Goal: Navigation & Orientation: Find specific page/section

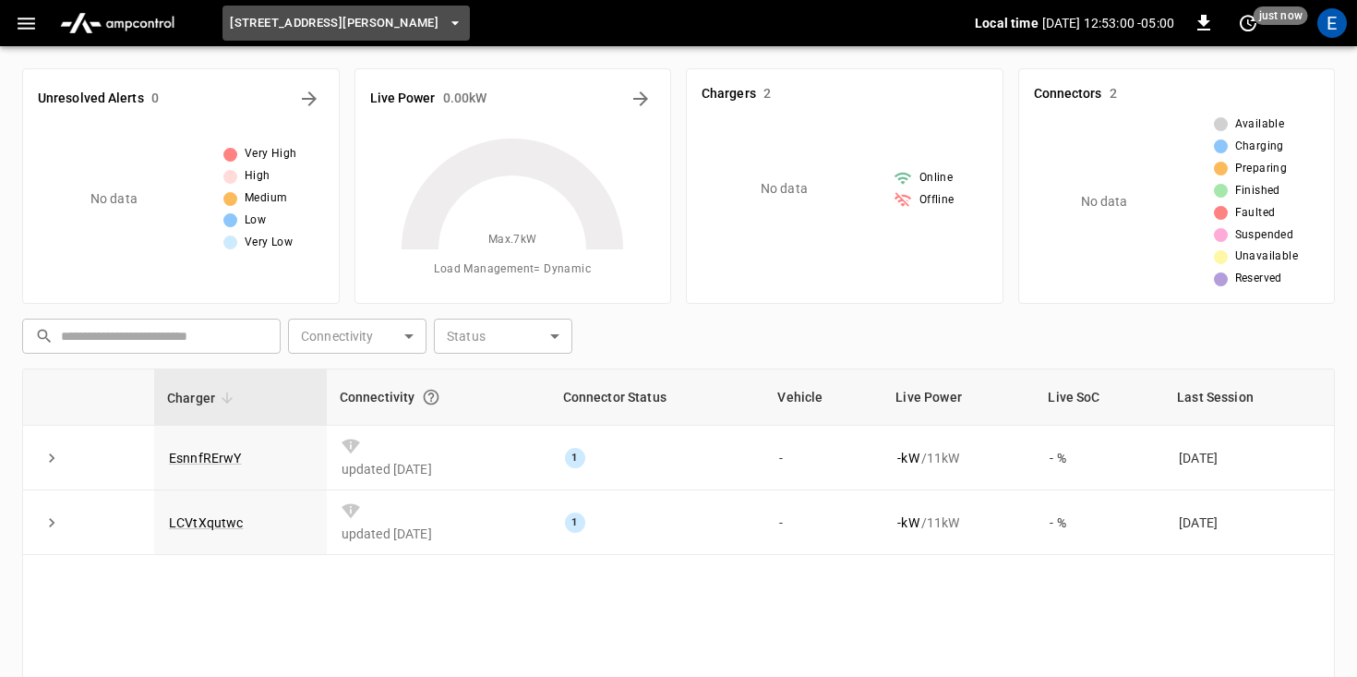
click at [446, 23] on icon "button" at bounding box center [455, 23] width 18 height 18
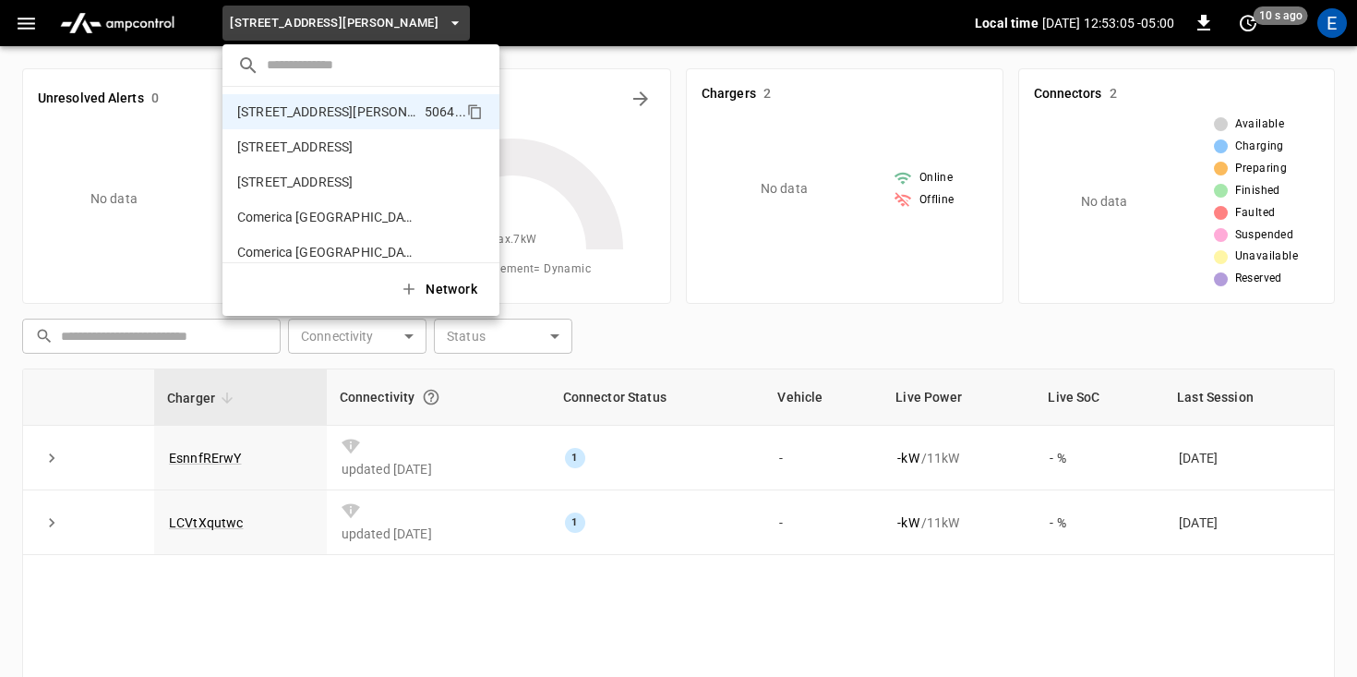
click at [688, 76] on div at bounding box center [678, 338] width 1357 height 677
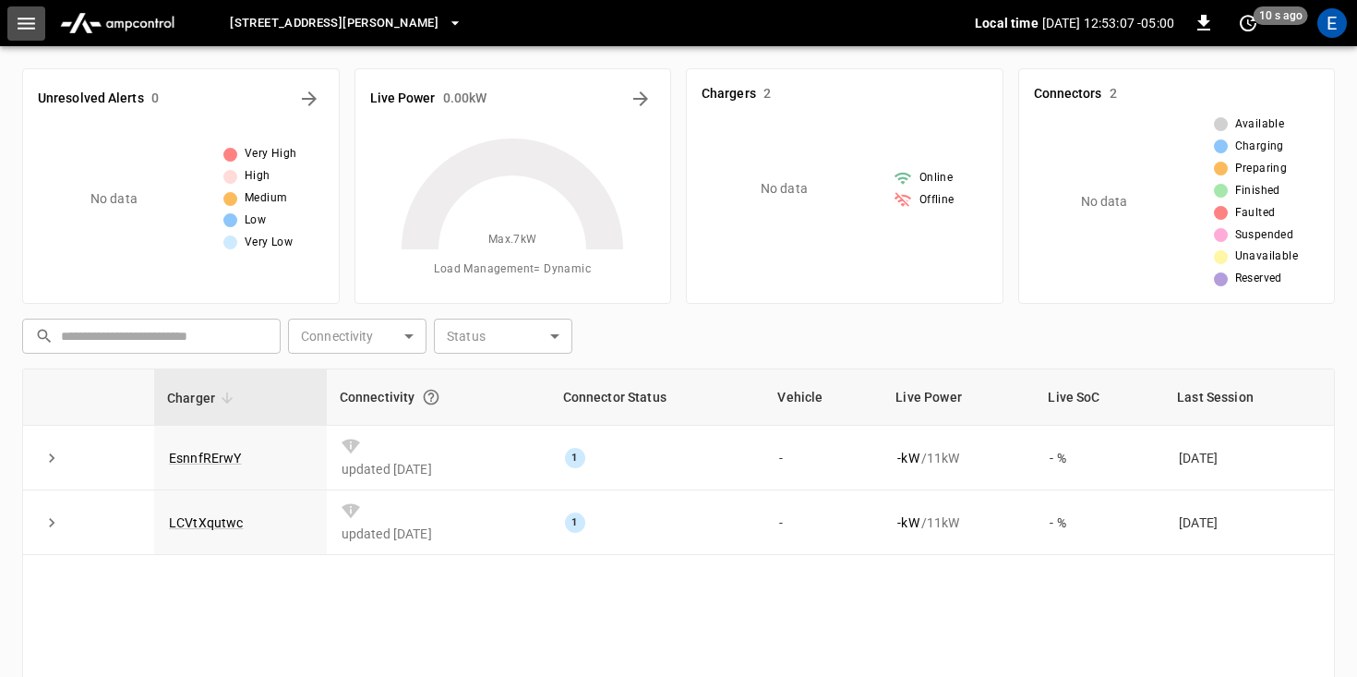
click at [34, 20] on icon "button" at bounding box center [26, 23] width 23 height 23
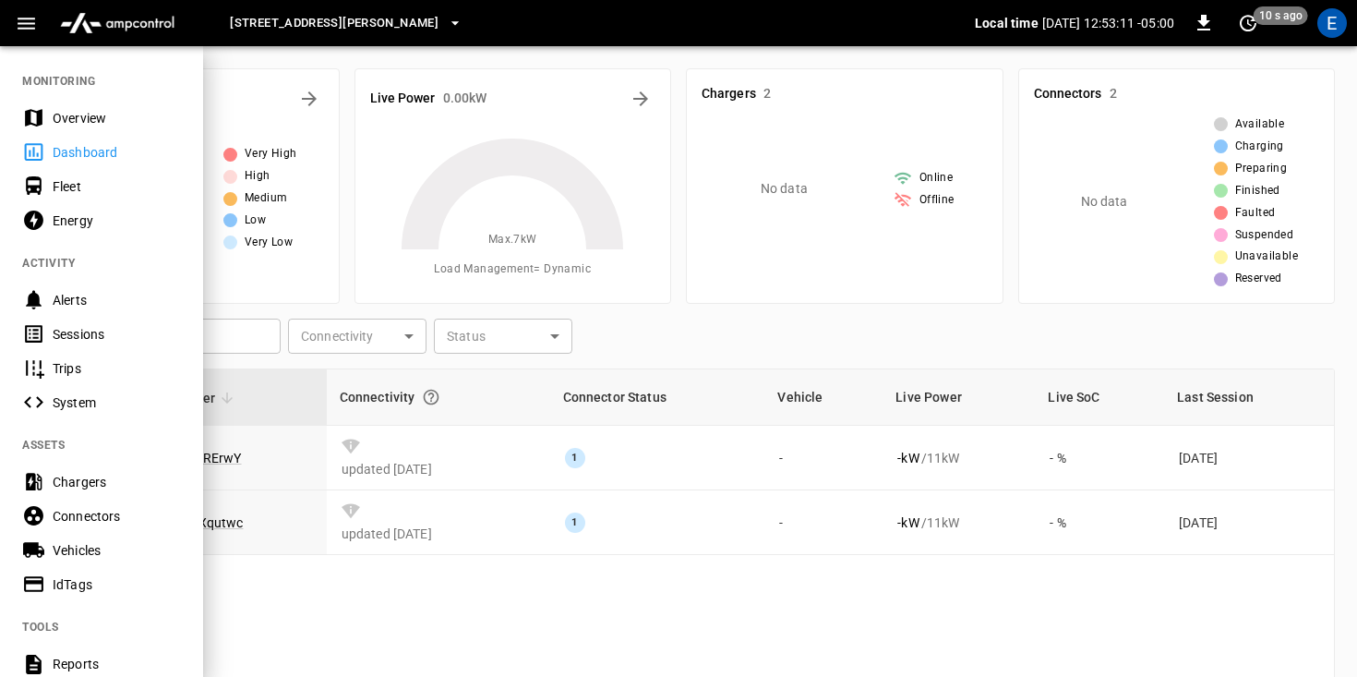
click at [92, 479] on div "Chargers" at bounding box center [117, 482] width 128 height 18
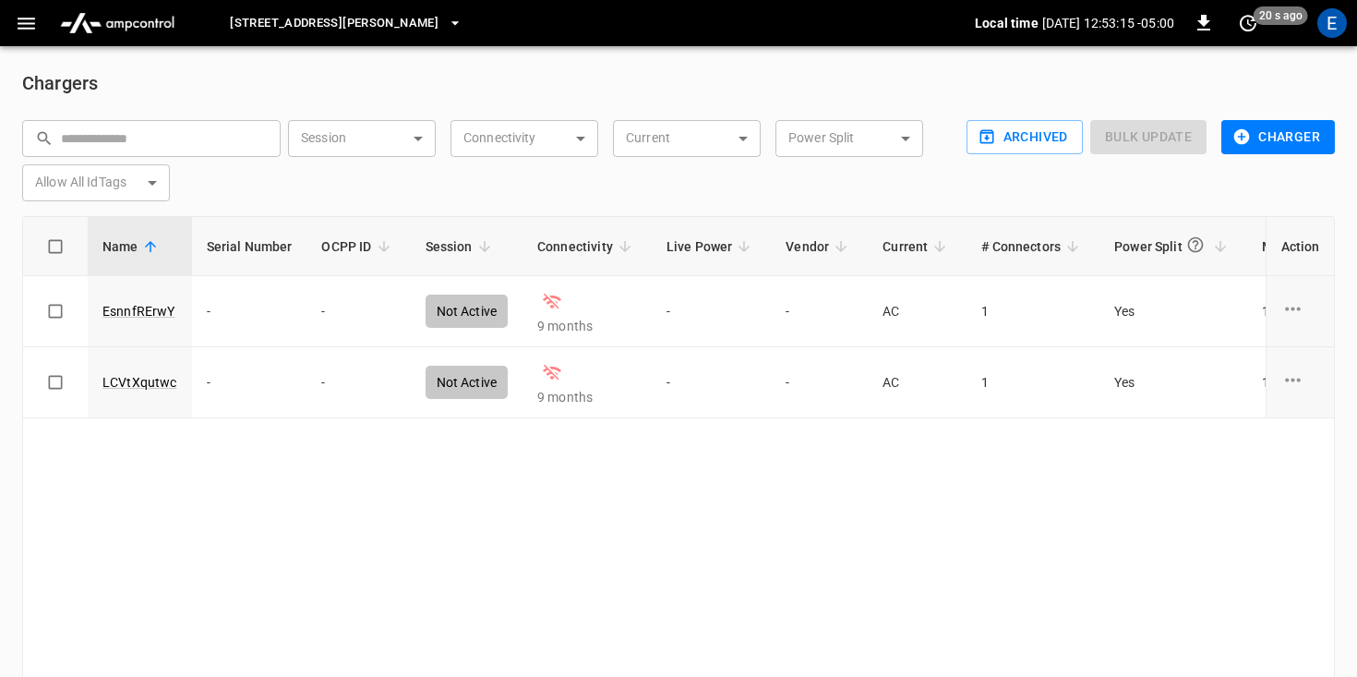
click at [100, 86] on h6 "Chargers" at bounding box center [678, 83] width 1312 height 30
click at [30, 27] on icon "button" at bounding box center [27, 24] width 18 height 12
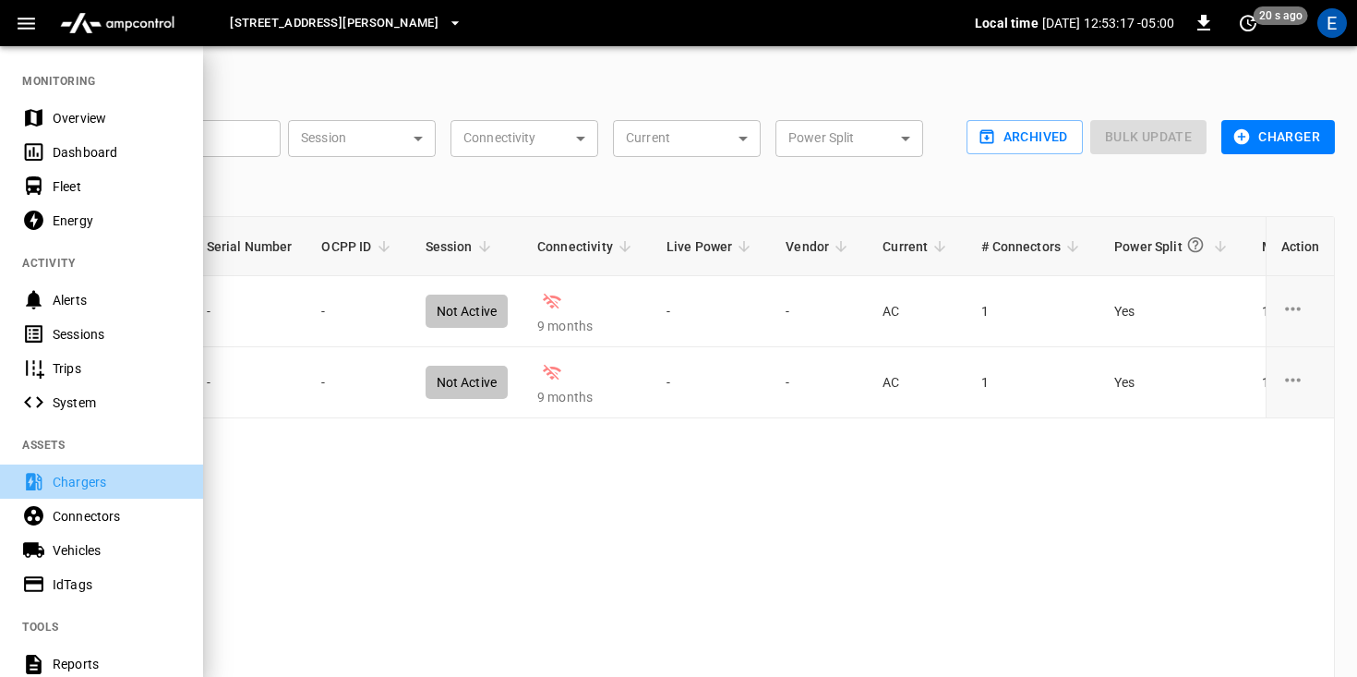
click at [72, 484] on div "Chargers" at bounding box center [117, 482] width 128 height 18
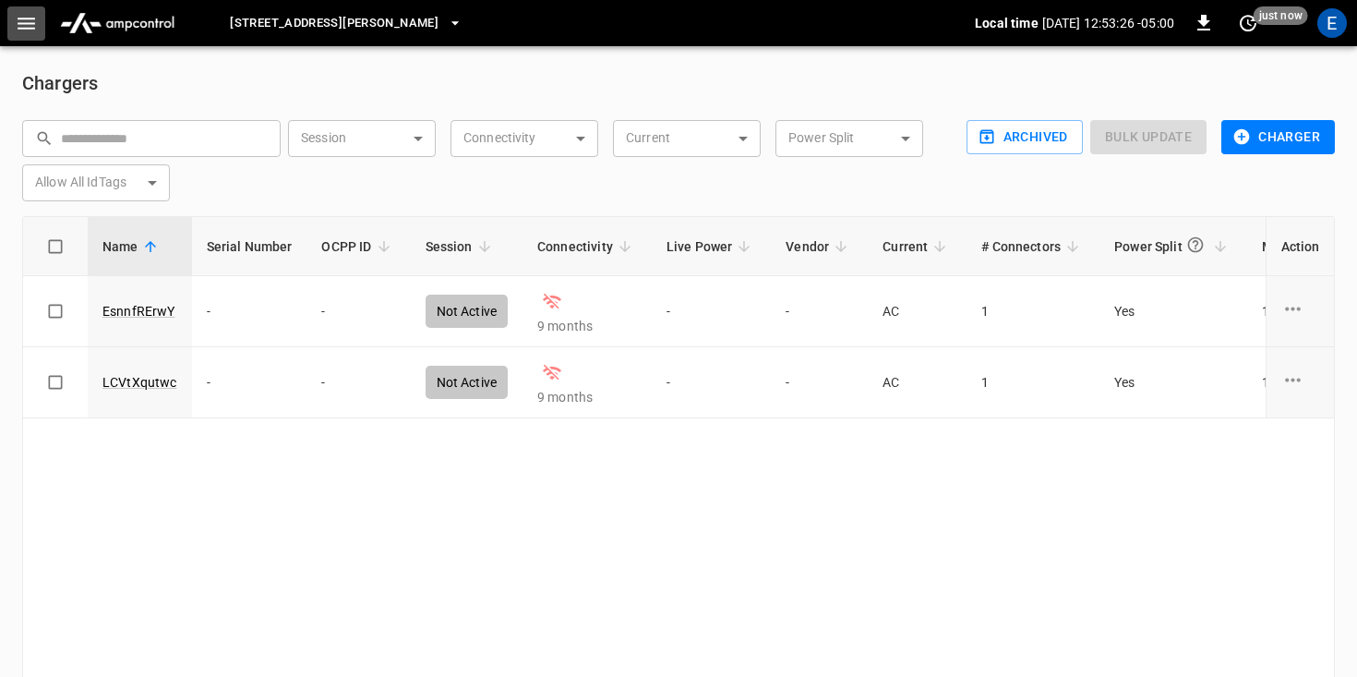
click at [35, 39] on button "button" at bounding box center [26, 23] width 38 height 34
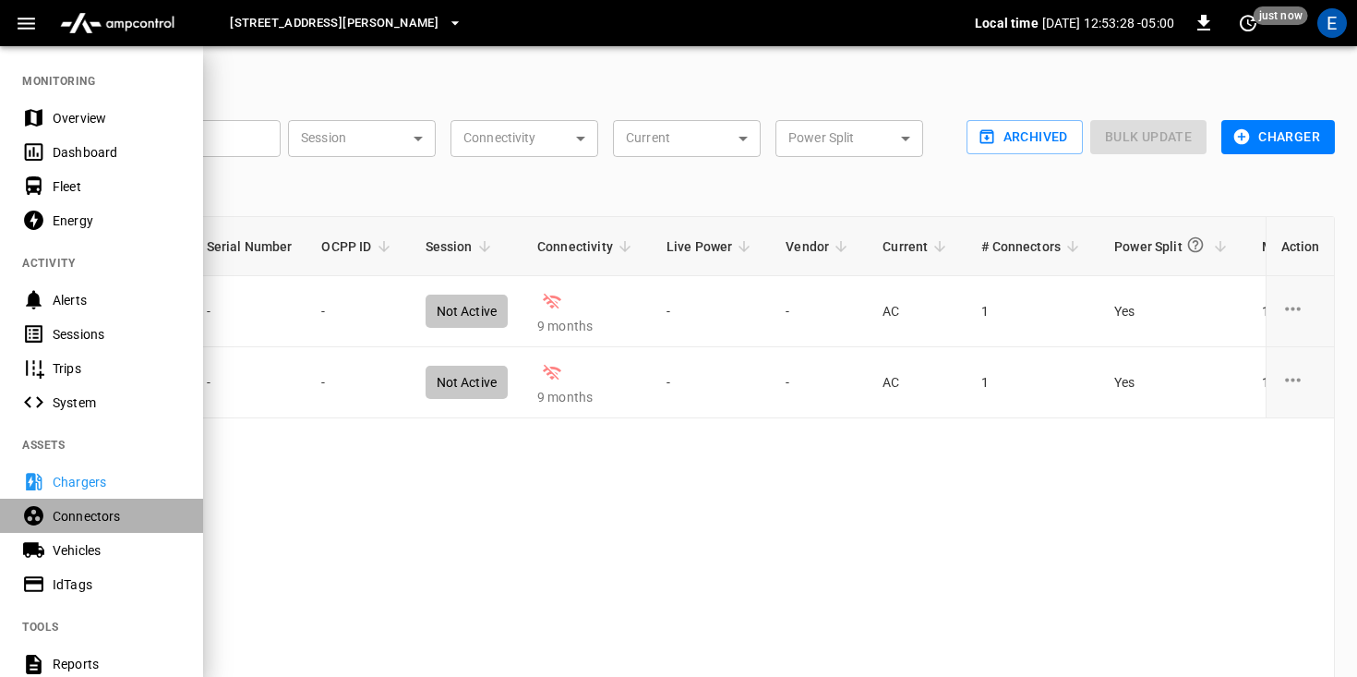
click at [89, 524] on div "Connectors" at bounding box center [117, 516] width 128 height 18
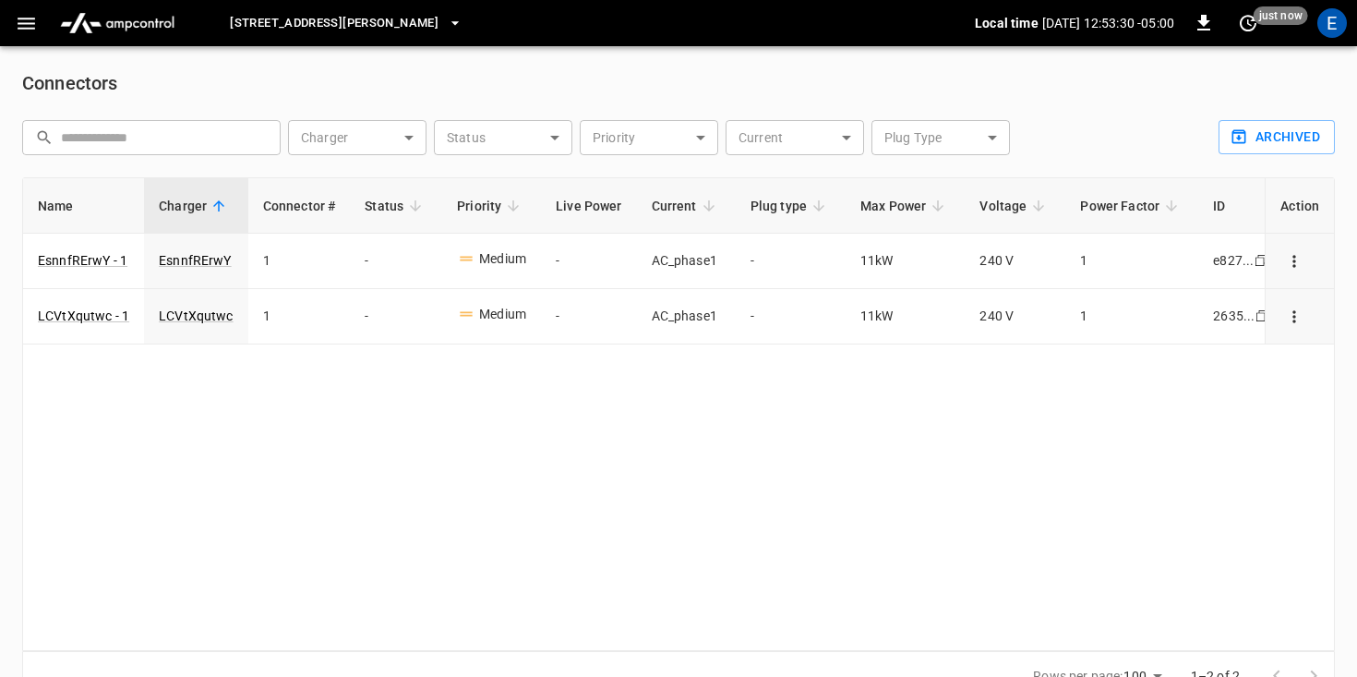
click at [23, 41] on div "[STREET_ADDRESS][PERSON_NAME] Local time [DATE] 12:53:30 -05:00 0 just now E" at bounding box center [678, 23] width 1357 height 46
click at [23, 25] on icon "button" at bounding box center [26, 23] width 23 height 23
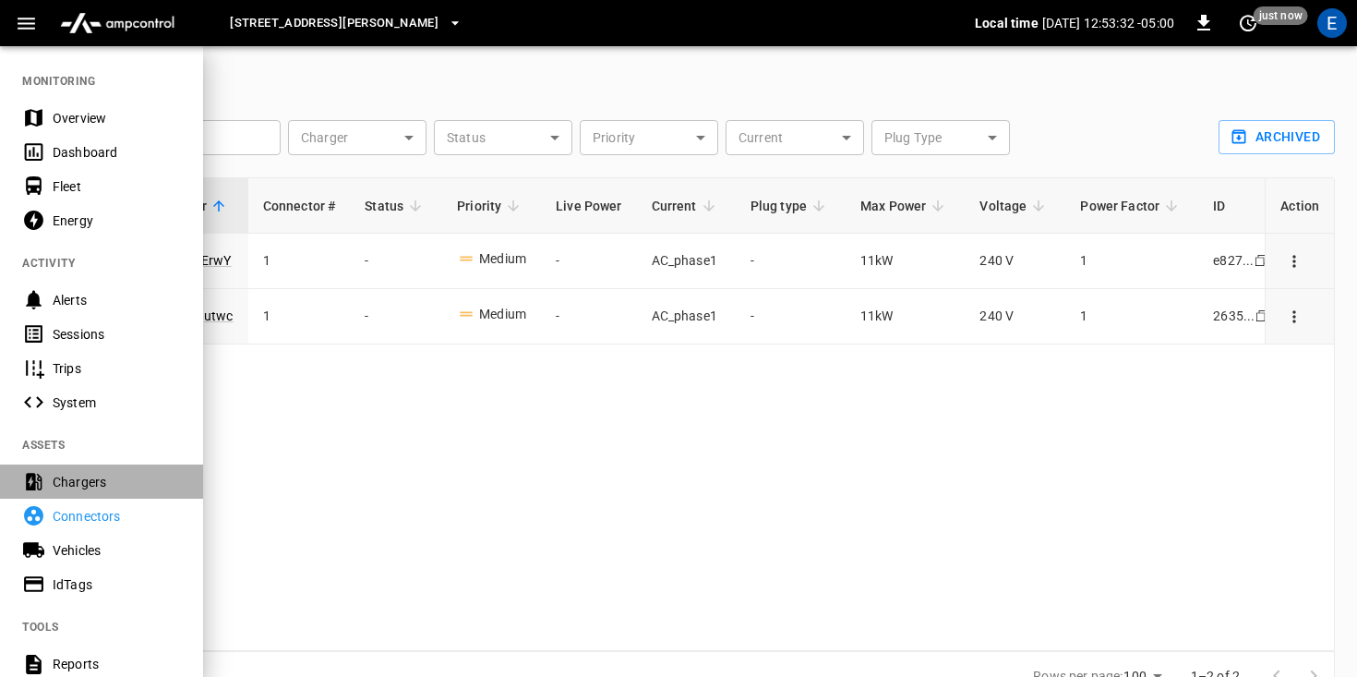
click at [86, 485] on div "Chargers" at bounding box center [117, 482] width 128 height 18
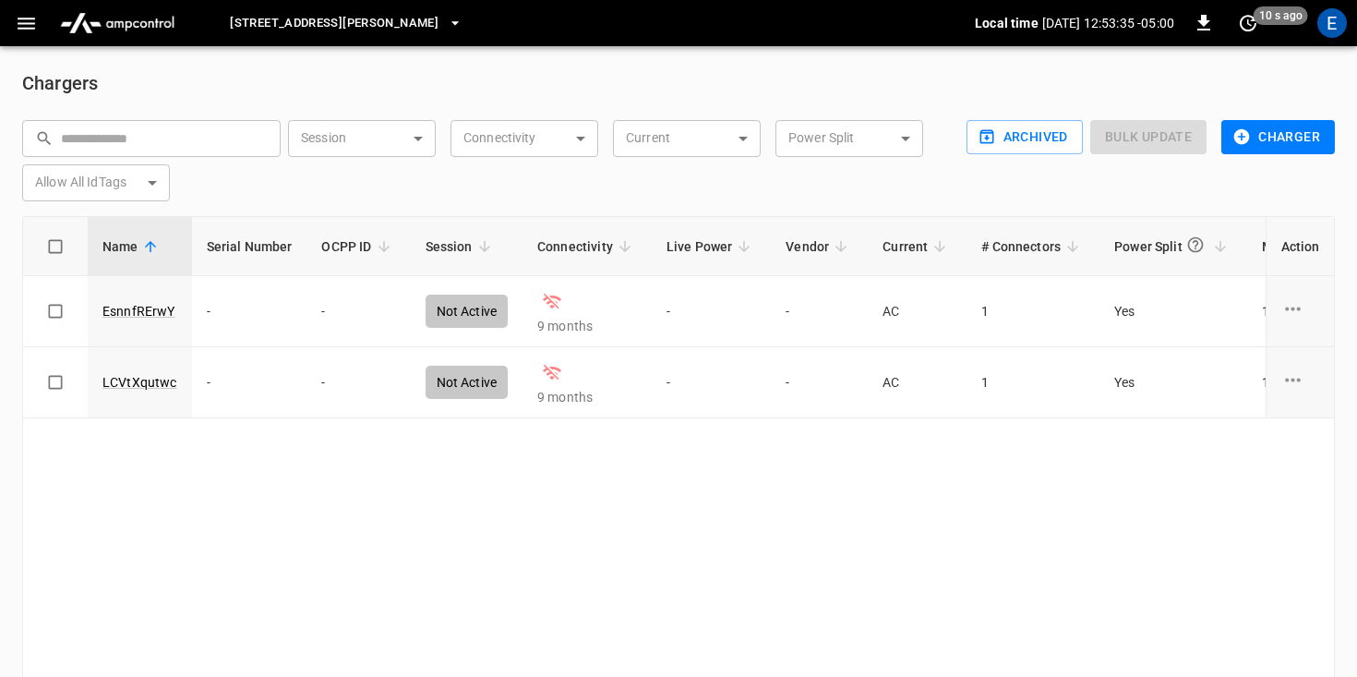
click at [186, 149] on input "text" at bounding box center [164, 138] width 207 height 34
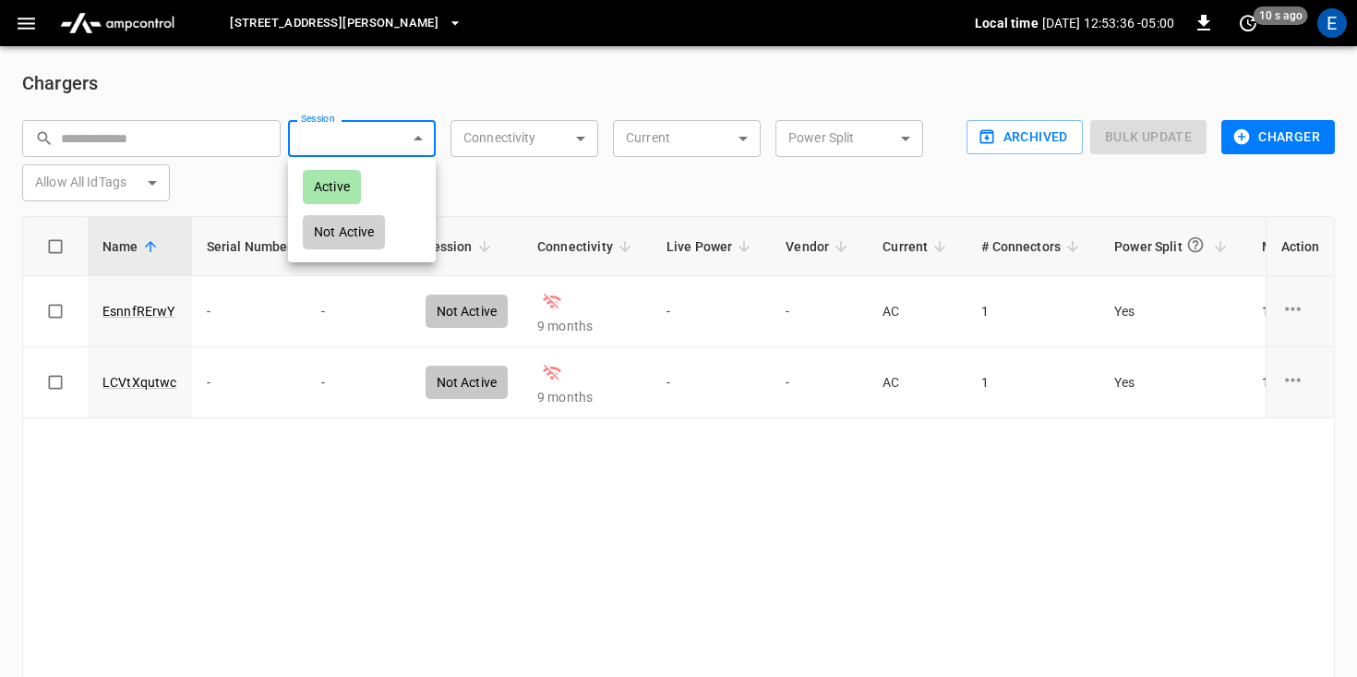
click at [368, 150] on body "[STREET_ADDRESS][PERSON_NAME] Local time [DATE] 12:53:36 -05:00 0 10 s ago E Ch…" at bounding box center [678, 380] width 1357 height 761
click at [362, 198] on li "Active" at bounding box center [362, 186] width 148 height 45
type input "******"
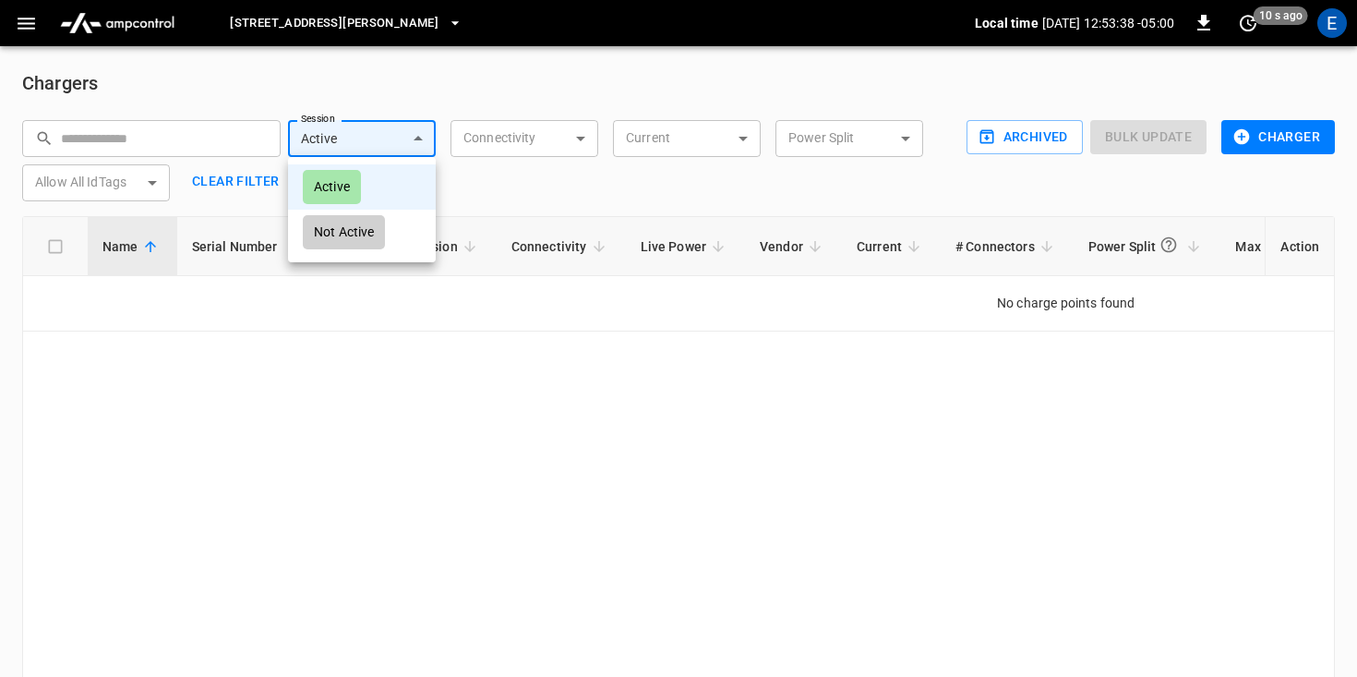
click at [364, 138] on body "[STREET_ADDRESS][PERSON_NAME] Local time [DATE] 12:53:38 -05:00 0 10 s ago E Ch…" at bounding box center [678, 380] width 1357 height 761
click at [365, 203] on li "Active" at bounding box center [362, 186] width 148 height 45
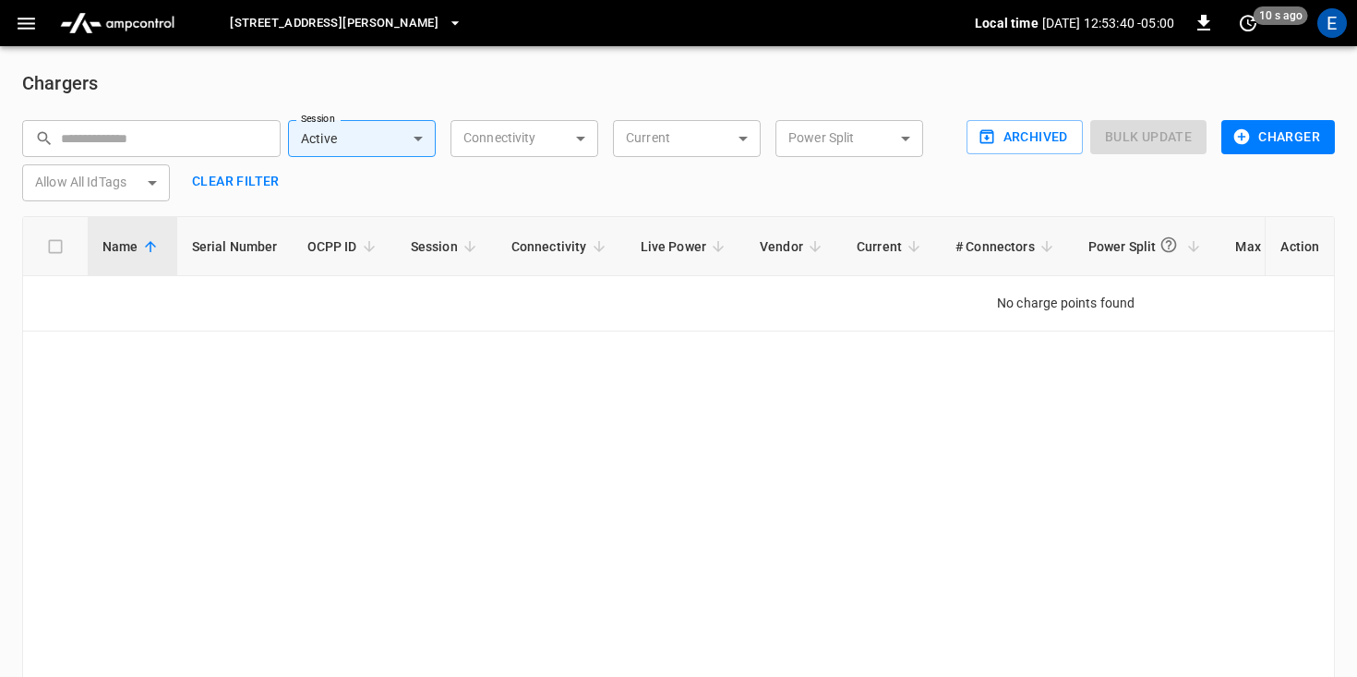
click at [402, 185] on div "​ ​ Session Active ****** Session Connectivity ​ Connectivity Current ​ Current…" at bounding box center [483, 153] width 952 height 96
click at [402, 158] on div "​ ​ Session Active ****** Session Connectivity ​ Connectivity Current ​ Current…" at bounding box center [483, 153] width 952 height 96
click at [250, 182] on button "Clear filter" at bounding box center [236, 181] width 102 height 34
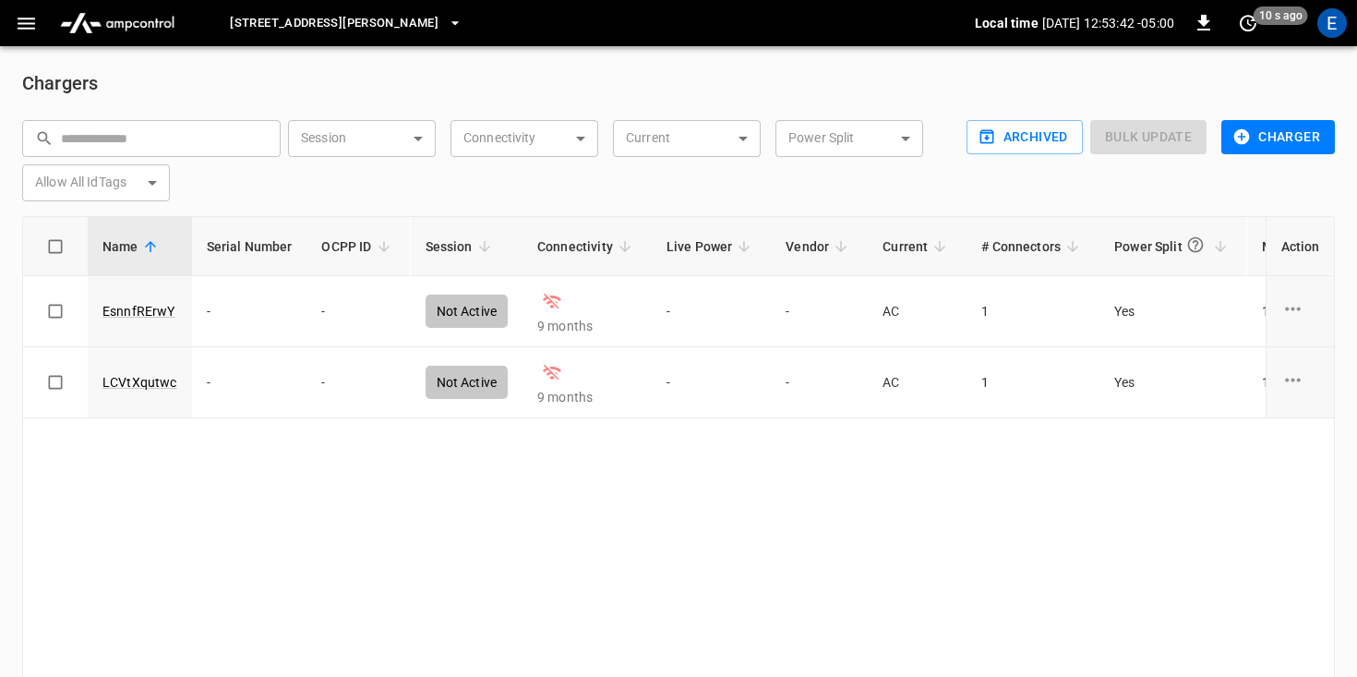
click at [377, 28] on span "[STREET_ADDRESS][PERSON_NAME]" at bounding box center [334, 23] width 209 height 21
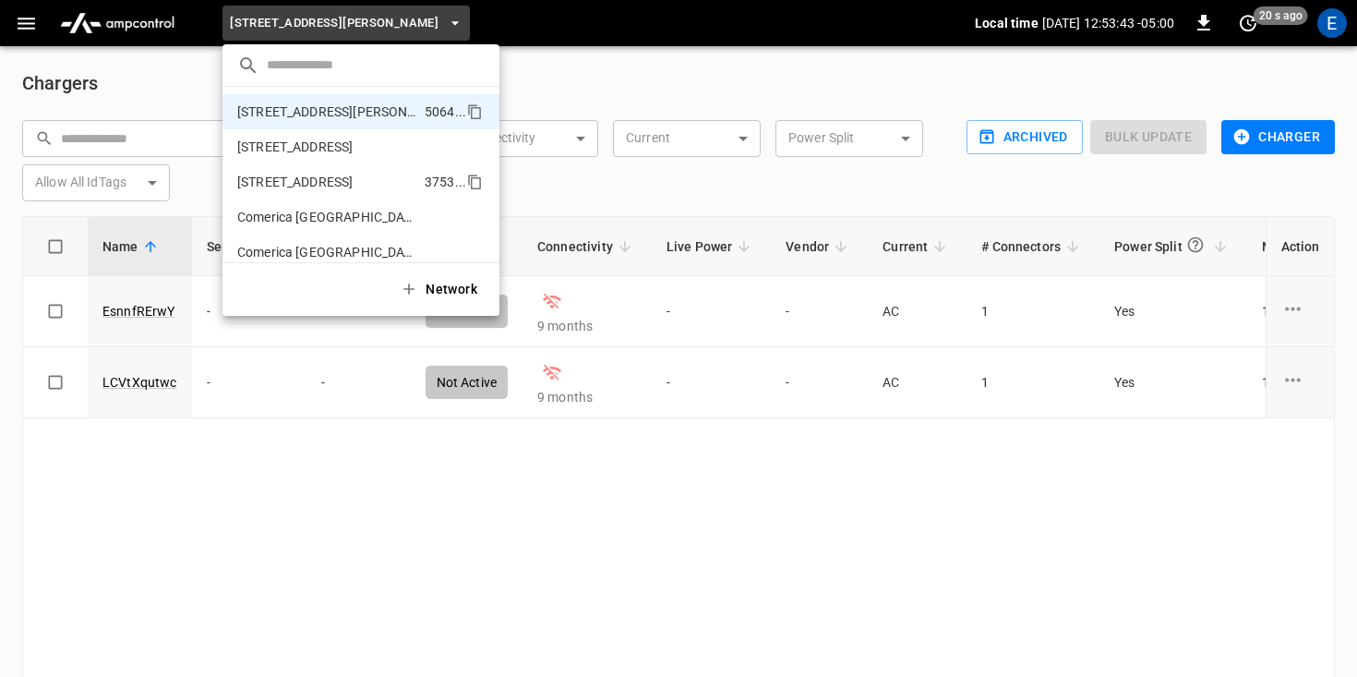
scroll to position [1348, 0]
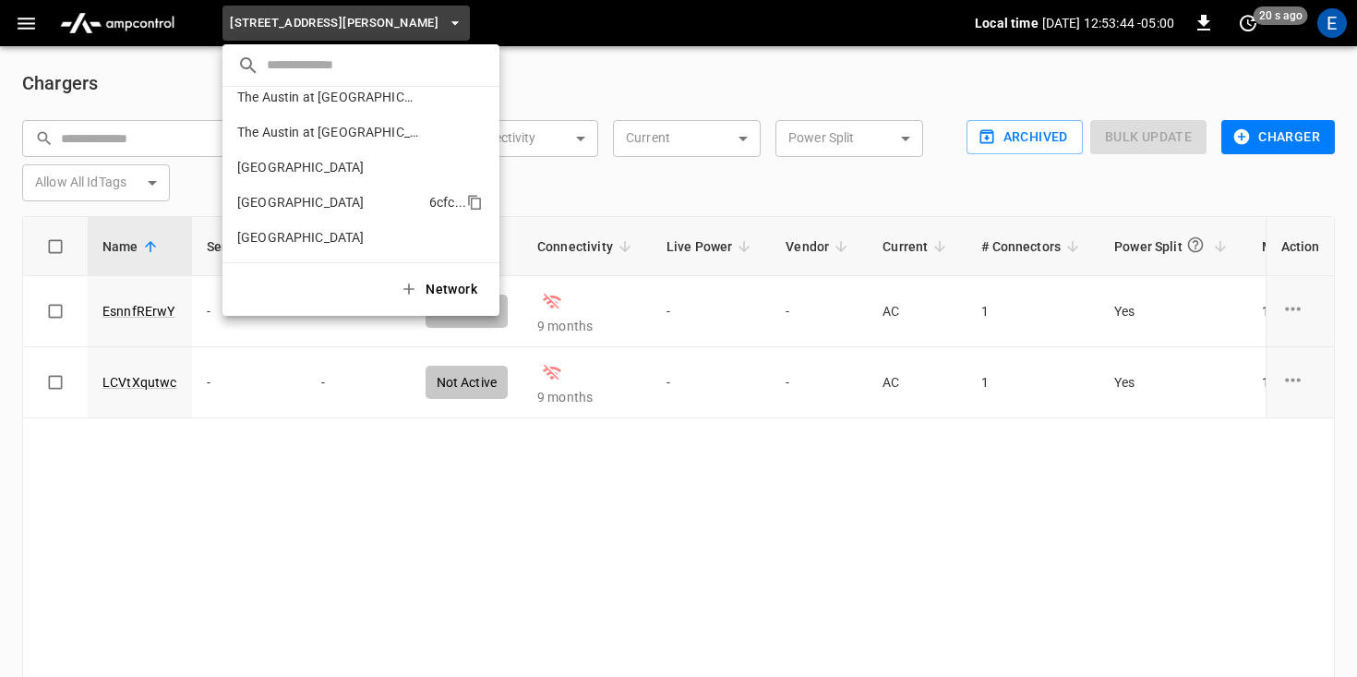
click at [348, 202] on li "University Park 6cfc ..." at bounding box center [360, 202] width 277 height 35
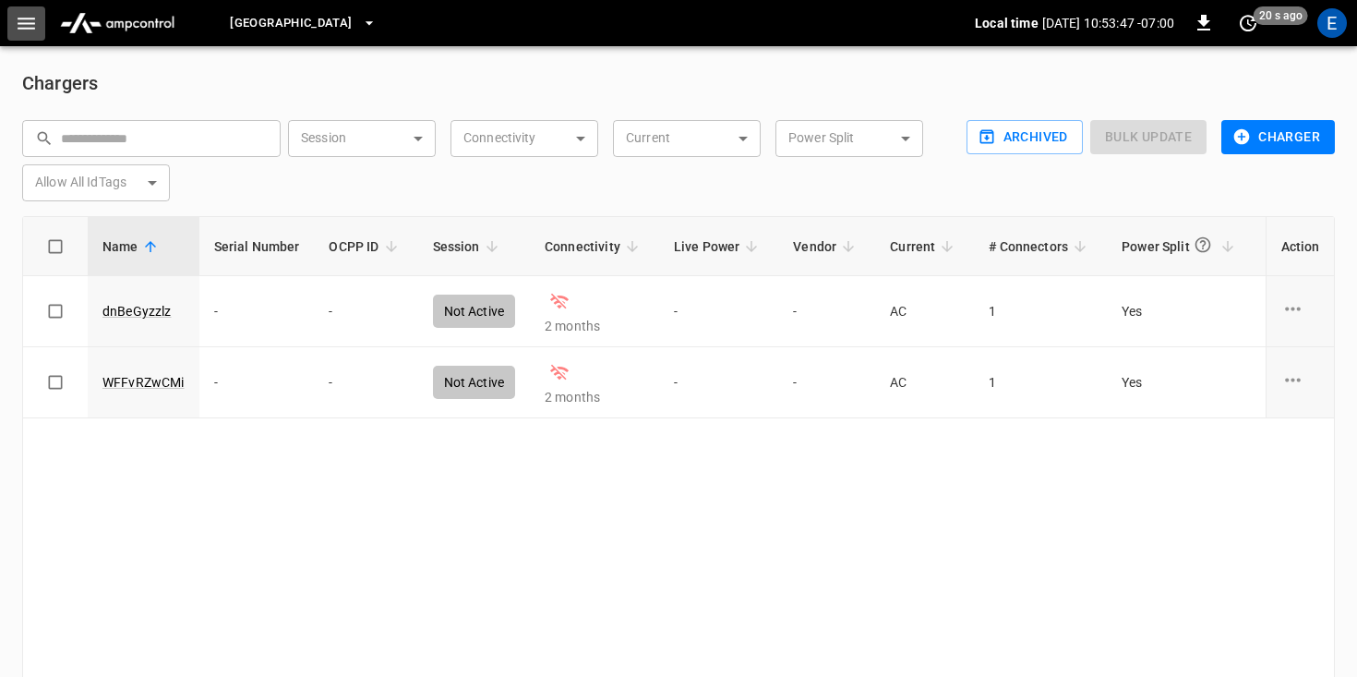
click at [31, 28] on icon "button" at bounding box center [27, 24] width 18 height 12
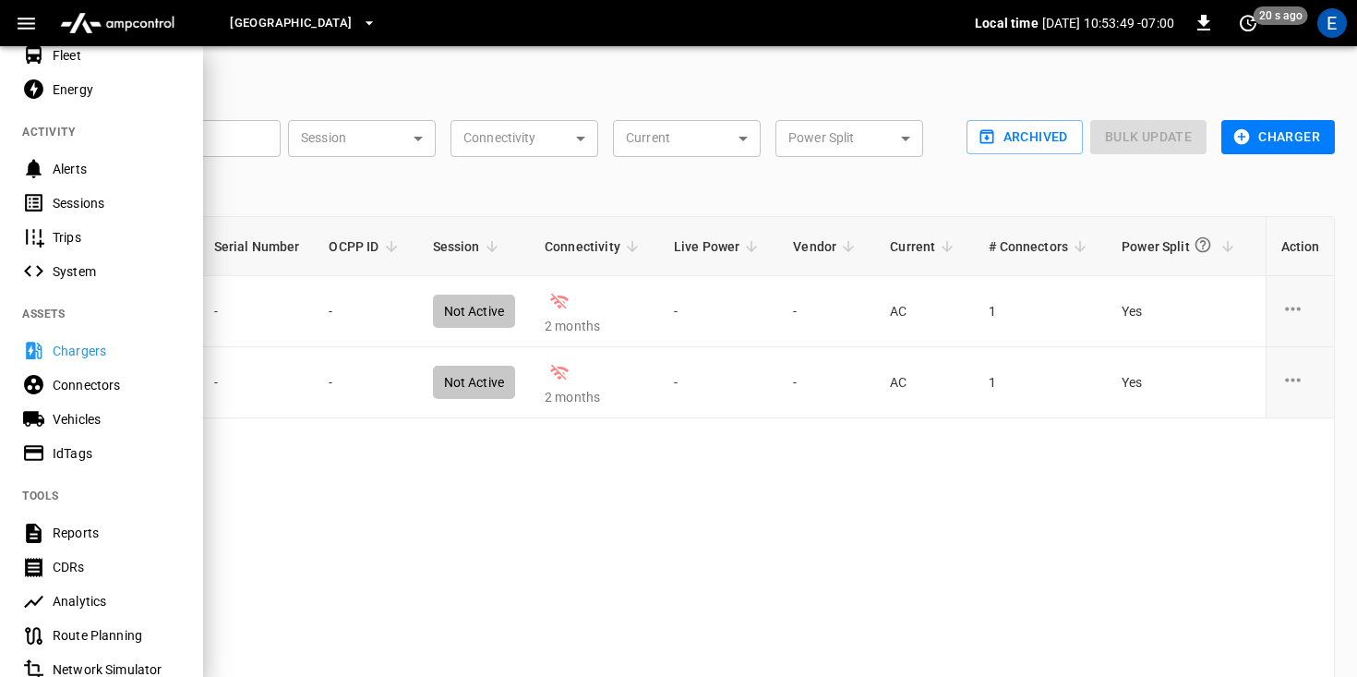
scroll to position [149, 0]
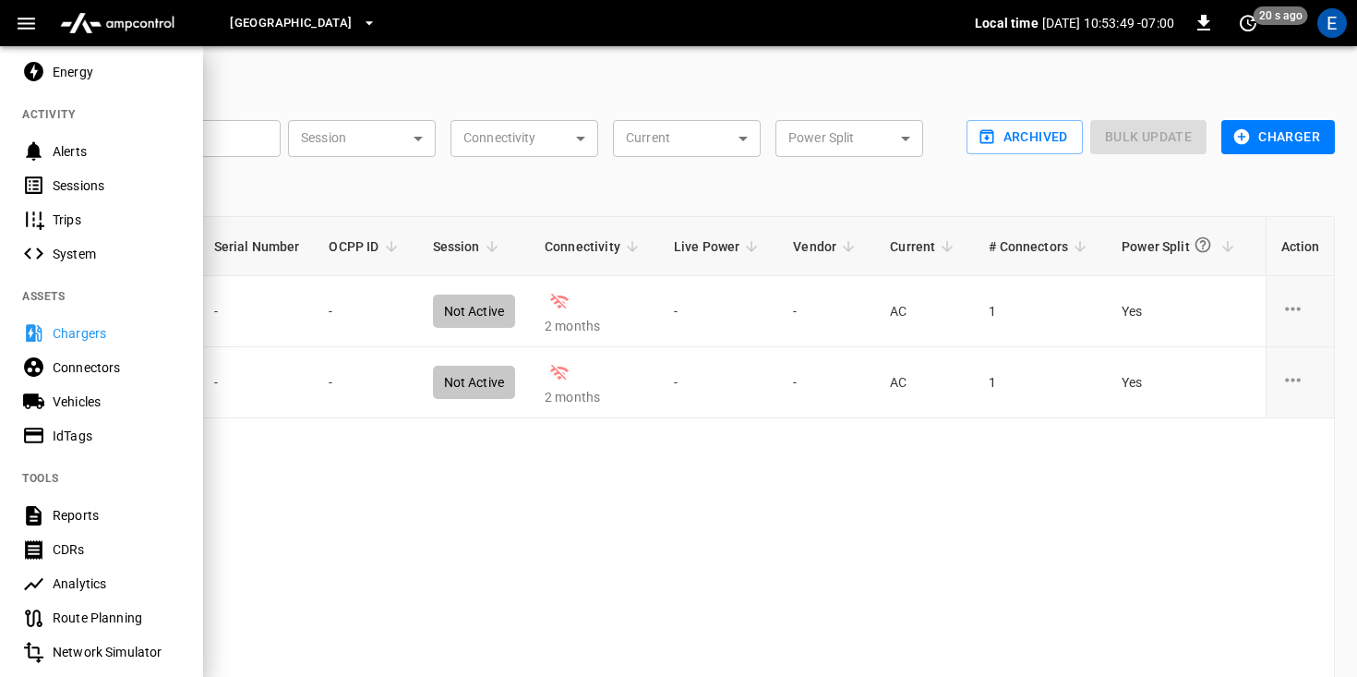
click at [85, 513] on div "Reports" at bounding box center [117, 515] width 128 height 18
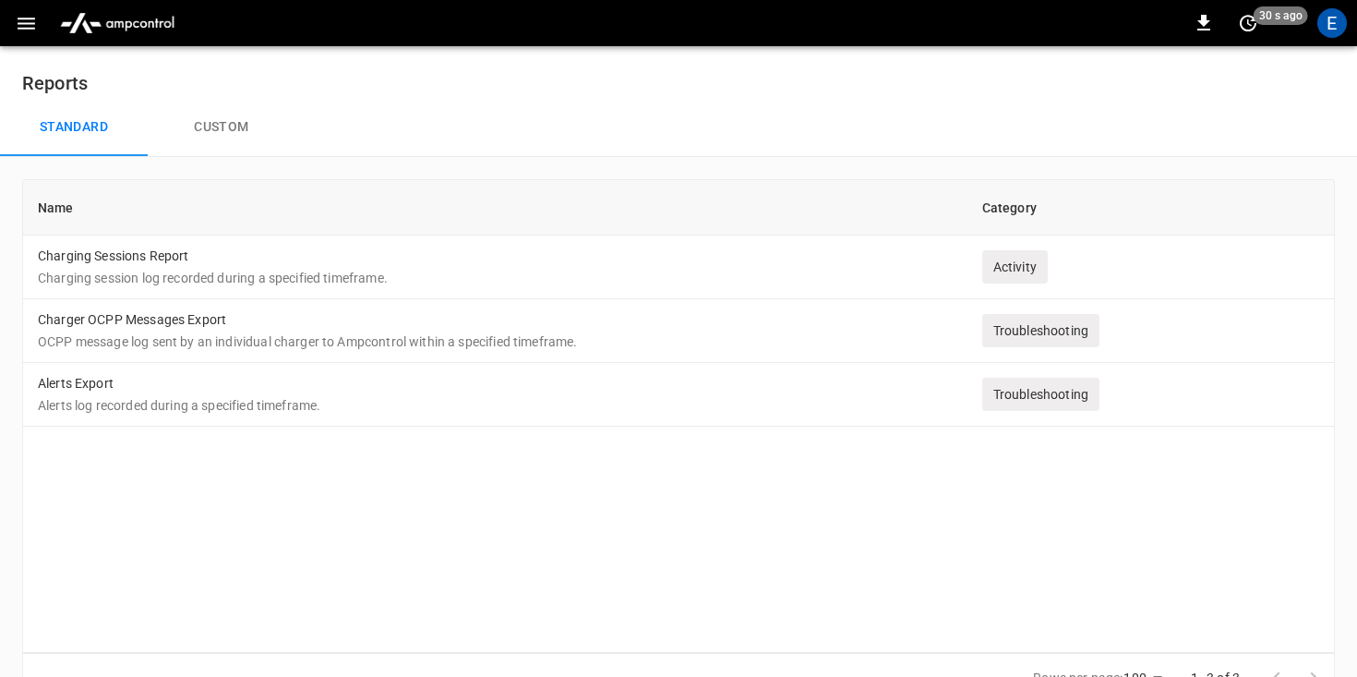
click at [199, 125] on button "Custom" at bounding box center [222, 127] width 148 height 59
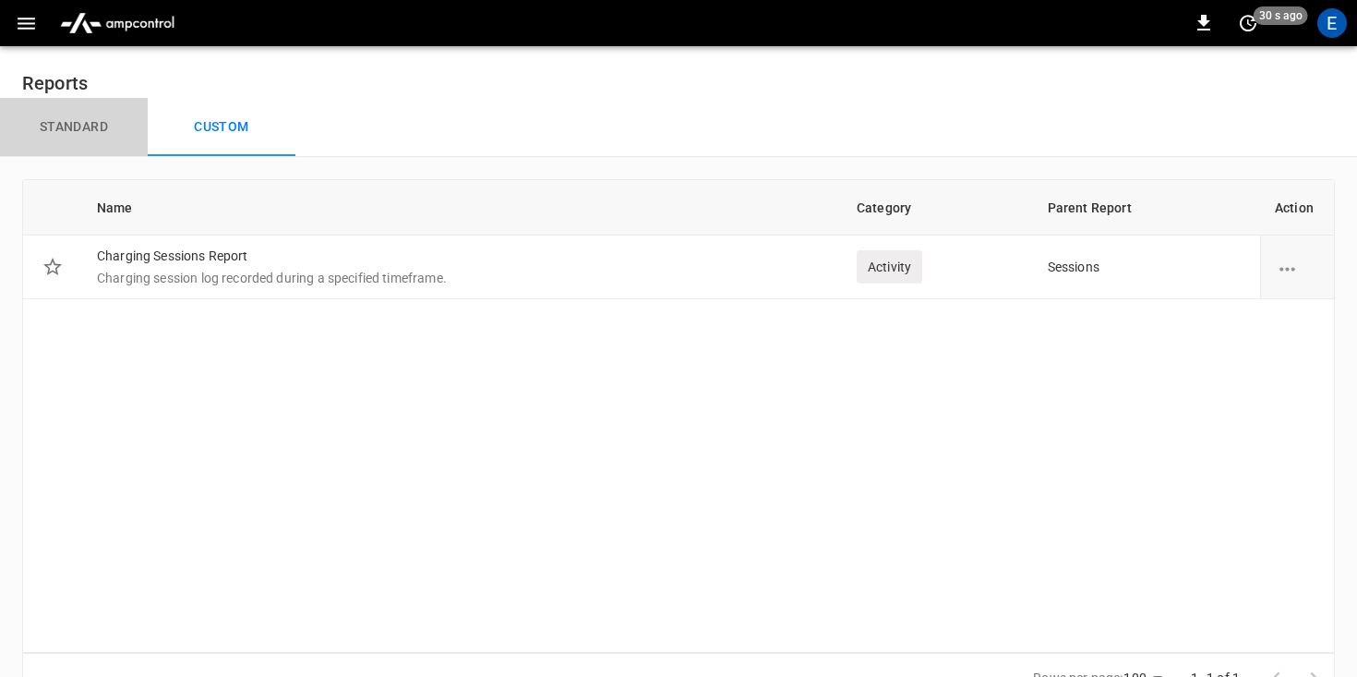
click at [109, 115] on button "Standard" at bounding box center [74, 127] width 148 height 59
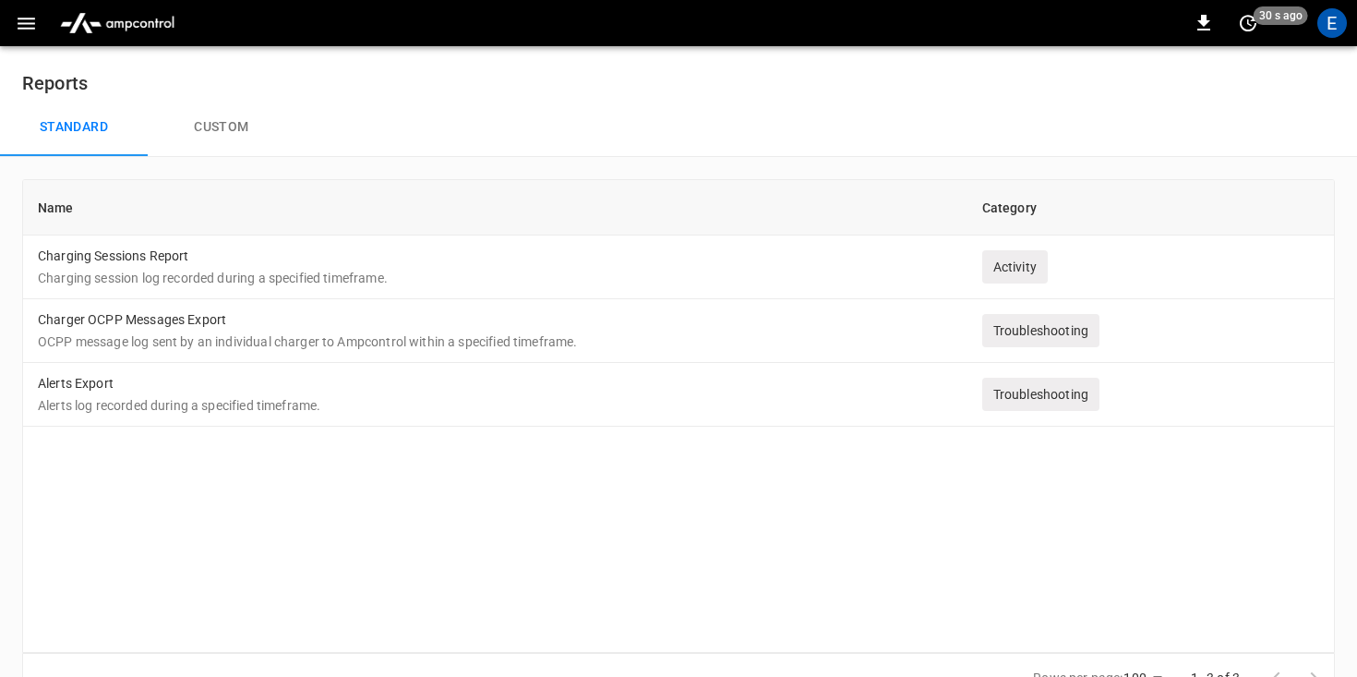
click at [41, 27] on button "button" at bounding box center [26, 23] width 38 height 34
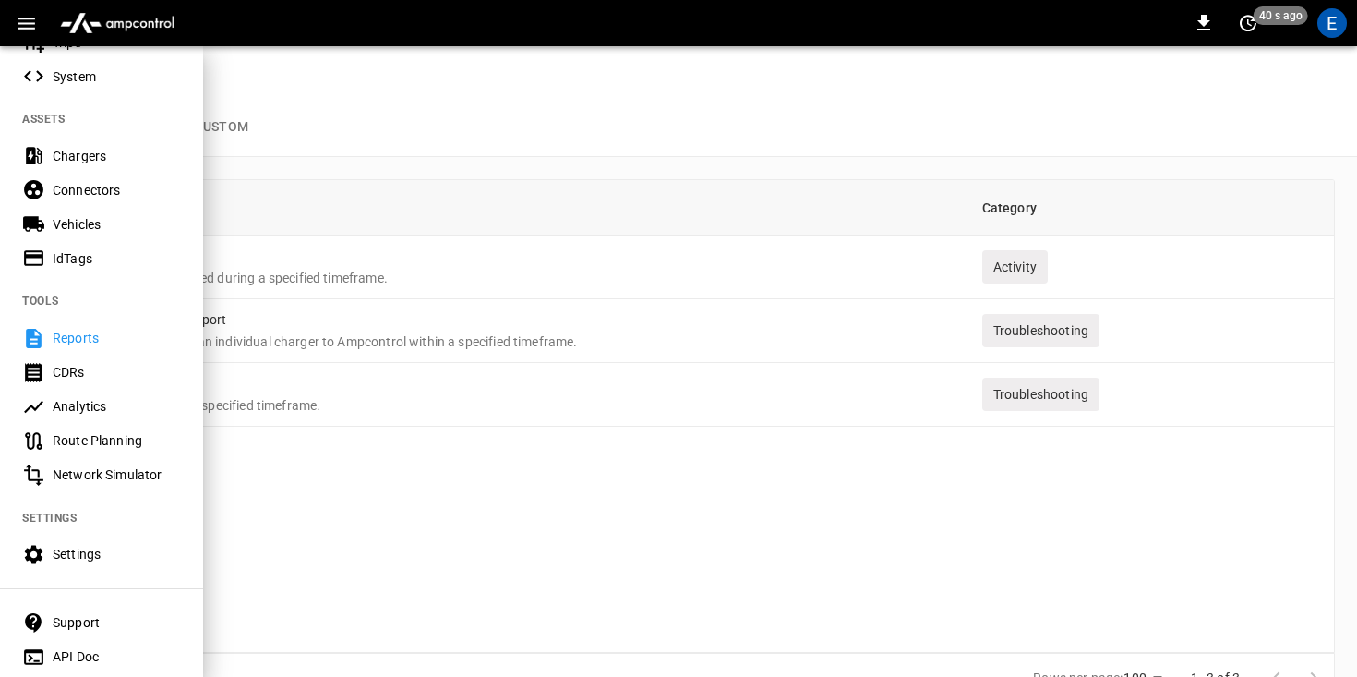
scroll to position [321, 0]
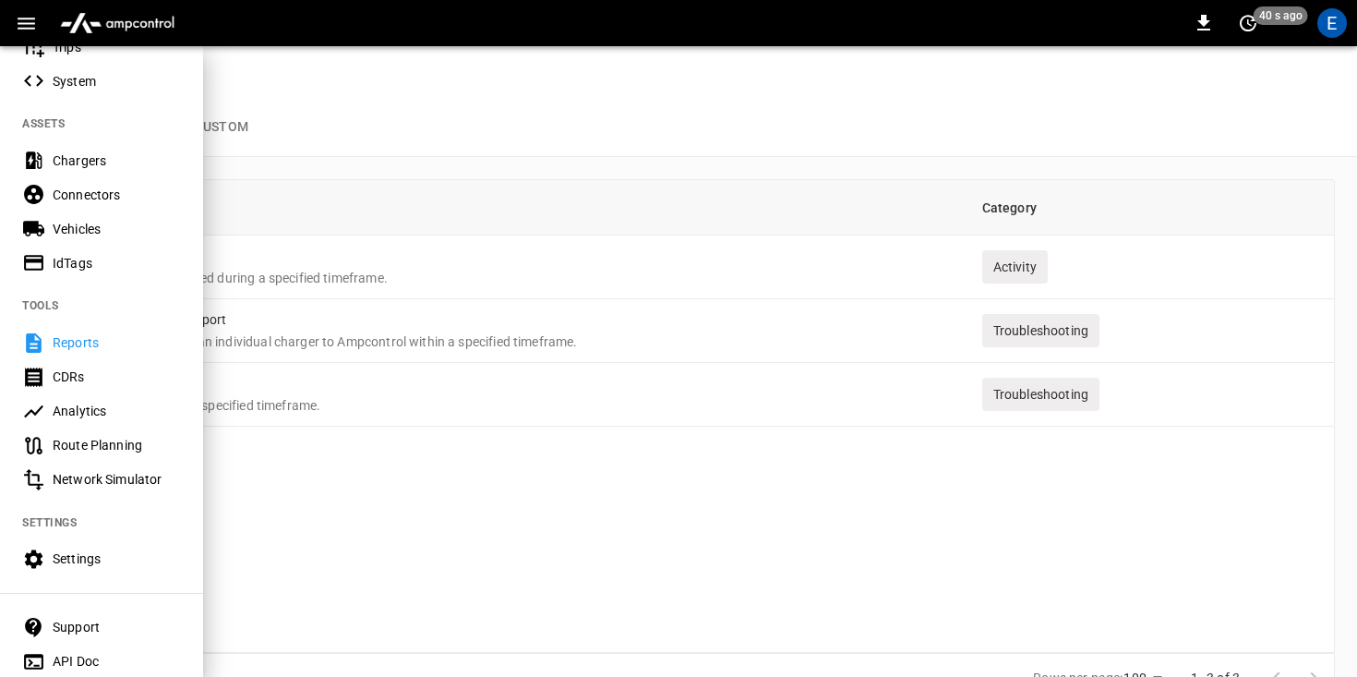
click at [105, 405] on div "Analytics" at bounding box center [117, 410] width 128 height 18
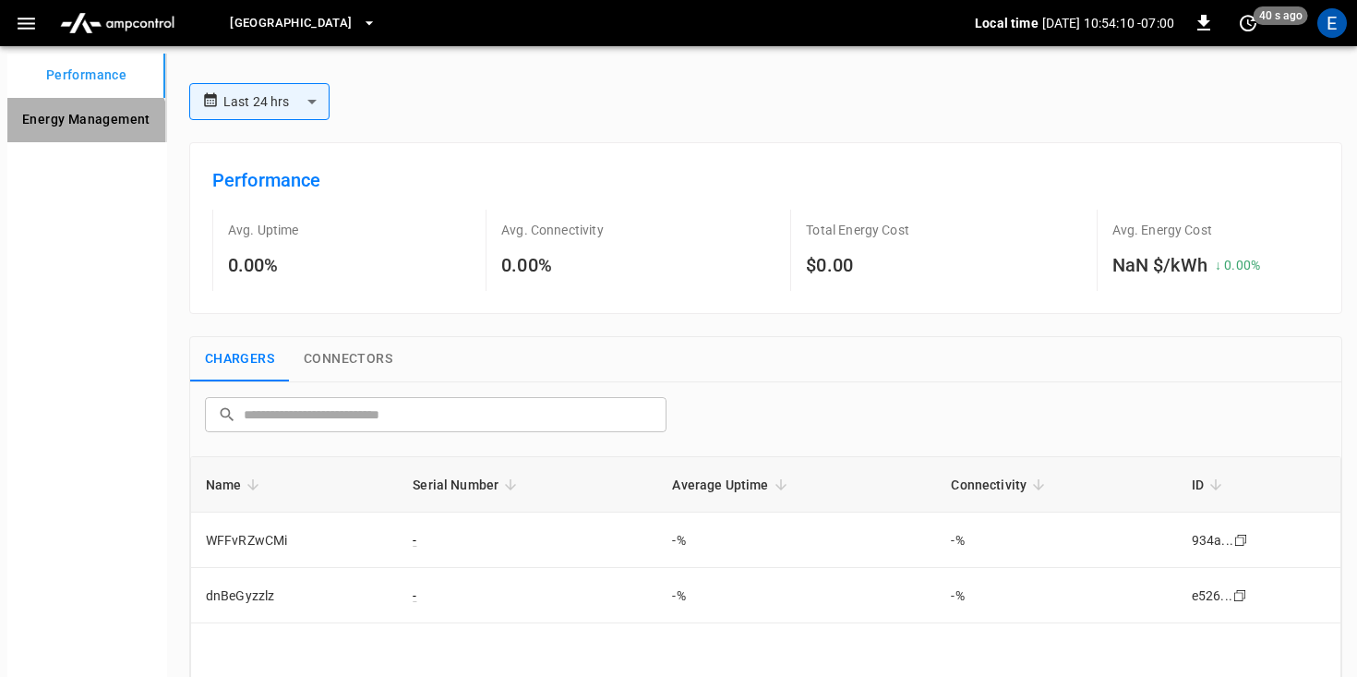
click at [84, 132] on Management "Energy Management" at bounding box center [86, 120] width 158 height 44
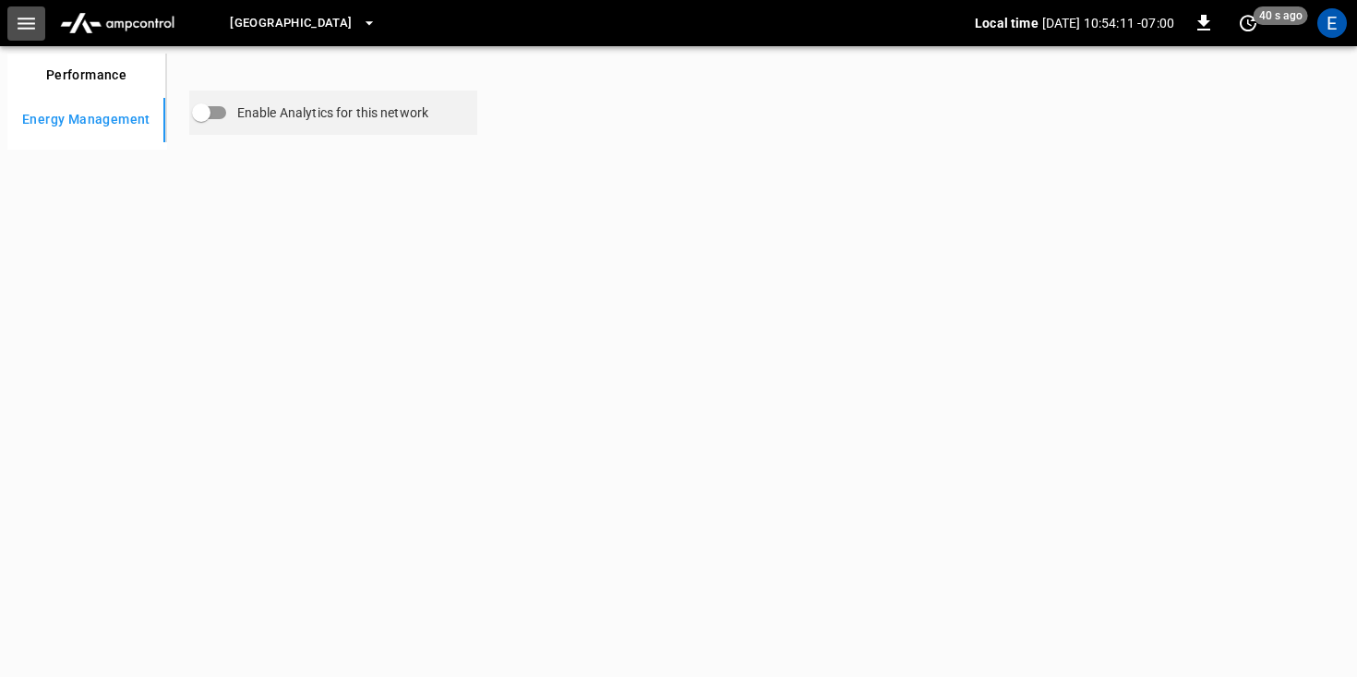
click at [23, 18] on icon "button" at bounding box center [27, 24] width 18 height 12
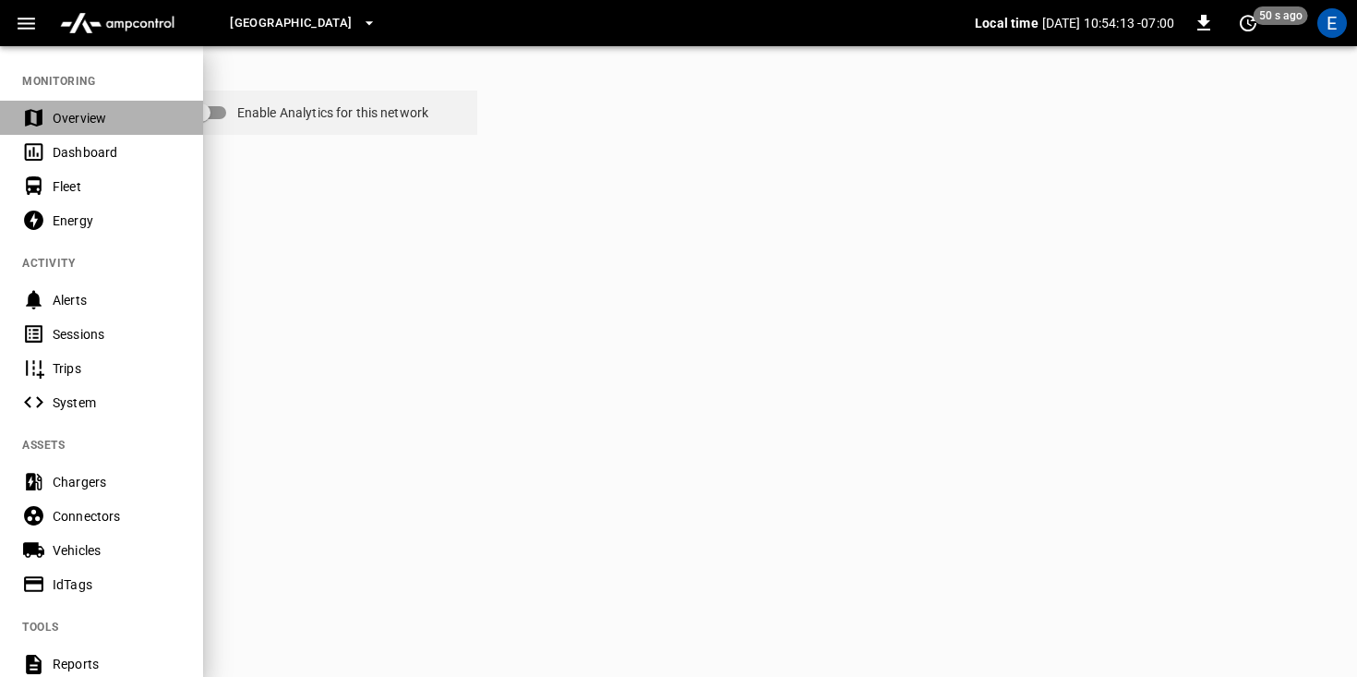
click at [103, 126] on div "Overview" at bounding box center [117, 118] width 128 height 18
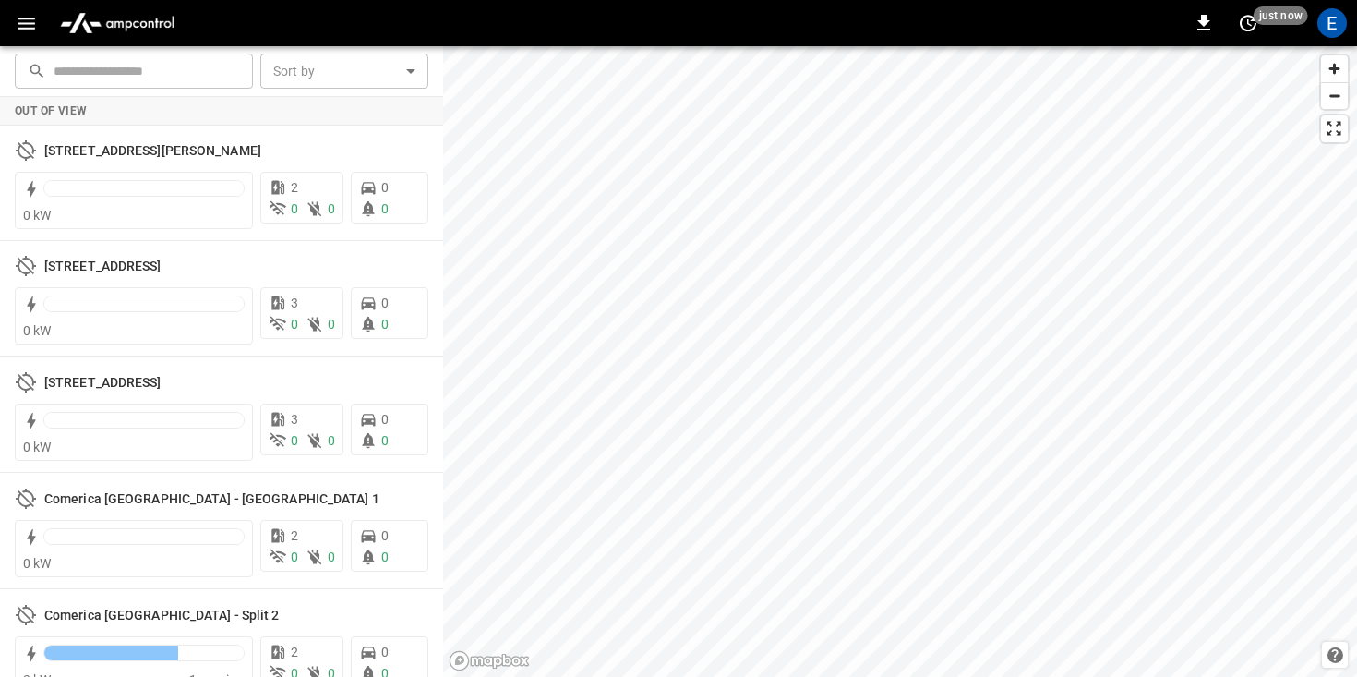
click at [318, 84] on body "0 just now E ​ ​ Sort by ​ Sort by Out of View [STREET_ADDRESS][PERSON_NAME] 0 …" at bounding box center [678, 338] width 1357 height 677
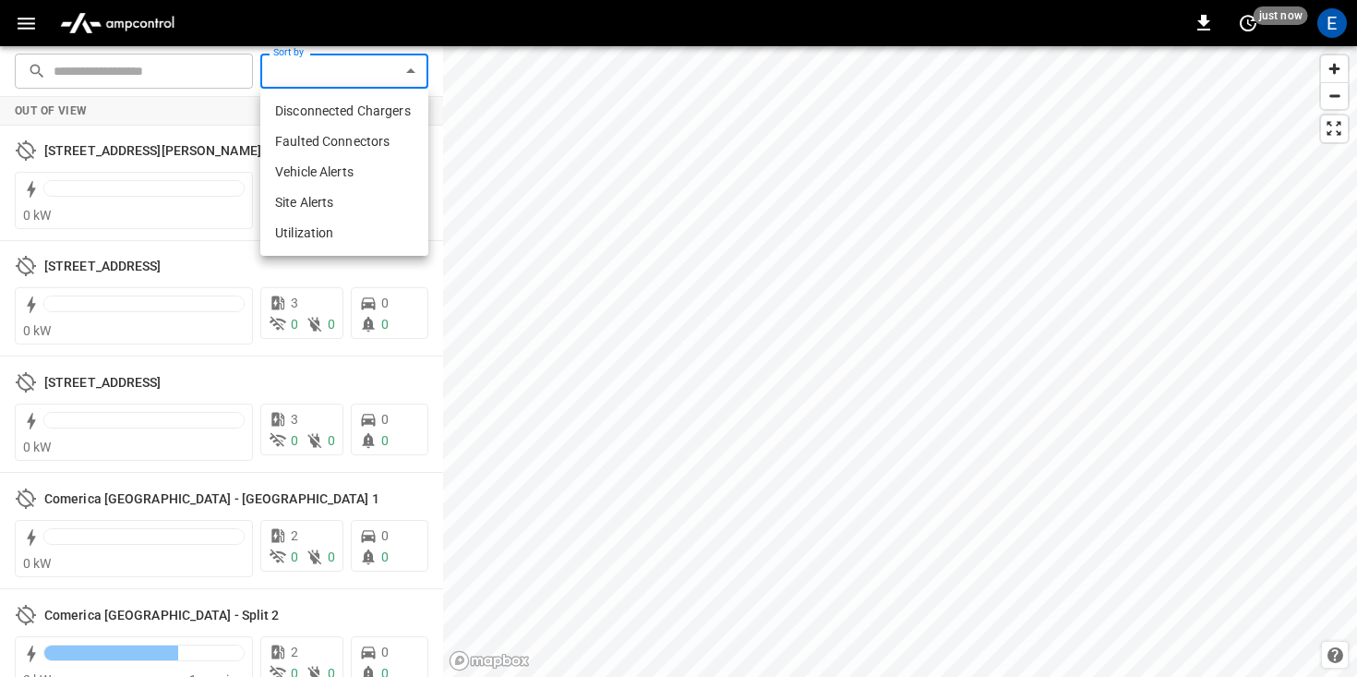
click at [318, 84] on div at bounding box center [678, 338] width 1357 height 677
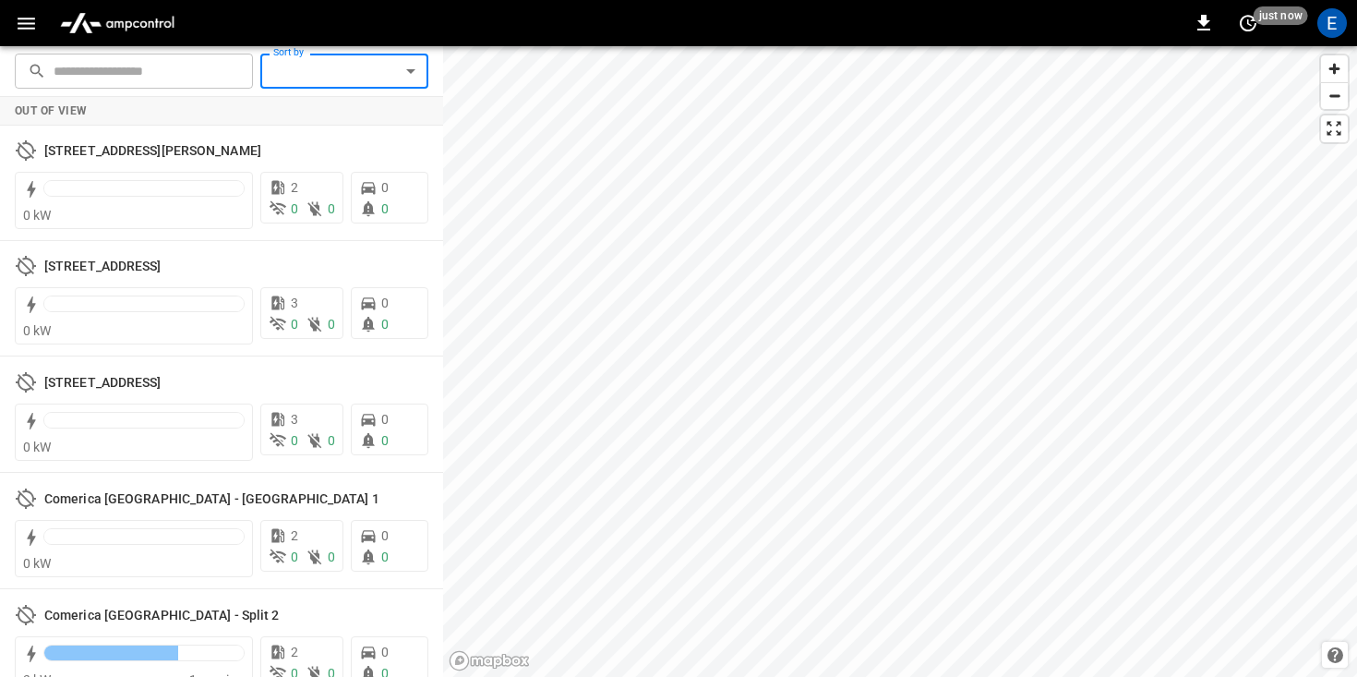
click at [170, 80] on input "text" at bounding box center [147, 71] width 186 height 34
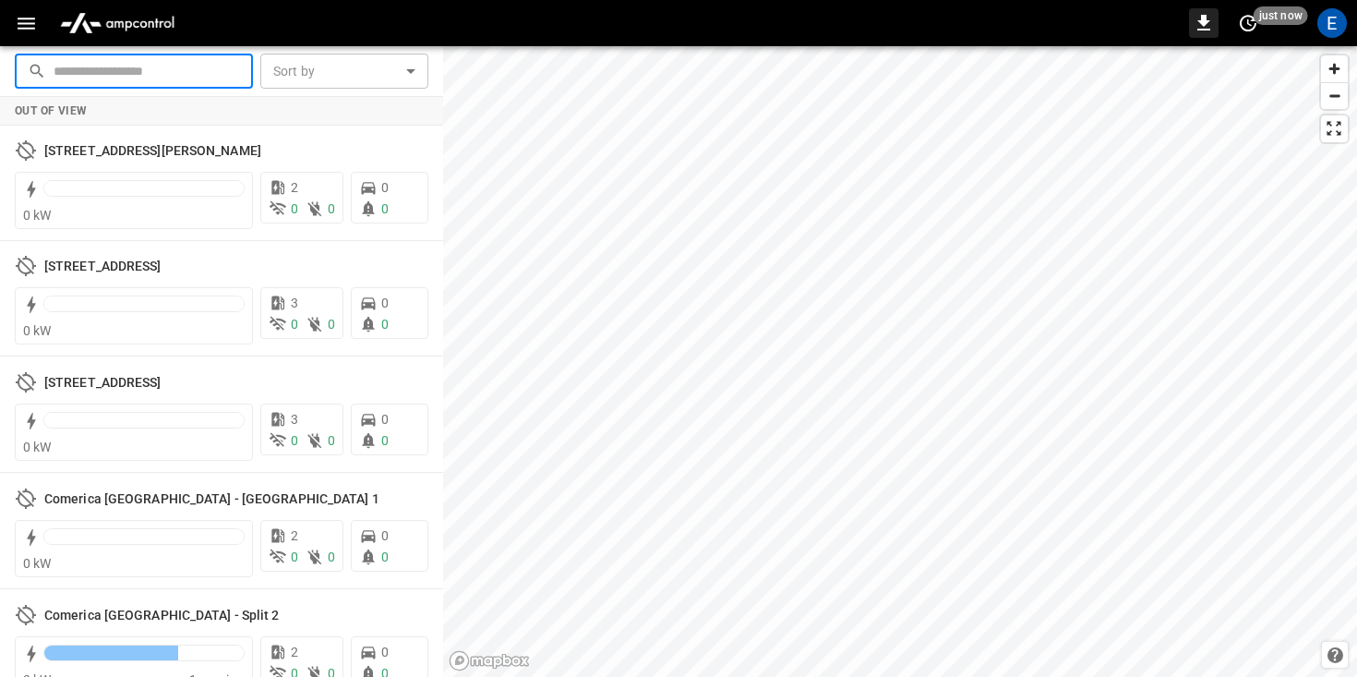
click at [1192, 25] on icon "button" at bounding box center [1203, 23] width 22 height 22
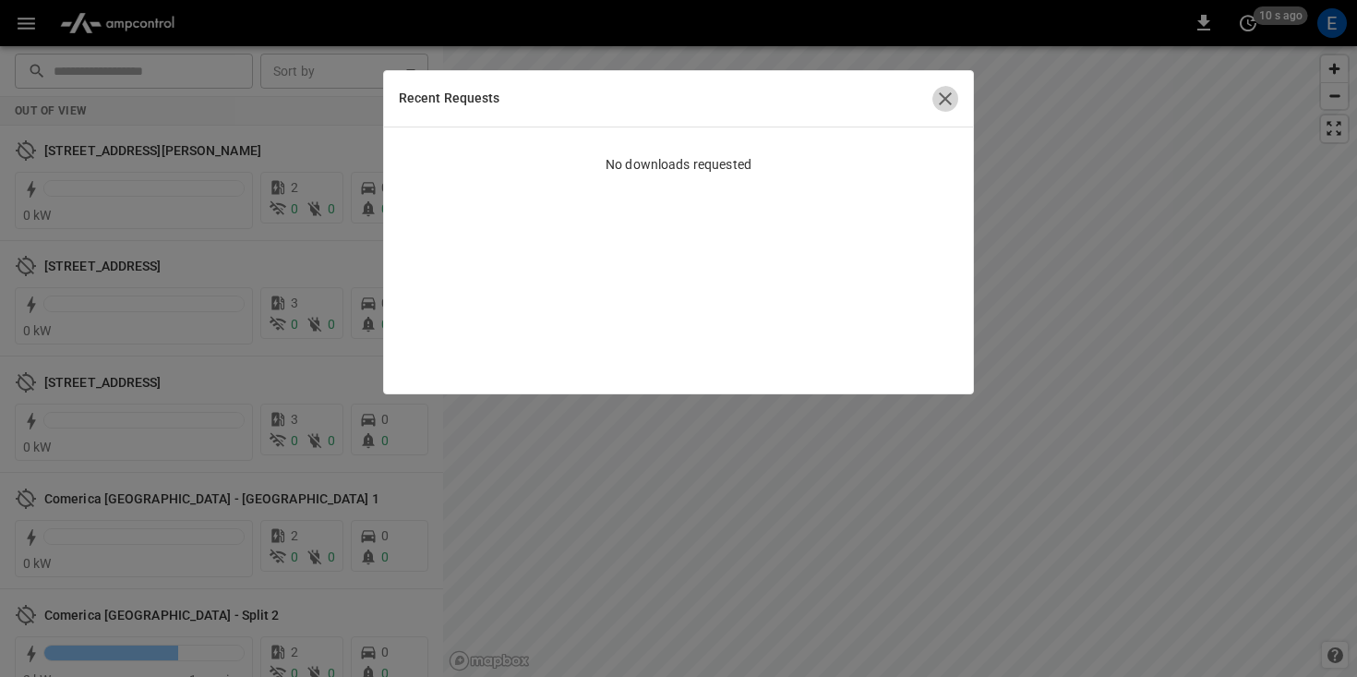
click at [943, 96] on icon "button" at bounding box center [945, 98] width 13 height 13
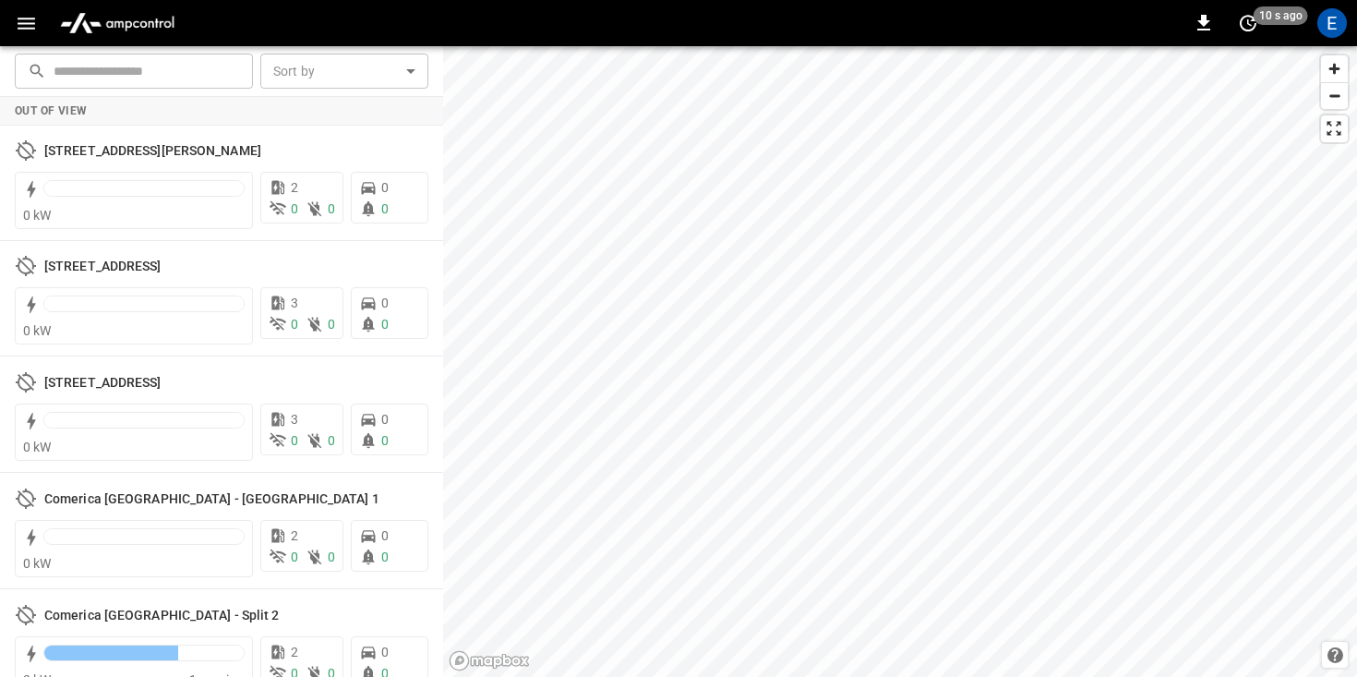
click at [32, 40] on div "0 10 s ago E" at bounding box center [678, 23] width 1357 height 46
click at [27, 32] on icon "button" at bounding box center [26, 23] width 23 height 23
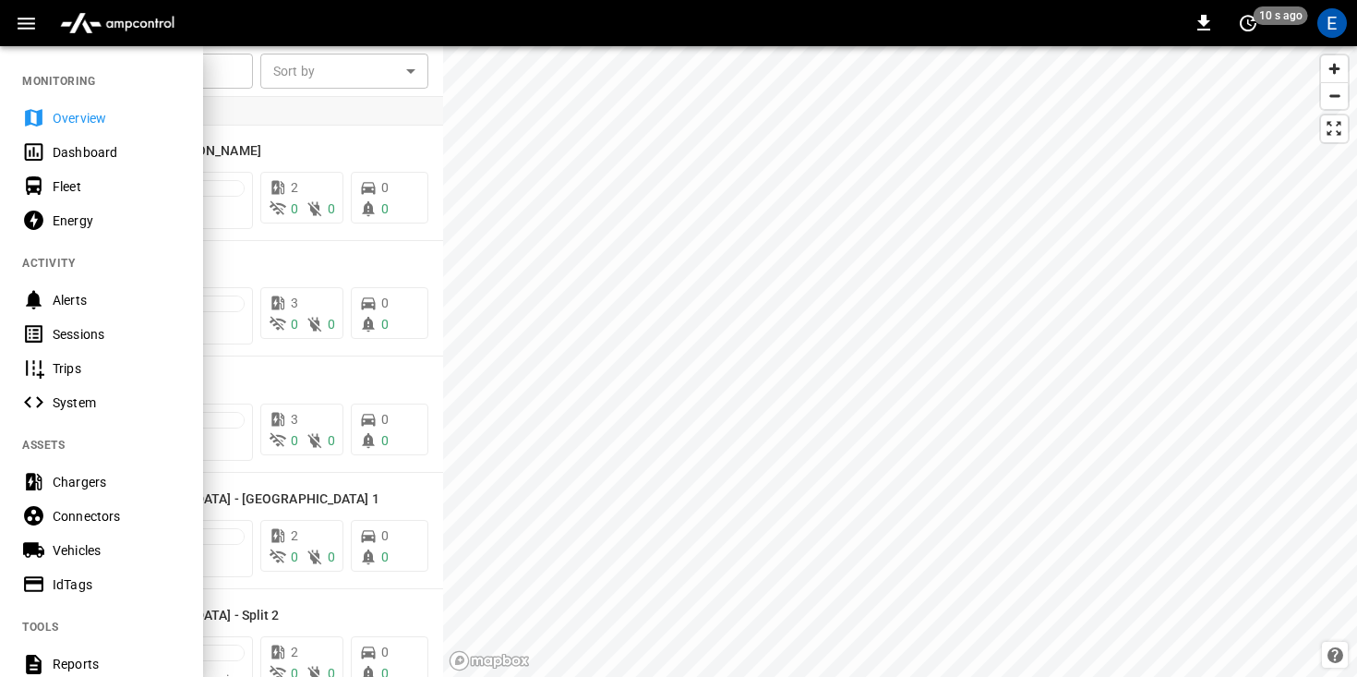
click at [78, 148] on div "Dashboard" at bounding box center [117, 152] width 128 height 18
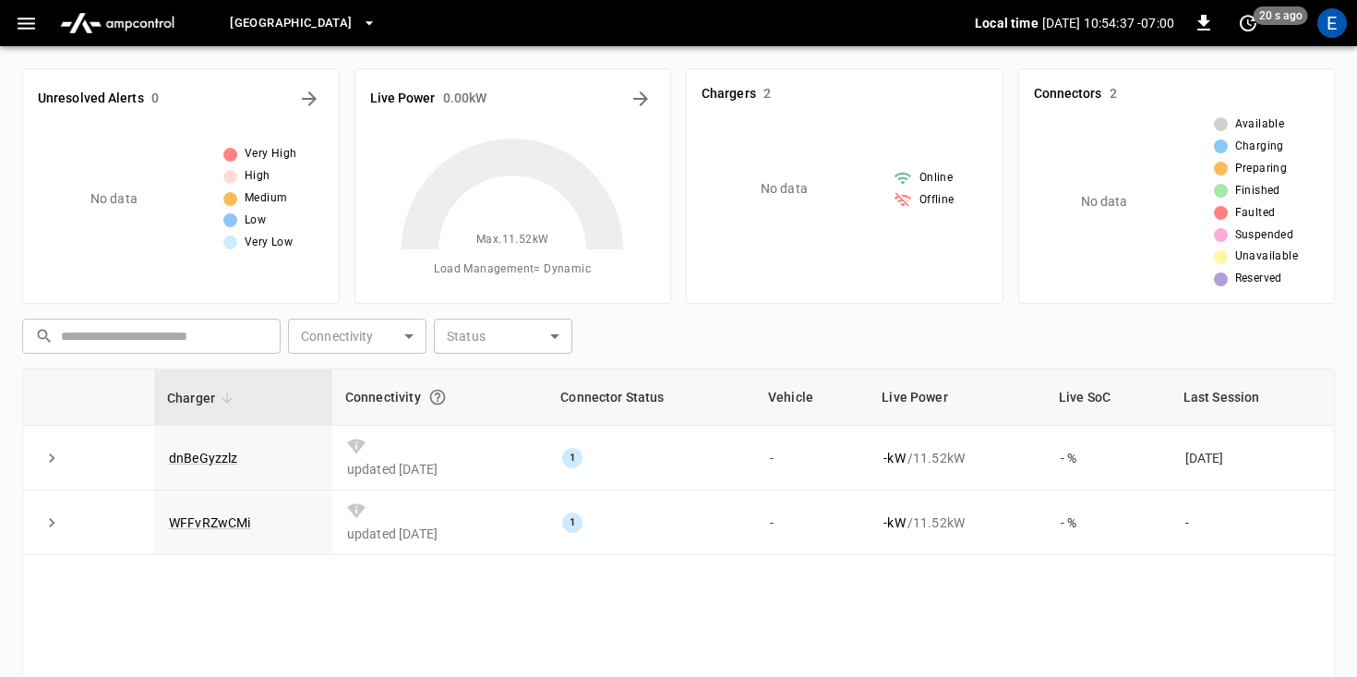
click at [751, 103] on h6 "Chargers" at bounding box center [728, 94] width 54 height 20
click at [753, 99] on h6 "Chargers" at bounding box center [728, 94] width 54 height 20
click at [830, 185] on div "No data" at bounding box center [809, 189] width 148 height 148
click at [933, 186] on span "Online" at bounding box center [935, 178] width 33 height 18
click at [88, 108] on h6 "Unresolved Alerts" at bounding box center [91, 99] width 106 height 20
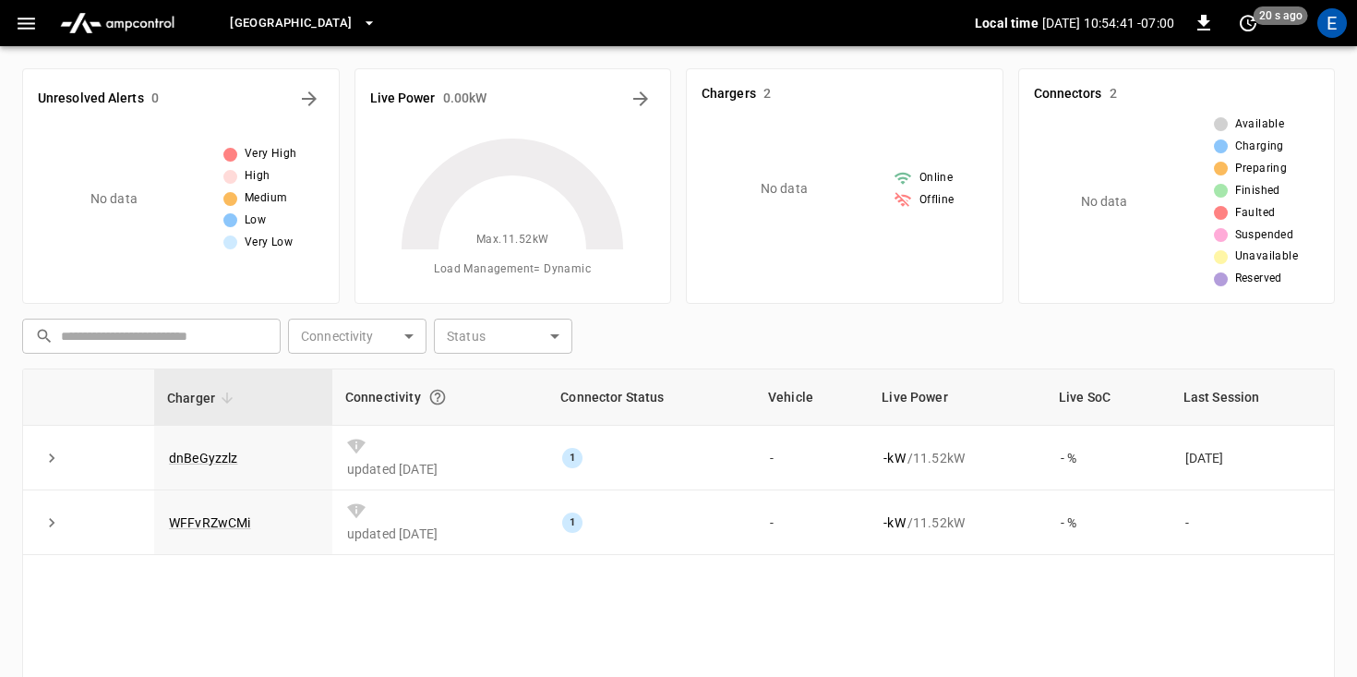
click at [328, 90] on div "Unresolved Alerts 0 No data Very High High Medium Low Very Low" at bounding box center [180, 185] width 317 height 235
click at [322, 97] on button "All Alerts" at bounding box center [309, 99] width 30 height 30
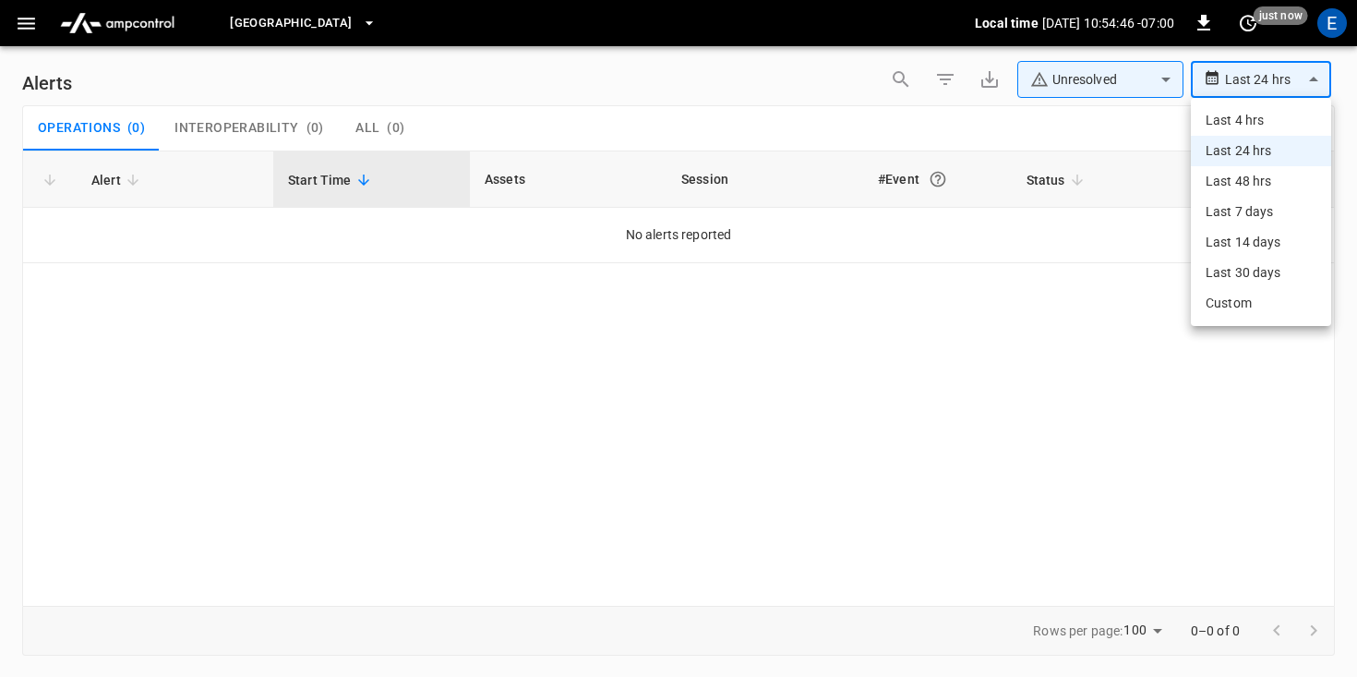
click at [1274, 87] on body "**********" at bounding box center [678, 335] width 1357 height 670
click at [1236, 269] on li "Last 30 days" at bounding box center [1261, 273] width 140 height 30
type input "**********"
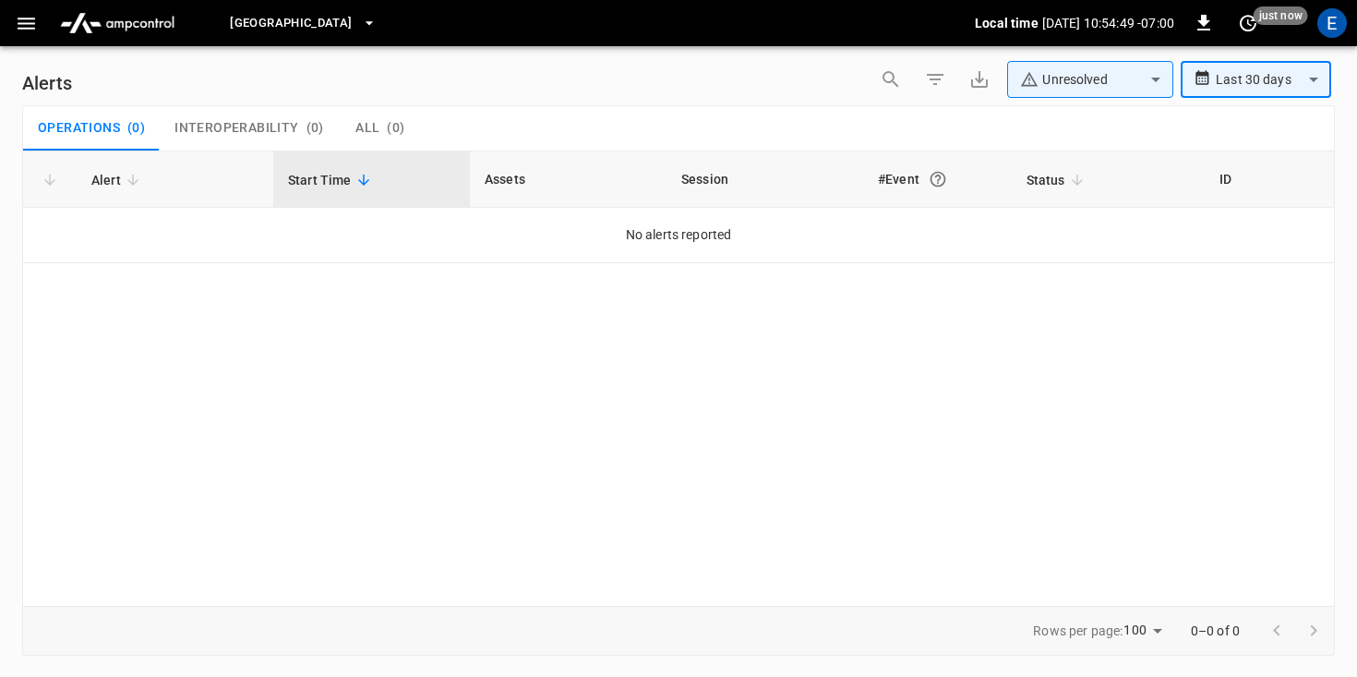
click at [32, 24] on icon "button" at bounding box center [26, 23] width 23 height 23
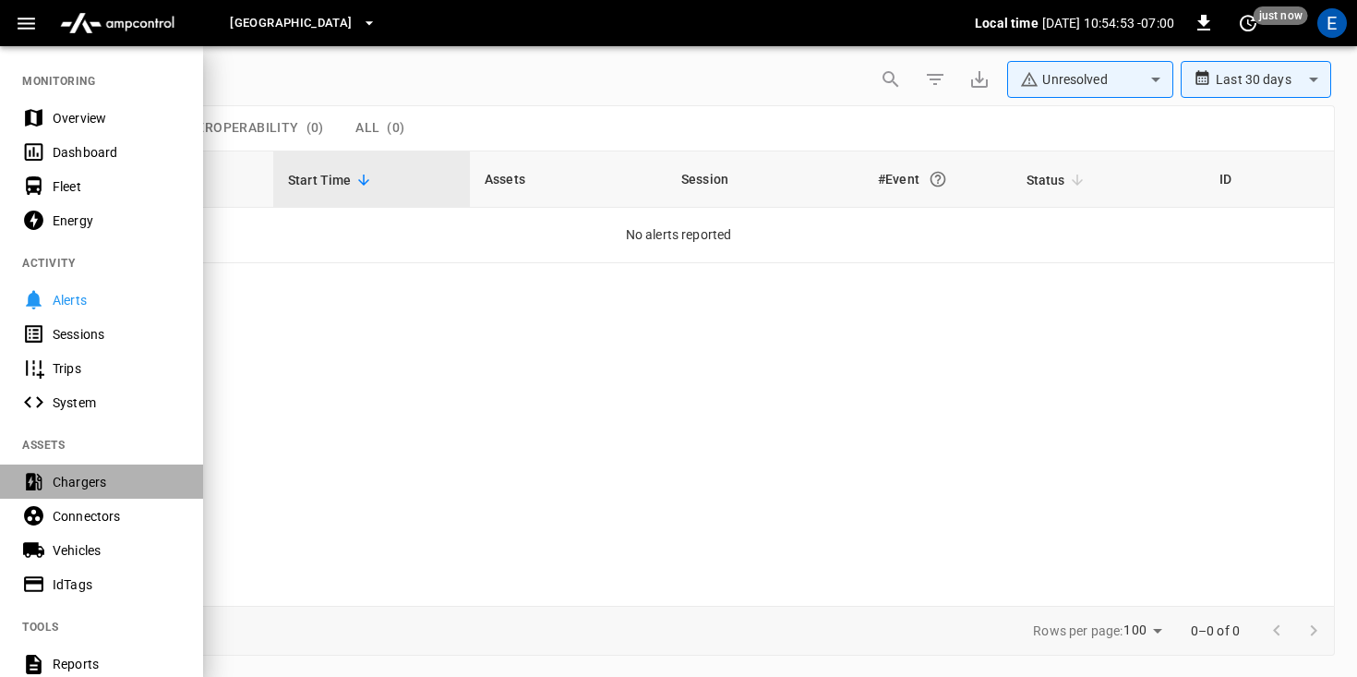
click at [82, 490] on div "Chargers" at bounding box center [117, 482] width 128 height 18
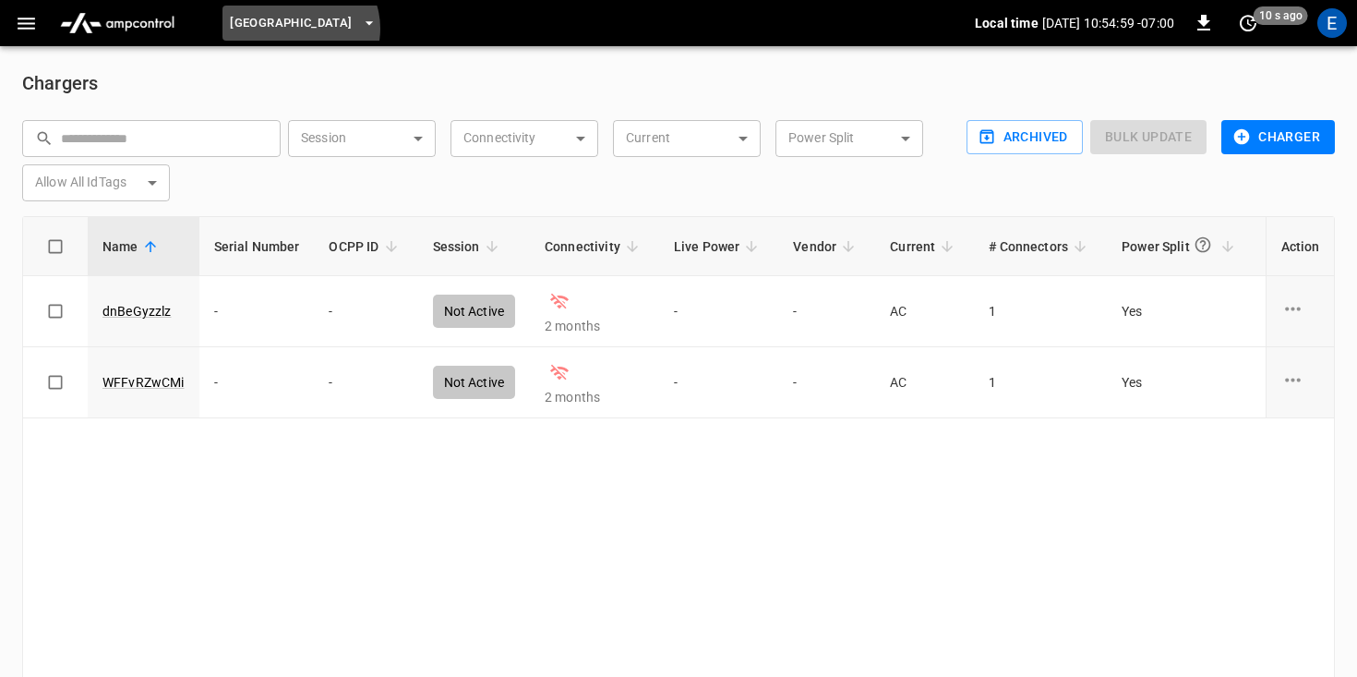
click at [300, 29] on span "[GEOGRAPHIC_DATA]" at bounding box center [291, 23] width 122 height 21
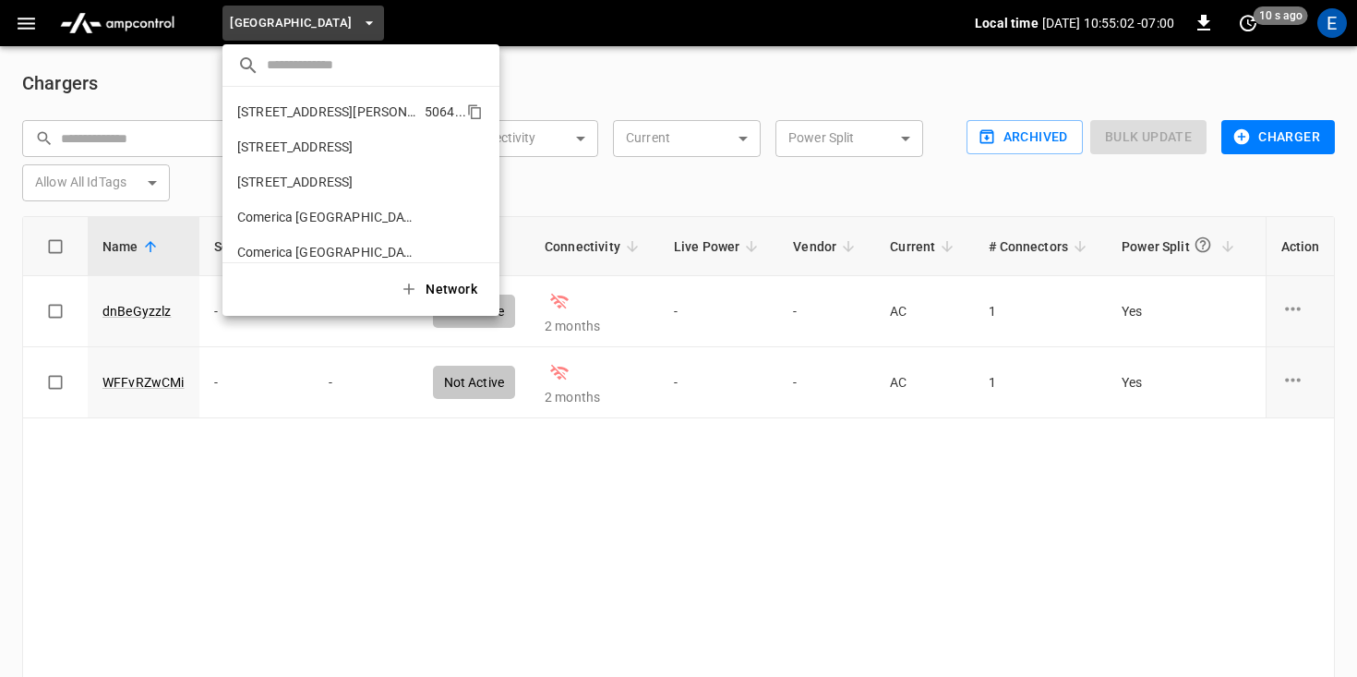
click at [299, 118] on p "[STREET_ADDRESS][PERSON_NAME]" at bounding box center [327, 111] width 180 height 18
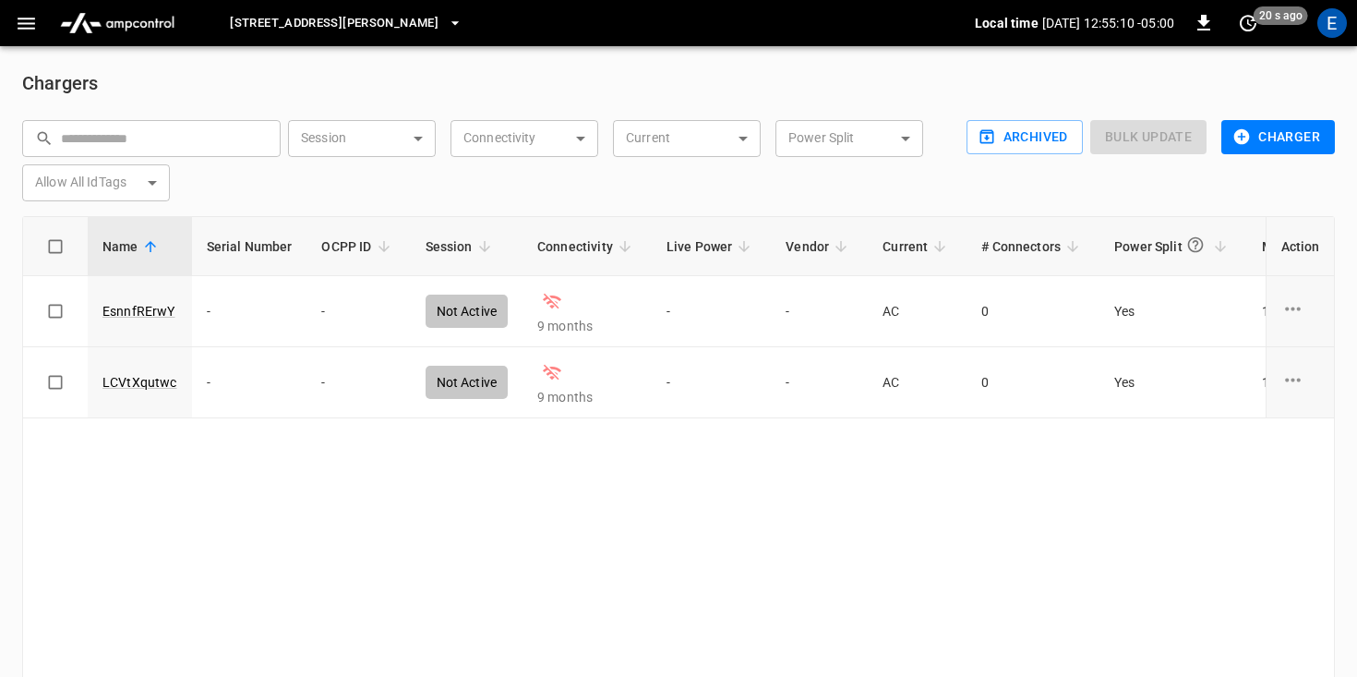
click at [293, 30] on span "[STREET_ADDRESS][PERSON_NAME]" at bounding box center [334, 23] width 209 height 21
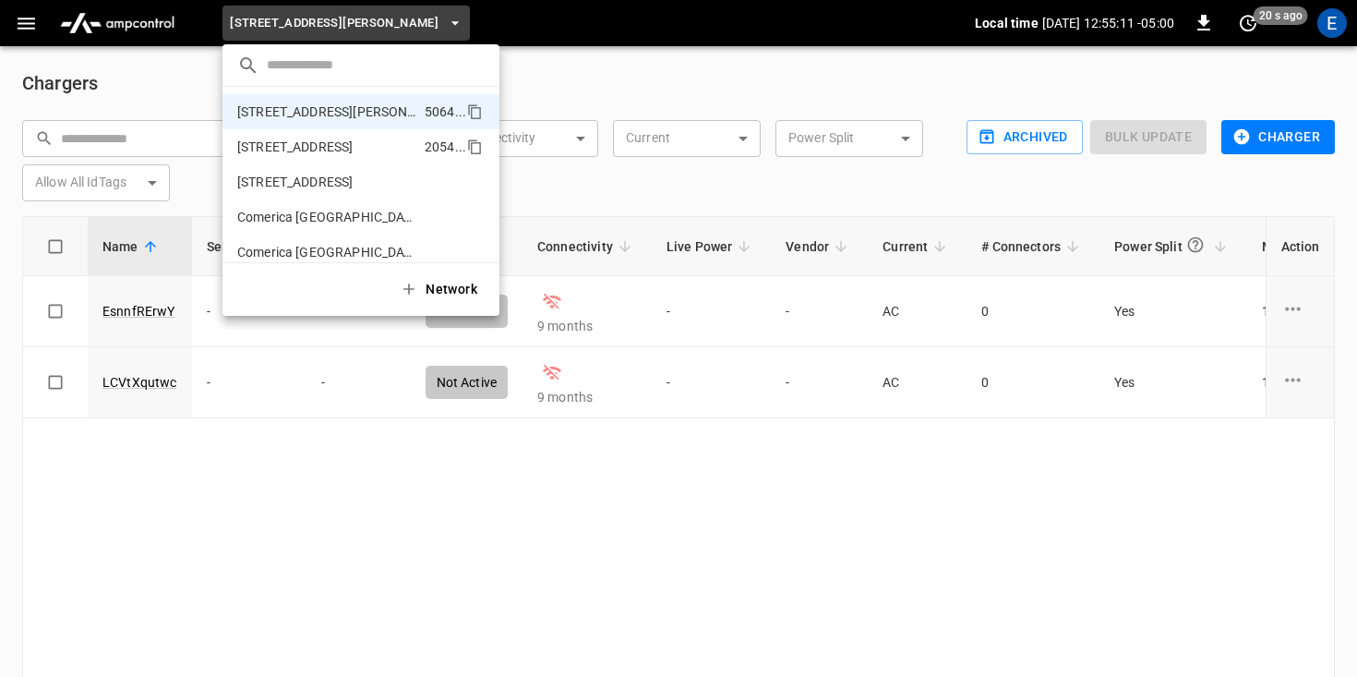
click at [325, 141] on p "[STREET_ADDRESS]" at bounding box center [294, 147] width 115 height 18
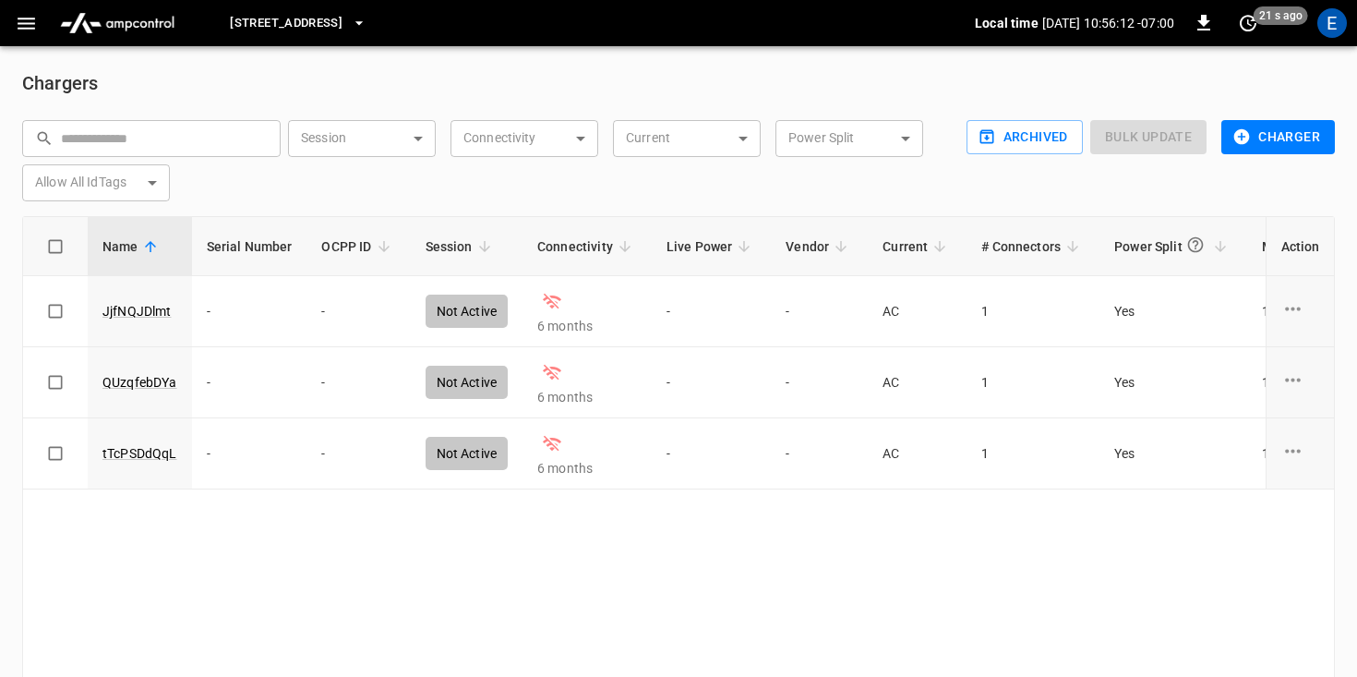
click at [167, 28] on img "menu" at bounding box center [117, 23] width 129 height 35
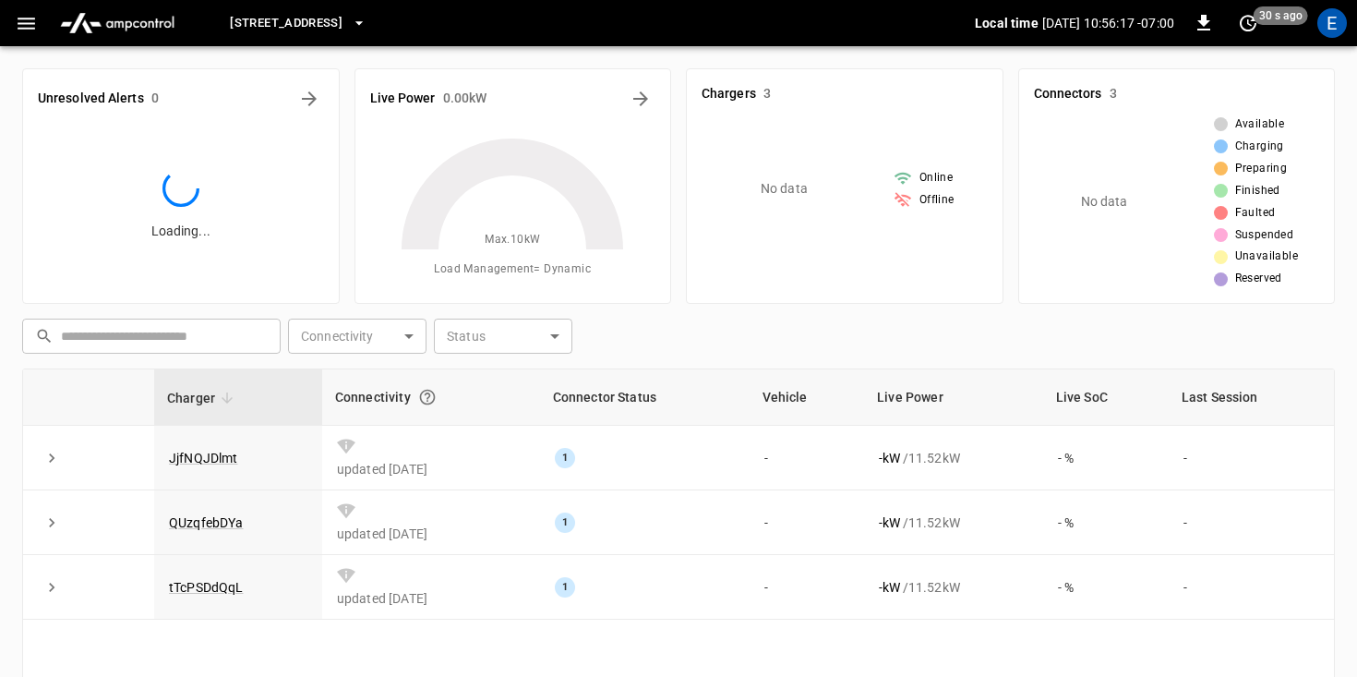
click at [28, 30] on icon "button" at bounding box center [26, 23] width 23 height 23
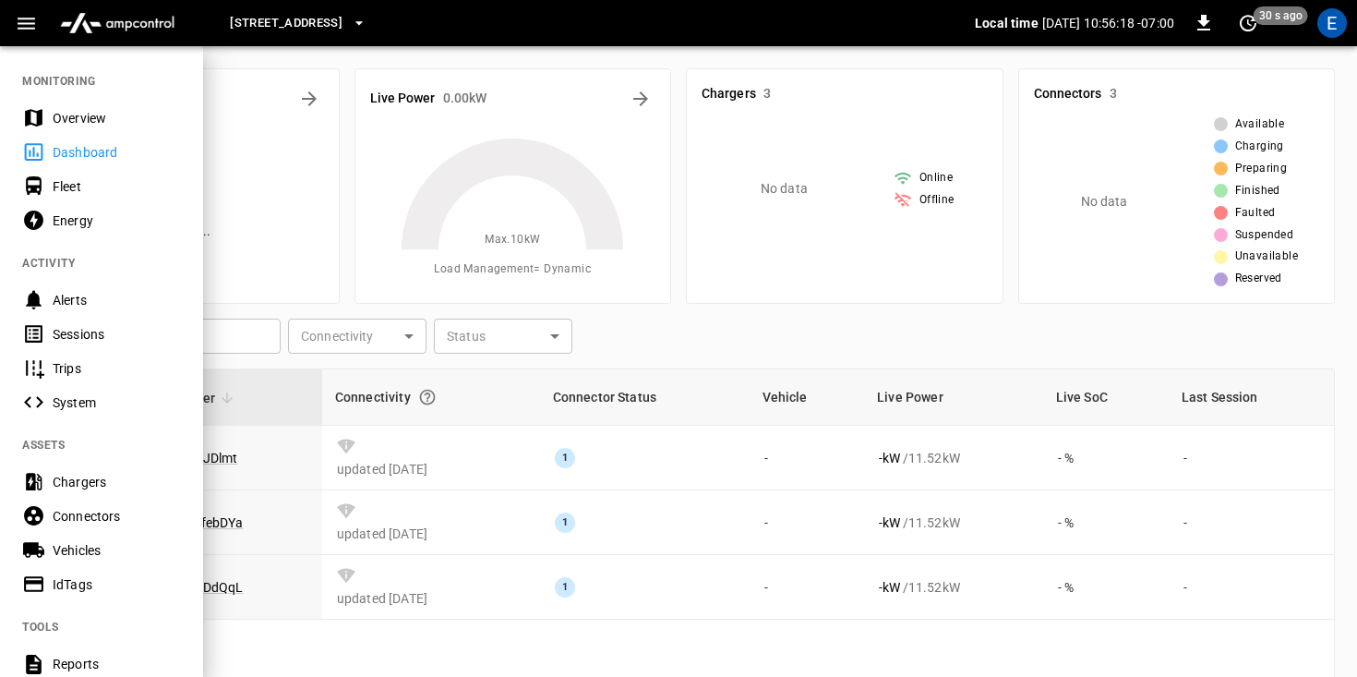
click at [57, 188] on div "Fleet" at bounding box center [117, 186] width 128 height 18
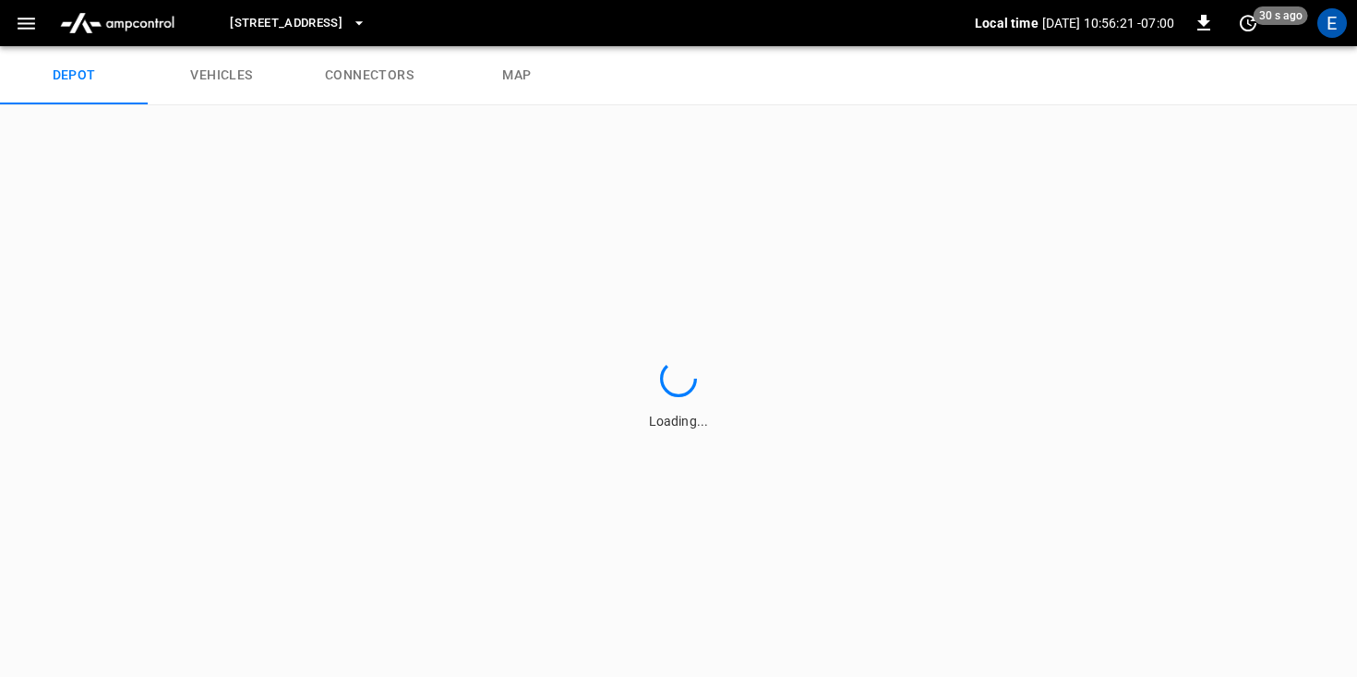
click at [359, 82] on link "connectors" at bounding box center [369, 75] width 148 height 59
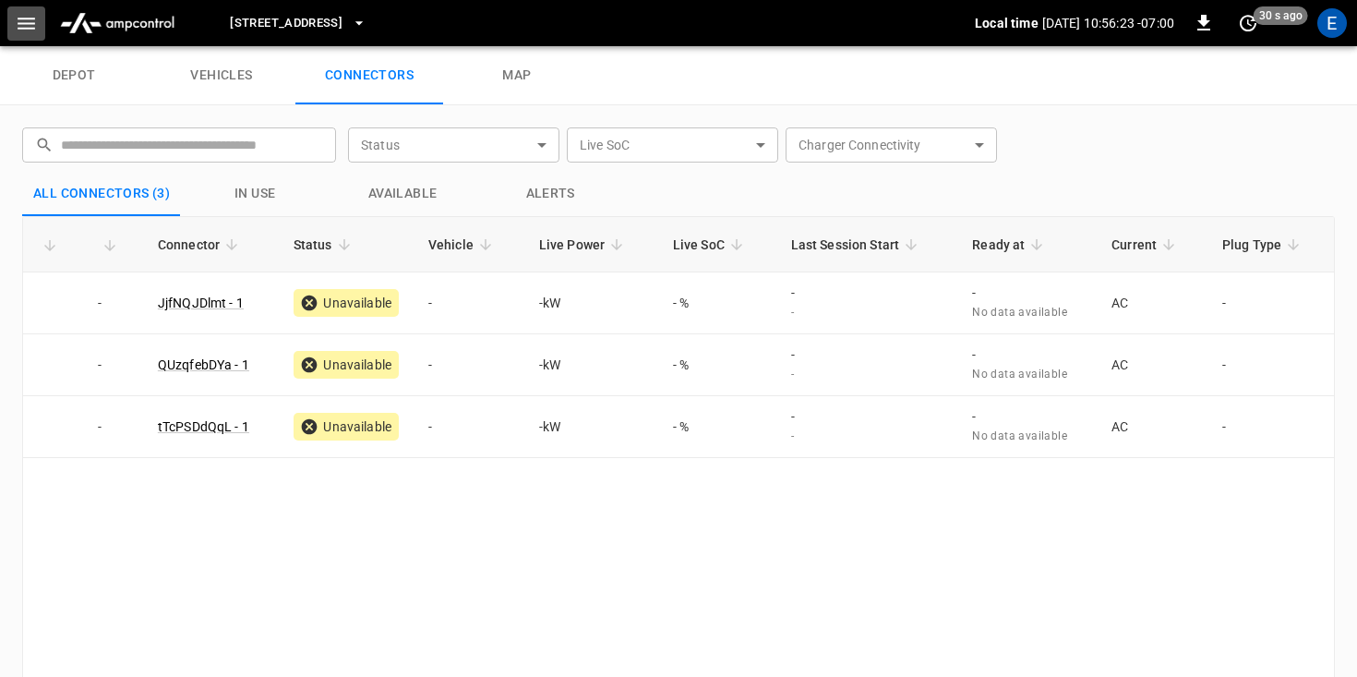
click at [23, 25] on icon "button" at bounding box center [26, 23] width 23 height 23
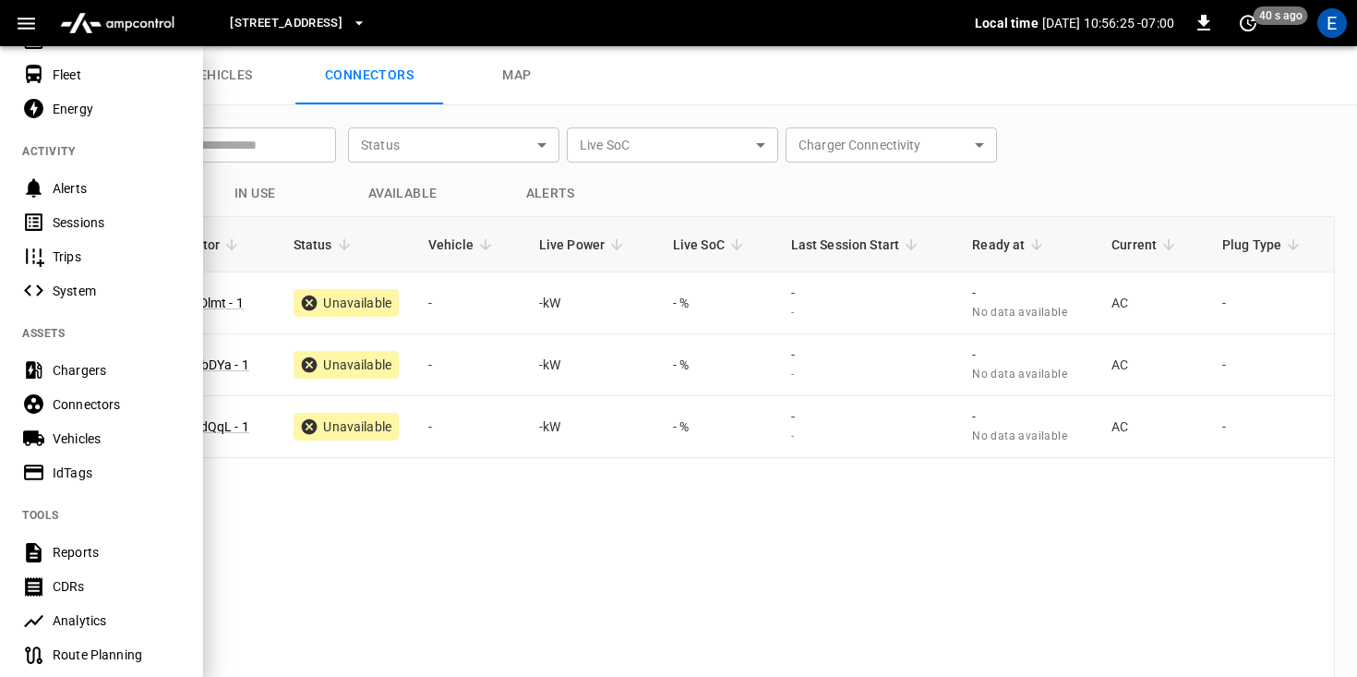
scroll to position [116, 0]
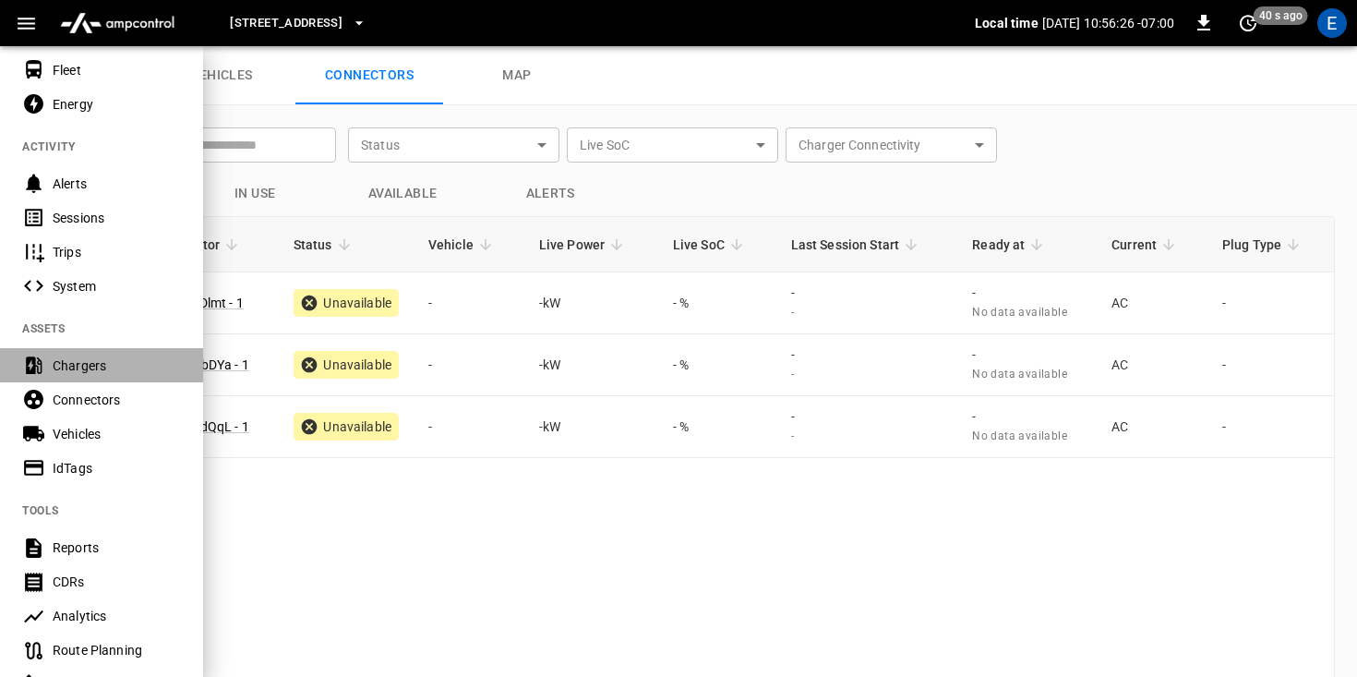
click at [96, 362] on div "Chargers" at bounding box center [117, 365] width 128 height 18
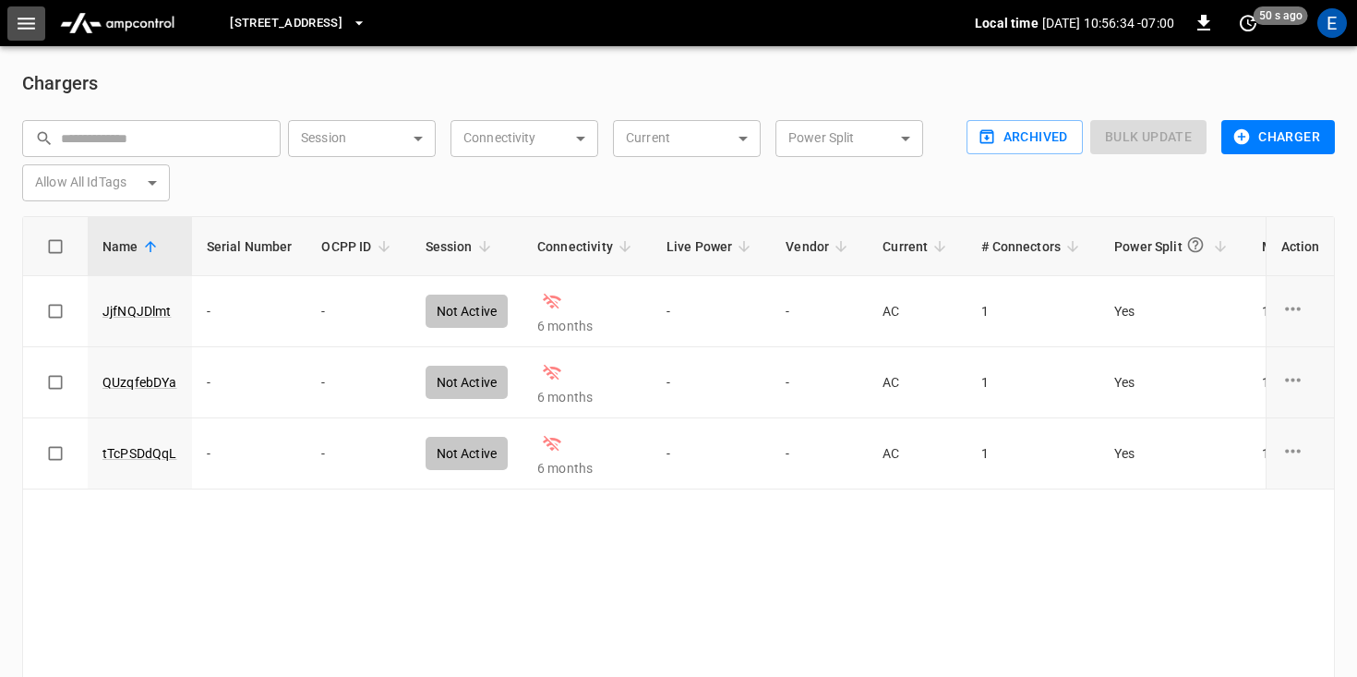
click at [33, 28] on icon "button" at bounding box center [27, 24] width 18 height 12
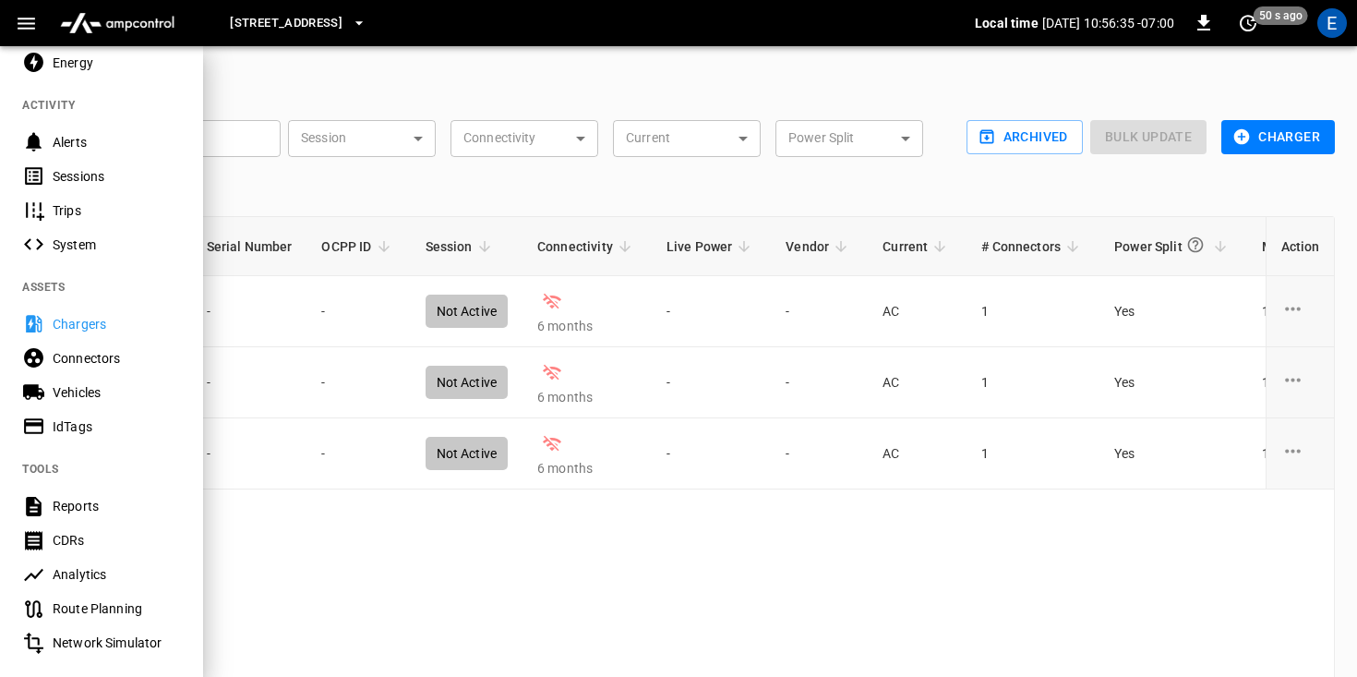
scroll to position [173, 0]
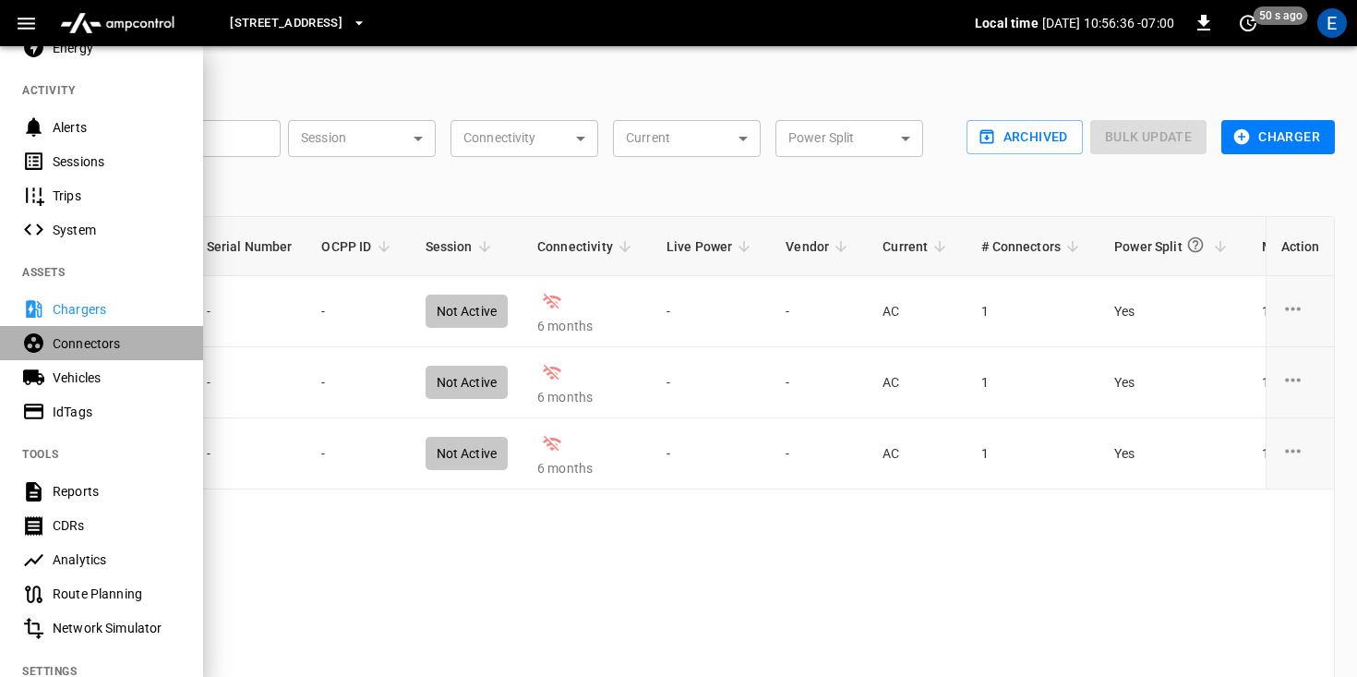
click at [99, 337] on div "Connectors" at bounding box center [117, 343] width 128 height 18
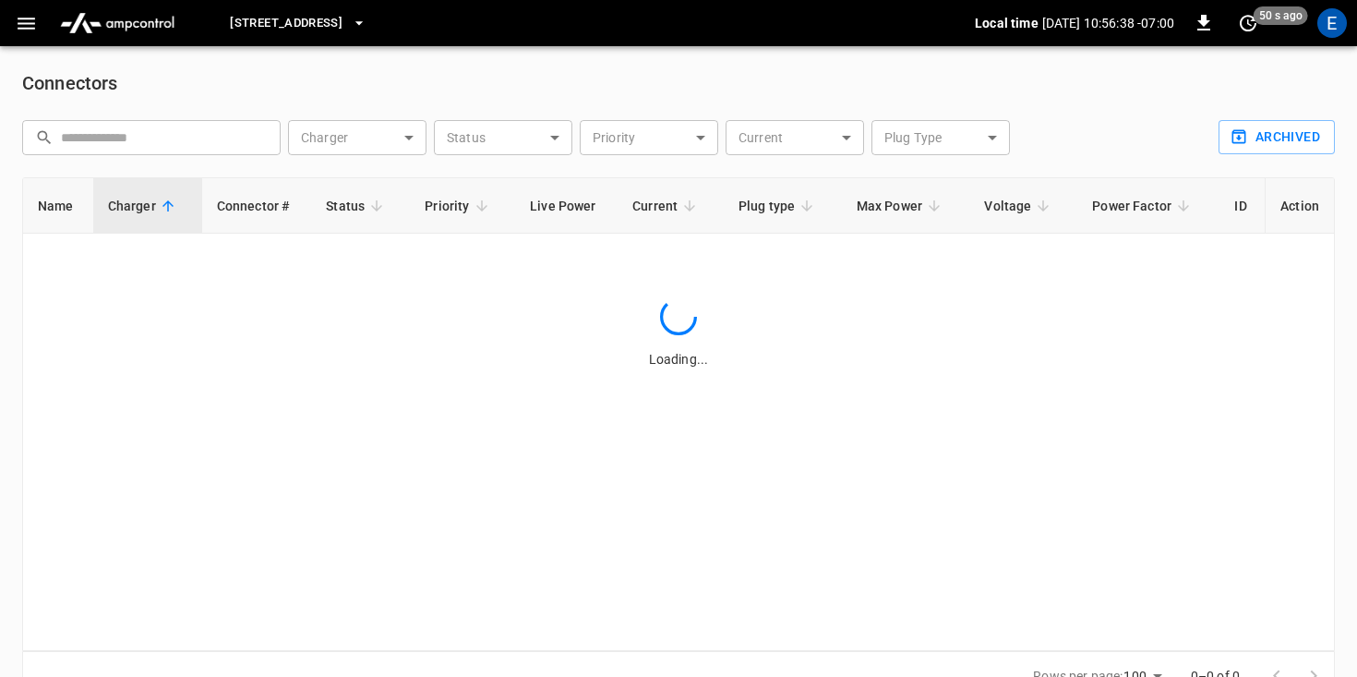
click at [30, 43] on div "[STREET_ADDRESS] Local time [DATE] 10:56:38 -07:00 0 50 s ago E" at bounding box center [678, 23] width 1357 height 46
click at [30, 36] on button "button" at bounding box center [26, 23] width 38 height 34
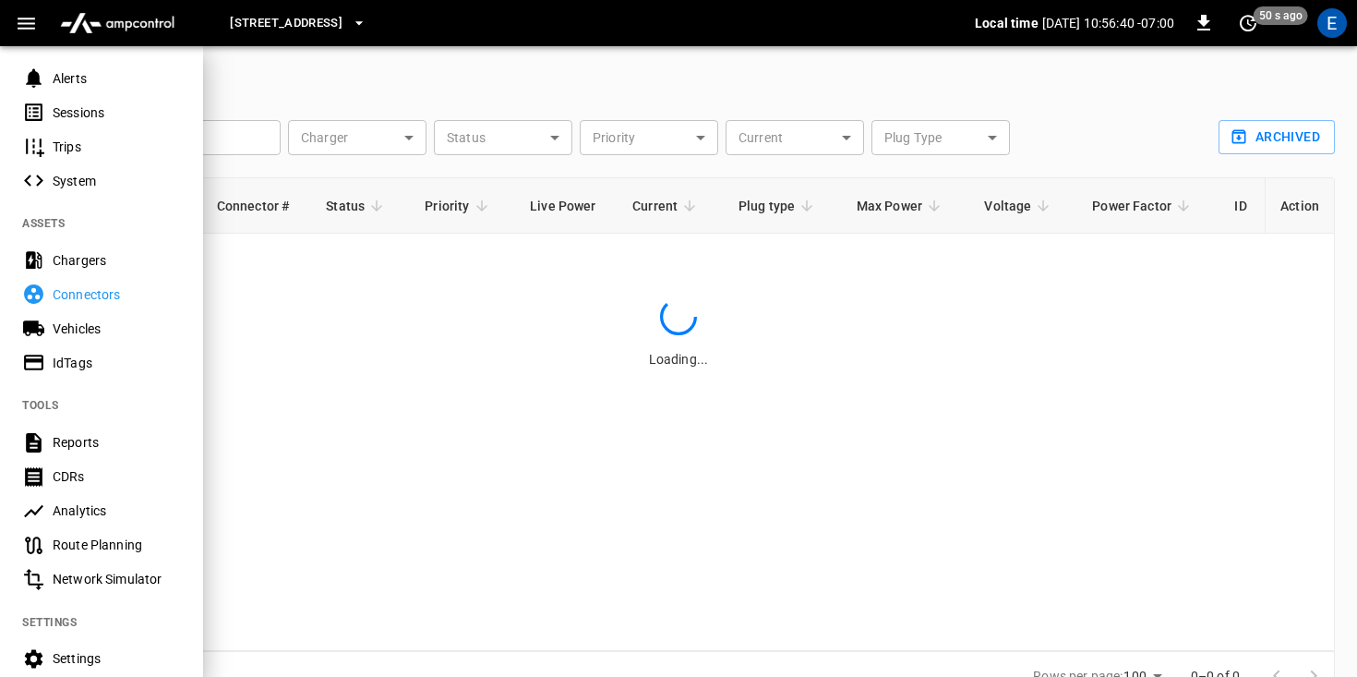
scroll to position [226, 0]
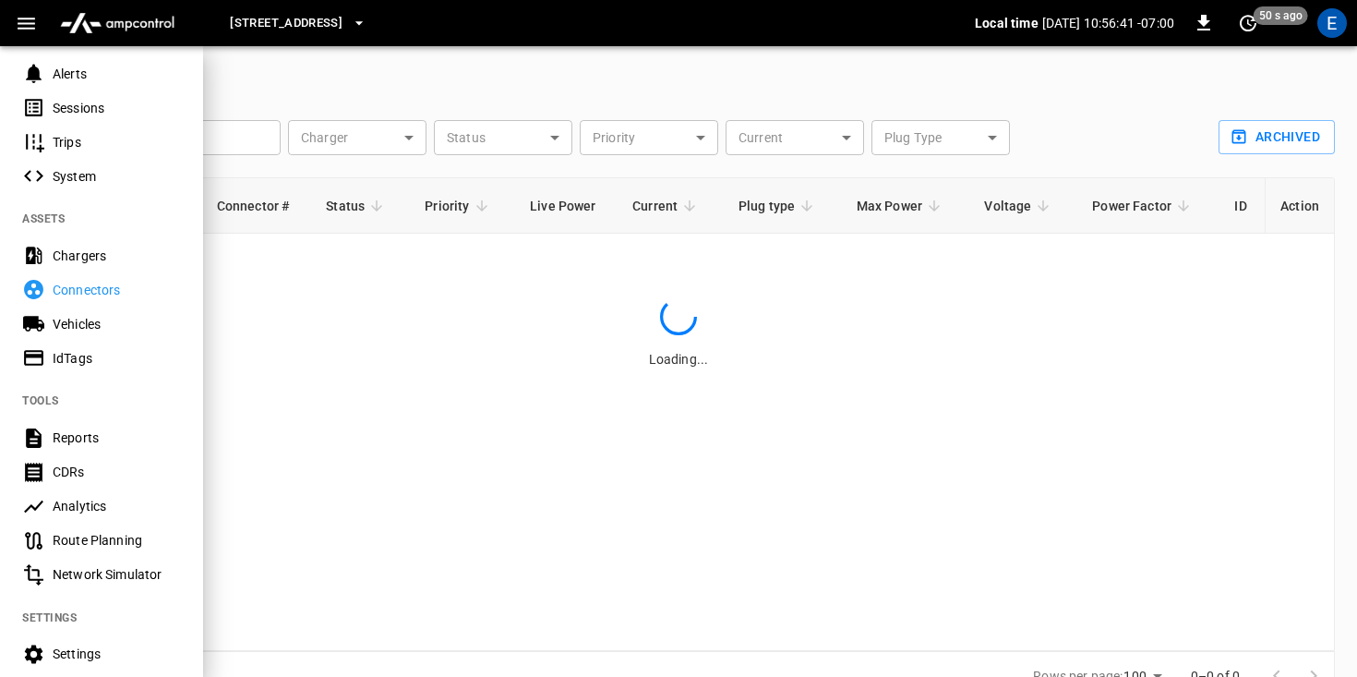
click at [312, 348] on div at bounding box center [678, 338] width 1357 height 677
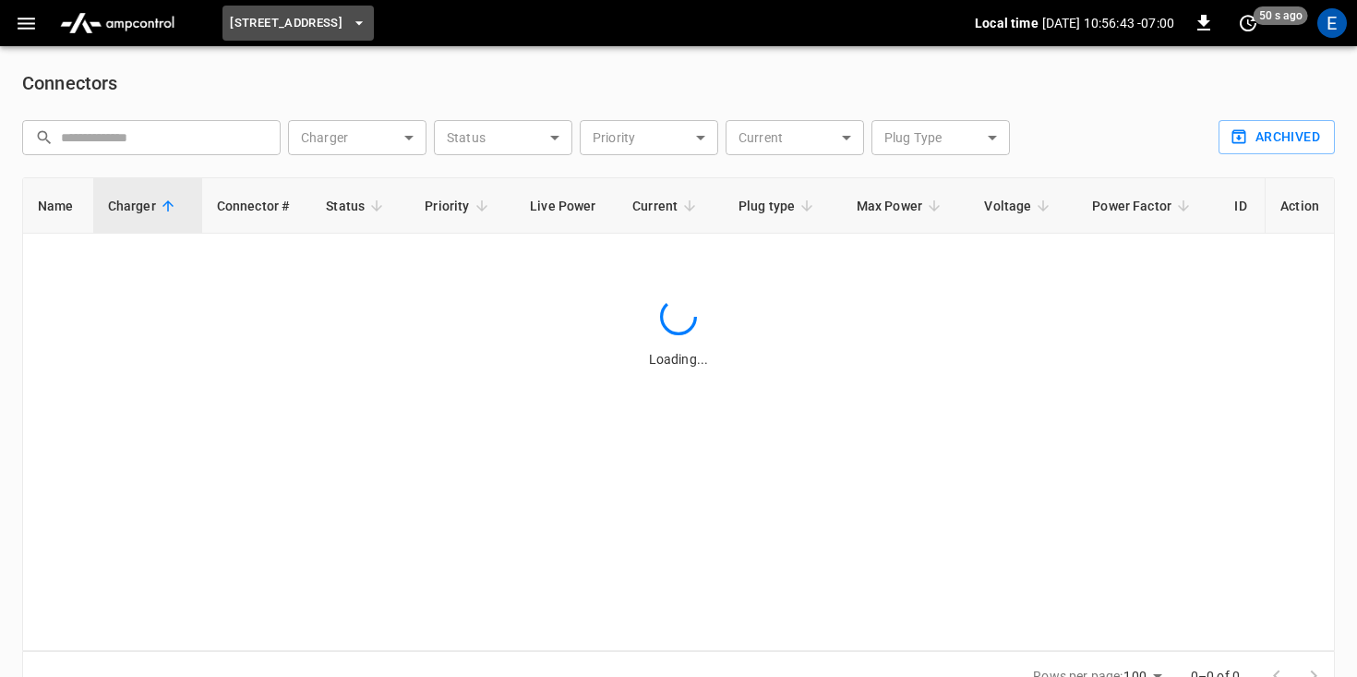
click at [318, 28] on span "[STREET_ADDRESS]" at bounding box center [286, 23] width 113 height 21
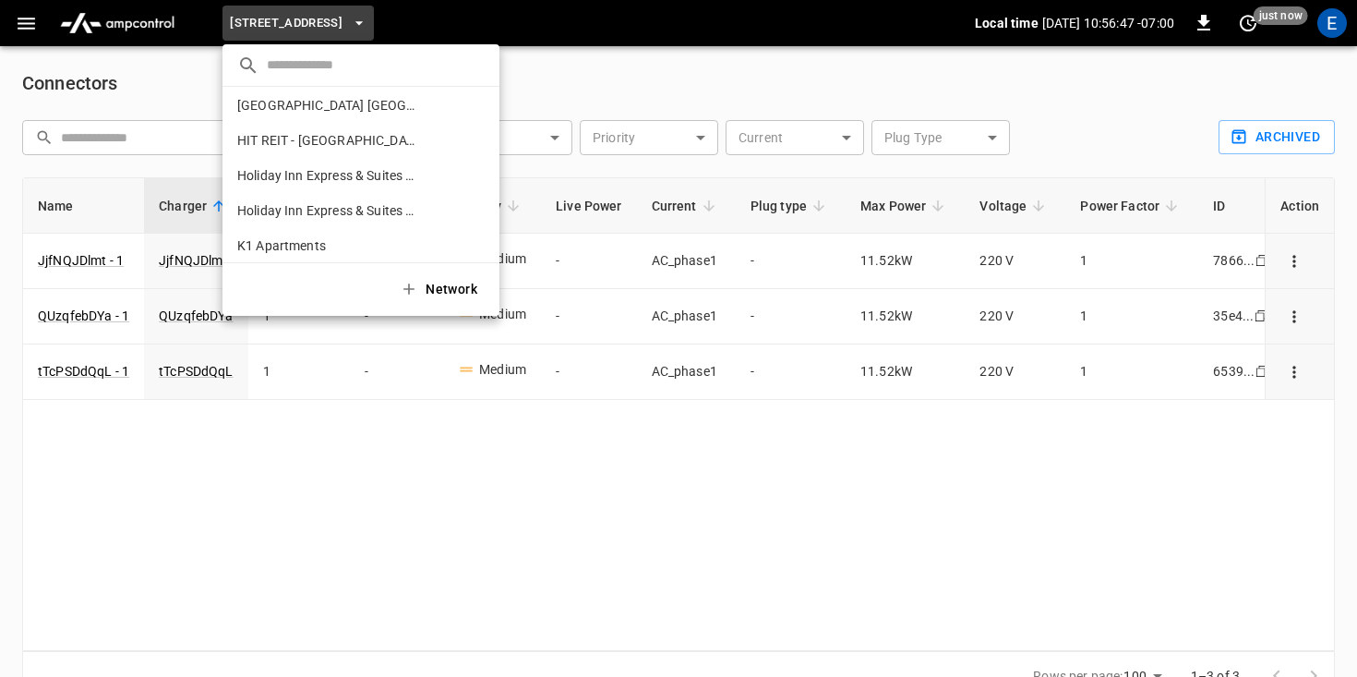
scroll to position [1348, 0]
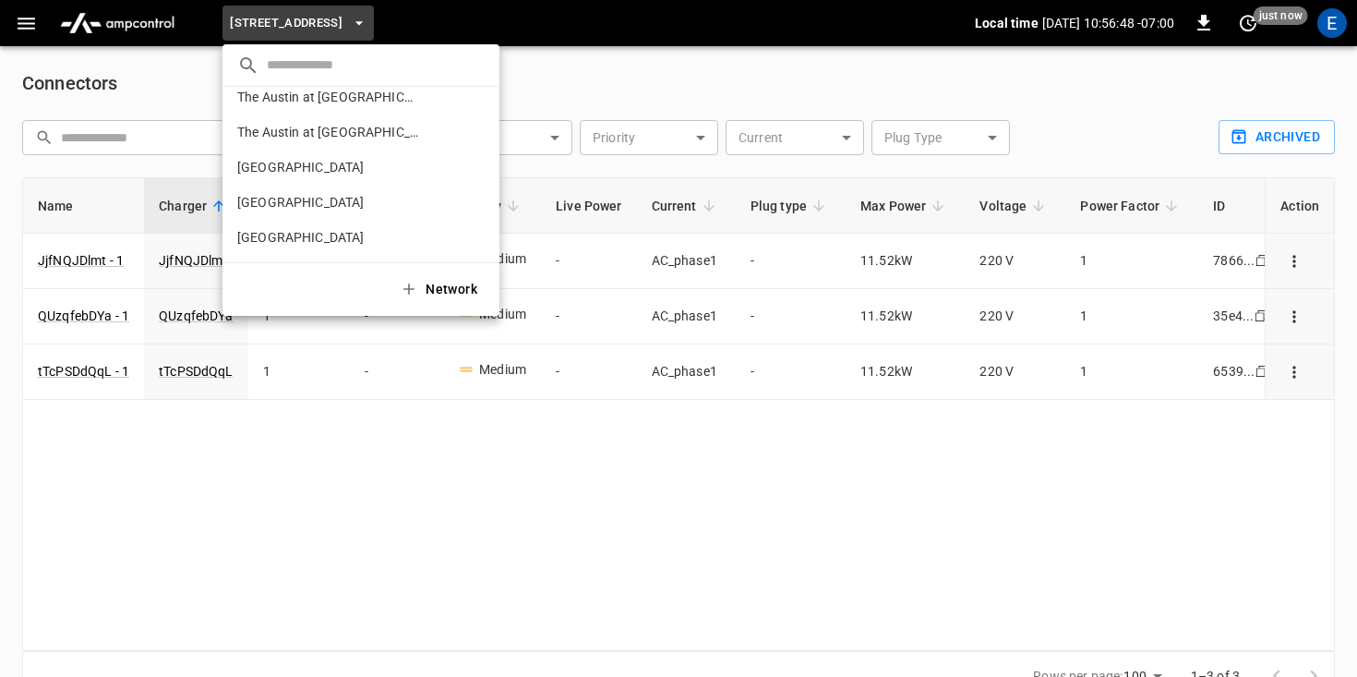
click at [170, 78] on div at bounding box center [678, 338] width 1357 height 677
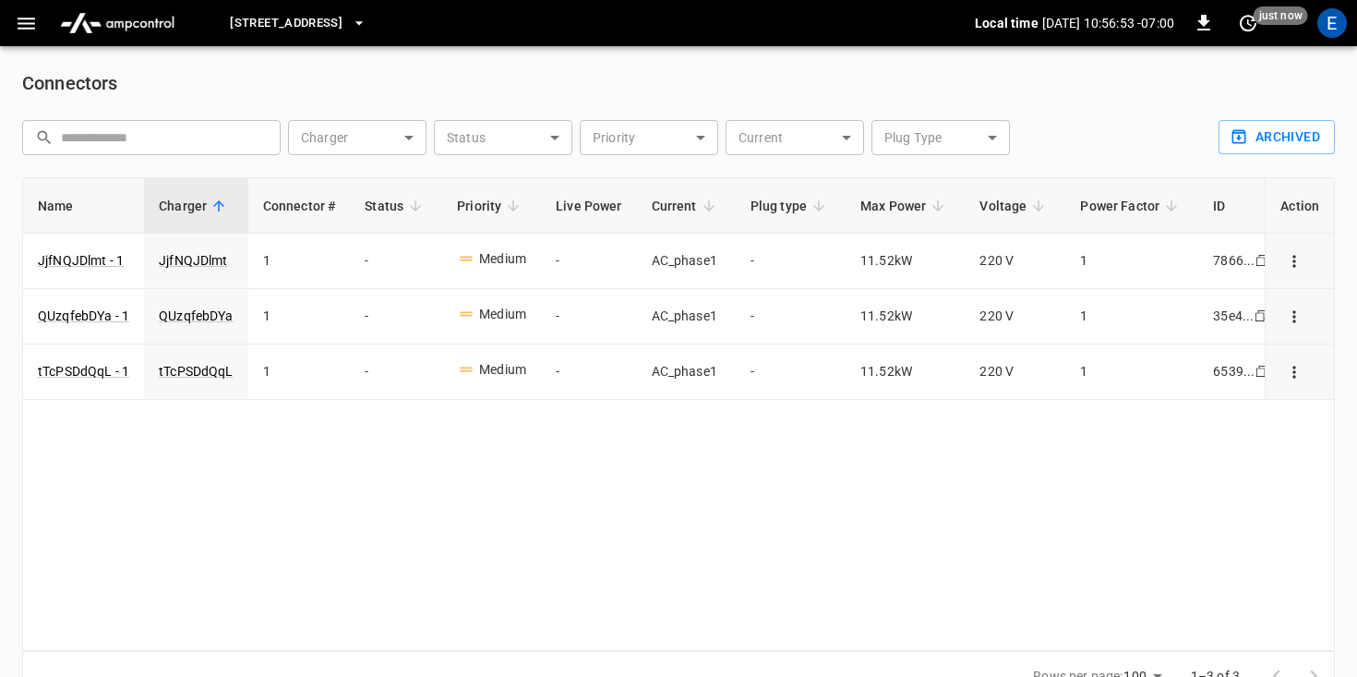
click at [33, 29] on icon "button" at bounding box center [26, 23] width 23 height 23
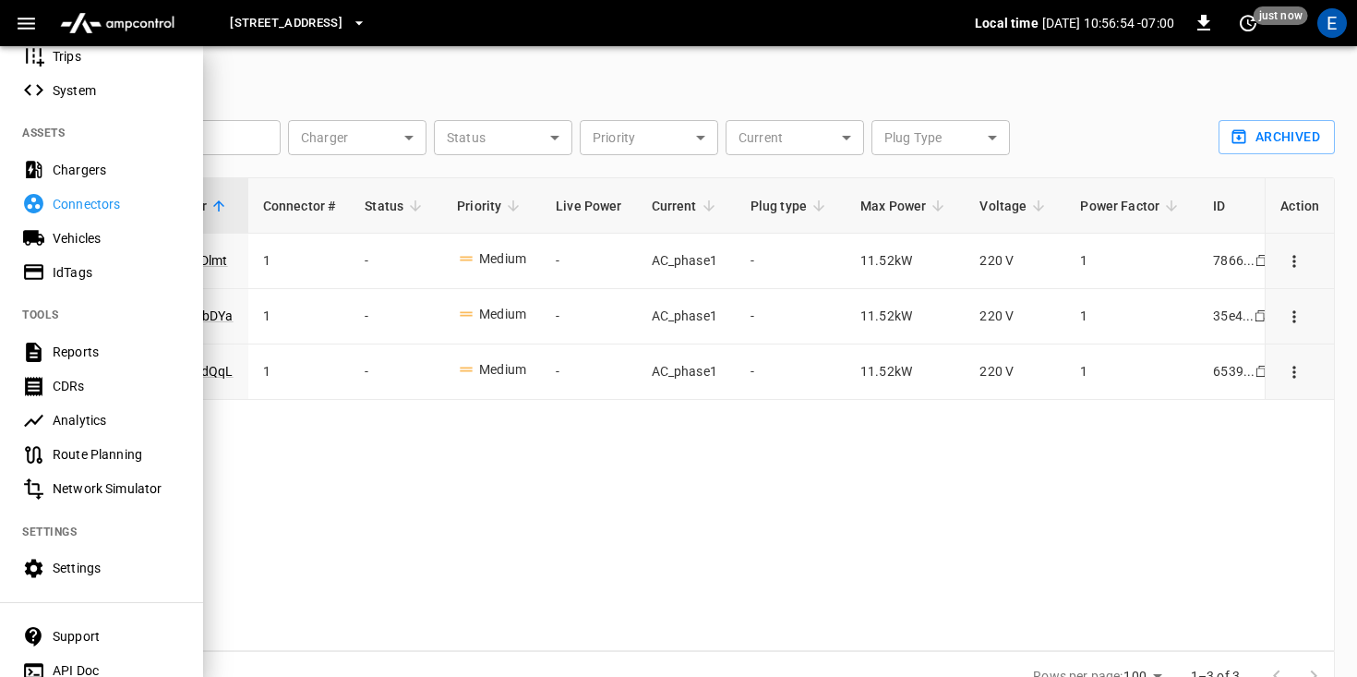
scroll to position [377, 0]
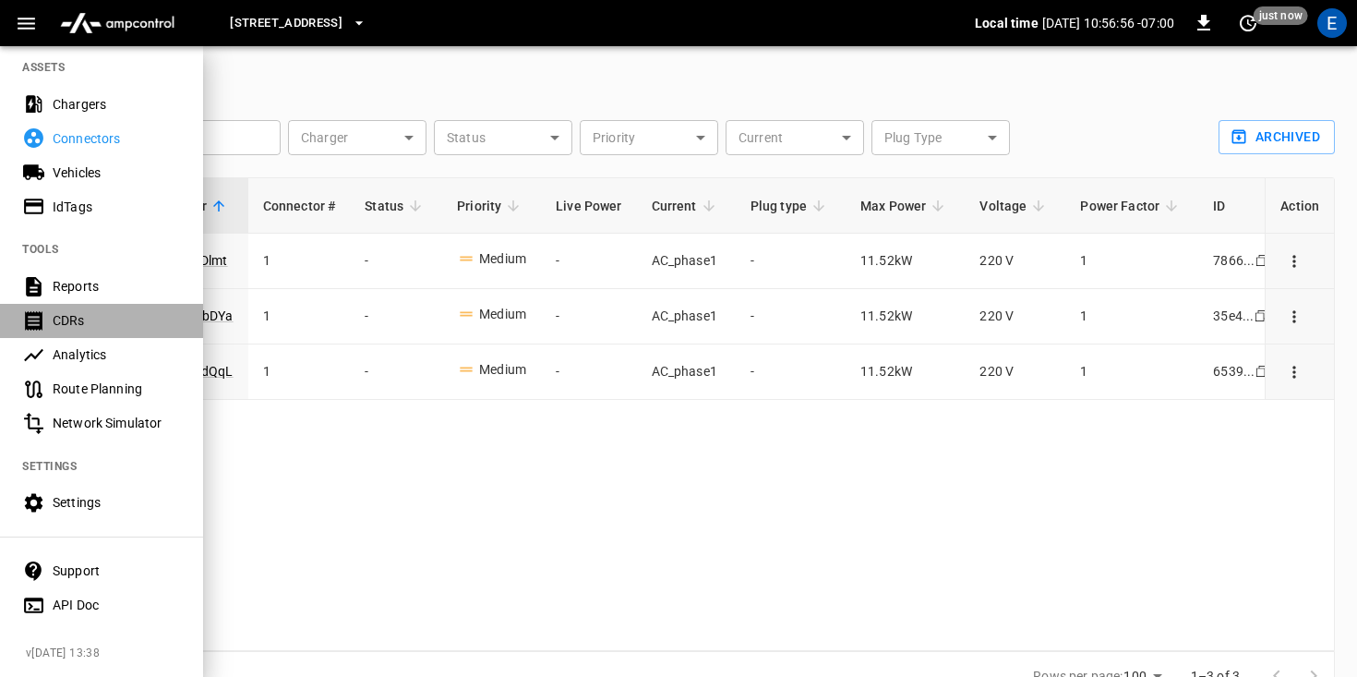
click at [93, 322] on div "CDRs" at bounding box center [117, 320] width 128 height 18
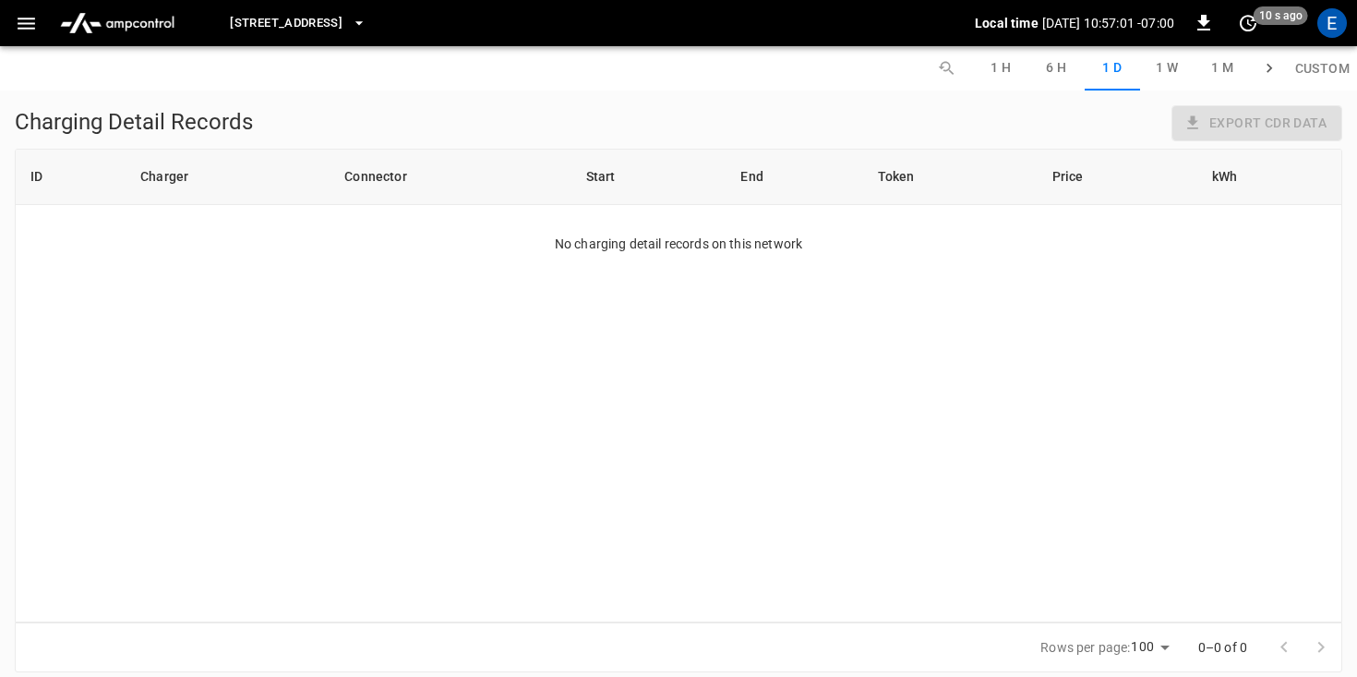
click at [29, 16] on icon "button" at bounding box center [26, 23] width 23 height 23
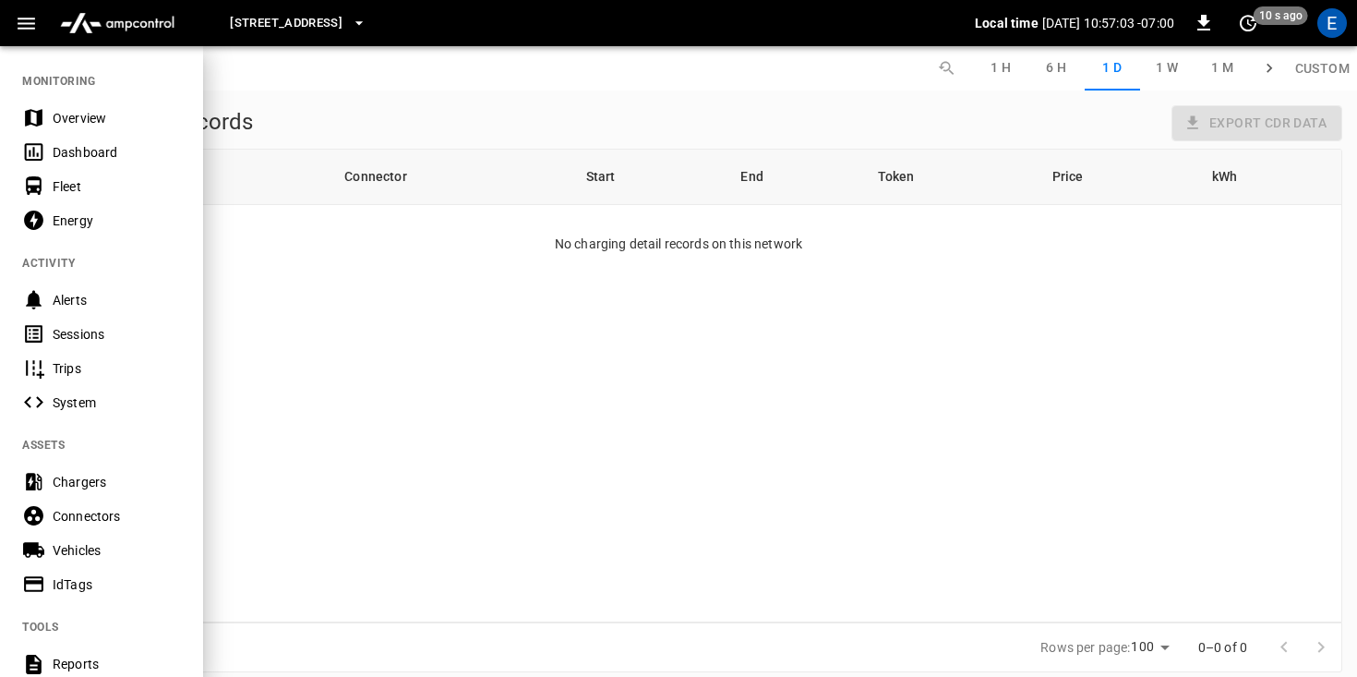
click at [1064, 28] on p "[DATE] 10:57:03 -07:00" at bounding box center [1108, 23] width 132 height 18
click at [1338, 22] on div "E" at bounding box center [1332, 23] width 30 height 30
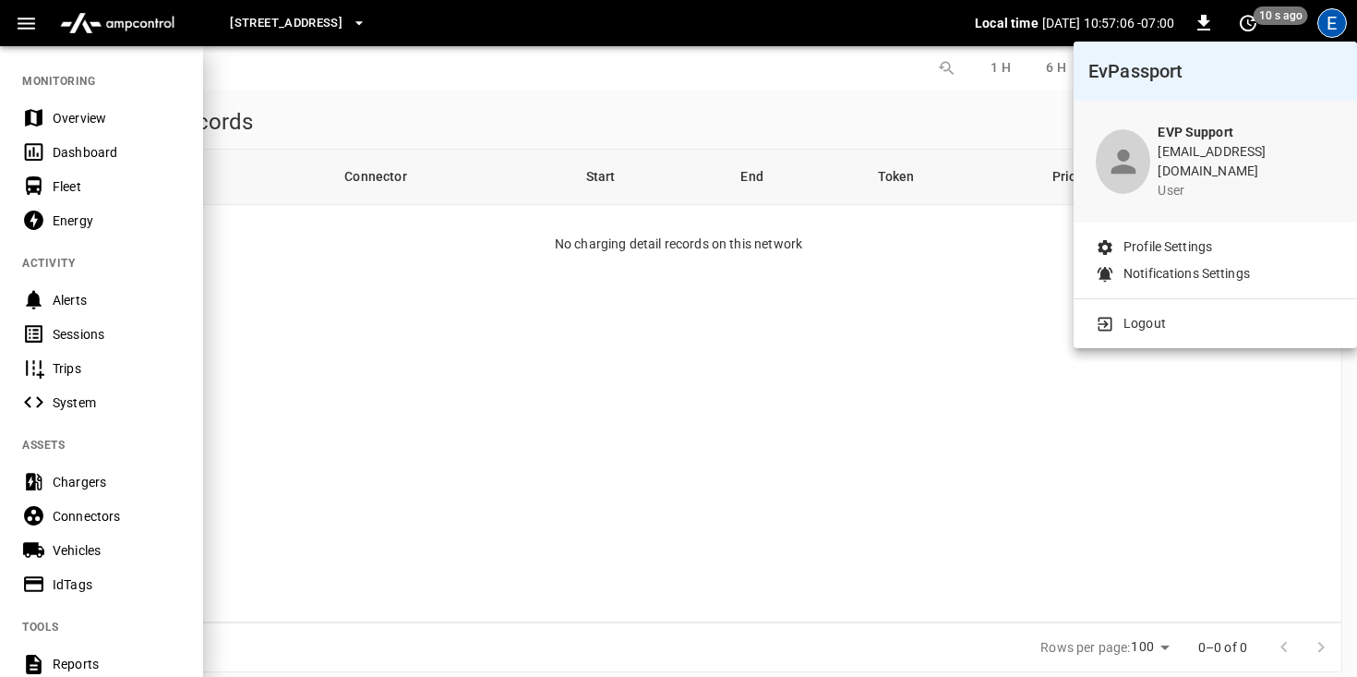
click at [1272, 22] on div at bounding box center [678, 338] width 1357 height 677
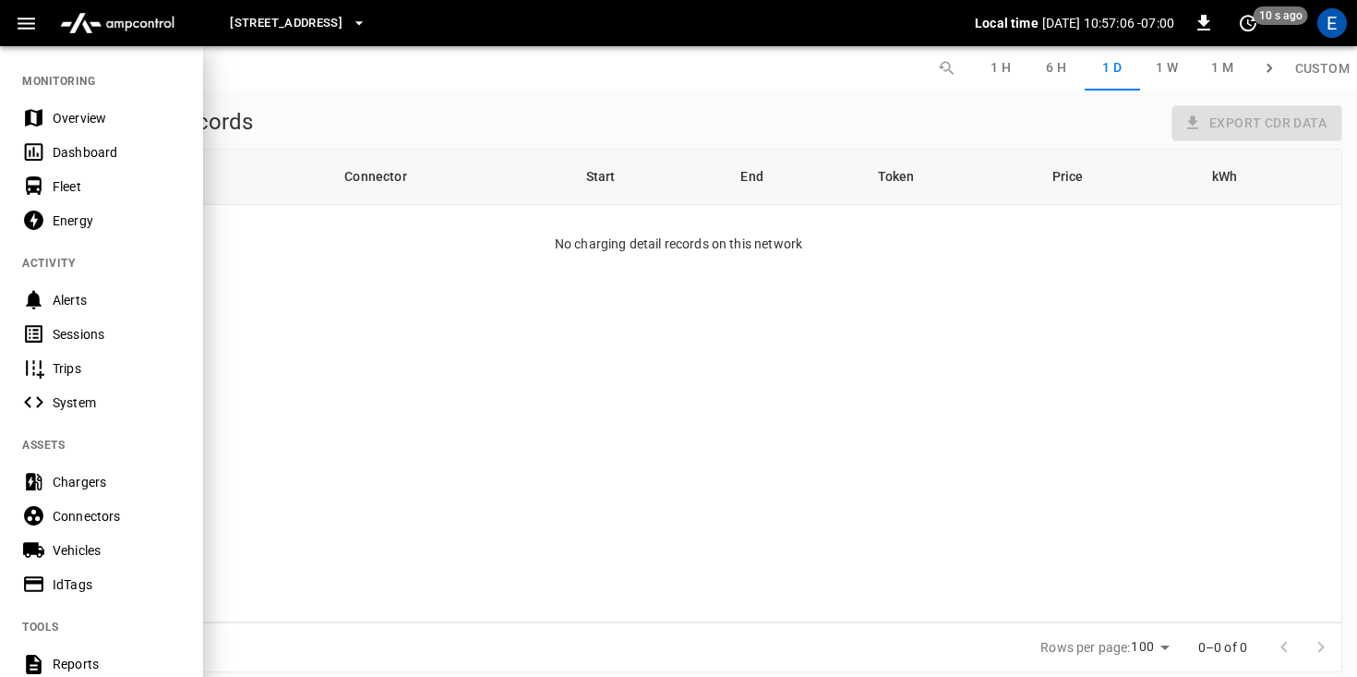
click at [1240, 25] on body "[STREET_ADDRESS] - [GEOGRAPHIC_DATA] 1 Local time [DATE] 10:57:06 -07:00 0 10 s…" at bounding box center [678, 336] width 1357 height 672
click at [1244, 25] on icon "set refresh interval" at bounding box center [1248, 23] width 22 height 22
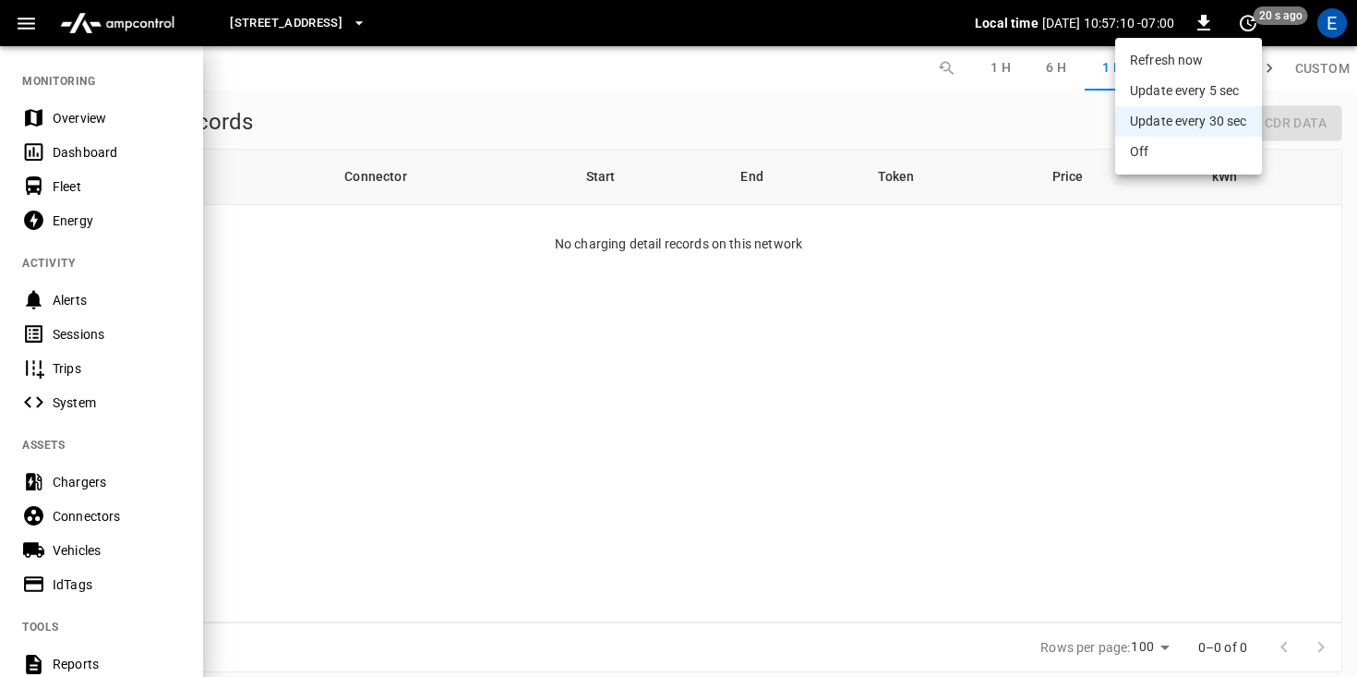
click at [136, 431] on div at bounding box center [678, 338] width 1357 height 677
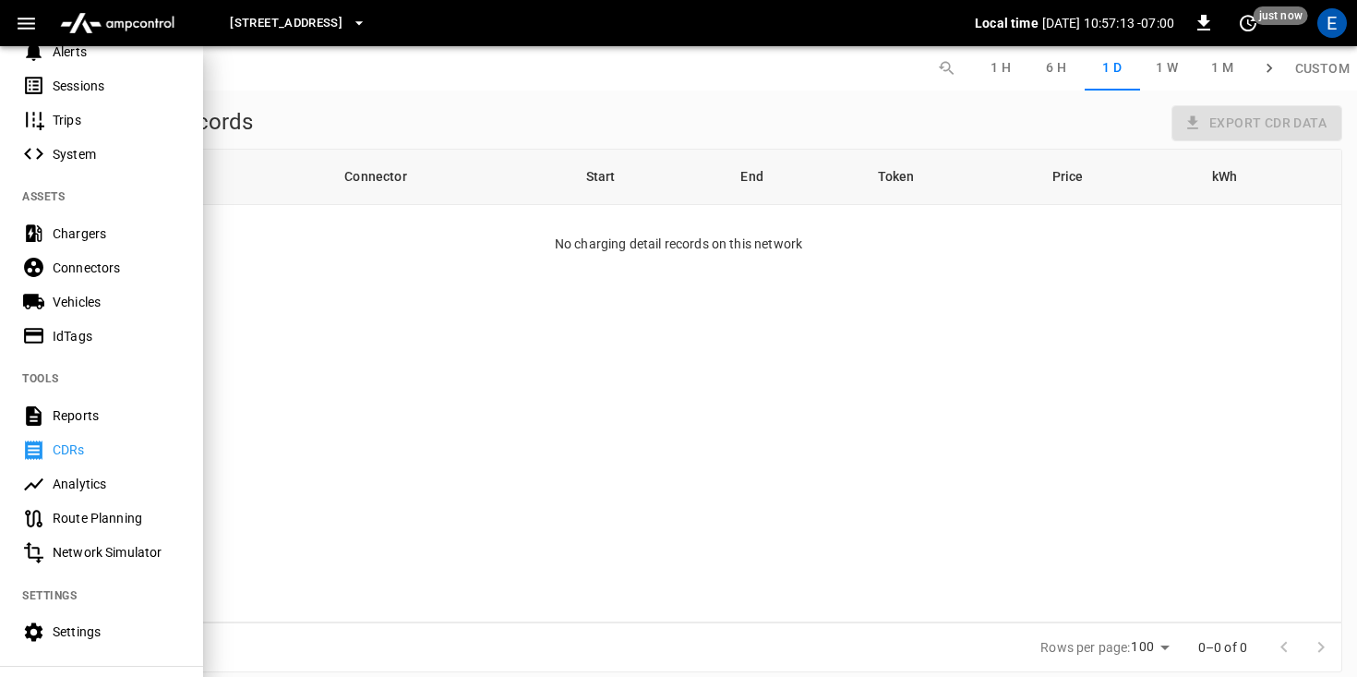
scroll to position [377, 0]
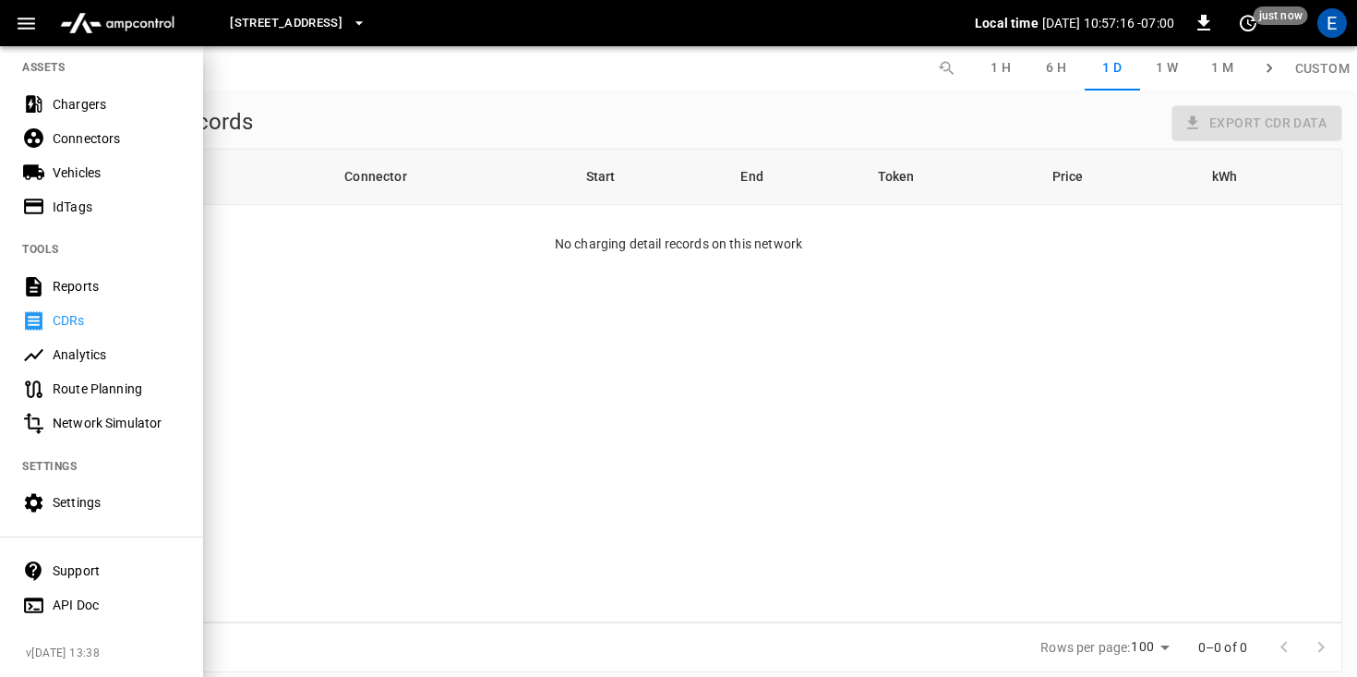
click at [121, 396] on div "Route Planning" at bounding box center [117, 388] width 128 height 18
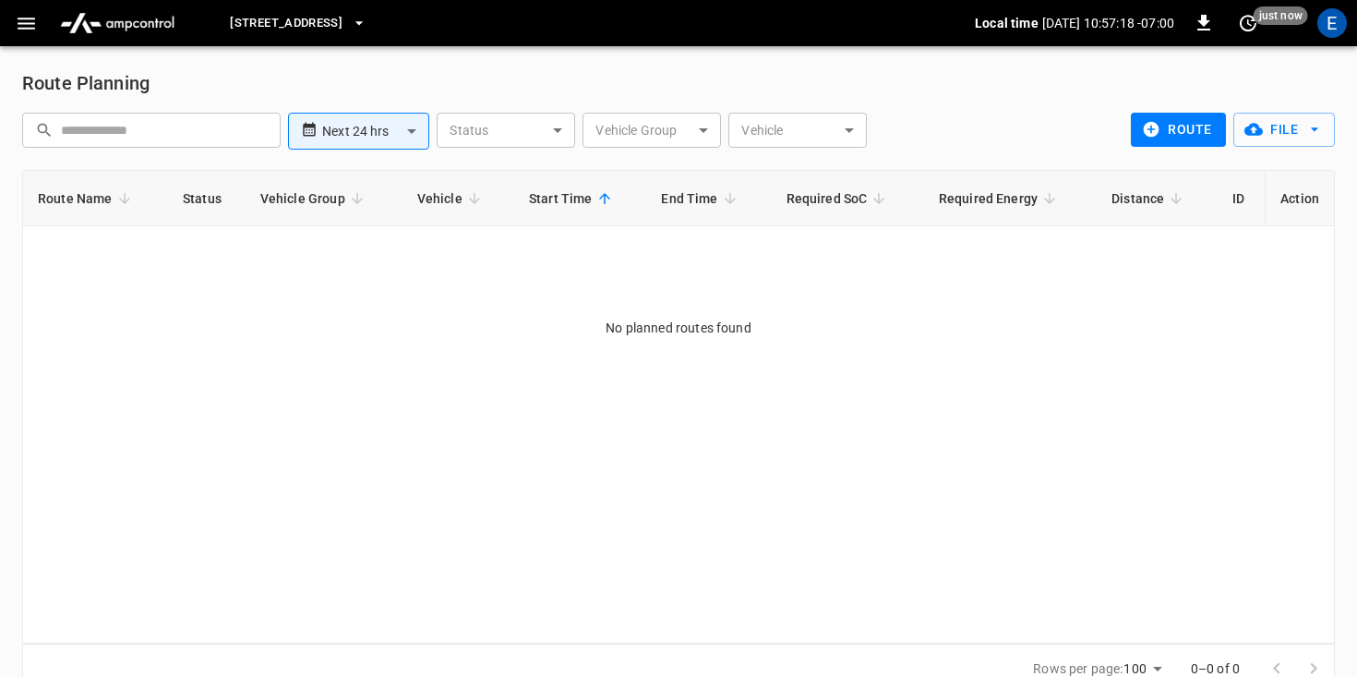
click at [28, 30] on icon "button" at bounding box center [26, 23] width 23 height 23
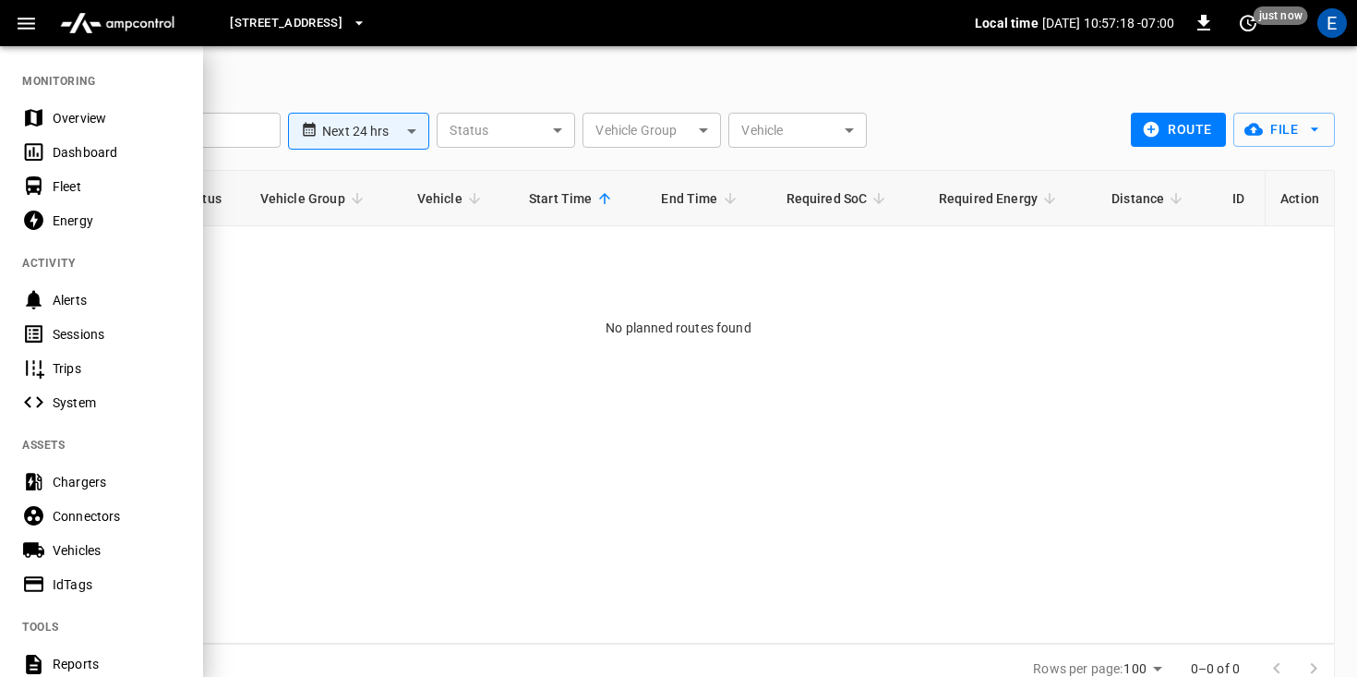
scroll to position [377, 0]
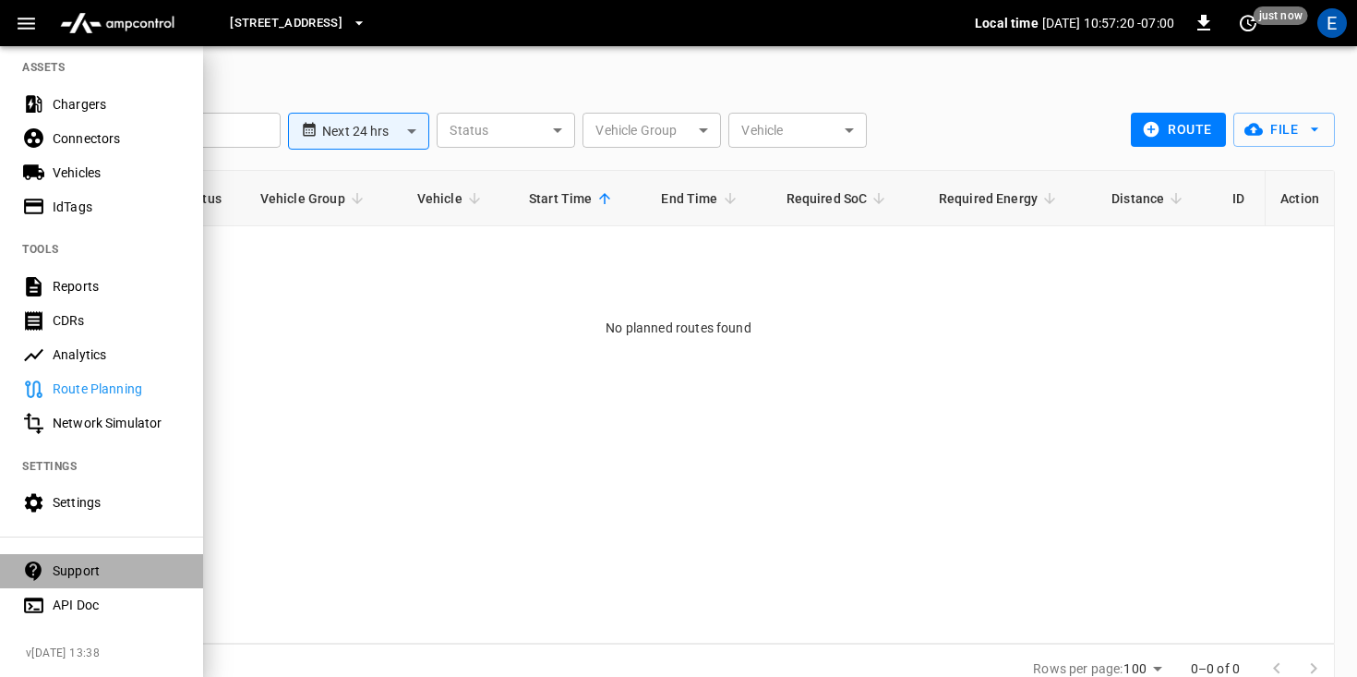
click at [79, 580] on div "Support" at bounding box center [101, 571] width 203 height 34
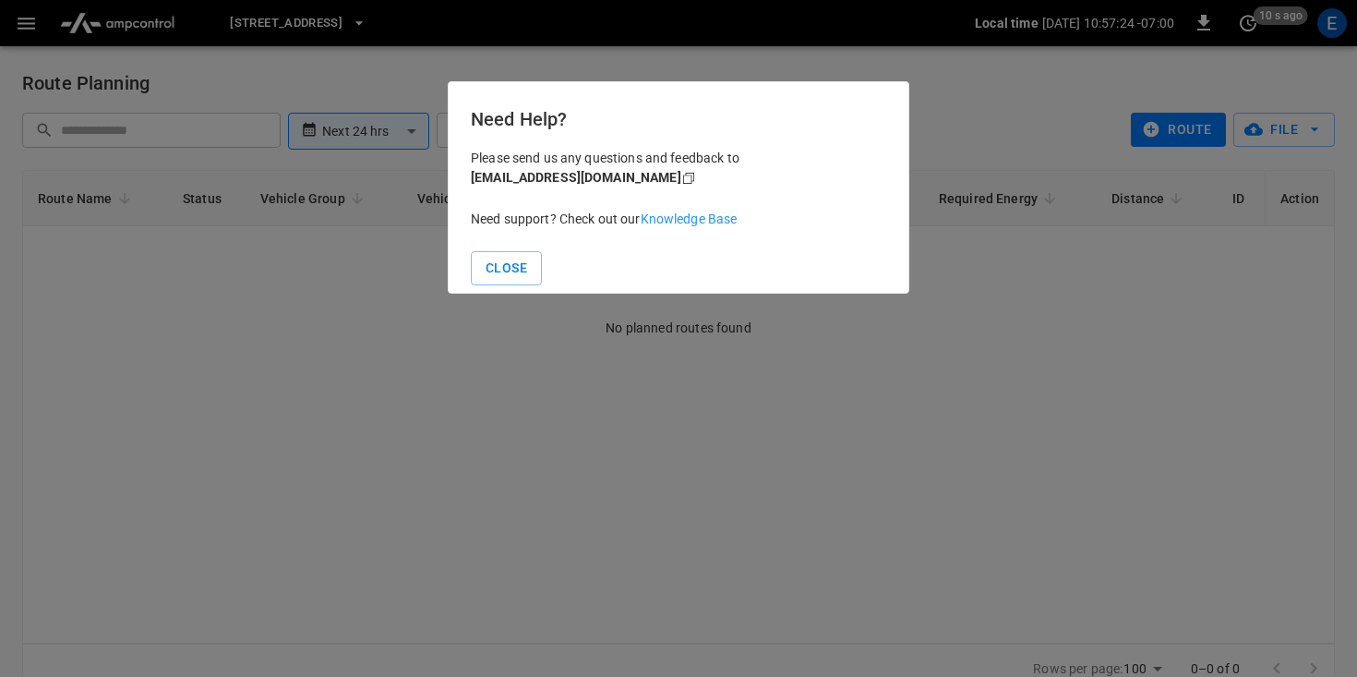
click at [670, 222] on link "Knowledge Base" at bounding box center [689, 218] width 97 height 15
click at [510, 271] on button "Close" at bounding box center [506, 268] width 71 height 34
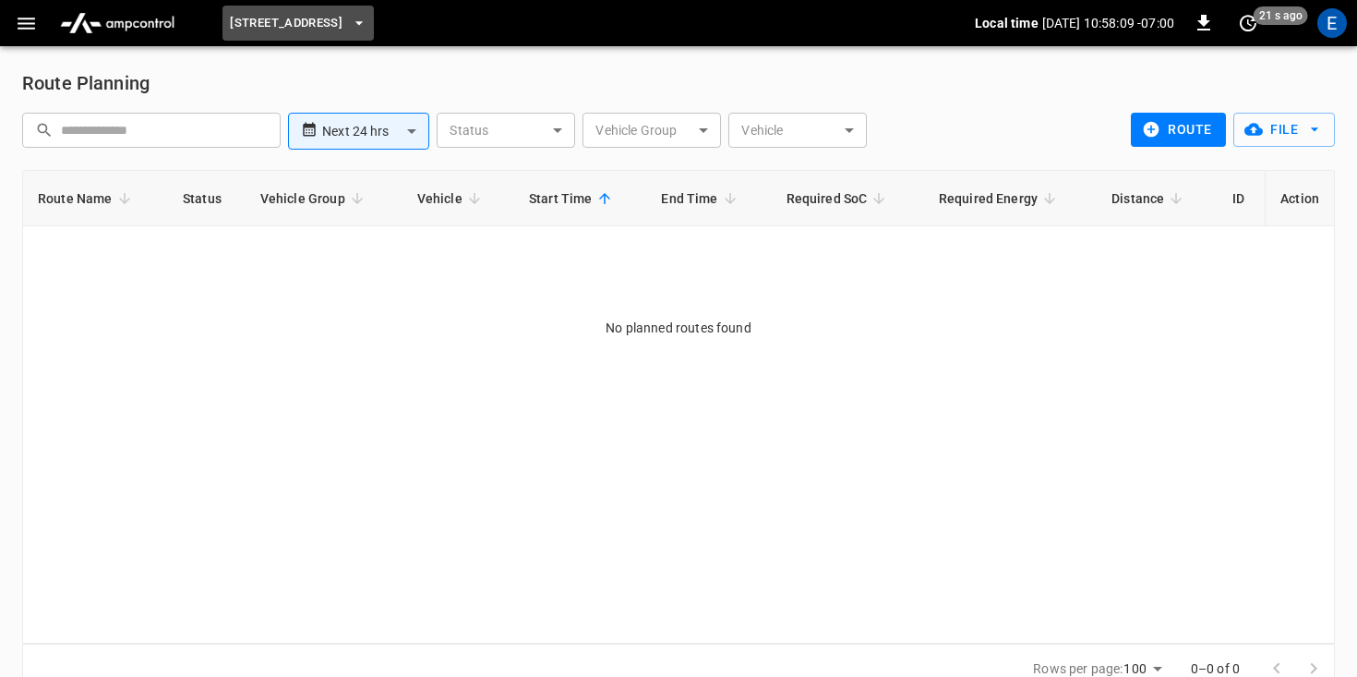
click at [374, 23] on button "[STREET_ADDRESS]" at bounding box center [297, 24] width 151 height 36
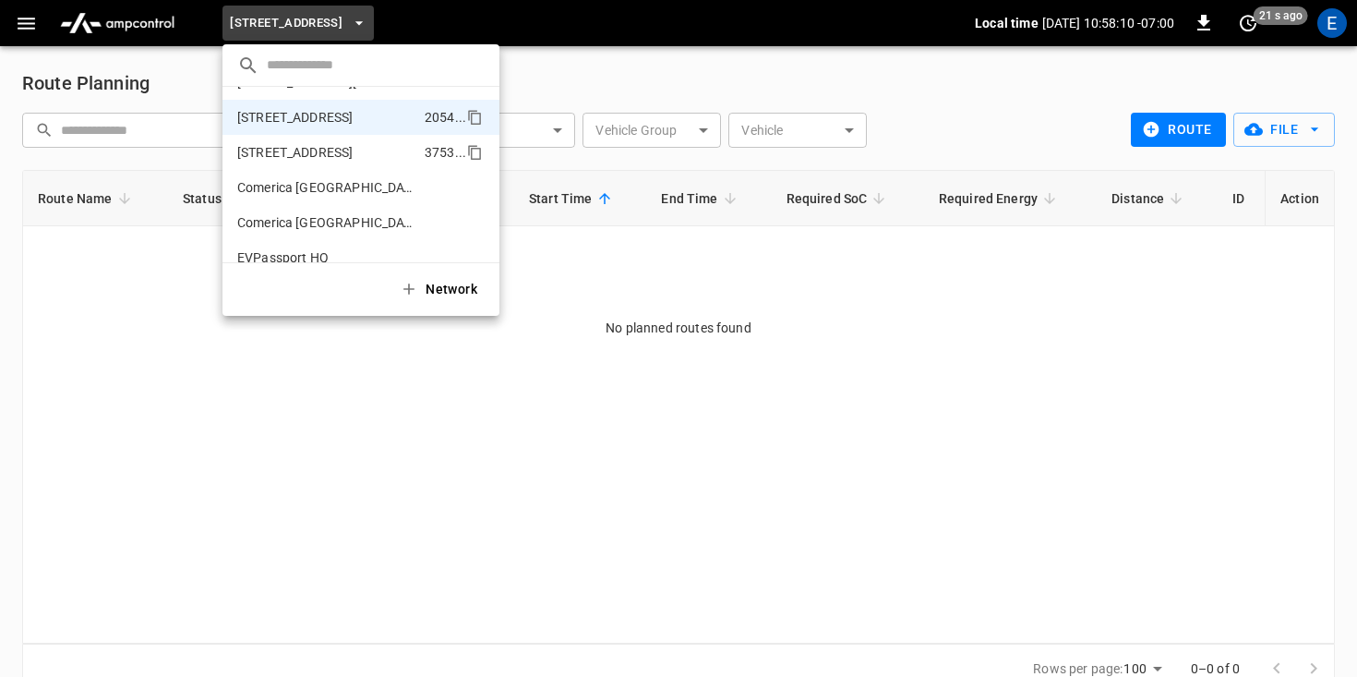
scroll to position [0, 0]
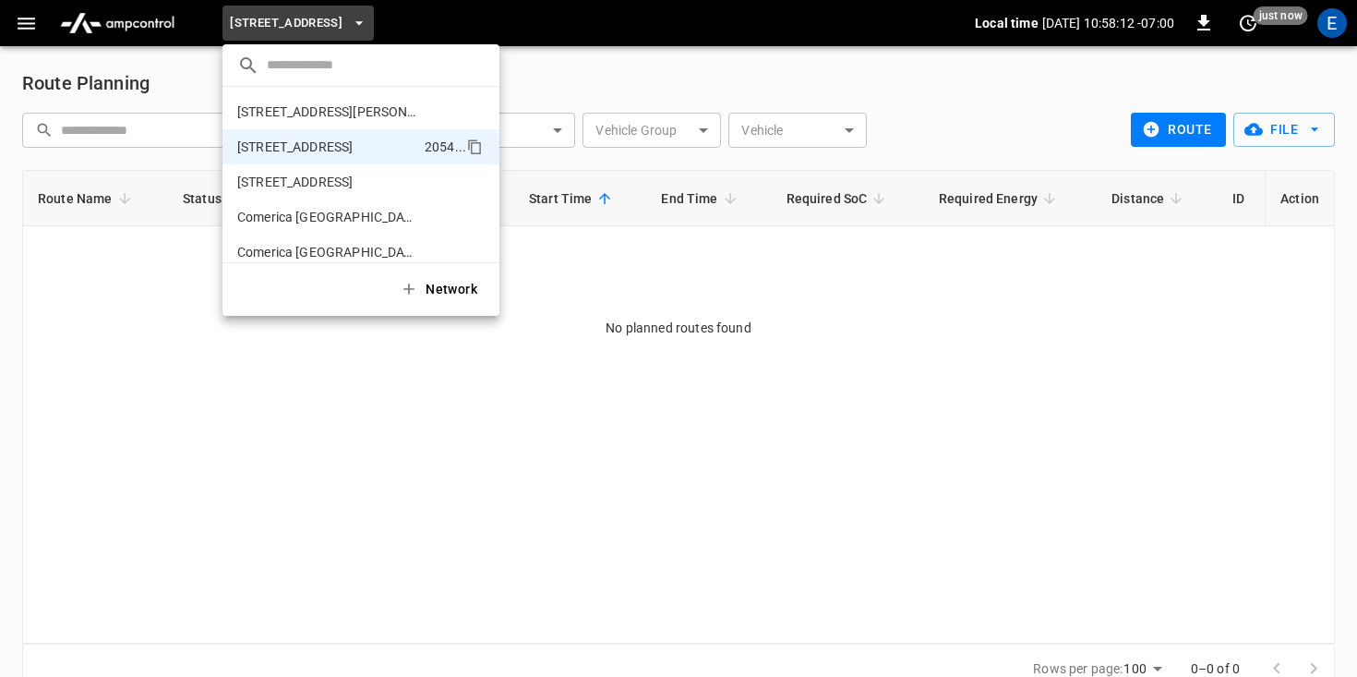
click at [245, 66] on icon at bounding box center [248, 65] width 22 height 22
click at [441, 285] on button "Network" at bounding box center [440, 289] width 103 height 38
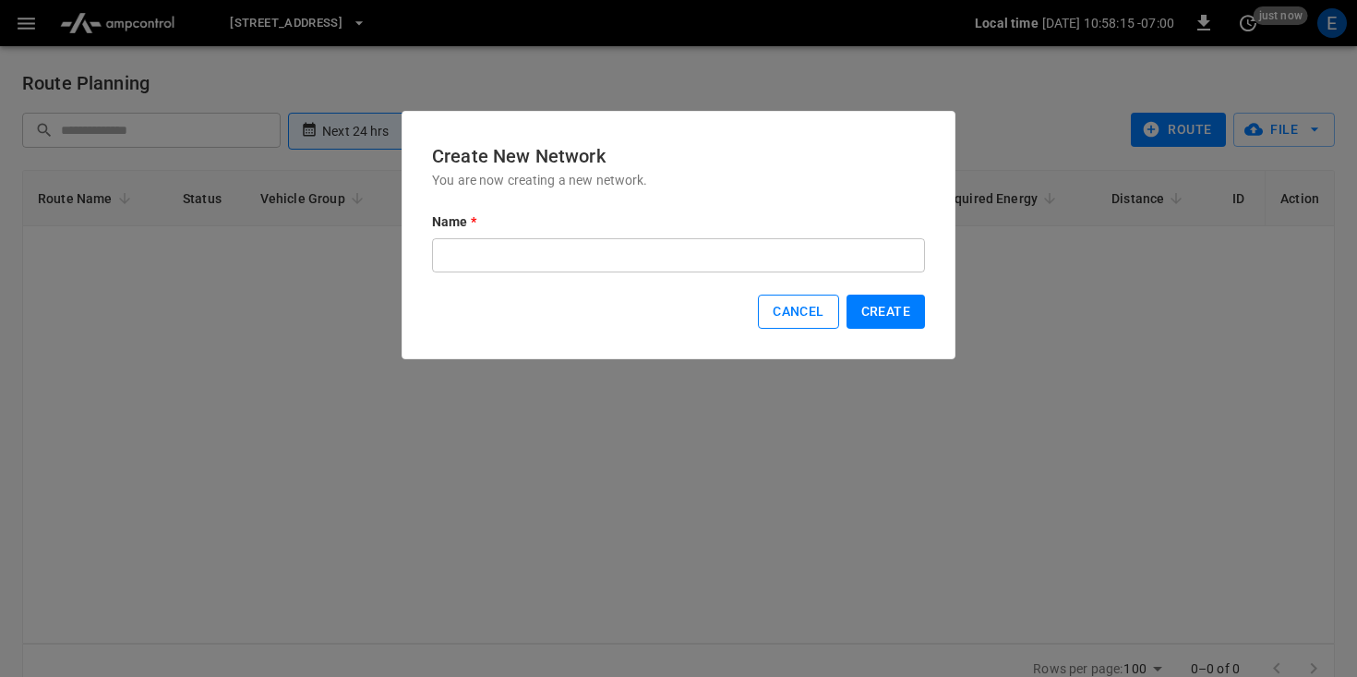
click at [768, 317] on button "Cancel" at bounding box center [798, 311] width 80 height 34
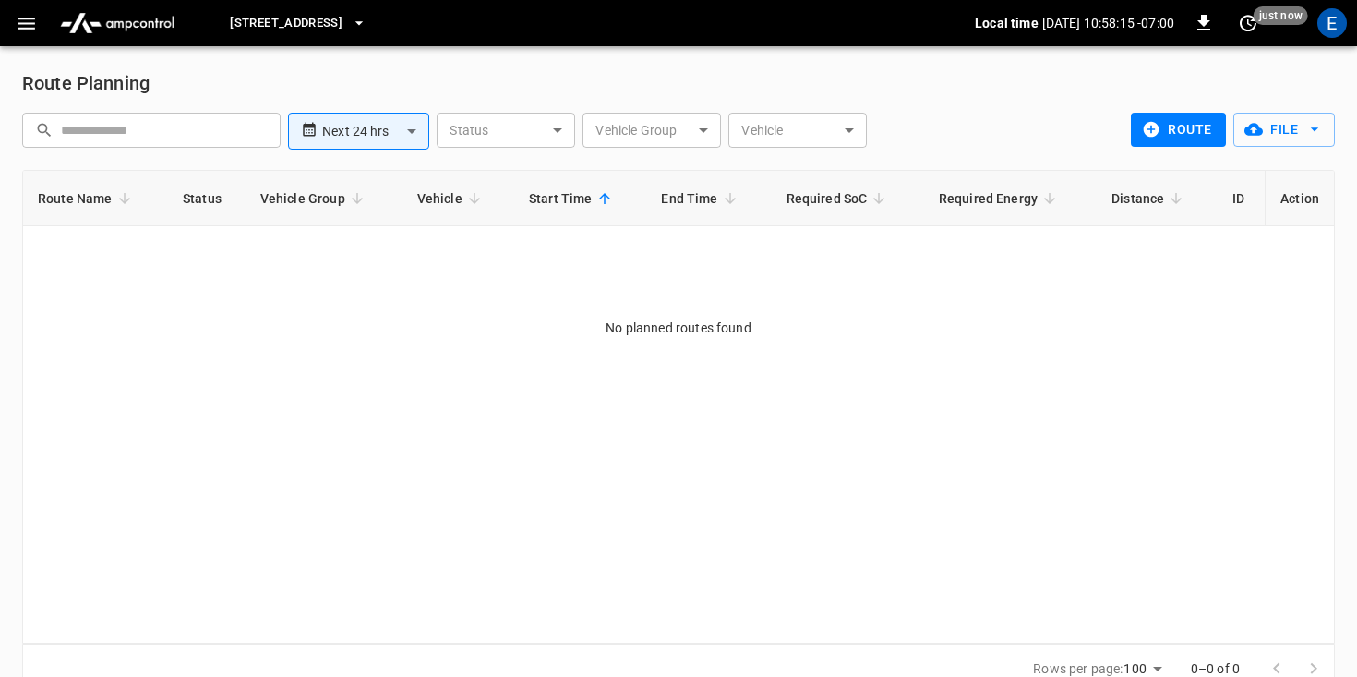
click at [772, 317] on div "Route Name Status Vehicle Group Vehicle Start Time End Time Required SoC Requir…" at bounding box center [678, 406] width 1312 height 473
click at [455, 329] on div "No planned routes found" at bounding box center [678, 327] width 1311 height 18
click at [30, 30] on icon "button" at bounding box center [26, 23] width 23 height 23
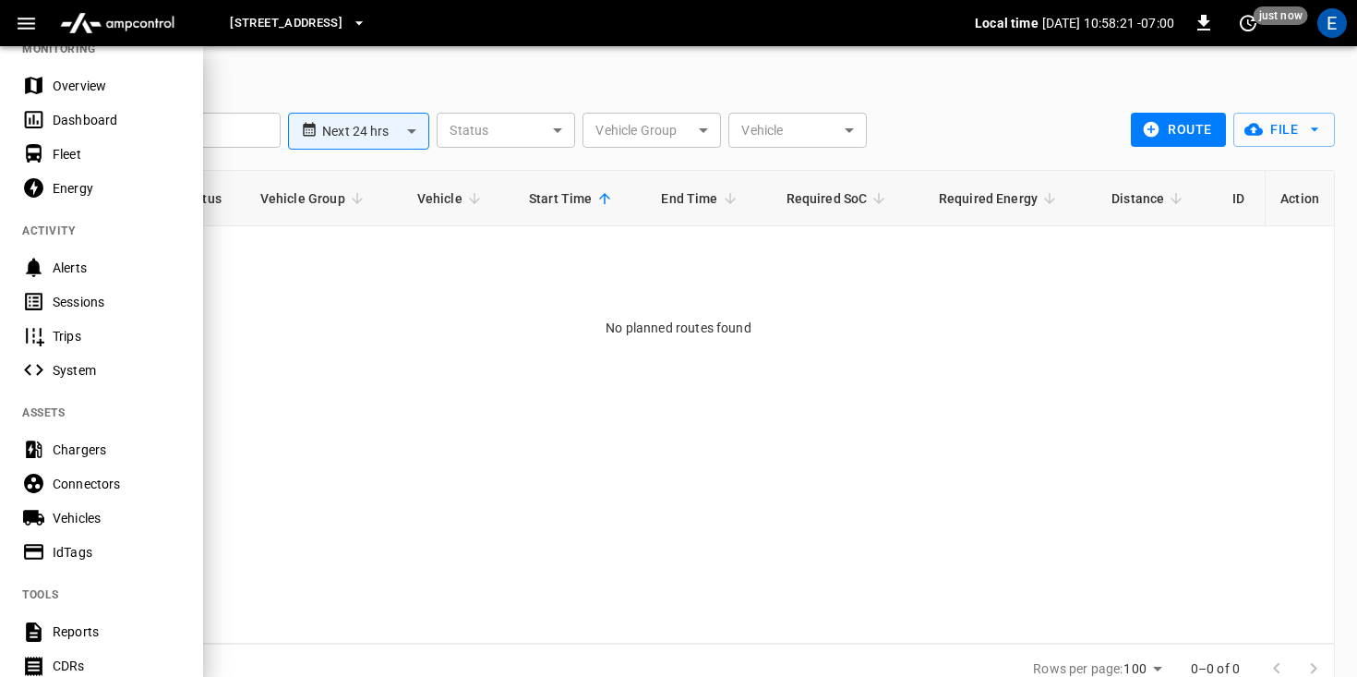
scroll to position [34, 0]
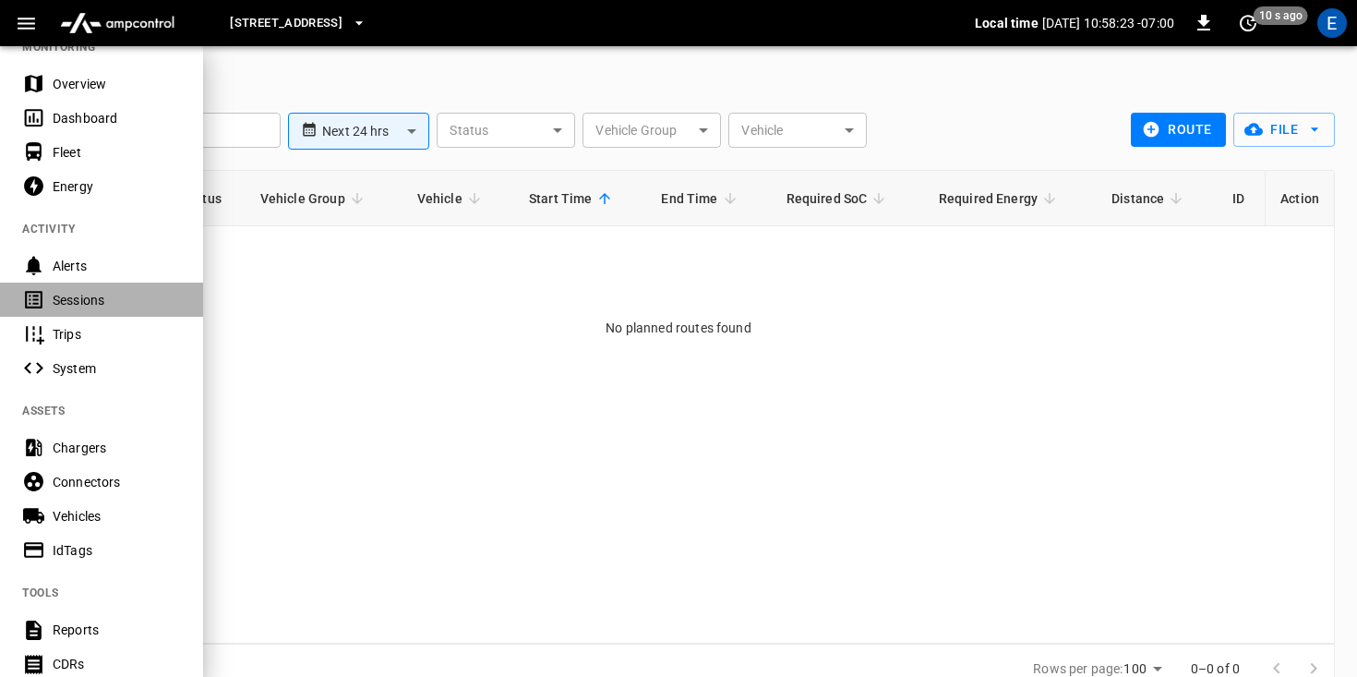
click at [89, 288] on div "Sessions" at bounding box center [101, 299] width 203 height 34
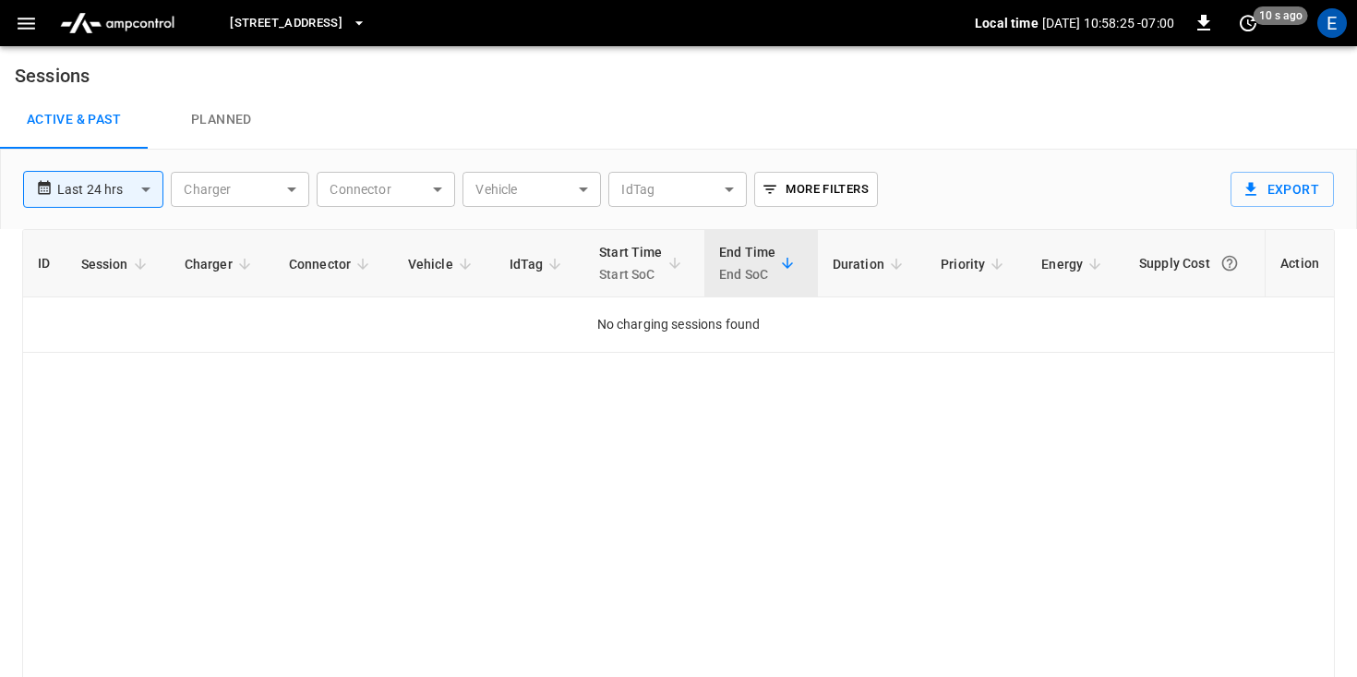
click at [122, 182] on body "**********" at bounding box center [678, 376] width 1357 height 752
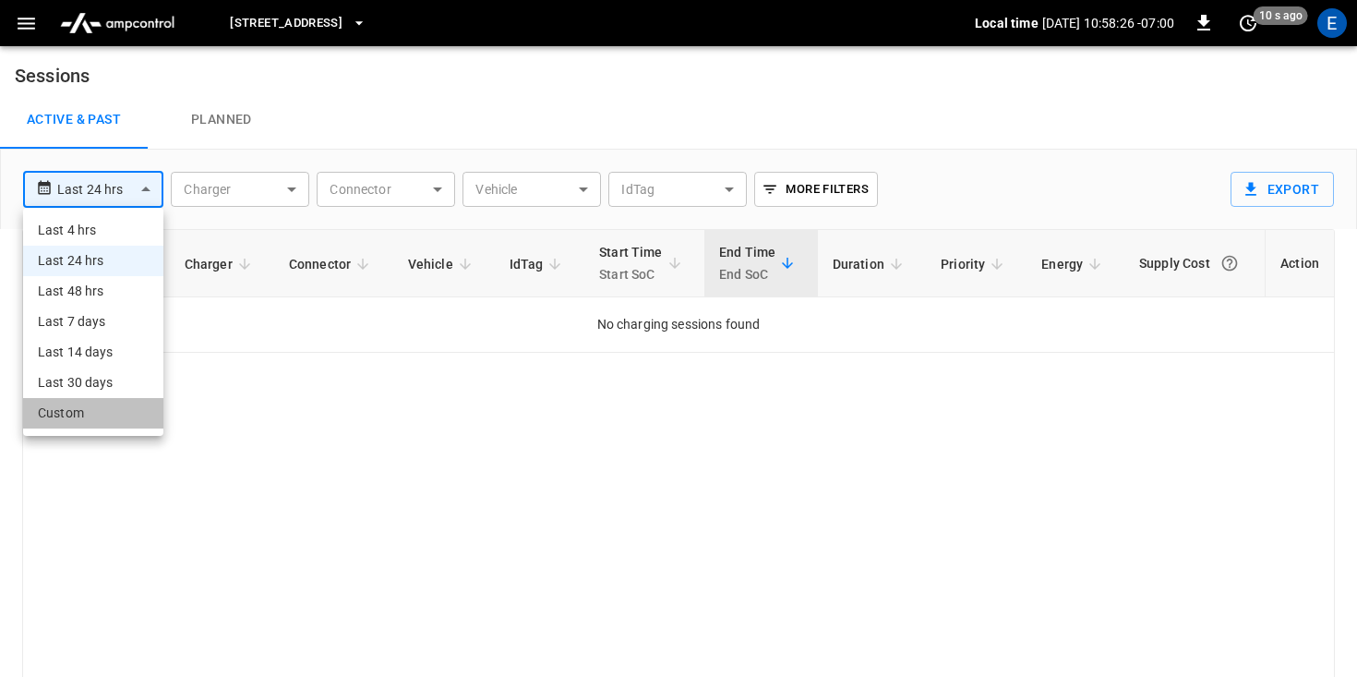
click at [111, 420] on li "Custom" at bounding box center [93, 413] width 140 height 30
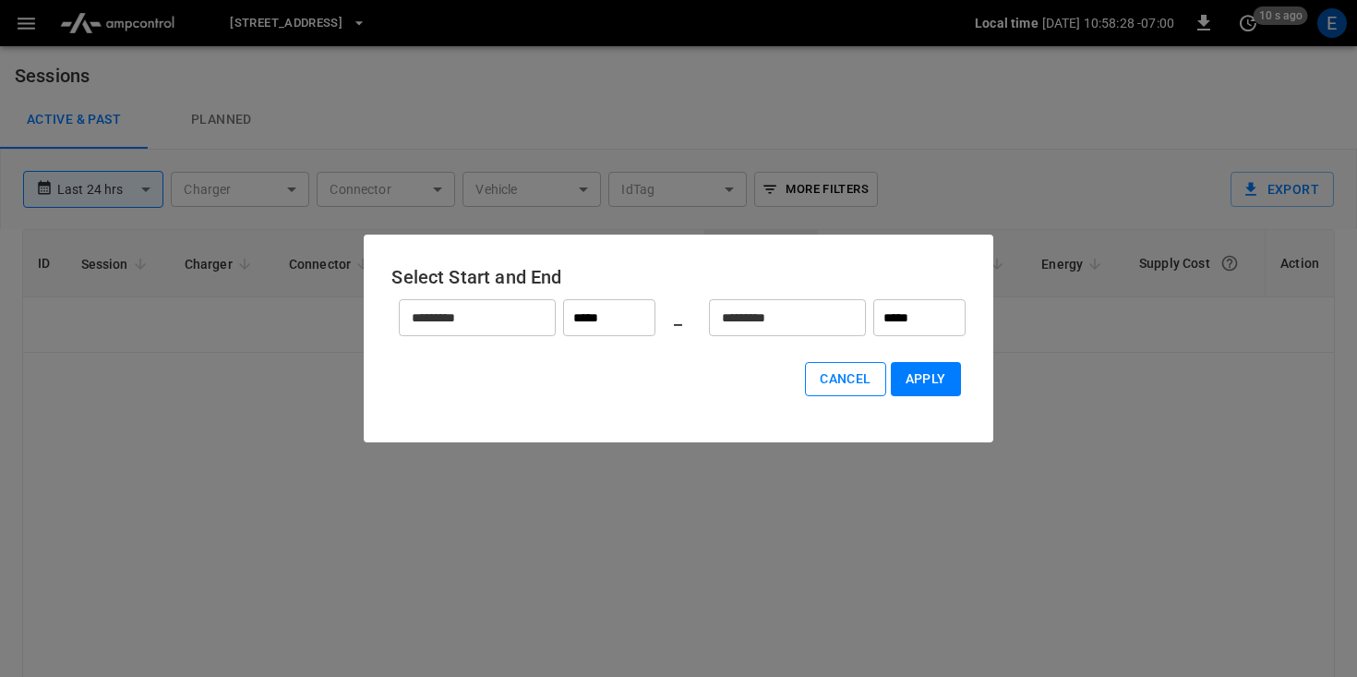
click at [835, 388] on button "Cancel" at bounding box center [845, 379] width 80 height 34
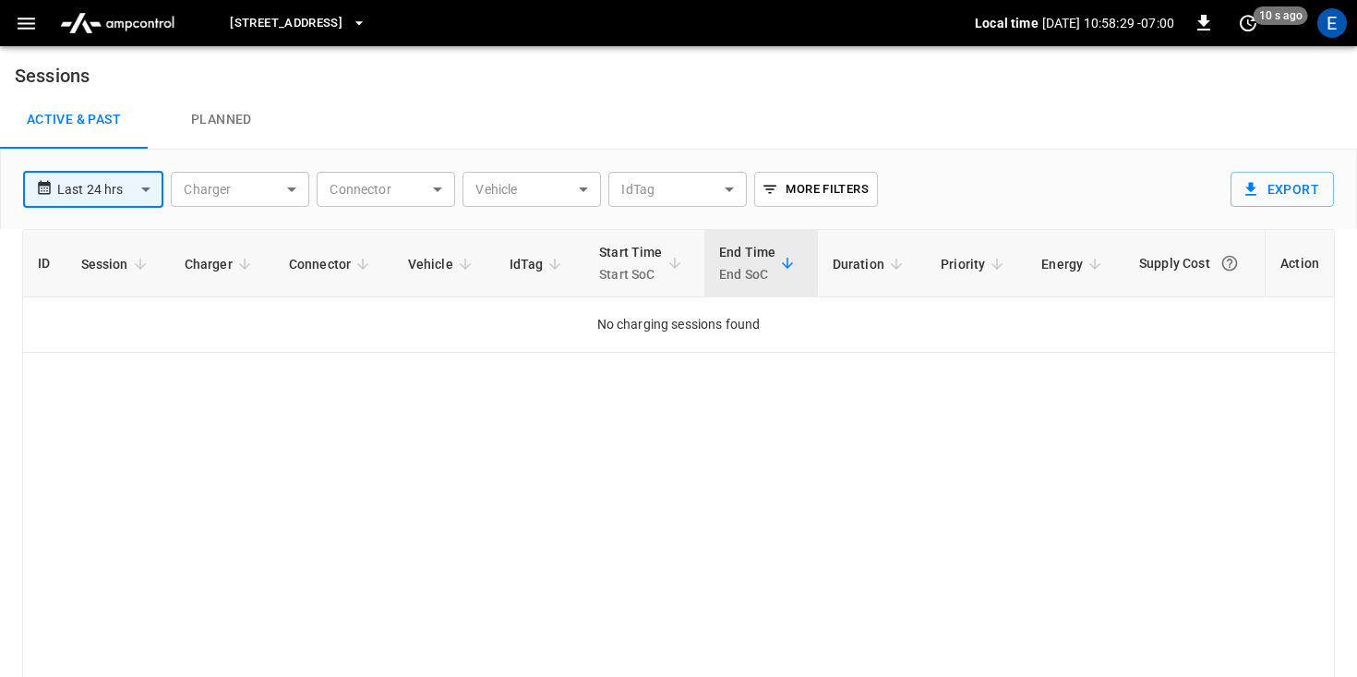
click at [827, 203] on button "More Filters" at bounding box center [815, 189] width 123 height 35
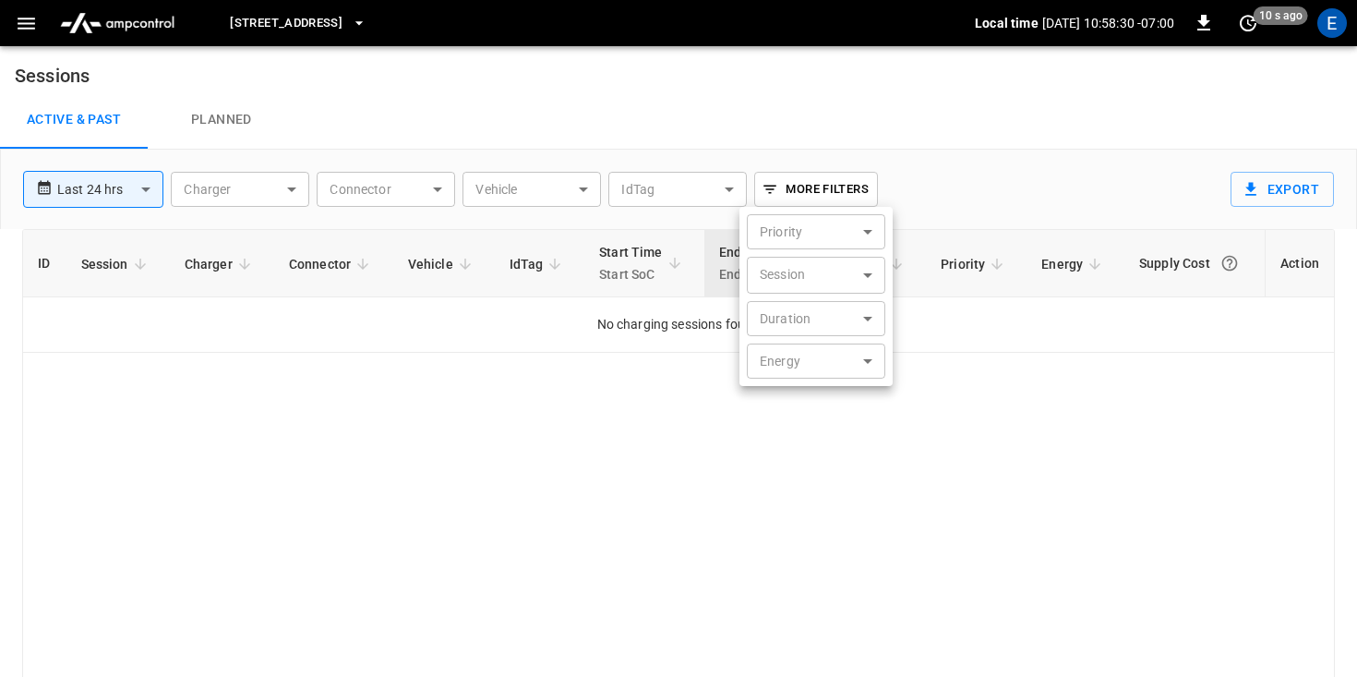
click at [827, 203] on div at bounding box center [678, 338] width 1357 height 677
click at [195, 125] on link "Planned" at bounding box center [222, 119] width 148 height 59
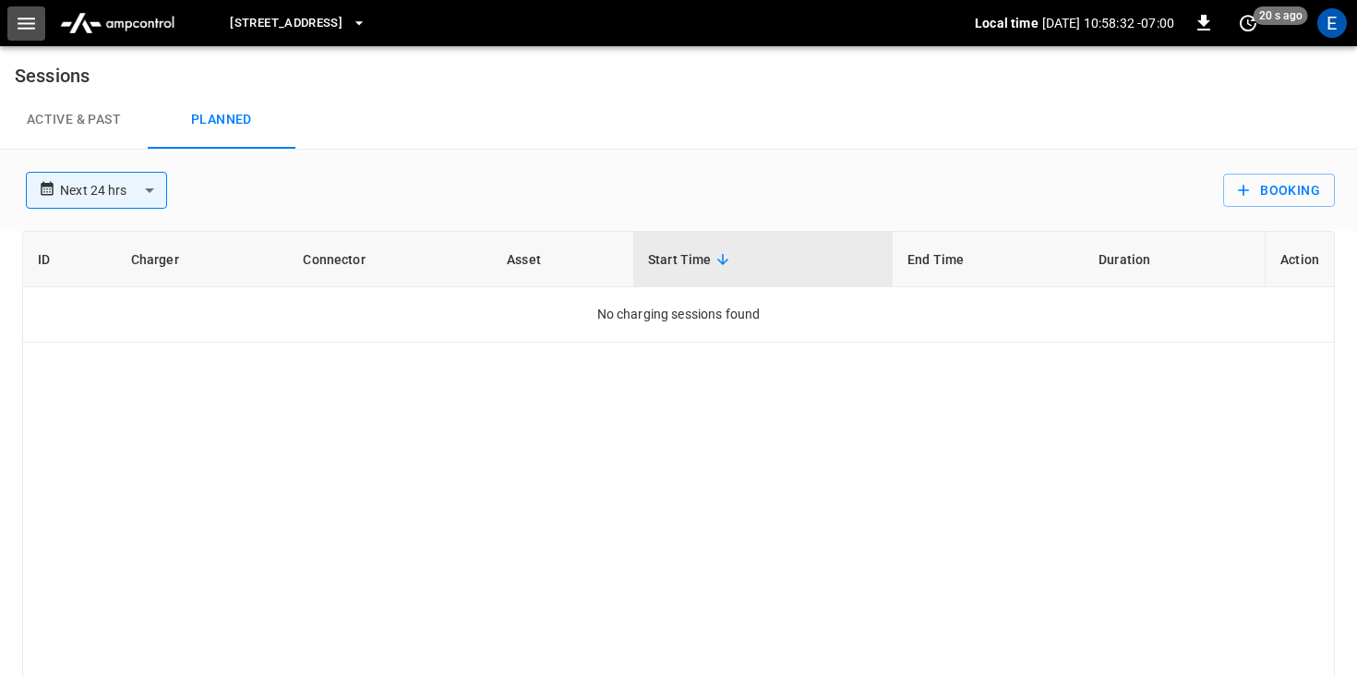
click at [12, 26] on button "button" at bounding box center [26, 23] width 38 height 34
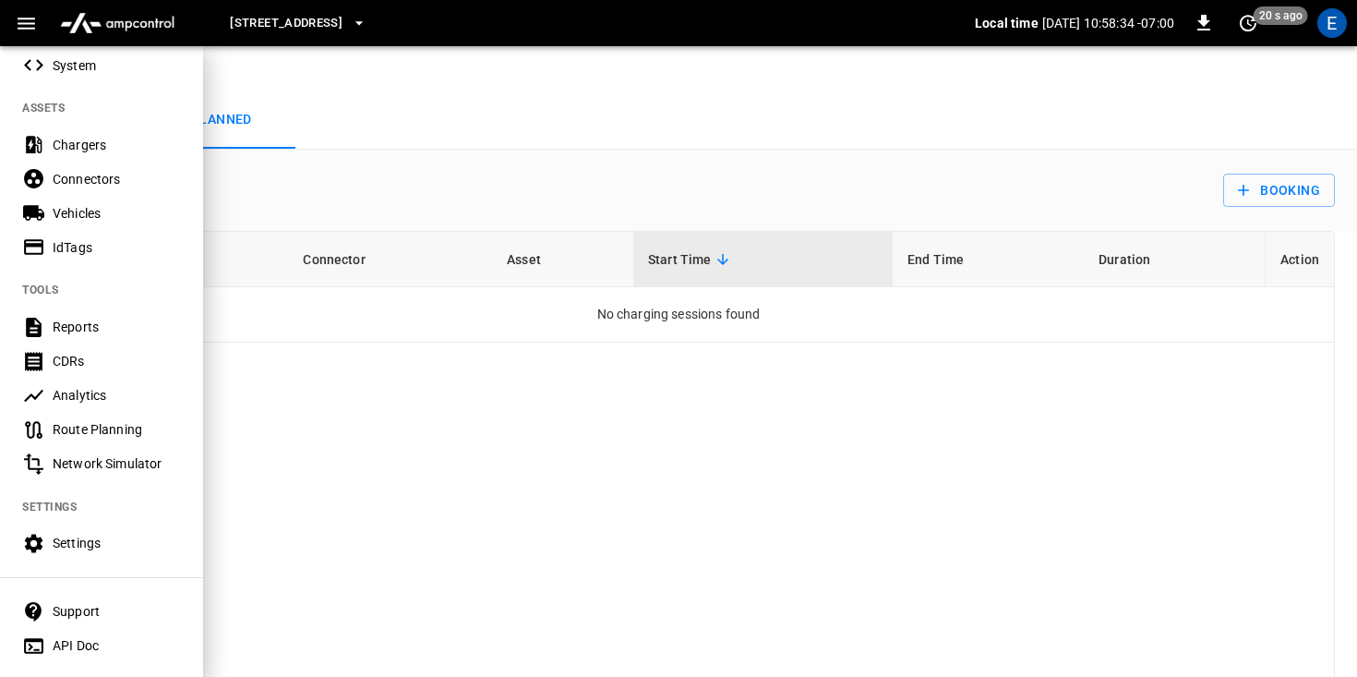
scroll to position [335, 0]
click at [83, 331] on div "Reports" at bounding box center [117, 328] width 128 height 18
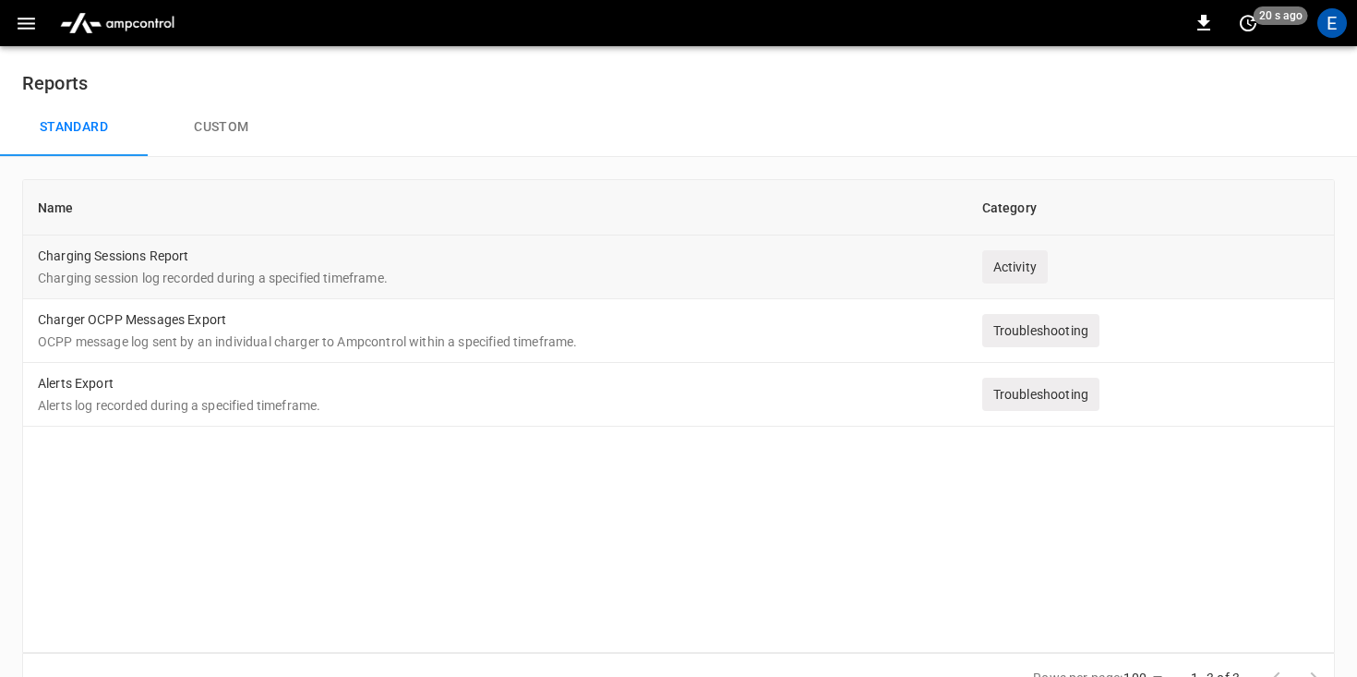
click at [121, 272] on p "Charging session log recorded during a specified timeframe." at bounding box center [495, 278] width 915 height 18
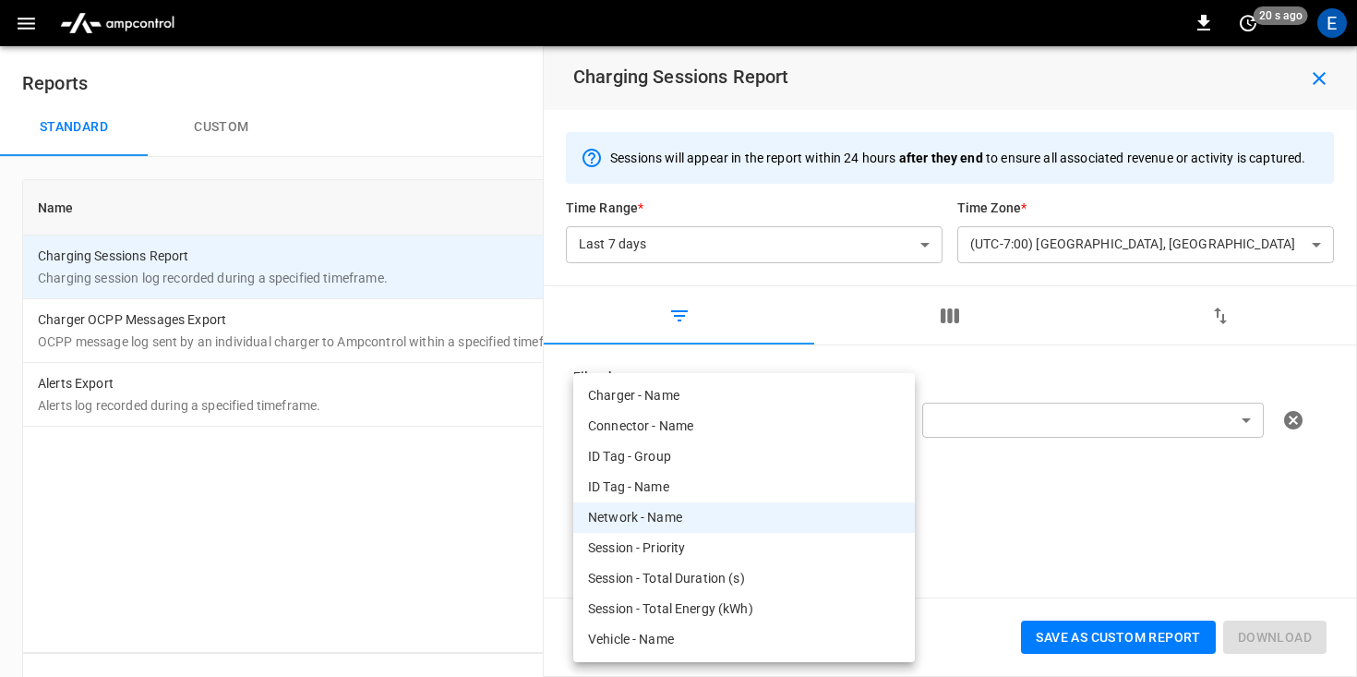
click at [824, 413] on body "**********" at bounding box center [678, 362] width 1357 height 725
click at [1018, 423] on div at bounding box center [678, 338] width 1357 height 677
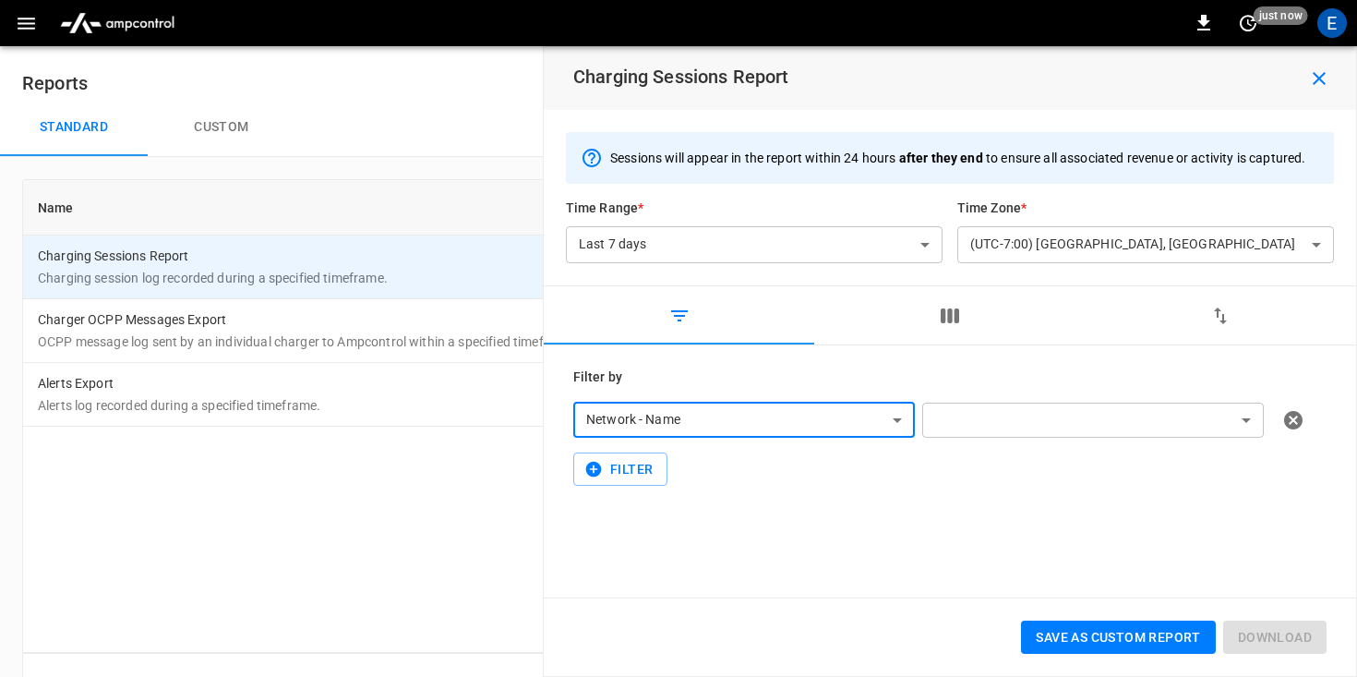
click at [841, 264] on div "**********" at bounding box center [950, 197] width 812 height 175
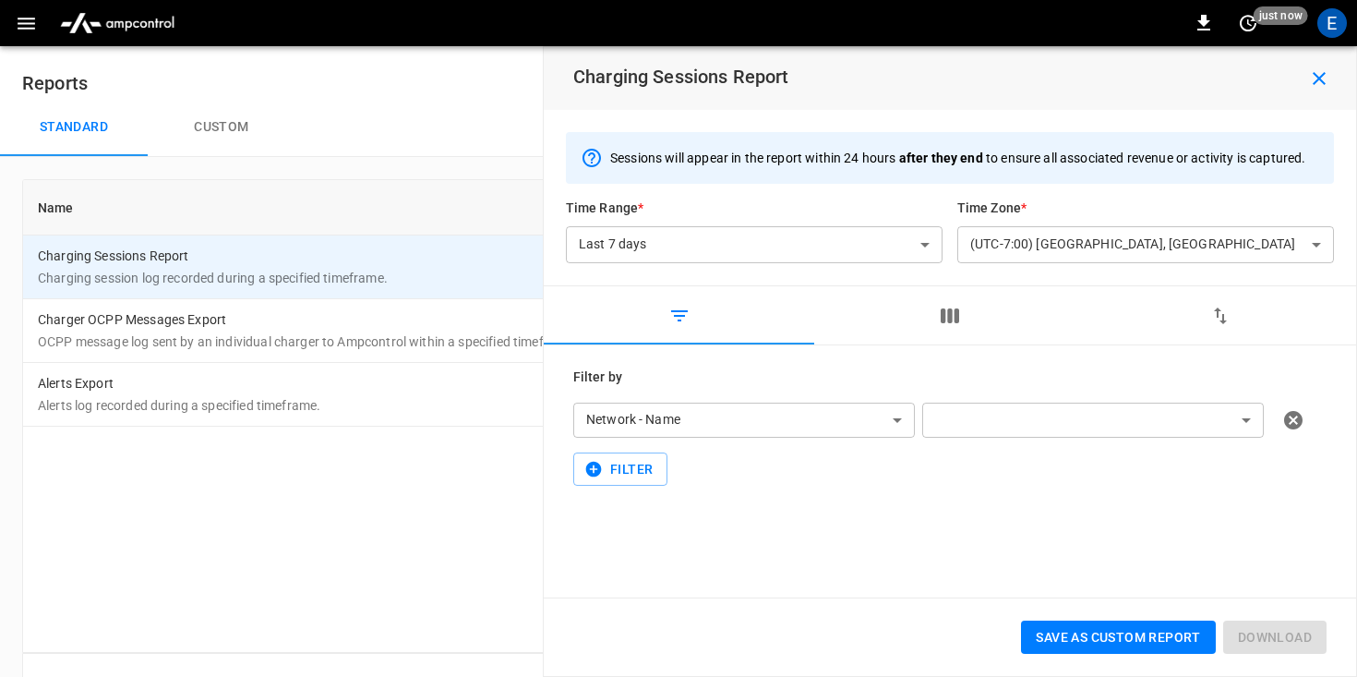
click at [925, 331] on button "button" at bounding box center [949, 315] width 270 height 59
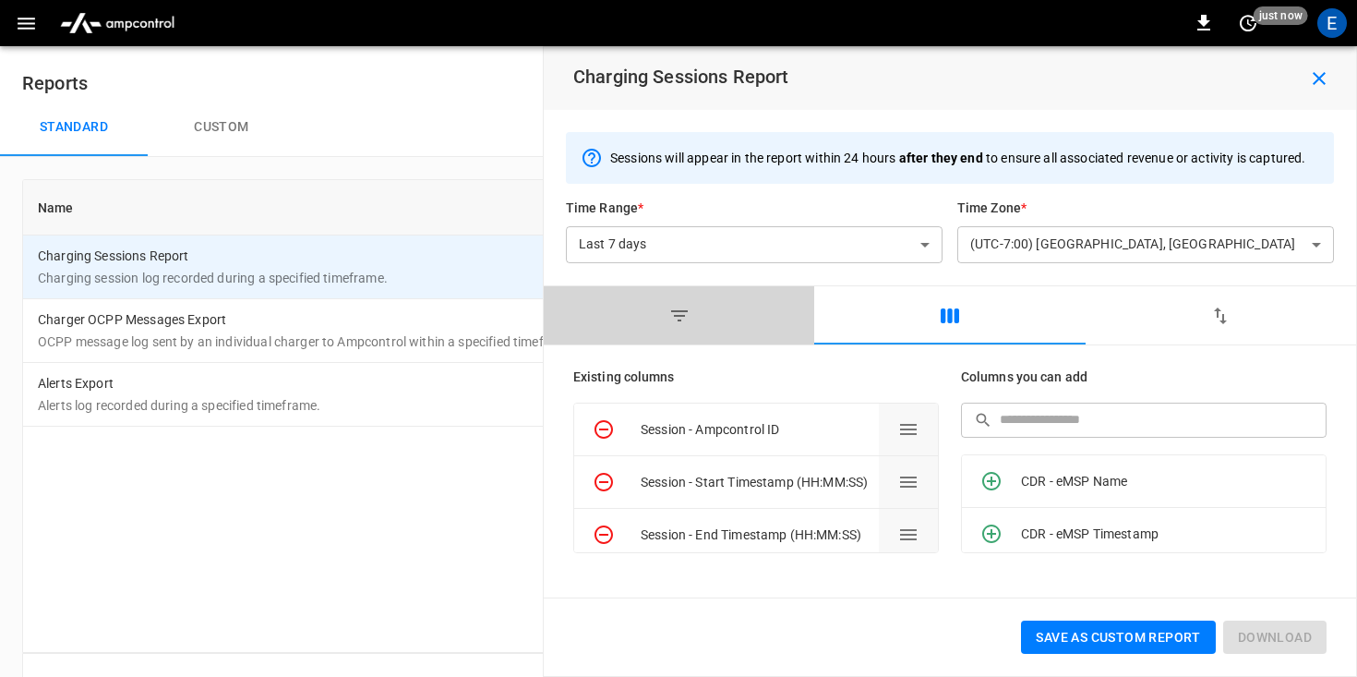
click at [735, 329] on button "button" at bounding box center [679, 315] width 270 height 59
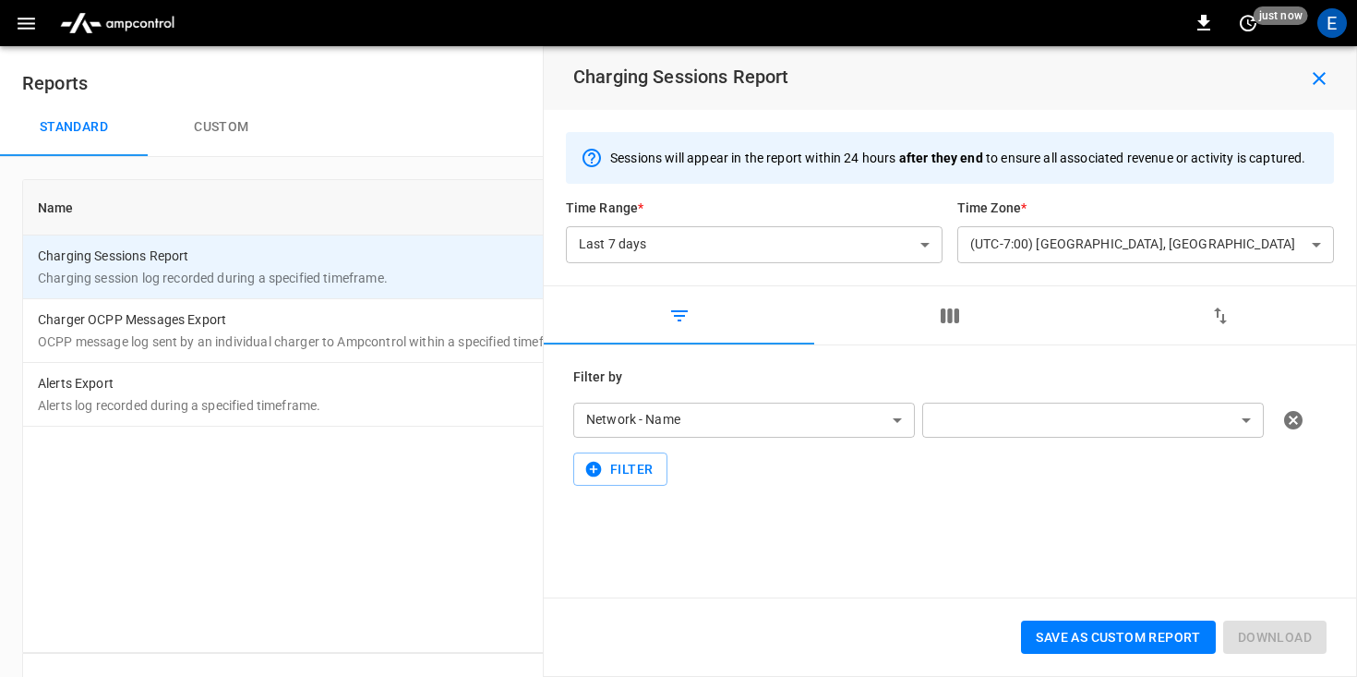
click at [1205, 326] on button "button" at bounding box center [1220, 315] width 270 height 59
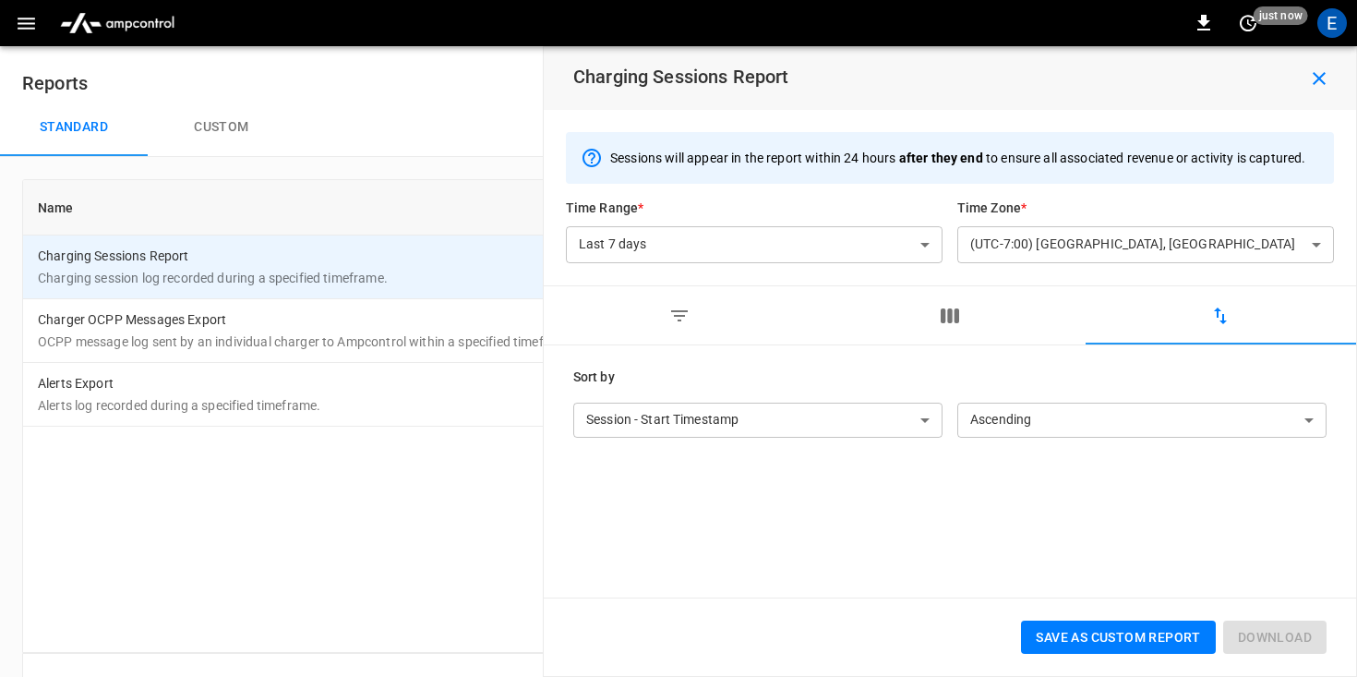
click at [730, 305] on button "button" at bounding box center [679, 315] width 270 height 59
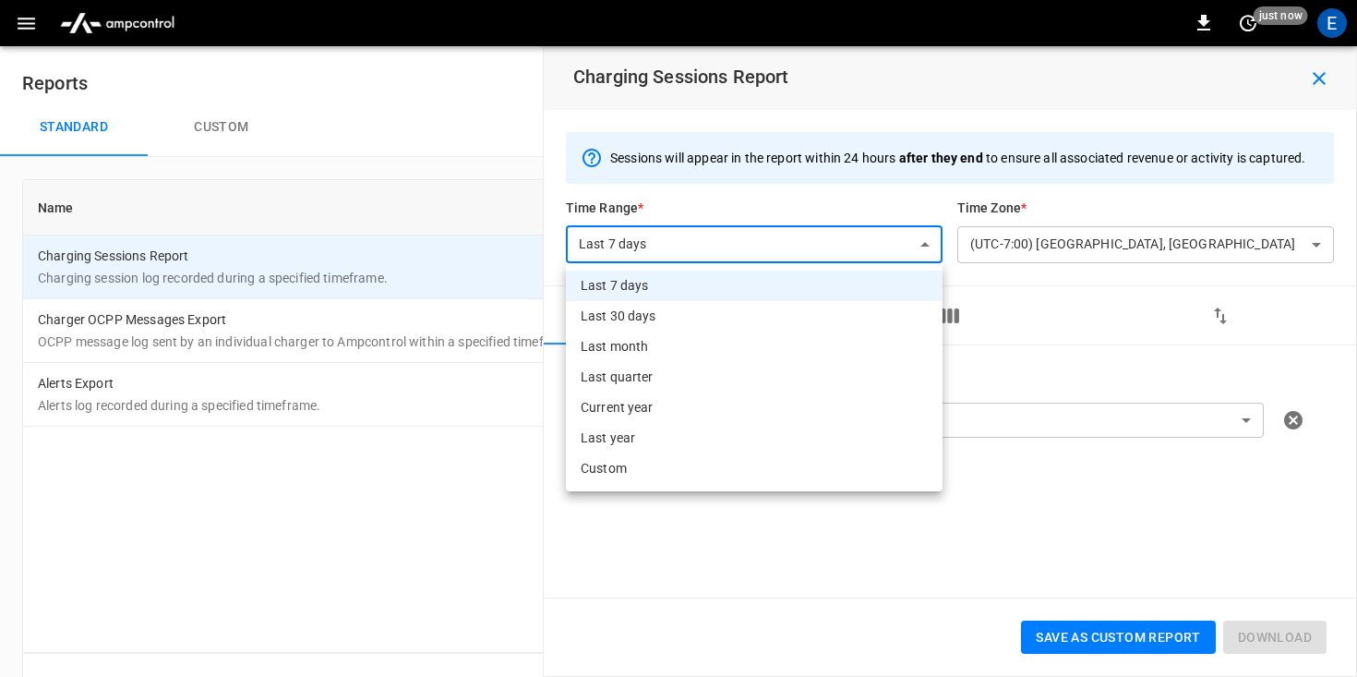
click at [750, 241] on body "**********" at bounding box center [678, 362] width 1357 height 725
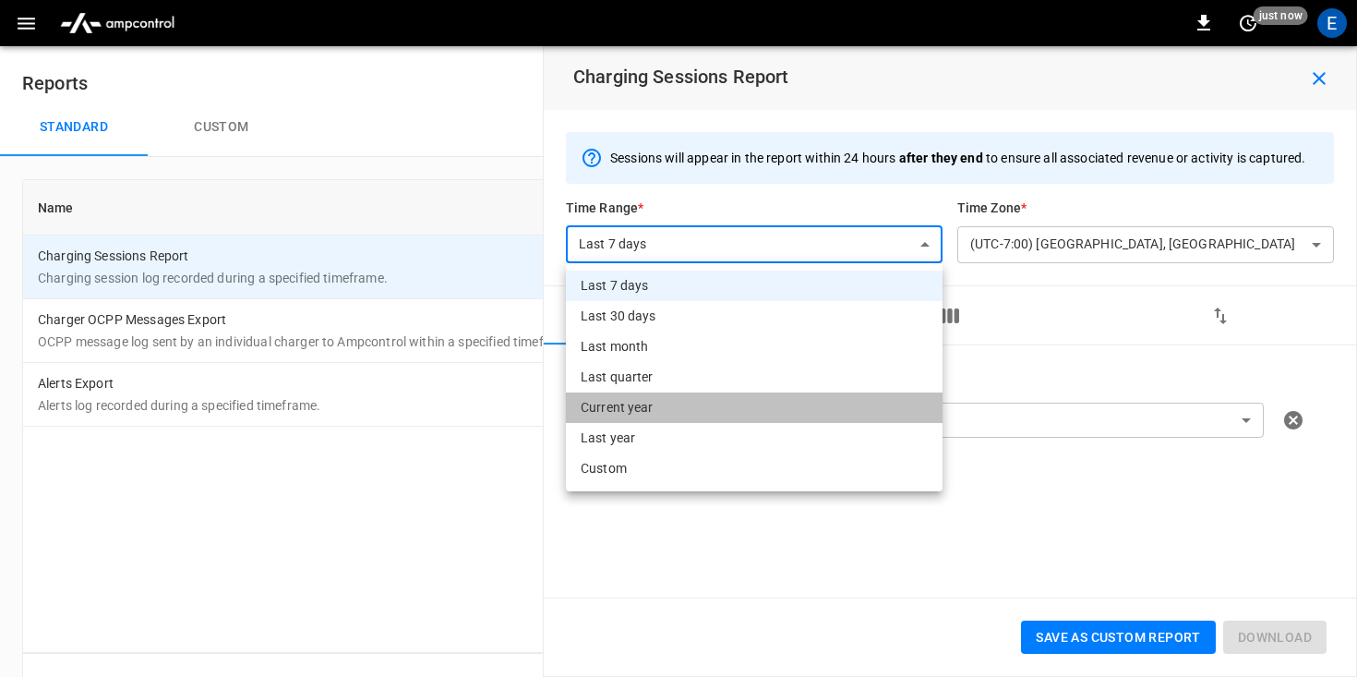
click at [677, 415] on li "Current year" at bounding box center [754, 407] width 377 height 30
type input "**********"
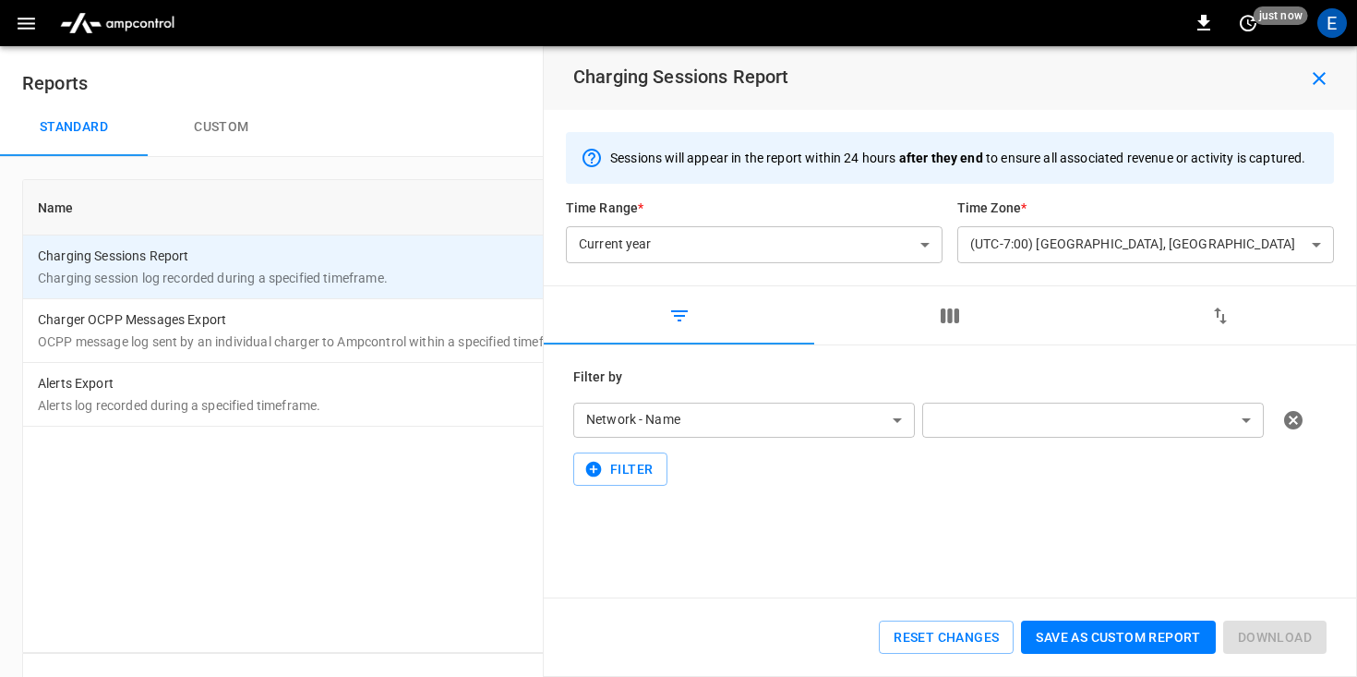
click at [779, 515] on div "**********" at bounding box center [950, 471] width 812 height 252
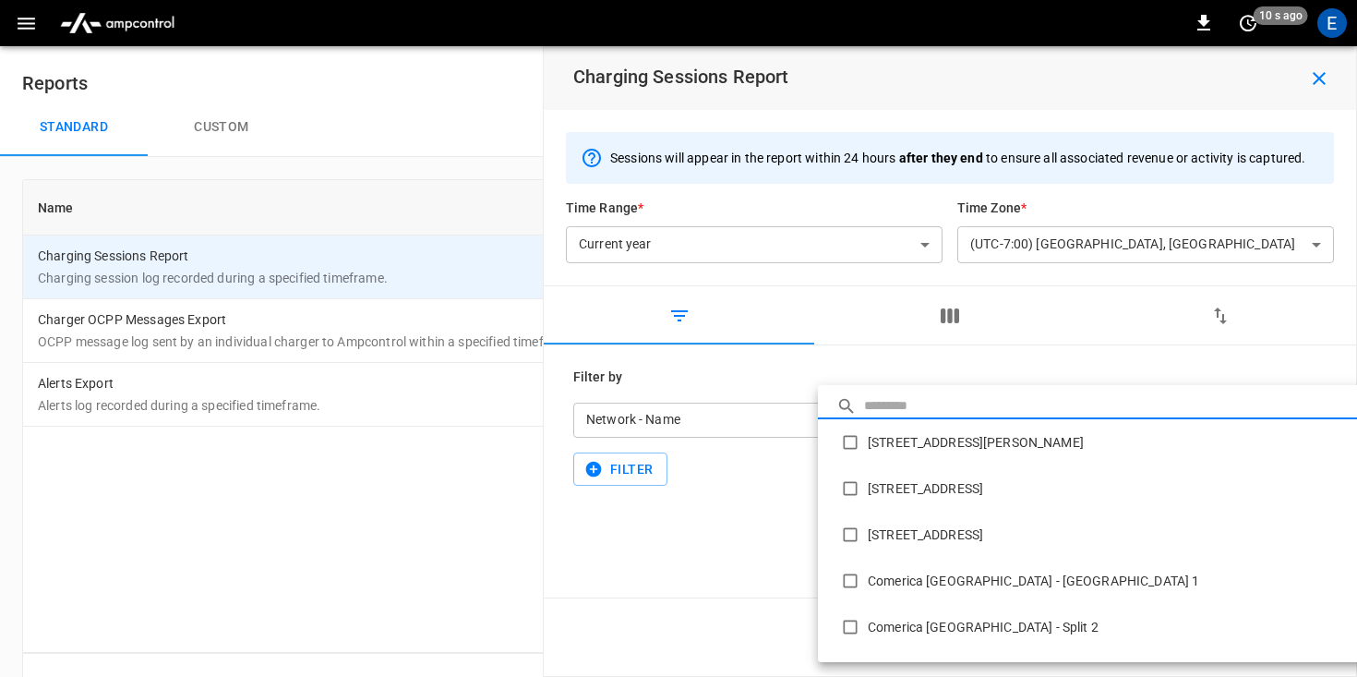
click at [1134, 422] on body "**********" at bounding box center [678, 362] width 1357 height 725
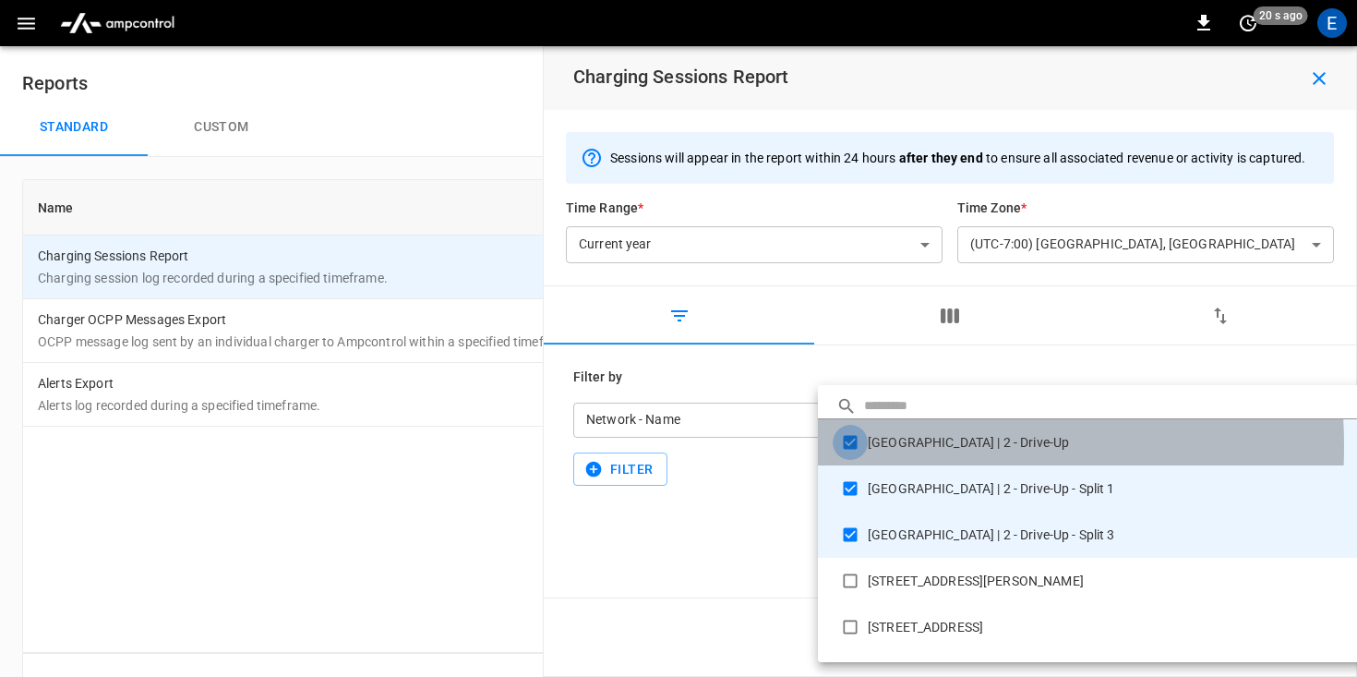
type input "**********"
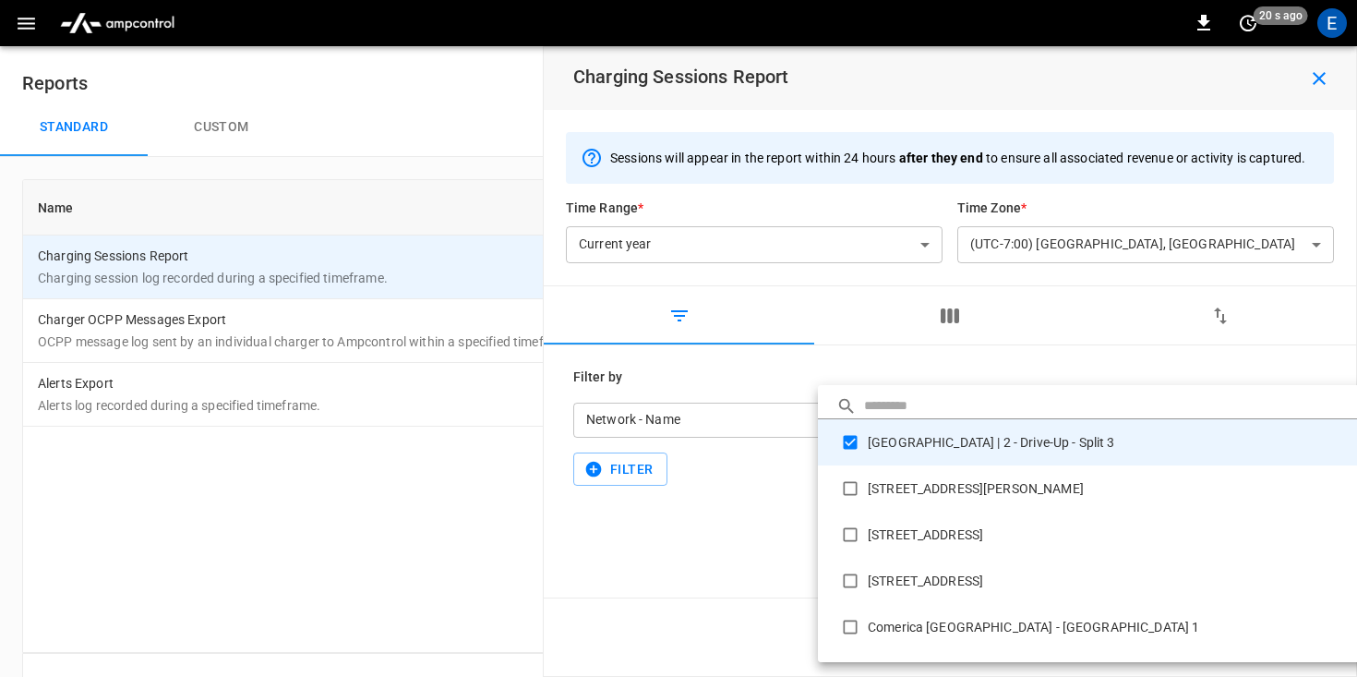
type input "**********"
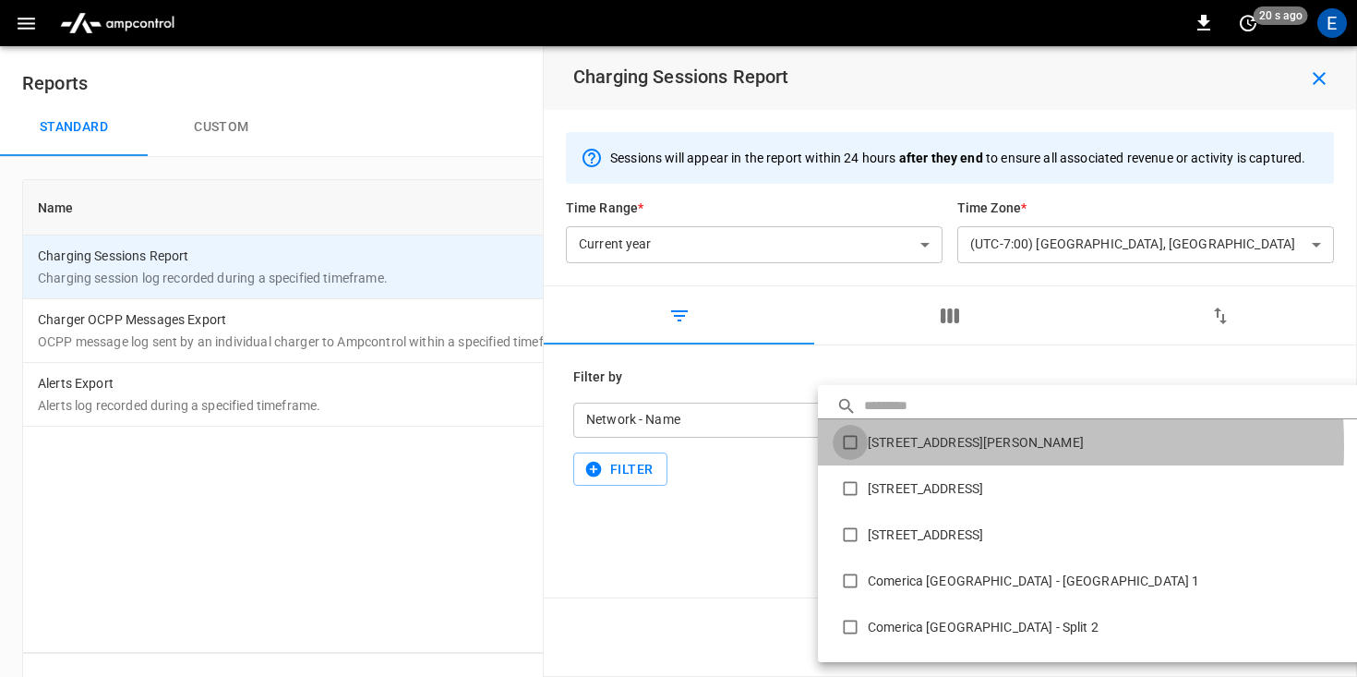
type input "**********"
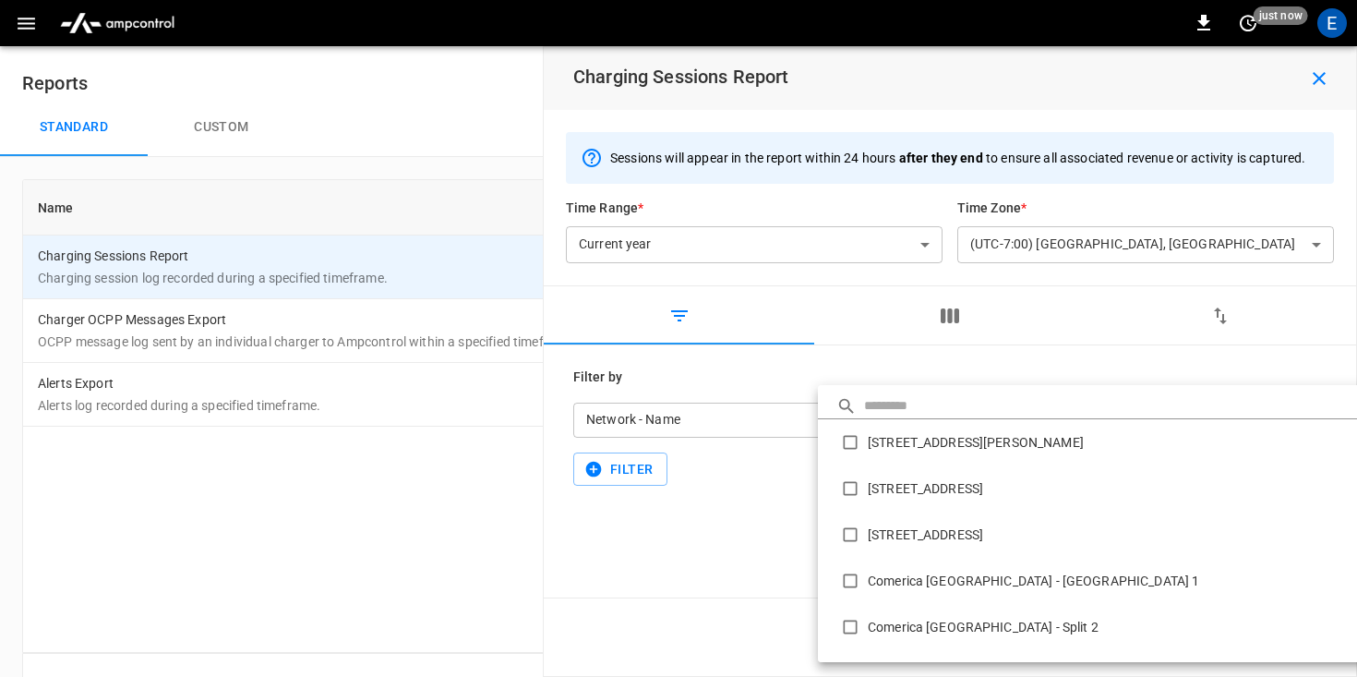
click at [755, 562] on div at bounding box center [678, 338] width 1357 height 677
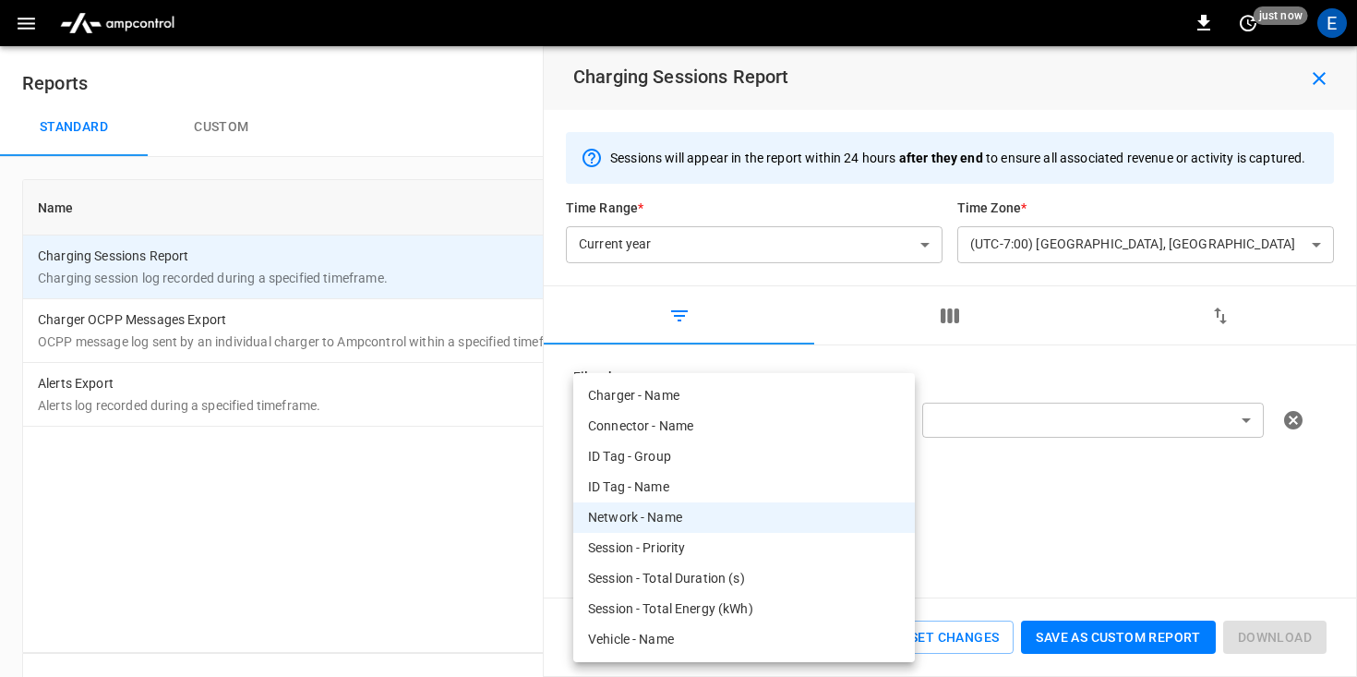
click at [817, 421] on body "**********" at bounding box center [678, 362] width 1357 height 725
click at [1036, 485] on div at bounding box center [678, 338] width 1357 height 677
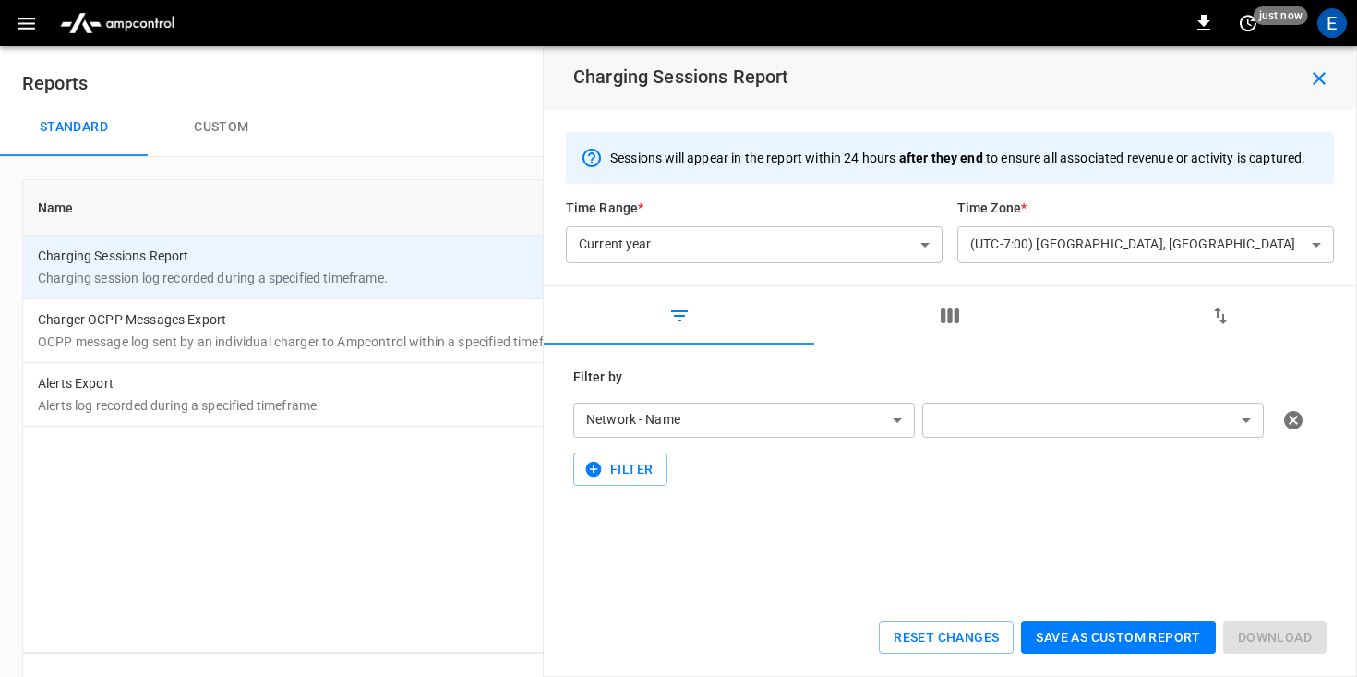
click at [1037, 480] on div "**********" at bounding box center [949, 426] width 753 height 118
click at [971, 298] on button "button" at bounding box center [949, 315] width 270 height 59
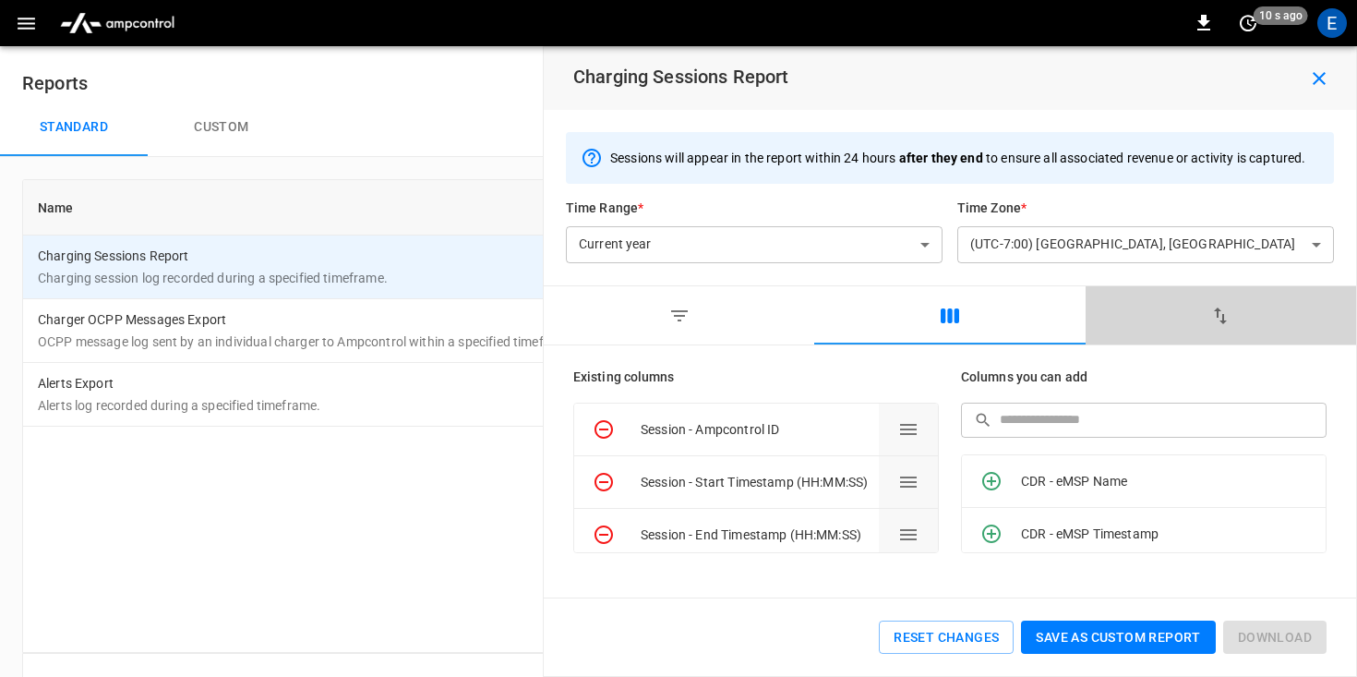
click at [1133, 327] on button "button" at bounding box center [1220, 315] width 270 height 59
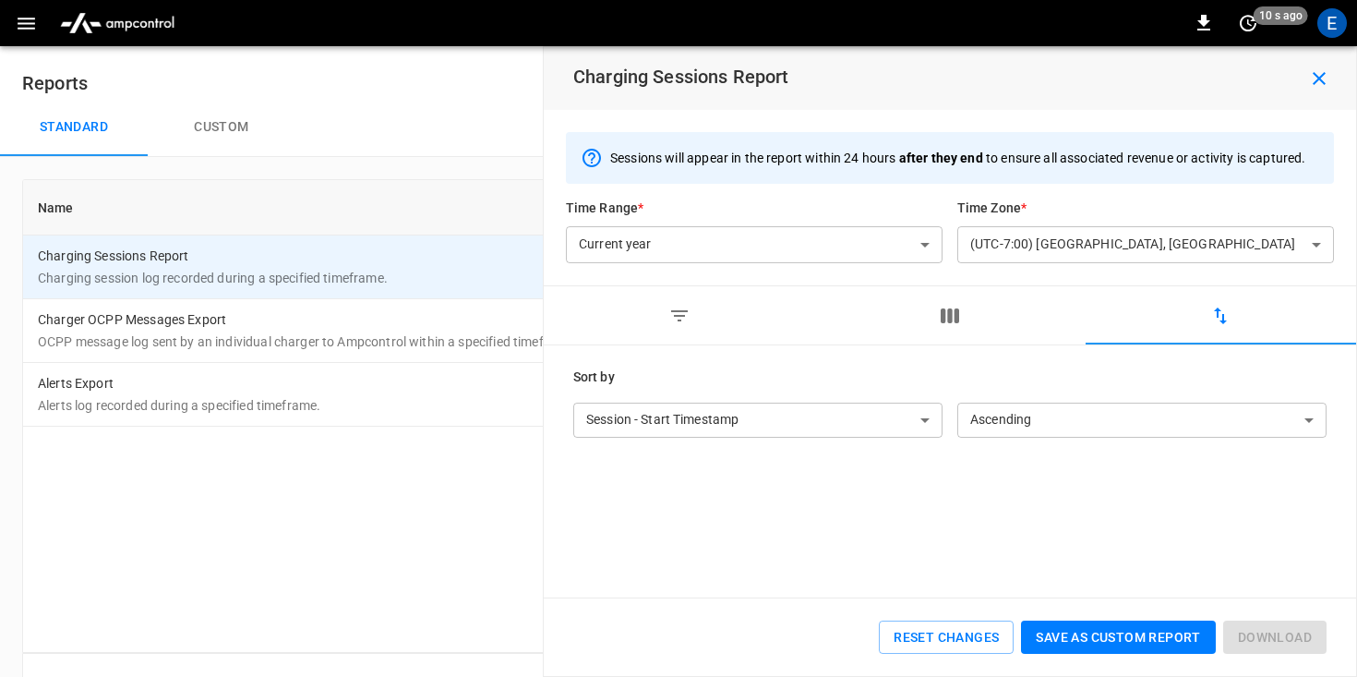
click at [983, 321] on button "button" at bounding box center [949, 315] width 270 height 59
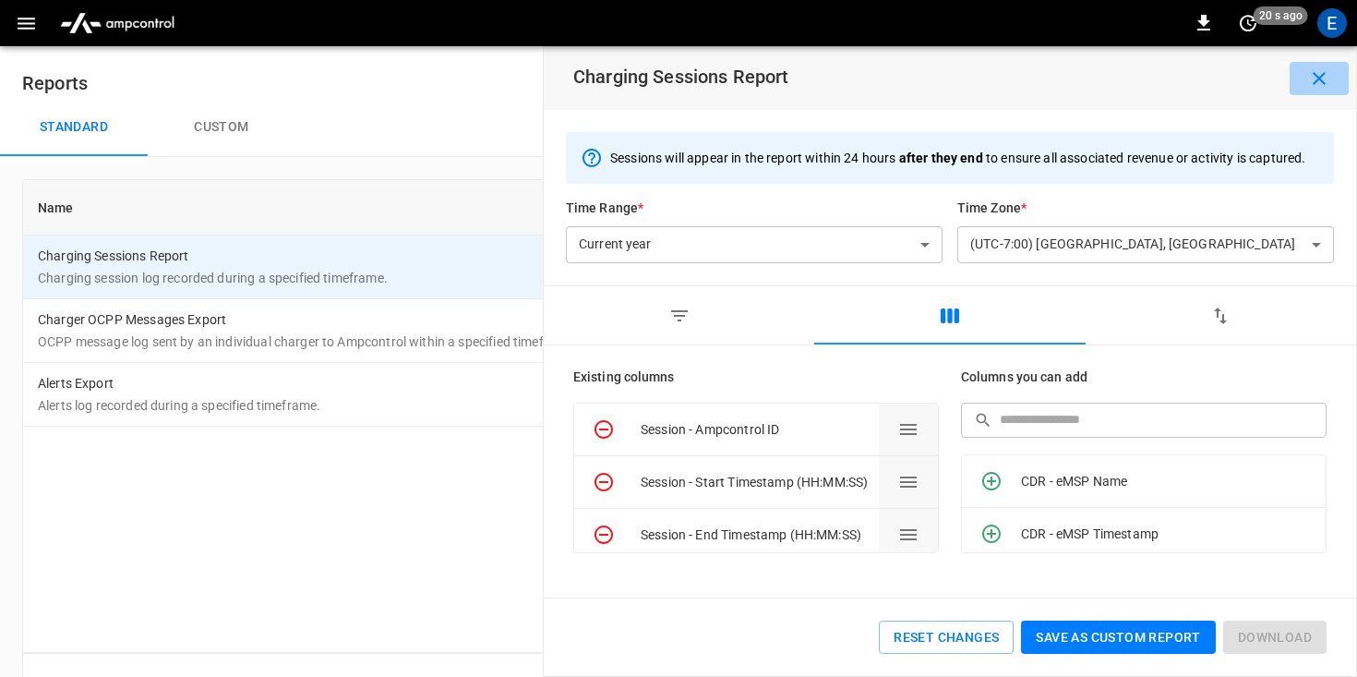
click at [1329, 80] on icon "button" at bounding box center [1319, 78] width 22 height 22
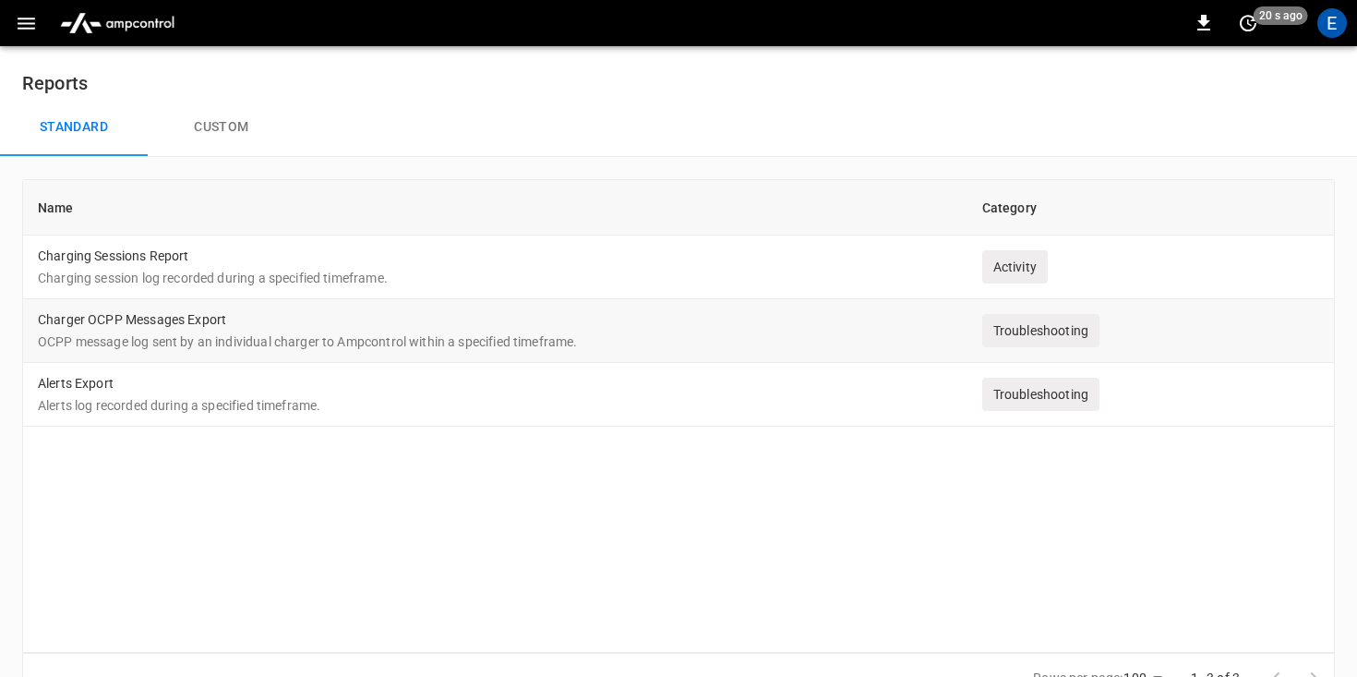
click at [325, 323] on td "Charger OCPP Messages Export OCPP message log sent by an individual charger to …" at bounding box center [495, 331] width 944 height 64
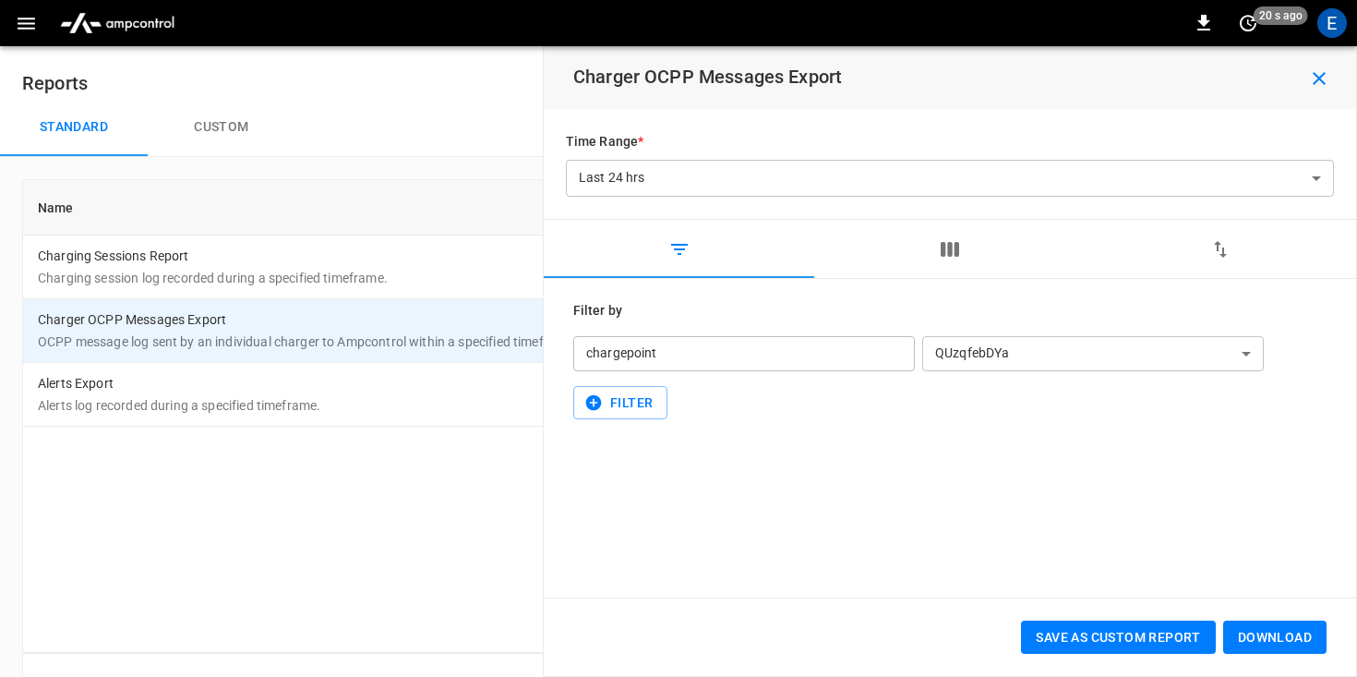
click at [780, 343] on div "chargepoint" at bounding box center [743, 353] width 341 height 35
click at [777, 356] on div "chargepoint" at bounding box center [743, 353] width 341 height 35
click at [1010, 348] on body "**********" at bounding box center [678, 362] width 1357 height 725
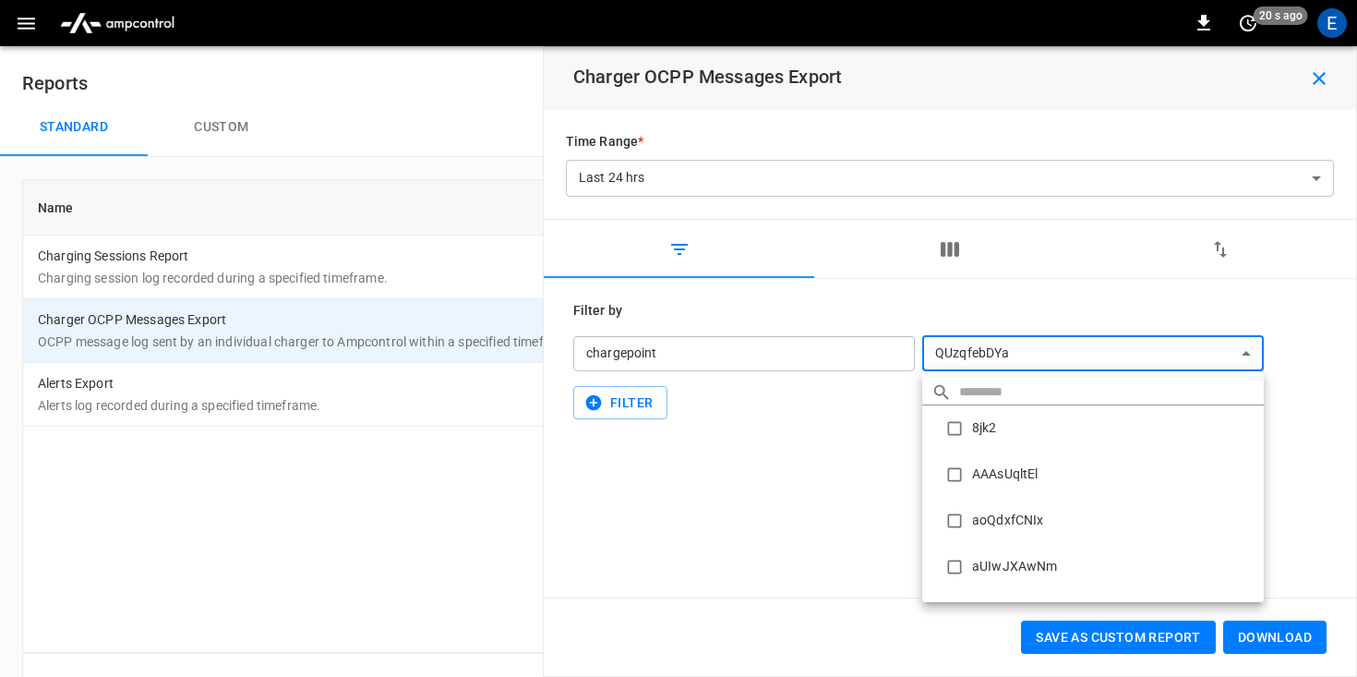
scroll to position [2849, 0]
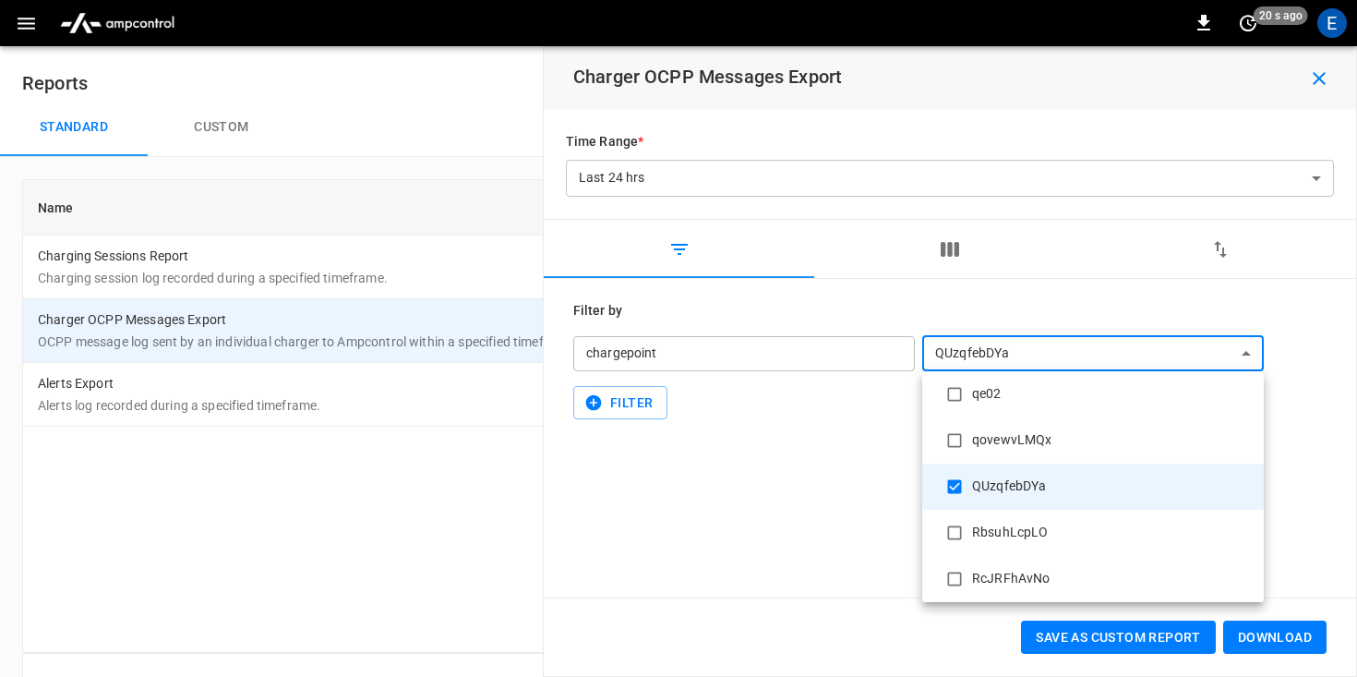
click at [1010, 348] on div at bounding box center [678, 338] width 1357 height 677
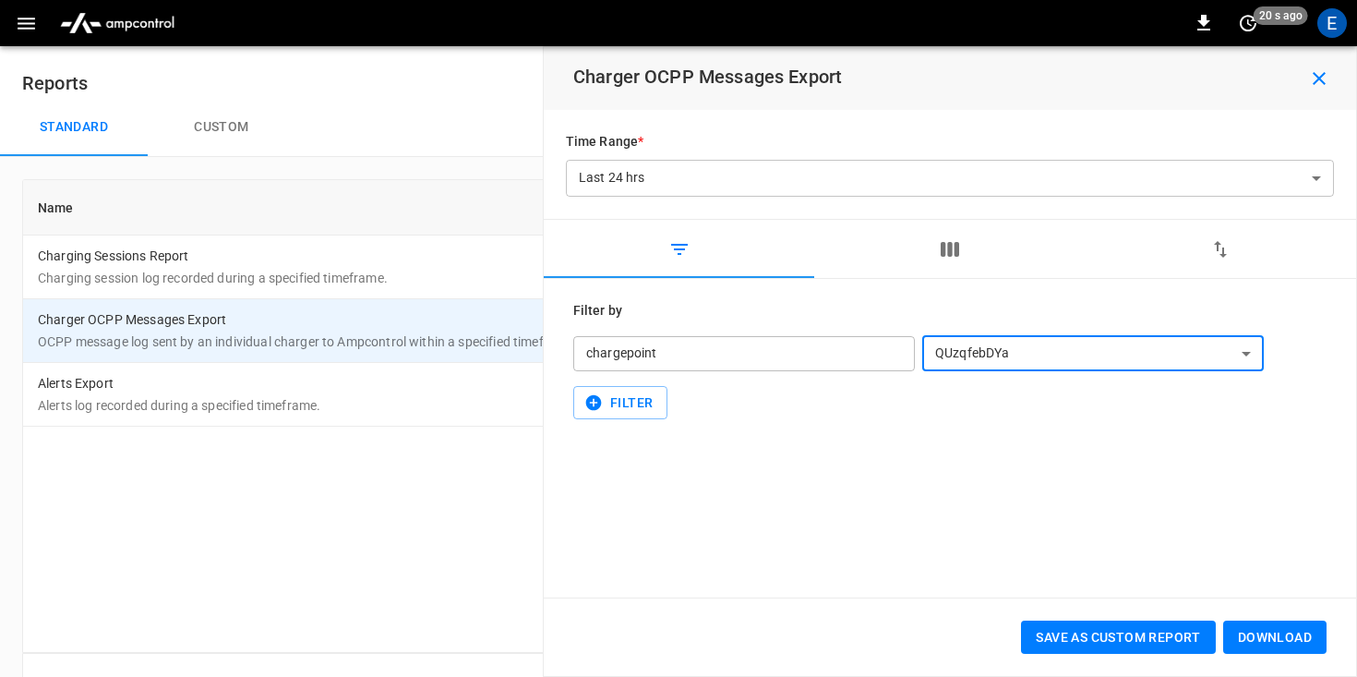
click at [658, 358] on div "chargepoint" at bounding box center [743, 353] width 341 height 35
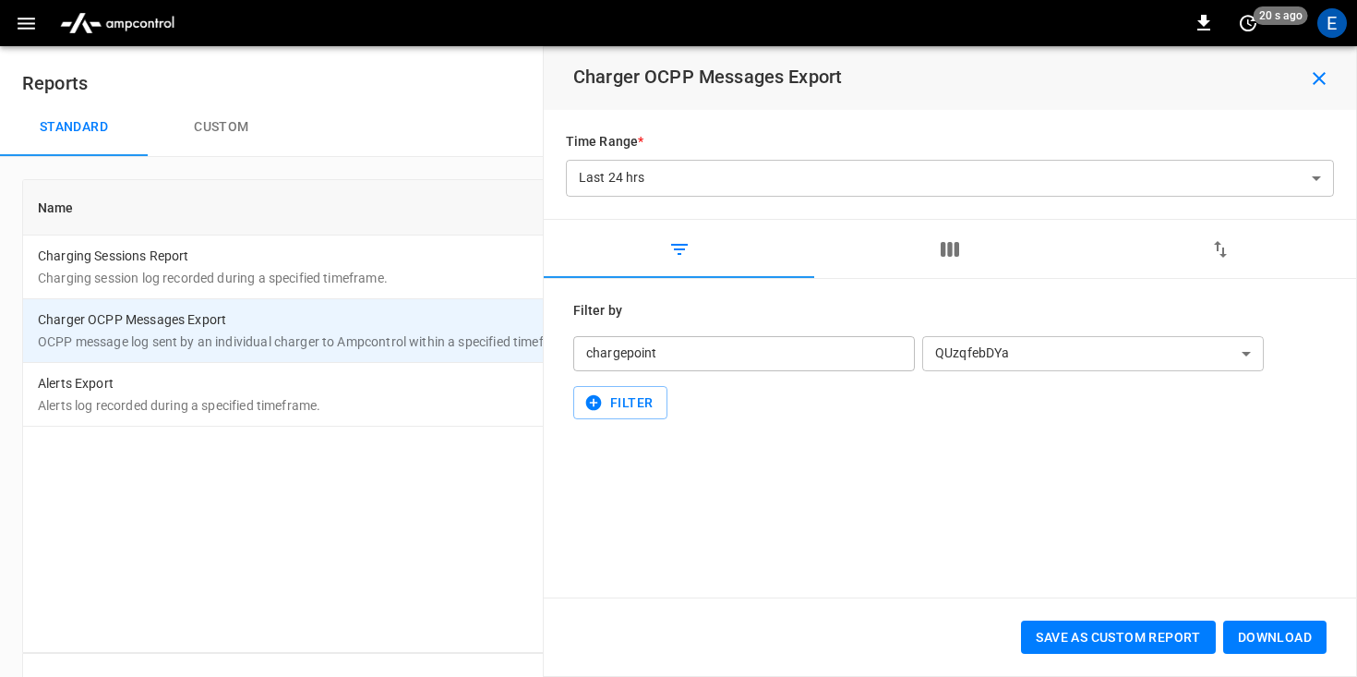
click at [925, 242] on button "button" at bounding box center [949, 249] width 270 height 59
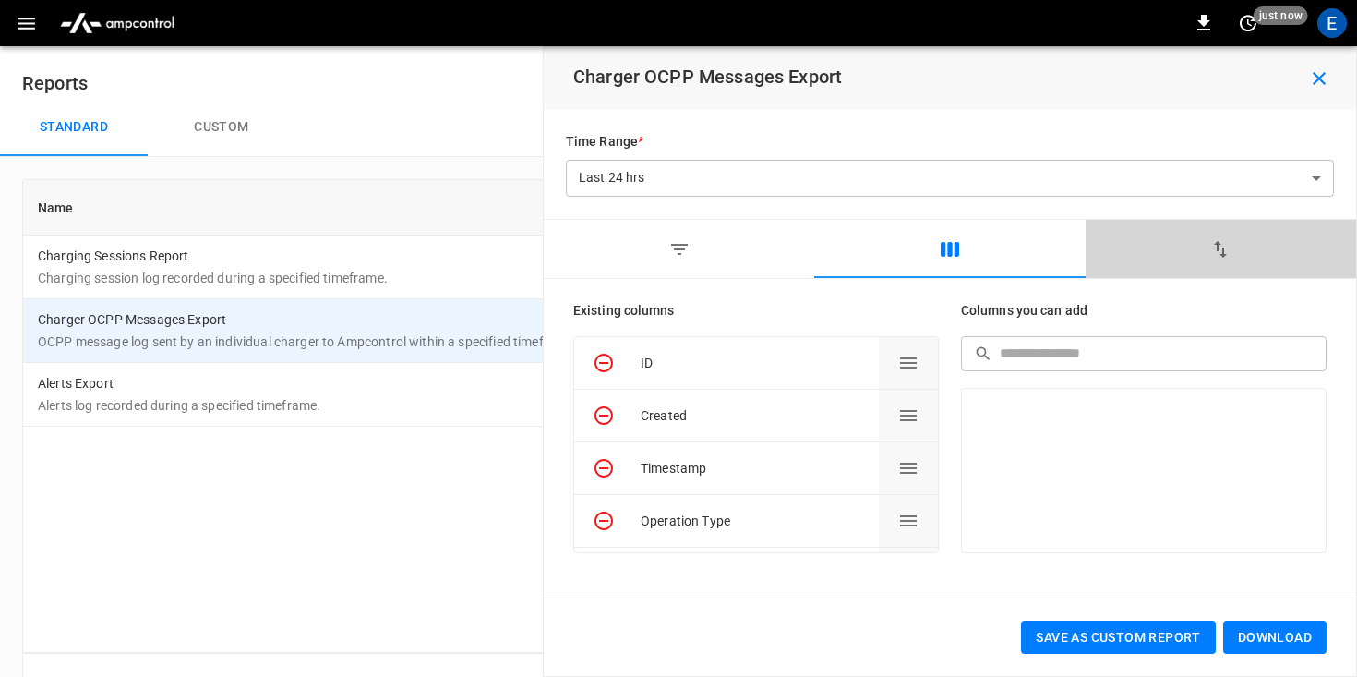
click at [1209, 246] on icon "button" at bounding box center [1220, 249] width 22 height 22
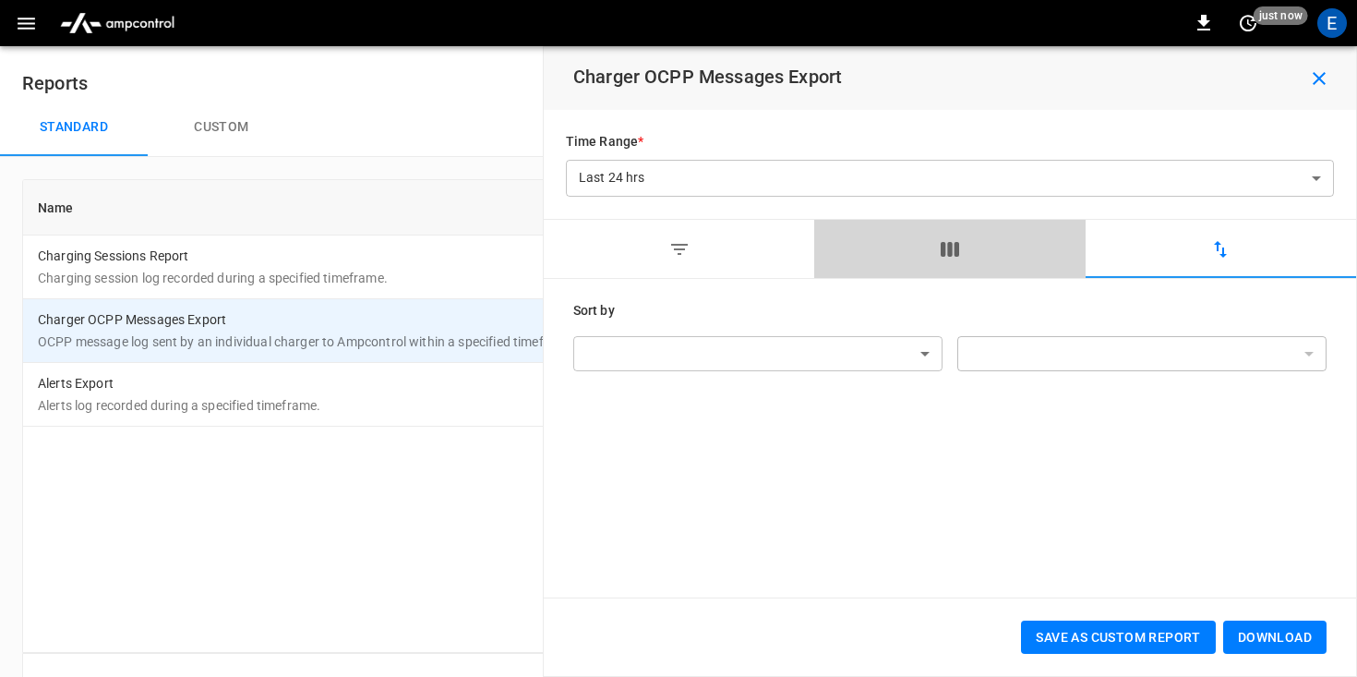
click at [943, 247] on icon "button" at bounding box center [949, 249] width 18 height 15
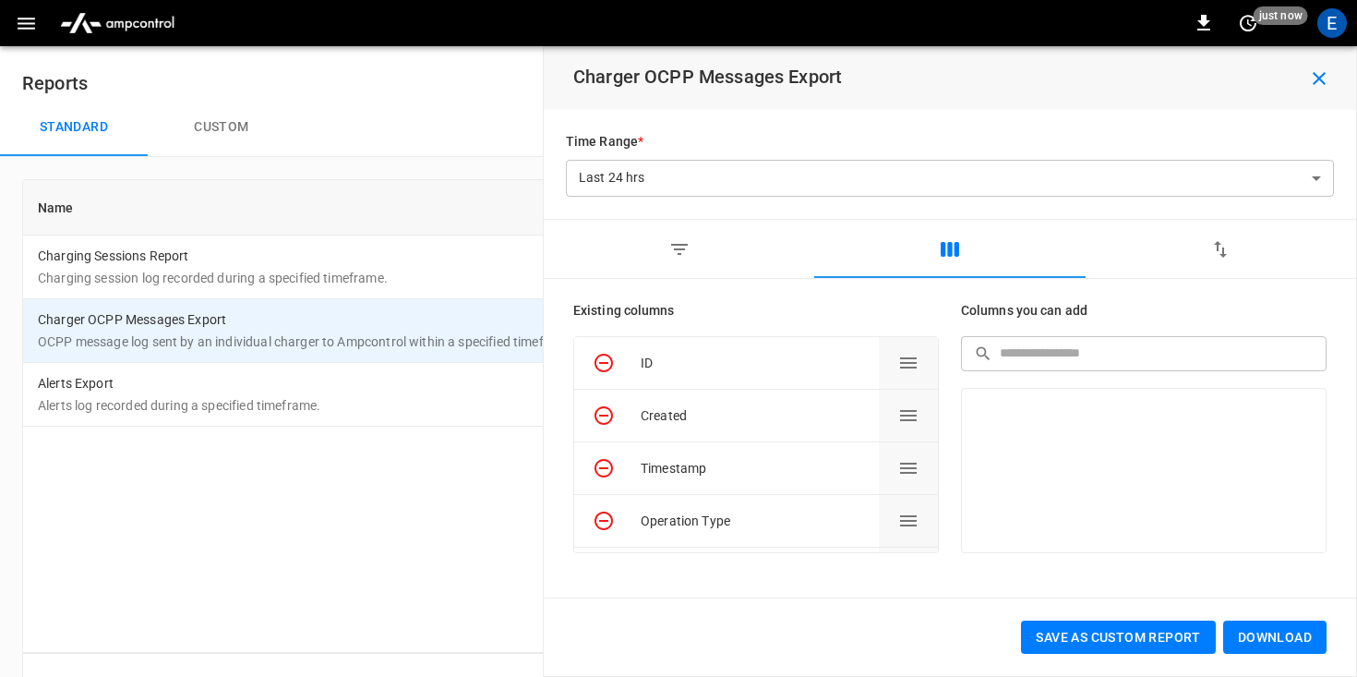
click at [1320, 61] on div "Charger OCPP Messages Export" at bounding box center [950, 78] width 812 height 63
click at [1320, 67] on icon "button" at bounding box center [1319, 78] width 22 height 22
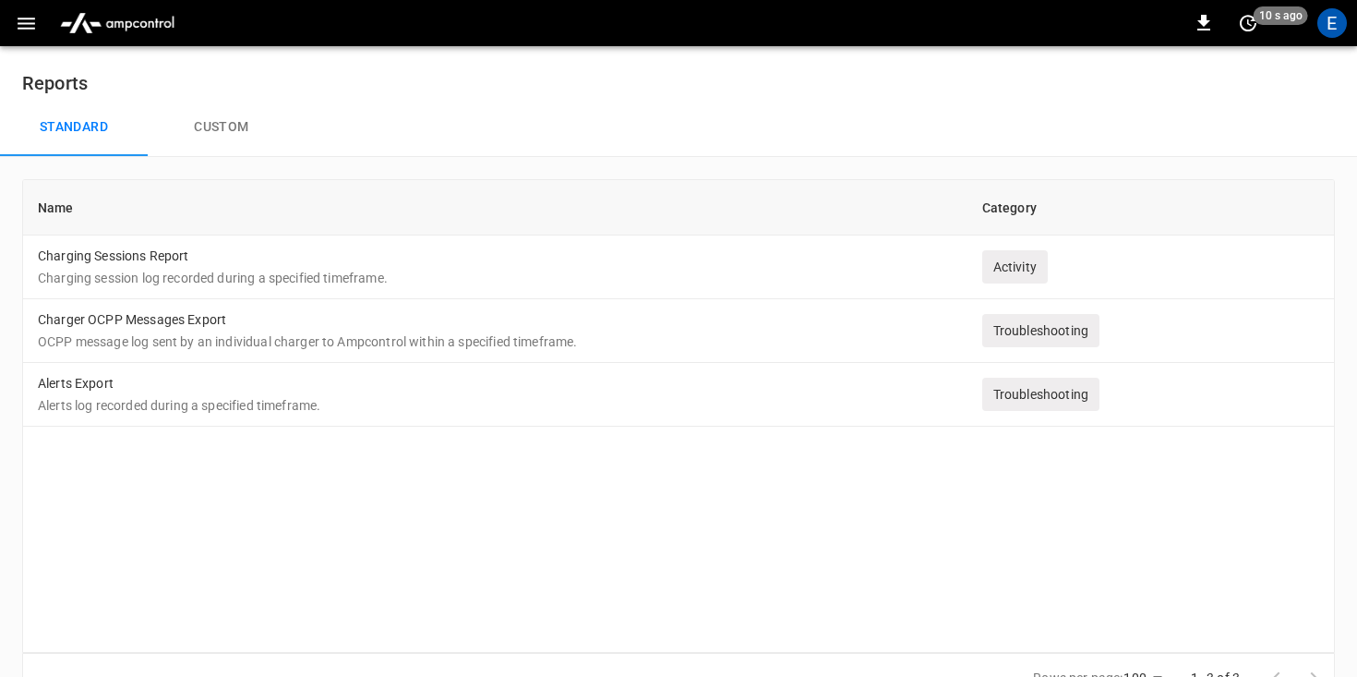
click at [18, 23] on icon "button" at bounding box center [27, 24] width 18 height 12
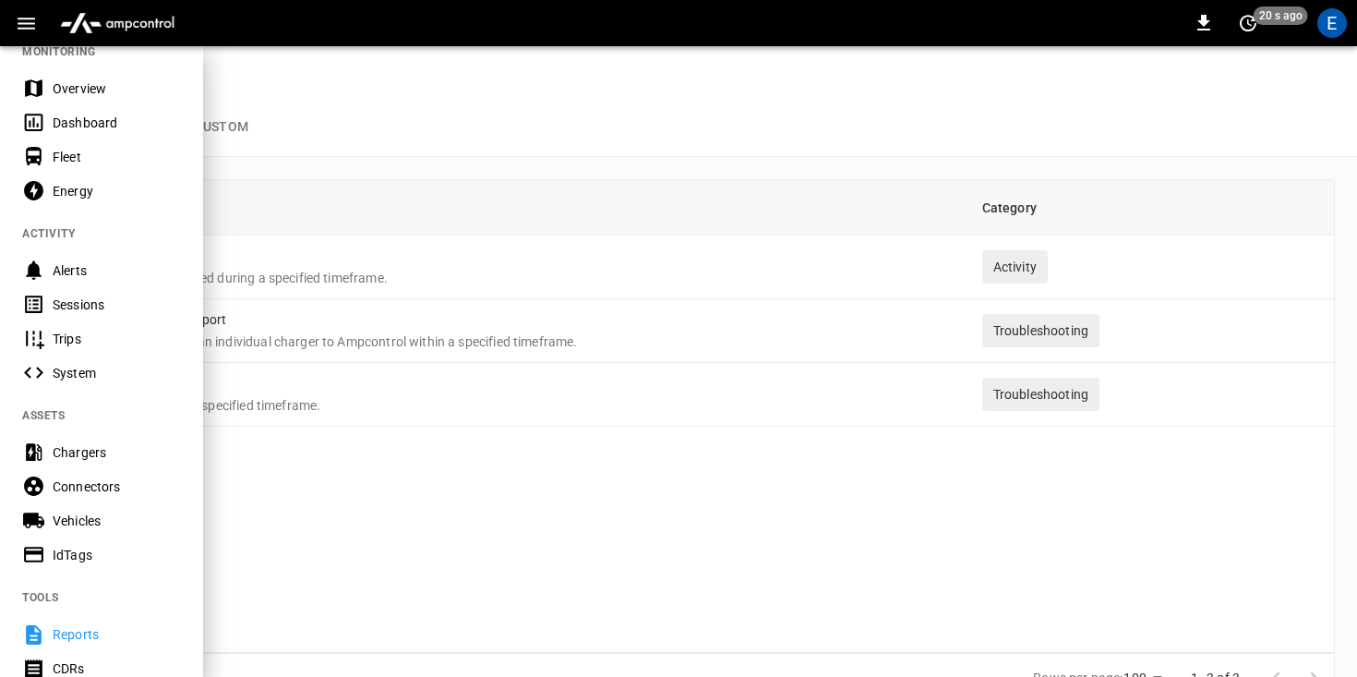
scroll to position [0, 0]
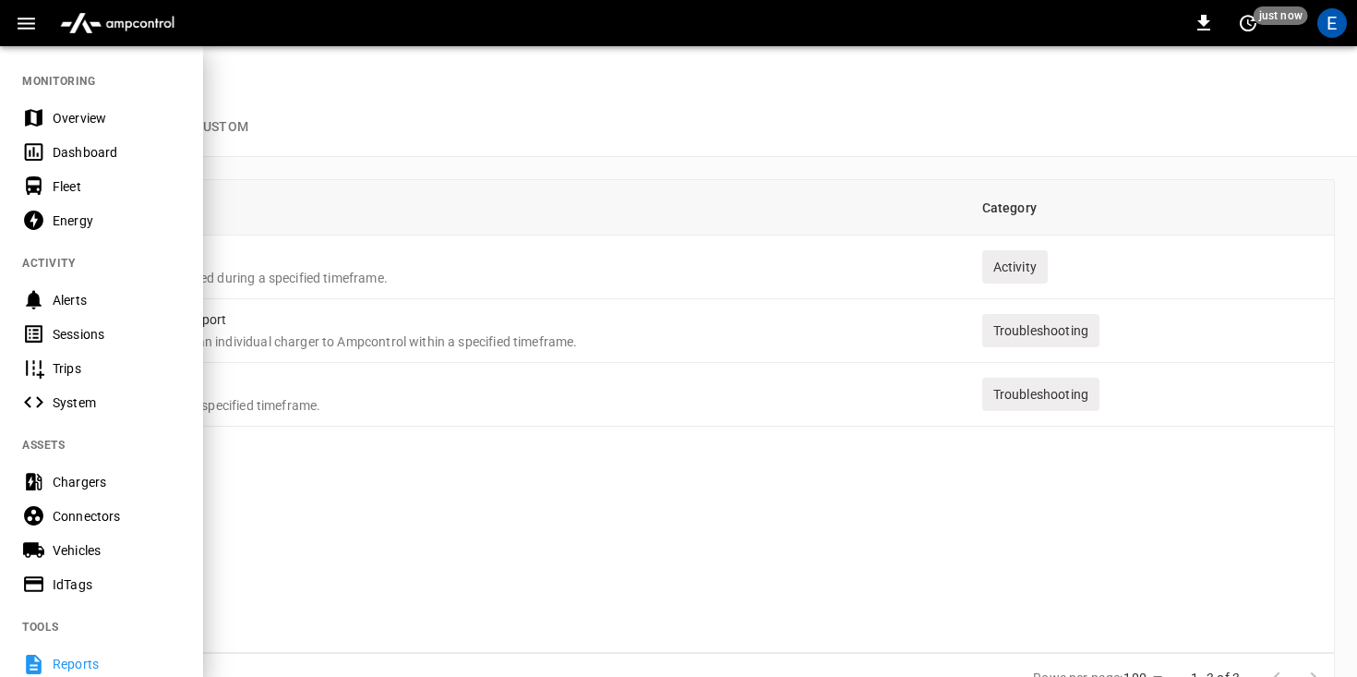
click at [92, 112] on div "Overview" at bounding box center [117, 118] width 128 height 18
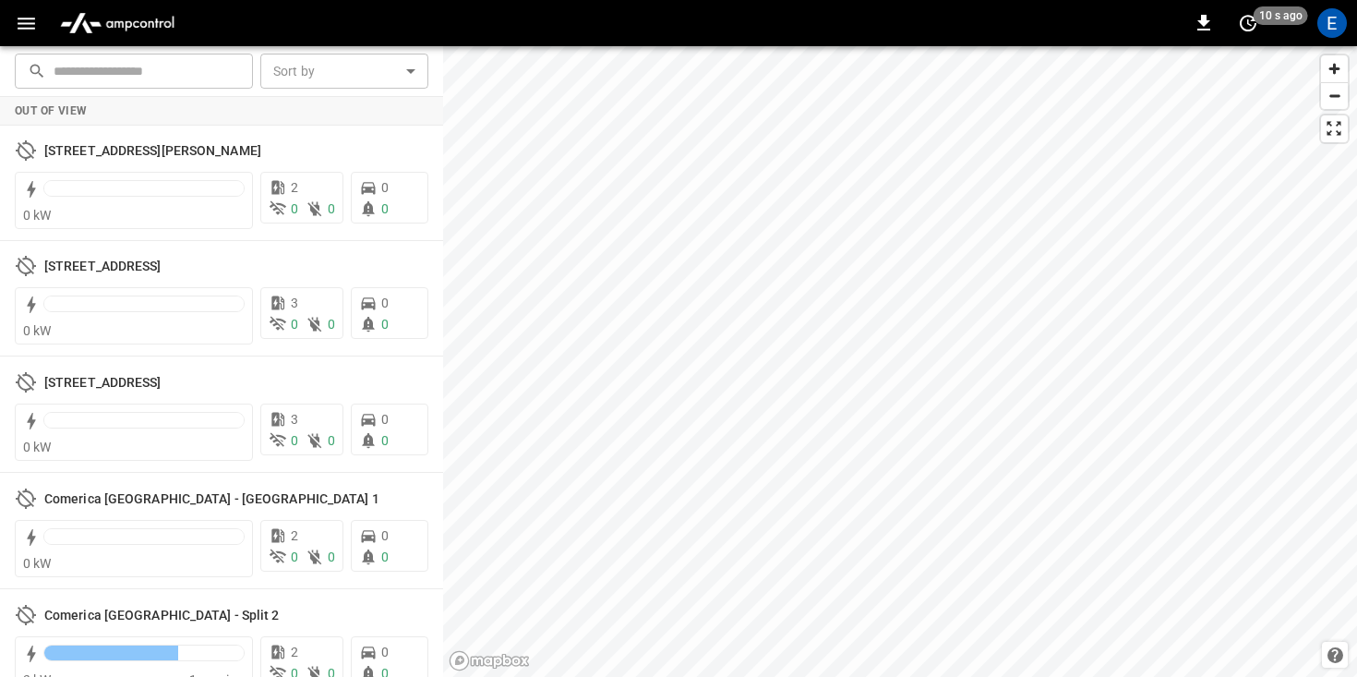
click at [24, 22] on icon "button" at bounding box center [27, 24] width 18 height 12
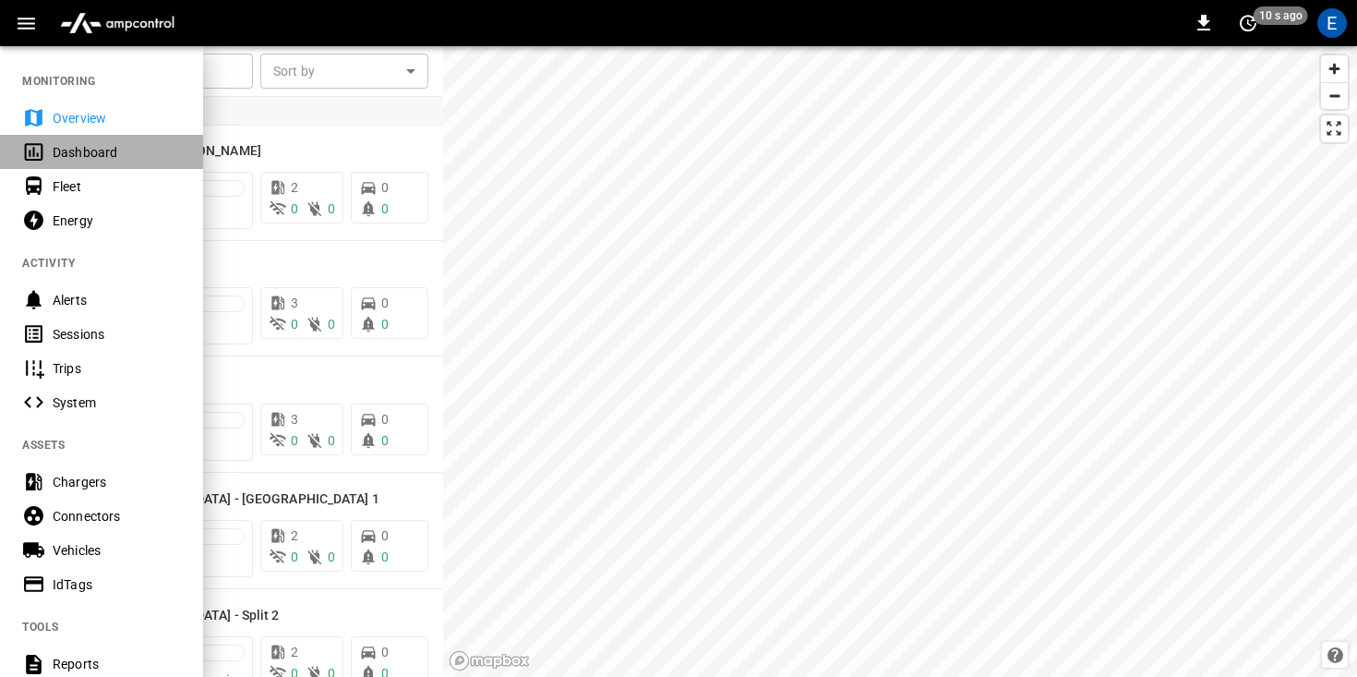
click at [118, 163] on div "Dashboard" at bounding box center [101, 152] width 203 height 34
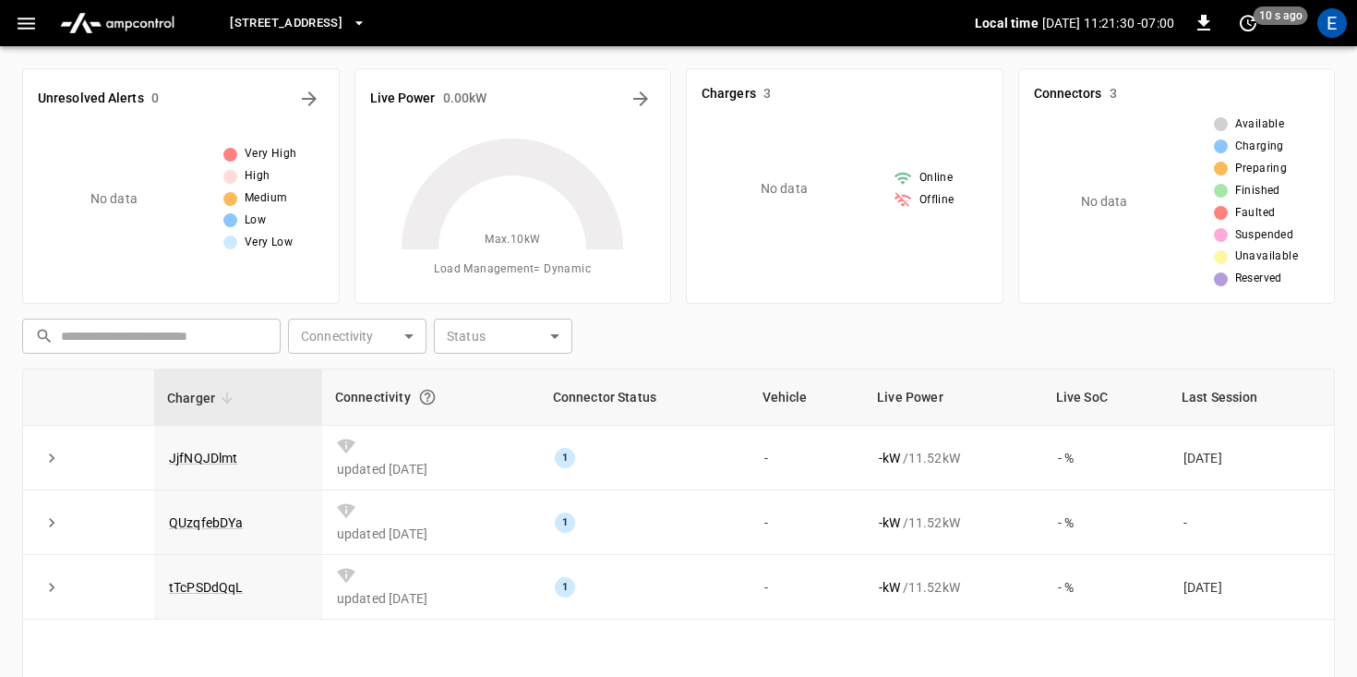
click at [23, 29] on icon "button" at bounding box center [26, 23] width 23 height 23
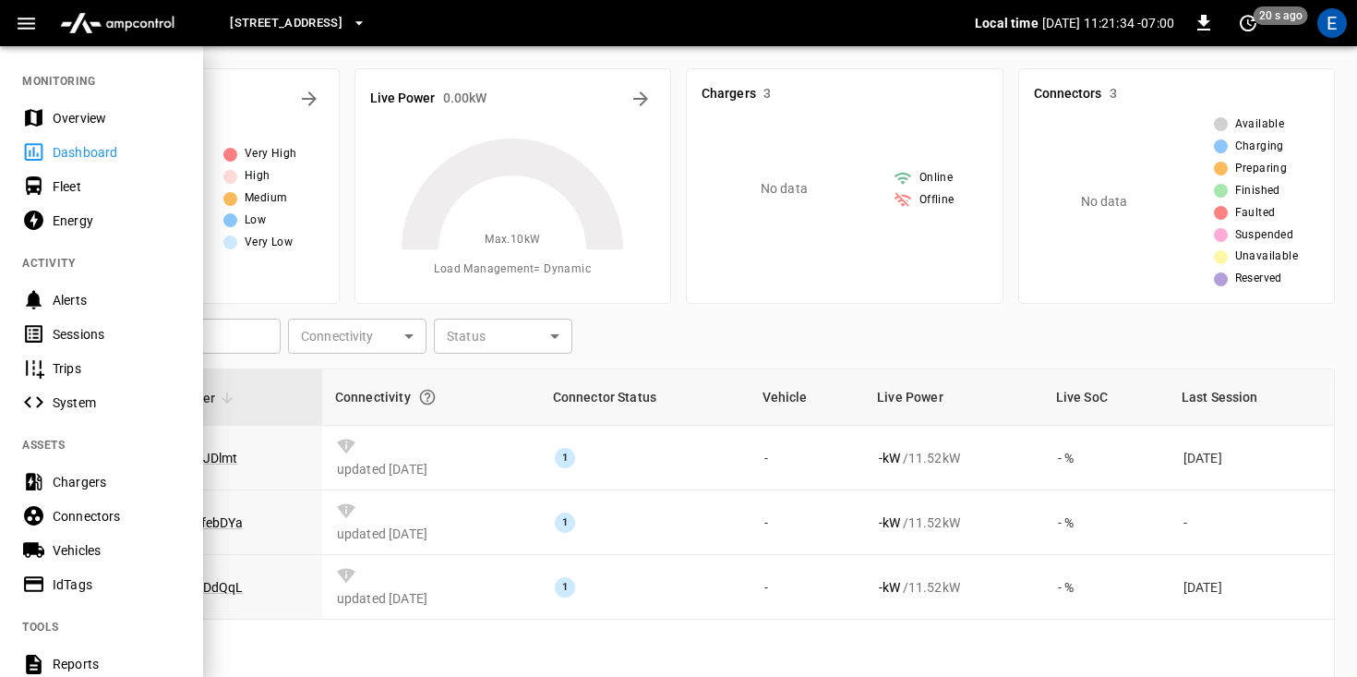
click at [23, 29] on icon "button" at bounding box center [26, 23] width 23 height 23
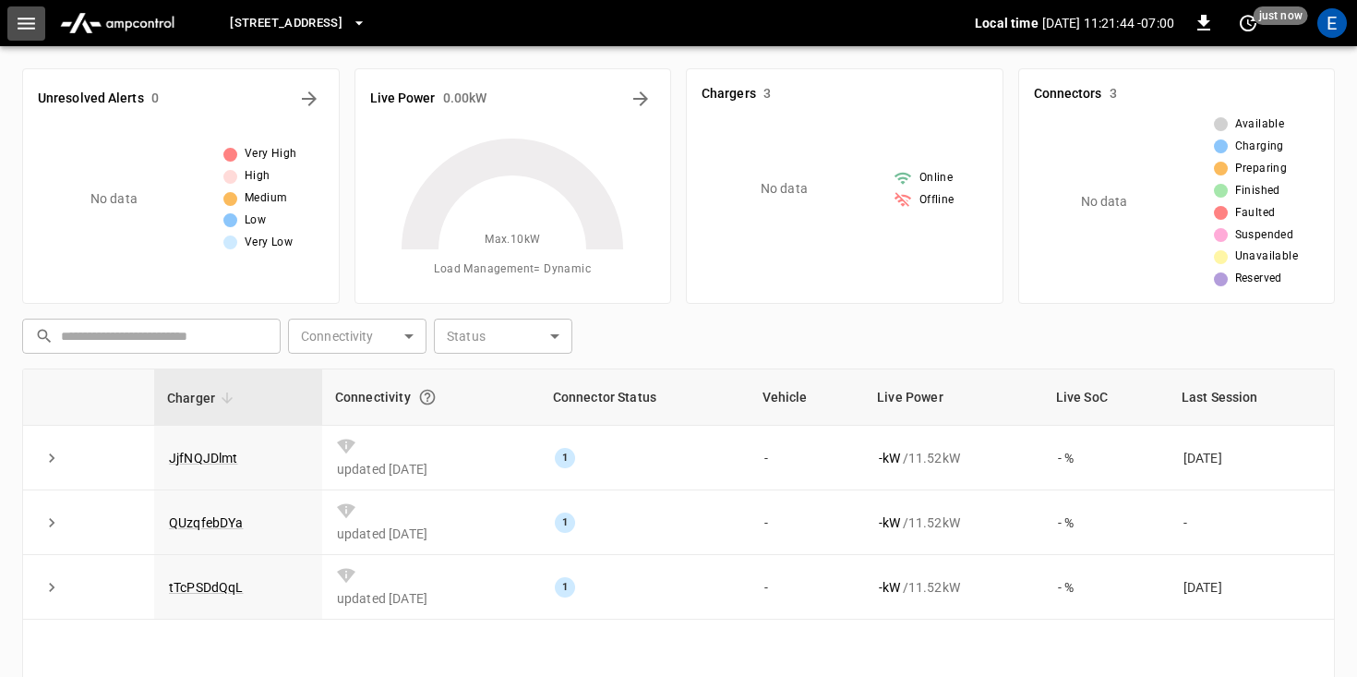
click at [26, 12] on icon "button" at bounding box center [26, 23] width 23 height 23
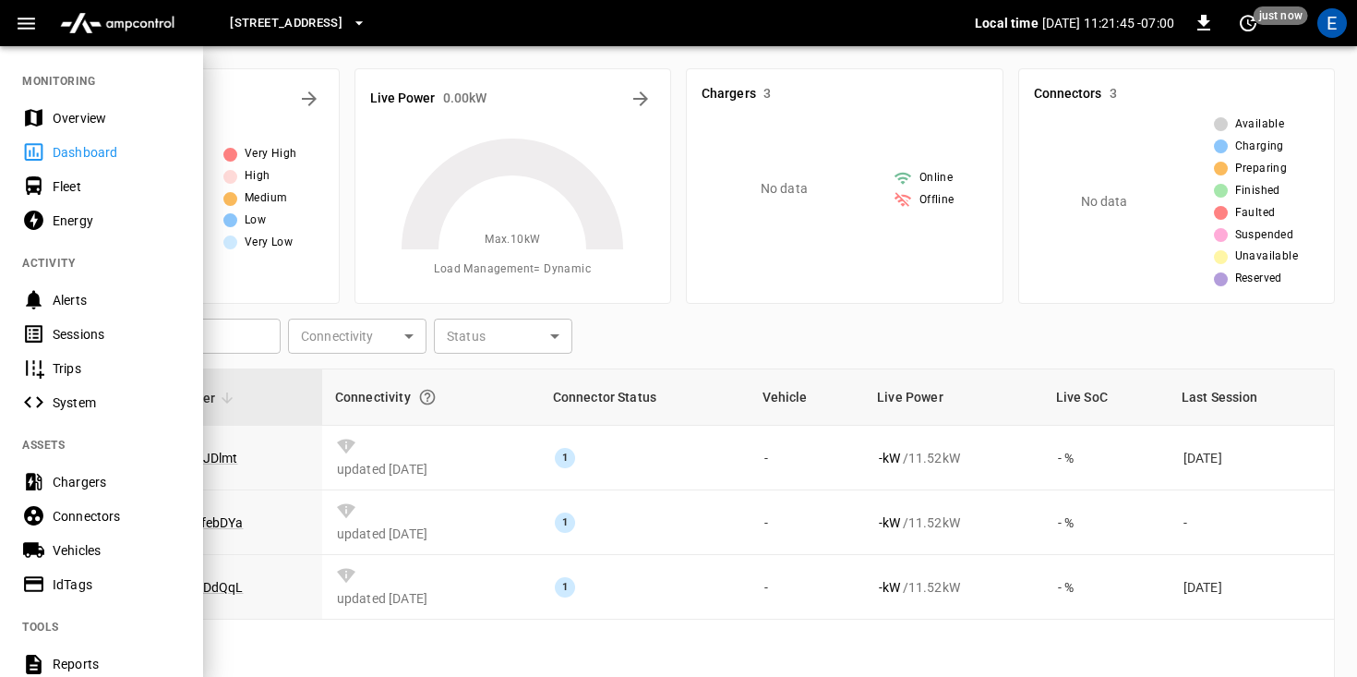
click at [342, 18] on span "[STREET_ADDRESS]" at bounding box center [286, 23] width 113 height 21
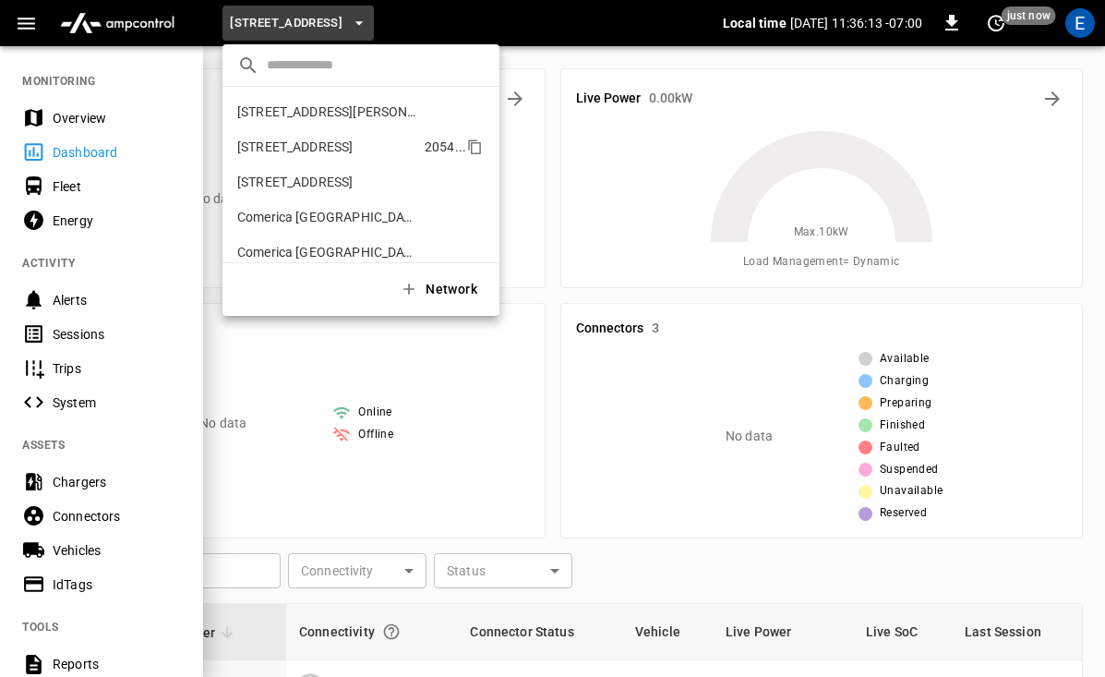
click at [353, 150] on p "[STREET_ADDRESS]" at bounding box center [294, 147] width 115 height 18
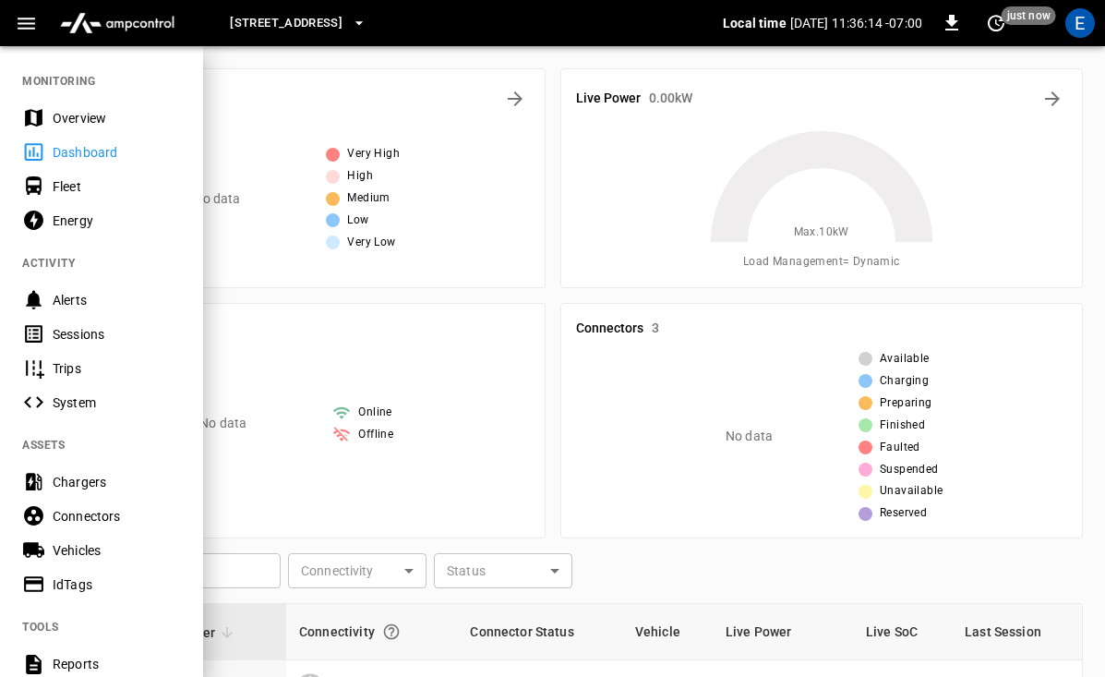
click at [342, 24] on span "[STREET_ADDRESS]" at bounding box center [286, 23] width 113 height 21
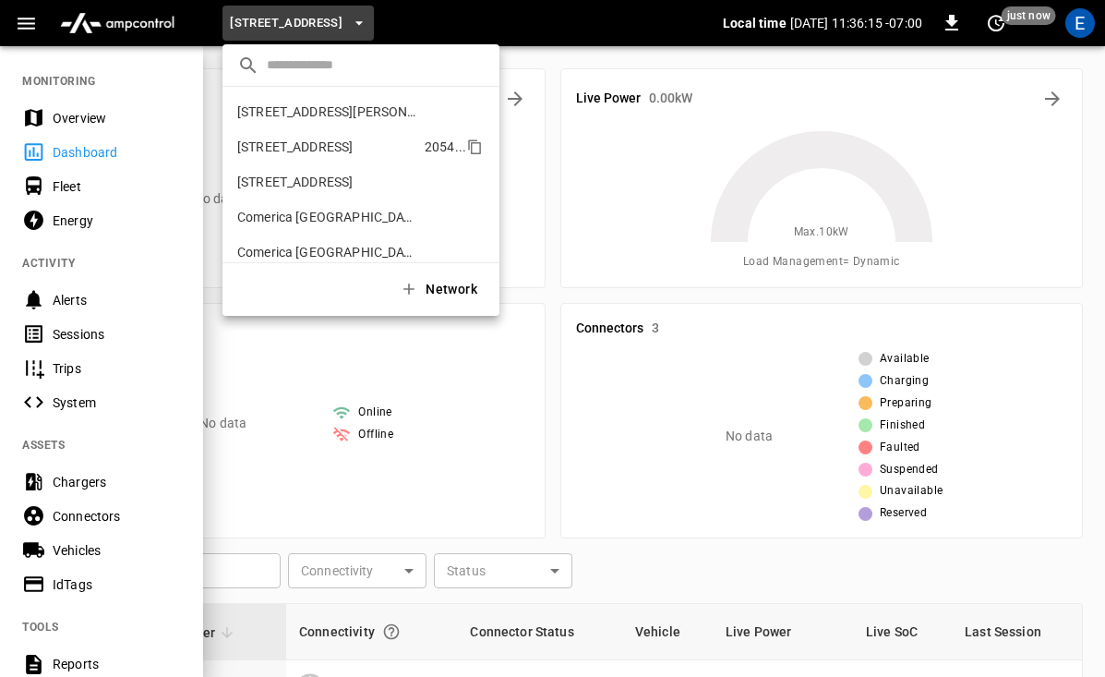
scroll to position [30, 0]
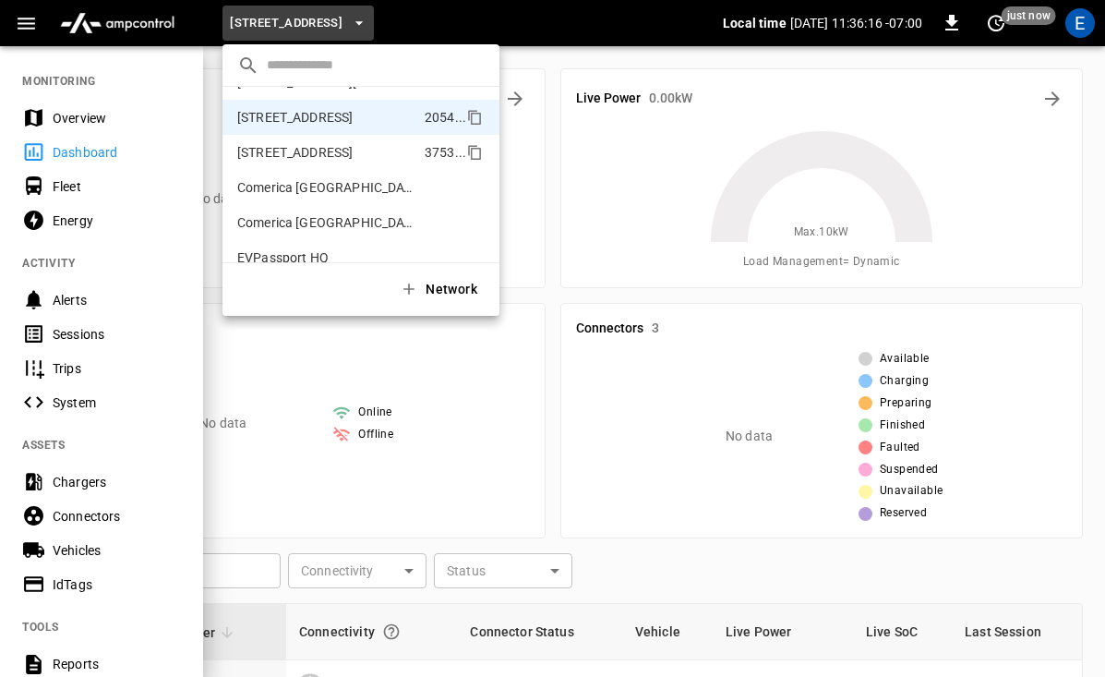
click at [358, 162] on li "[STREET_ADDRESS] ..." at bounding box center [360, 152] width 277 height 35
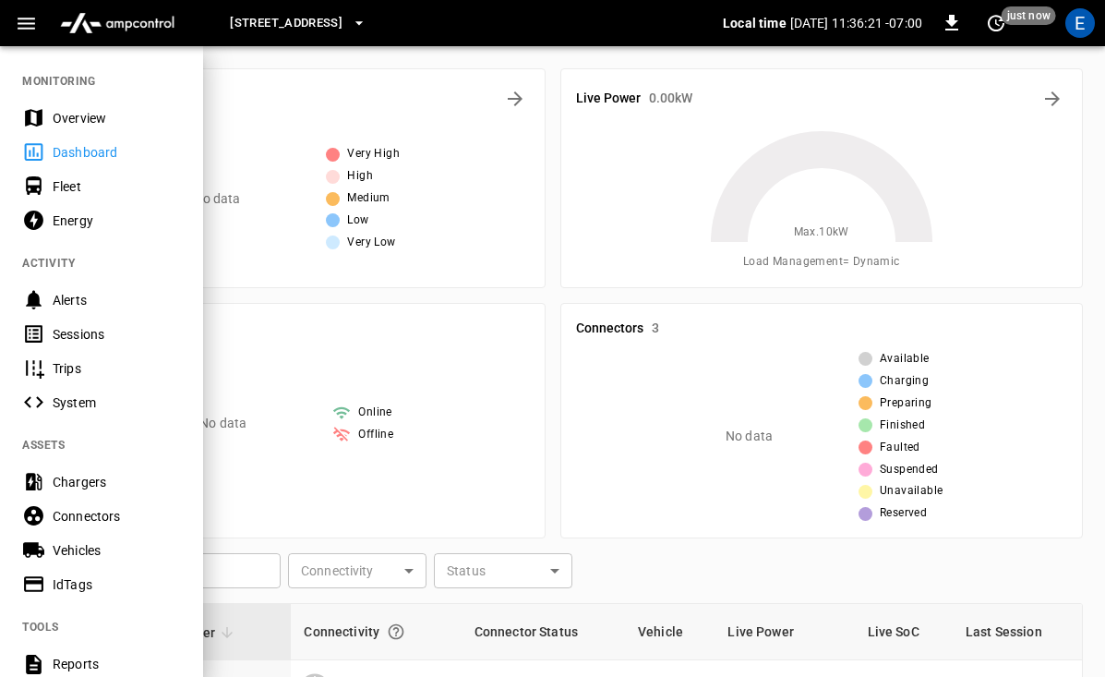
click at [374, 9] on button "[STREET_ADDRESS]" at bounding box center [297, 24] width 151 height 36
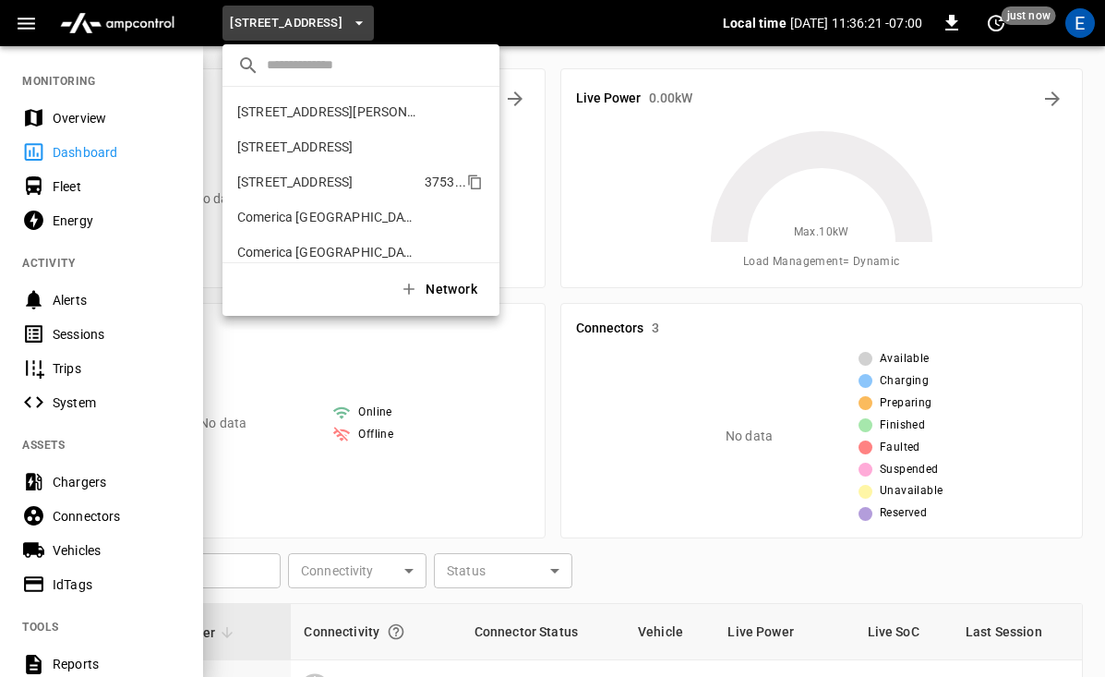
scroll to position [65, 0]
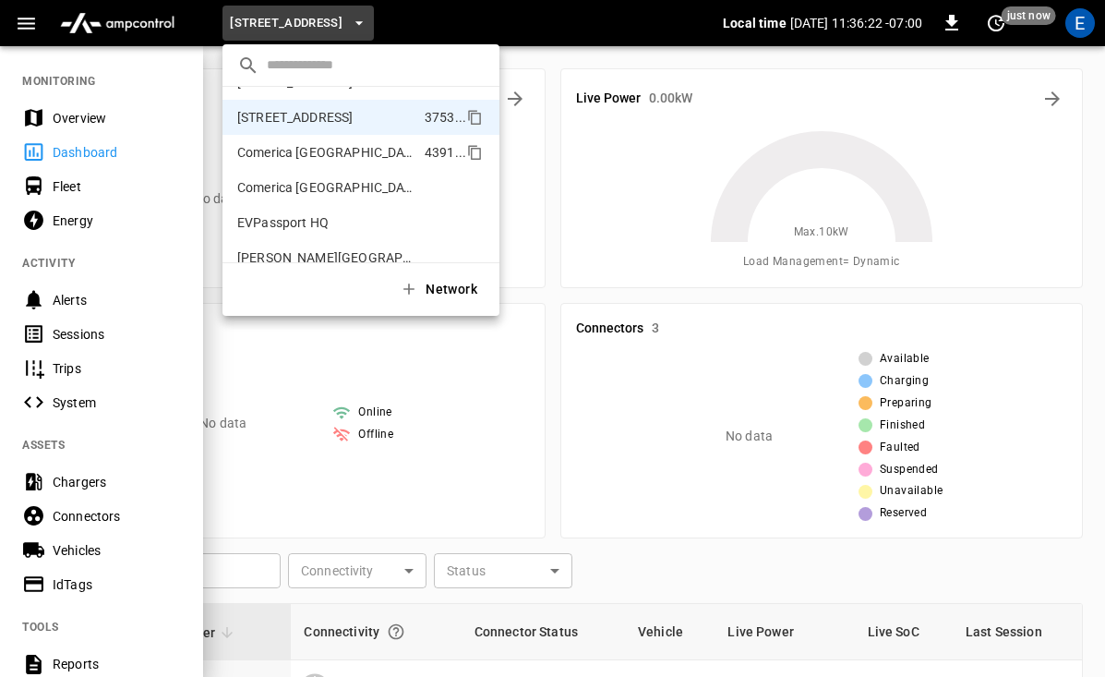
click at [366, 156] on p "Comerica [GEOGRAPHIC_DATA] - [GEOGRAPHIC_DATA] 1" at bounding box center [327, 152] width 180 height 18
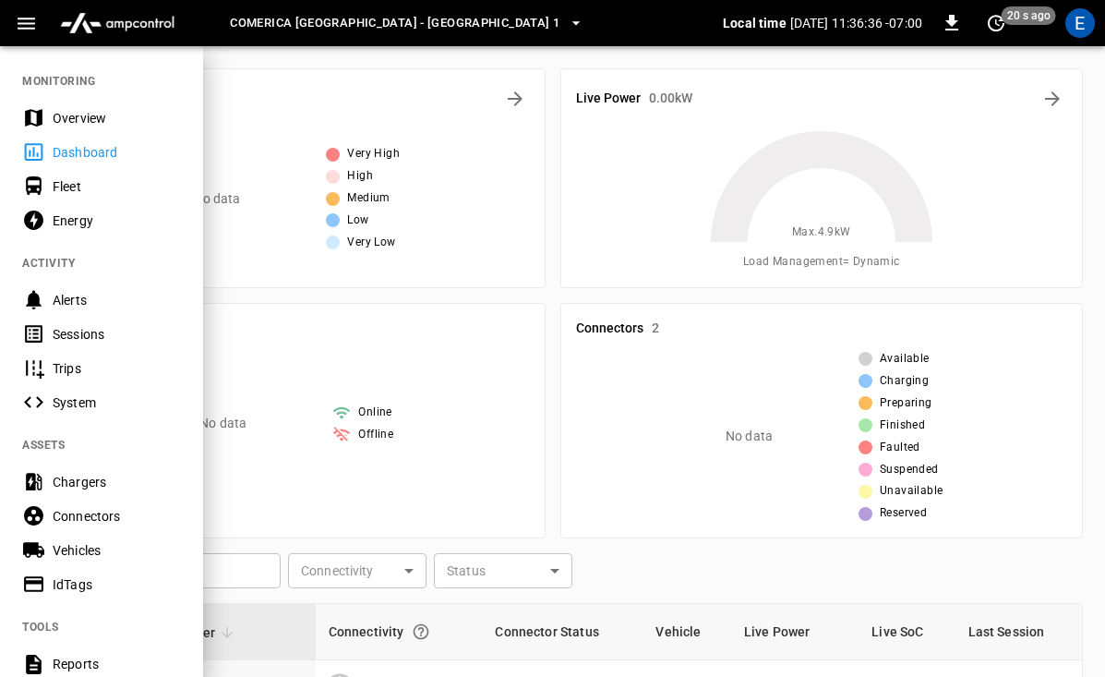
click at [414, 39] on button "Comerica [GEOGRAPHIC_DATA] - [GEOGRAPHIC_DATA] 1" at bounding box center [406, 24] width 368 height 36
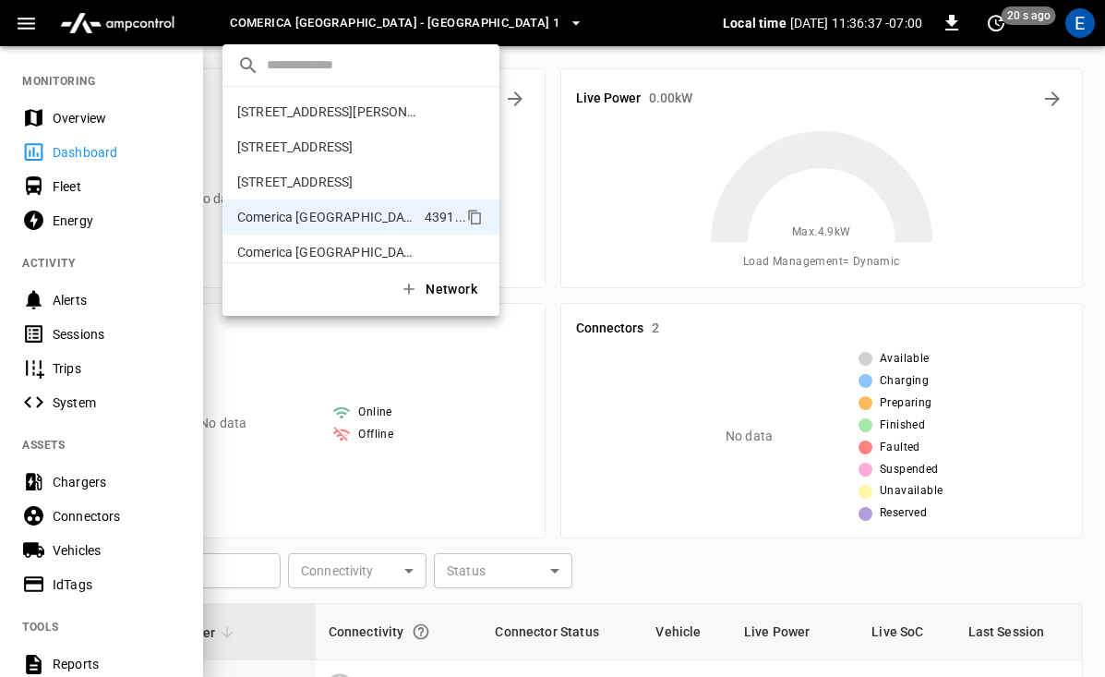
scroll to position [100, 0]
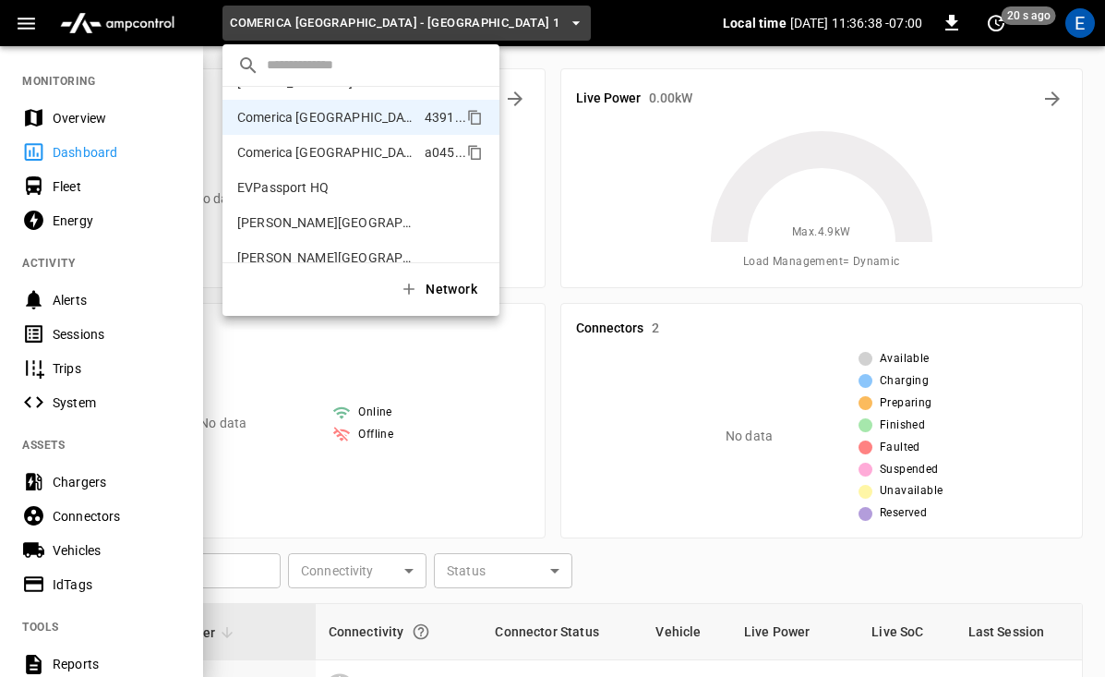
click at [387, 150] on p "Comerica [GEOGRAPHIC_DATA] - Split 2" at bounding box center [327, 152] width 180 height 18
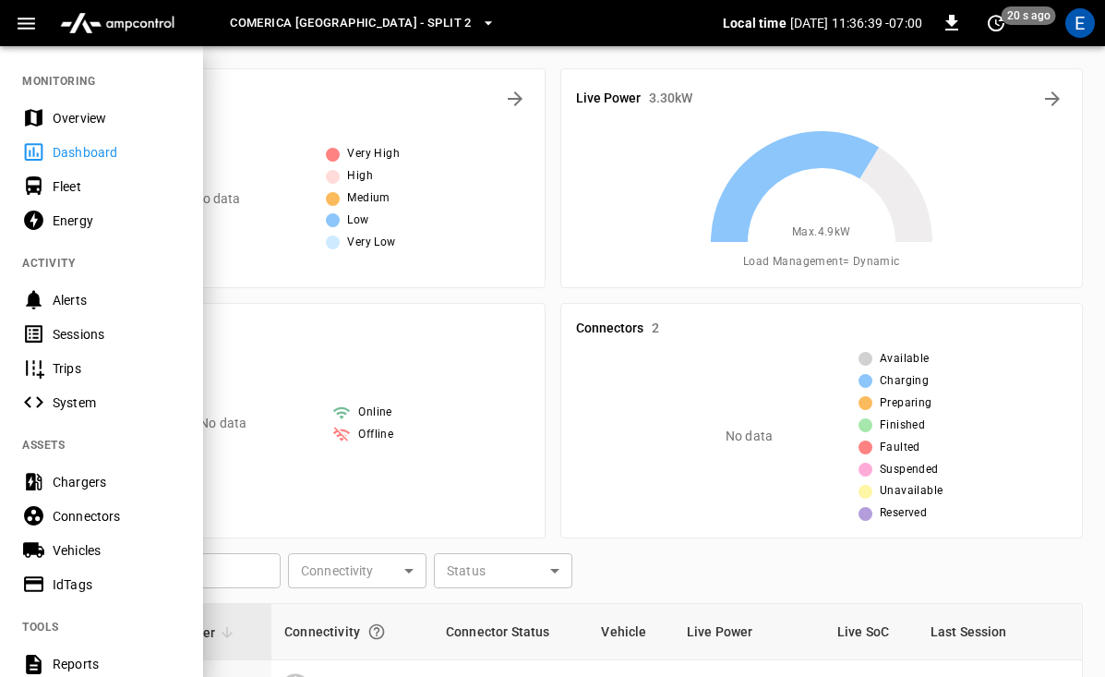
click at [415, 34] on button "Comerica [GEOGRAPHIC_DATA] - Split 2" at bounding box center [362, 24] width 280 height 36
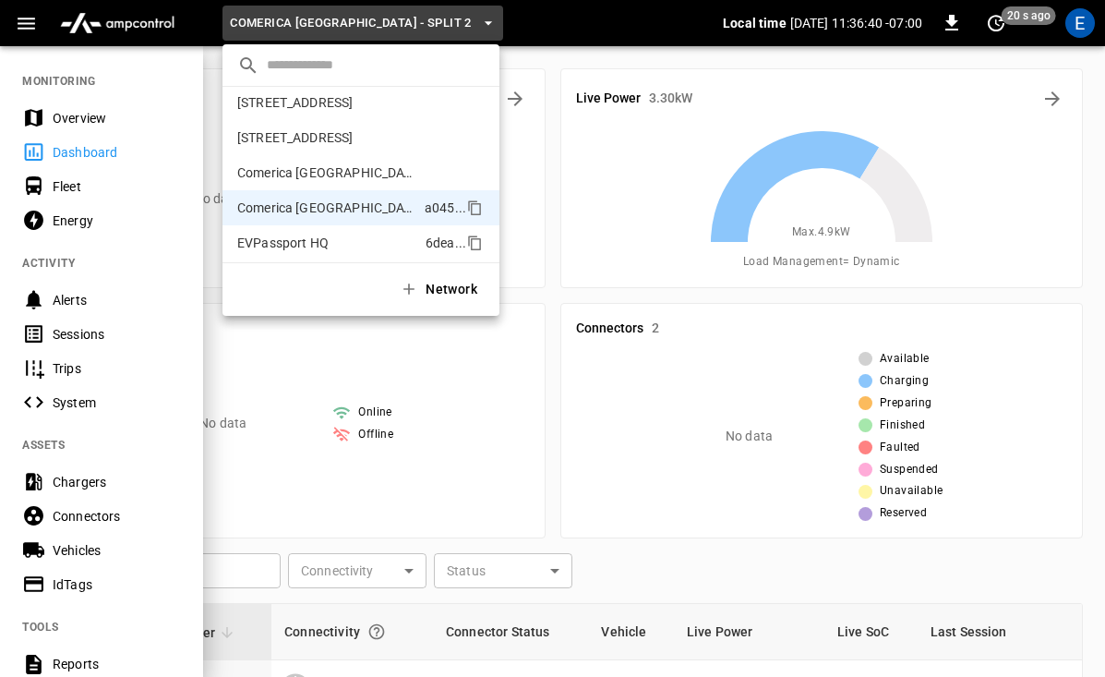
scroll to position [42, 0]
click at [353, 138] on p "[STREET_ADDRESS]" at bounding box center [294, 139] width 115 height 18
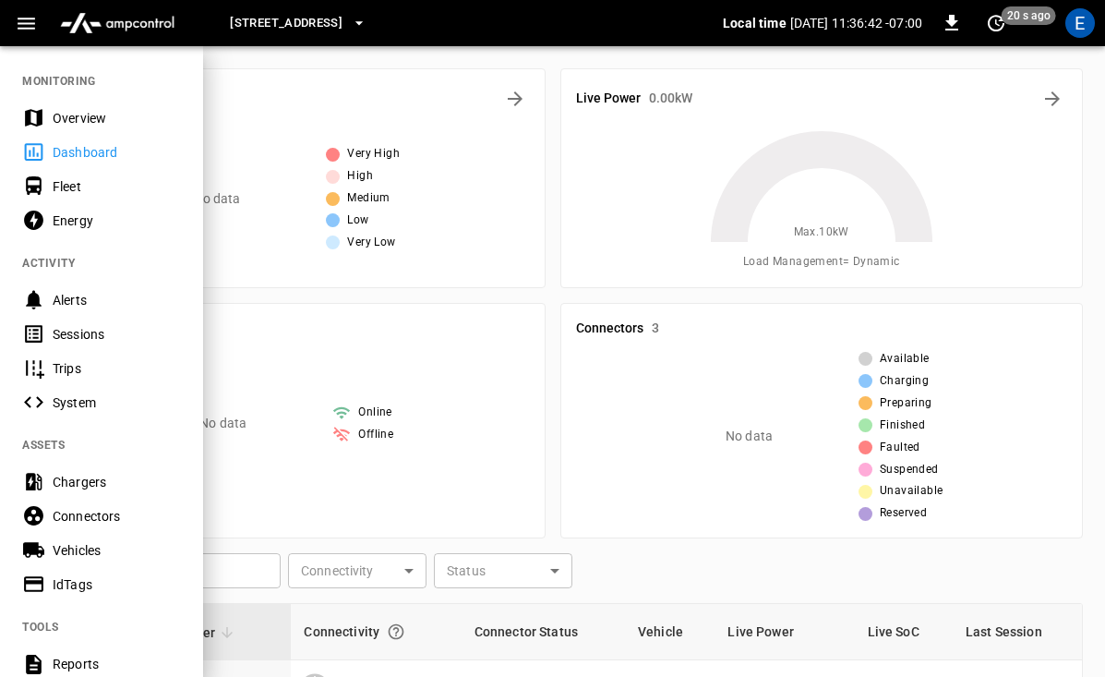
click at [342, 27] on span "[STREET_ADDRESS]" at bounding box center [286, 23] width 113 height 21
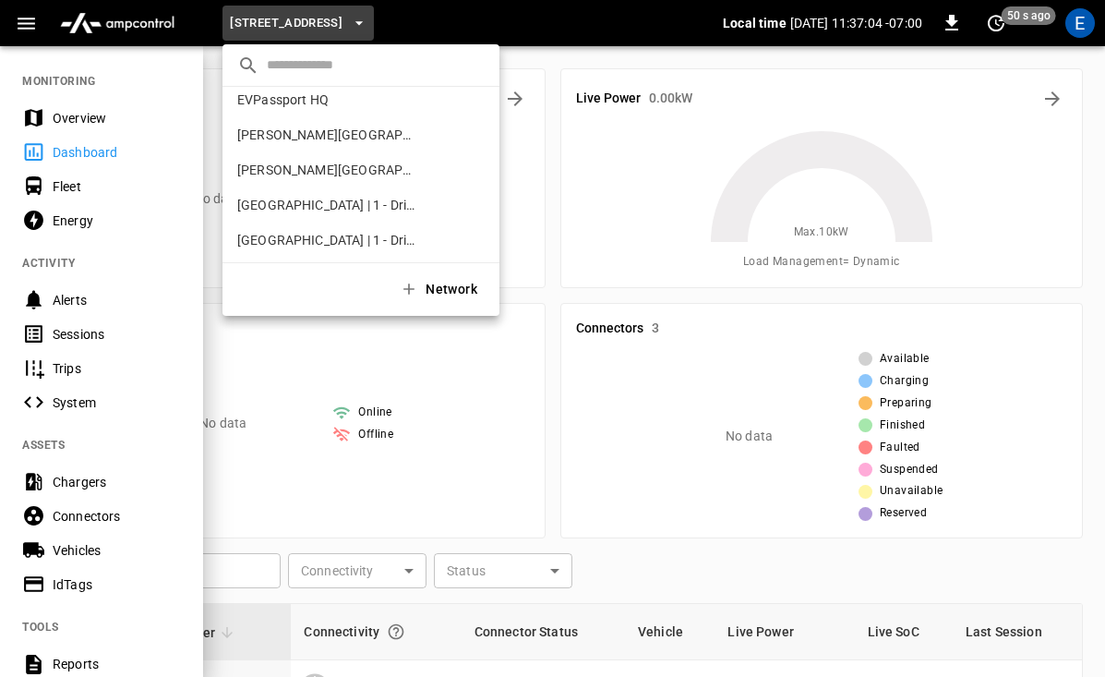
scroll to position [197, 0]
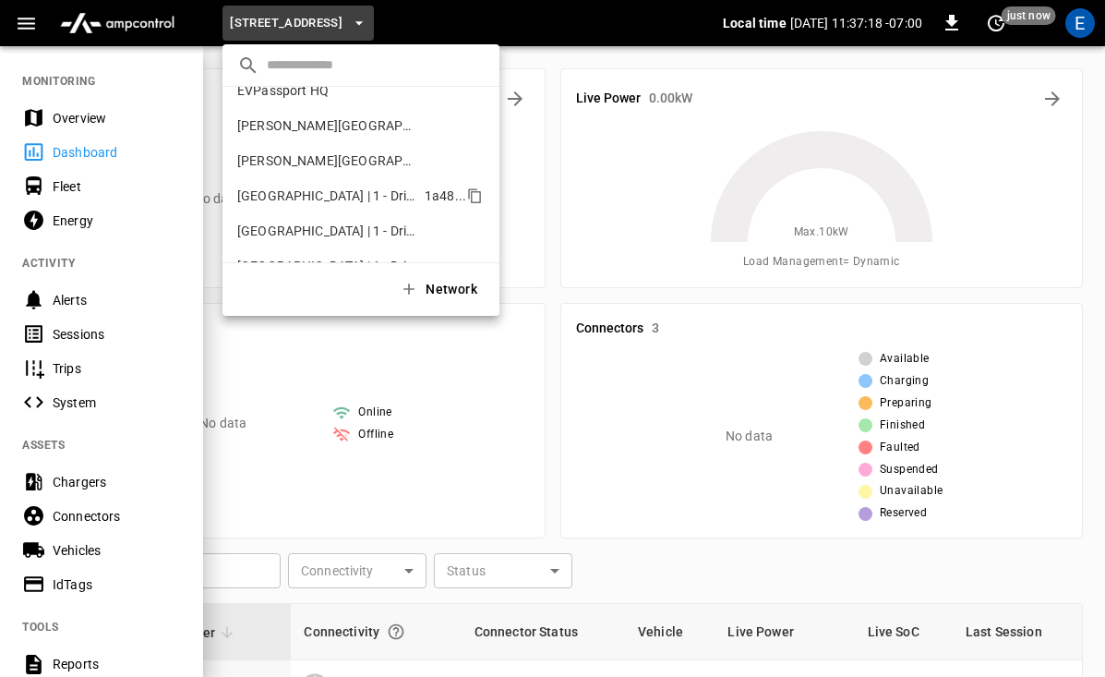
click at [406, 204] on p "[GEOGRAPHIC_DATA] | 1 - Drive-Up 2" at bounding box center [327, 195] width 180 height 18
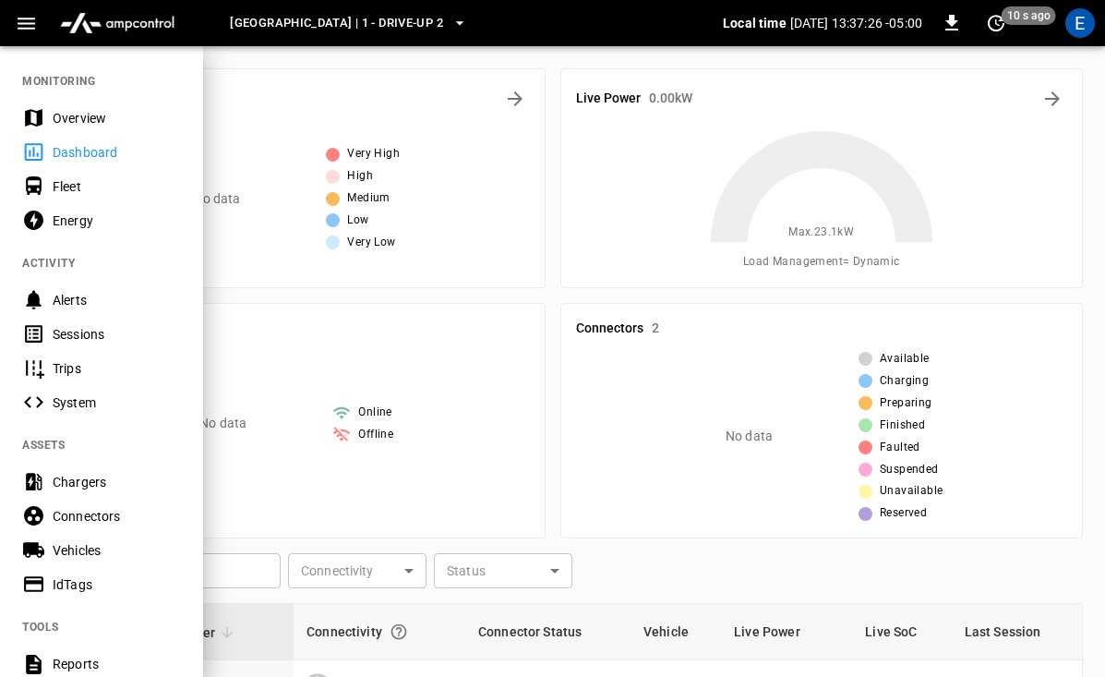
click at [398, 22] on span "[GEOGRAPHIC_DATA] | 1 - Drive-Up 2" at bounding box center [336, 23] width 213 height 21
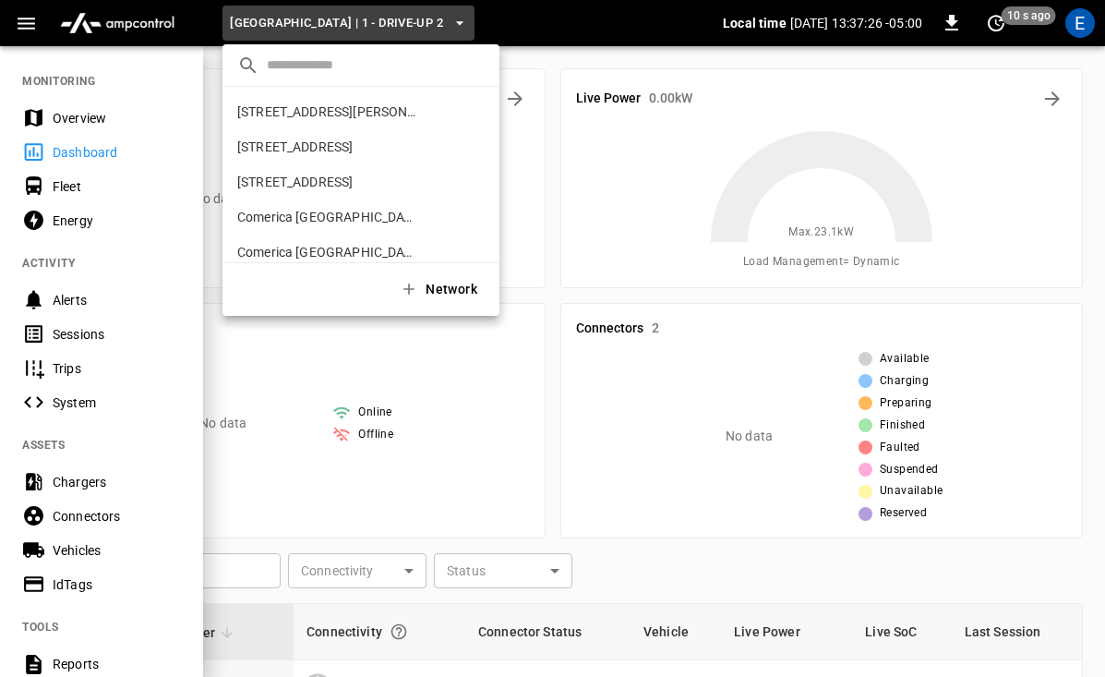
scroll to position [275, 0]
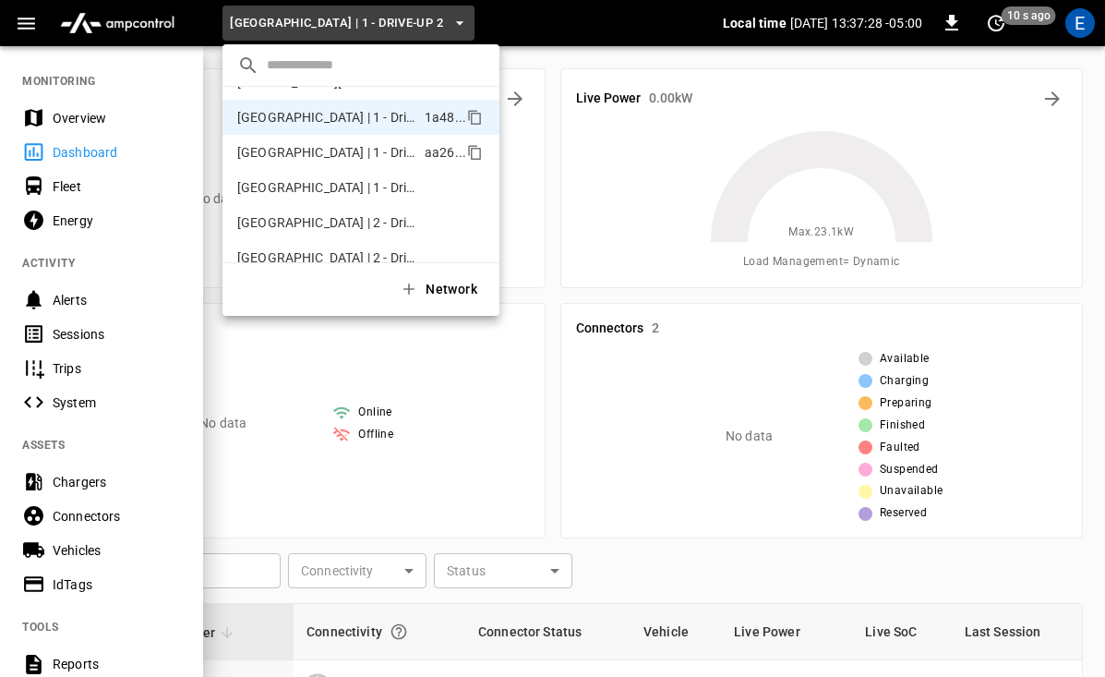
click at [353, 161] on p "[GEOGRAPHIC_DATA] | 1 - Drive-Up 2 - Split 1" at bounding box center [327, 152] width 180 height 18
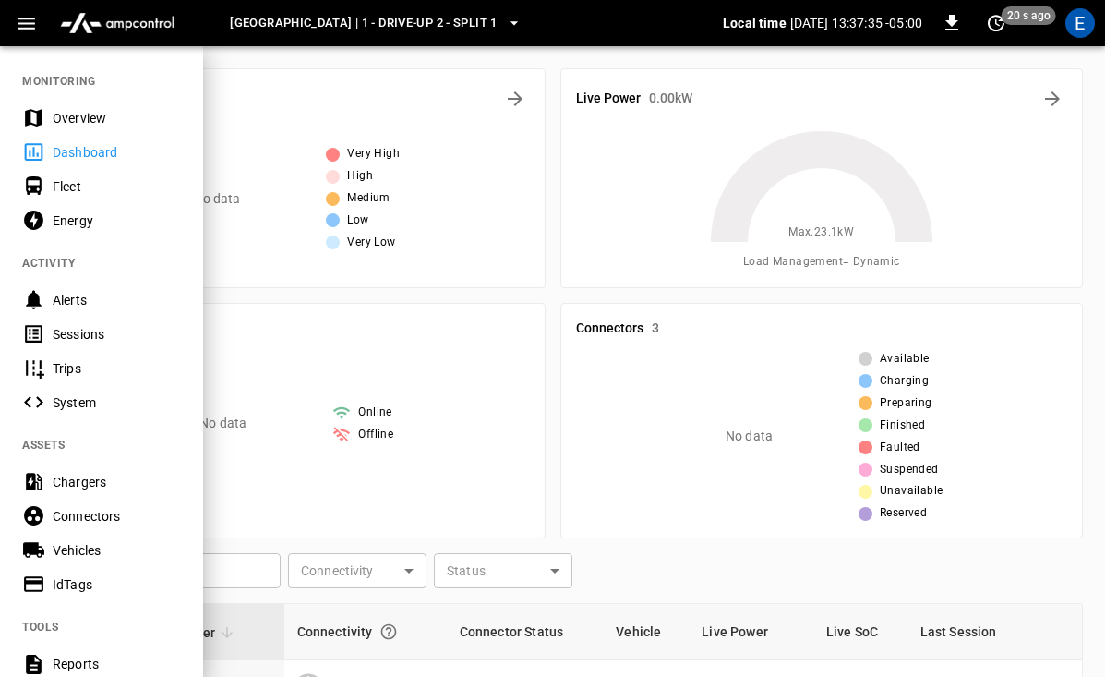
click at [482, 35] on button "[GEOGRAPHIC_DATA] | 1 - Drive-Up 2 - Split 1" at bounding box center [374, 24] width 305 height 36
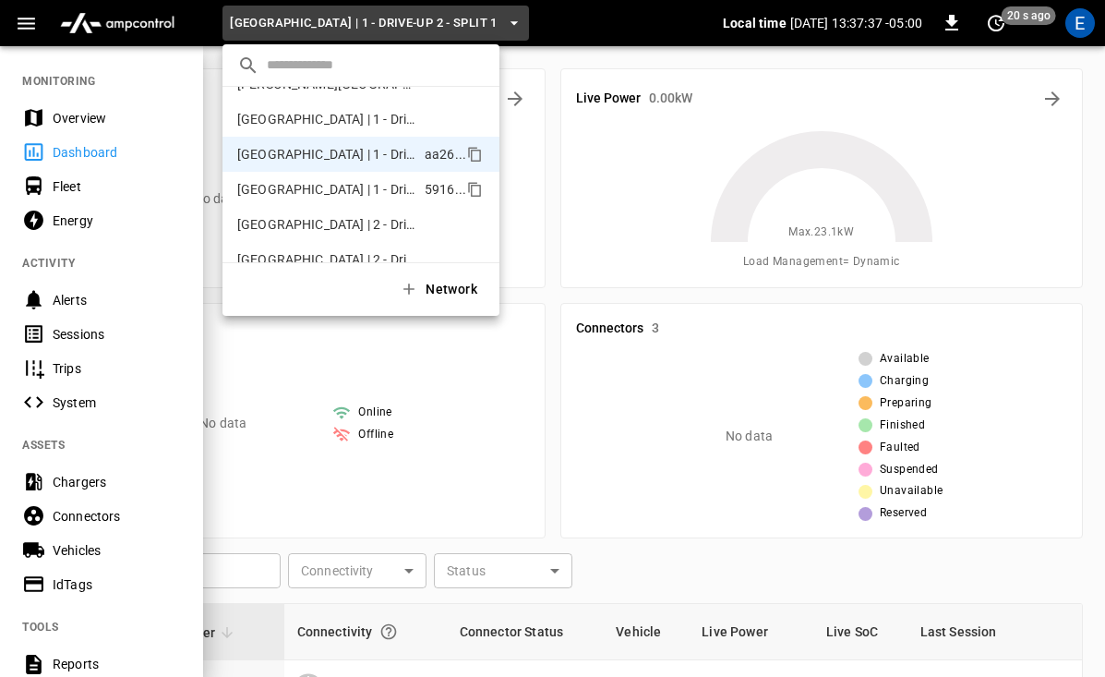
scroll to position [263, 0]
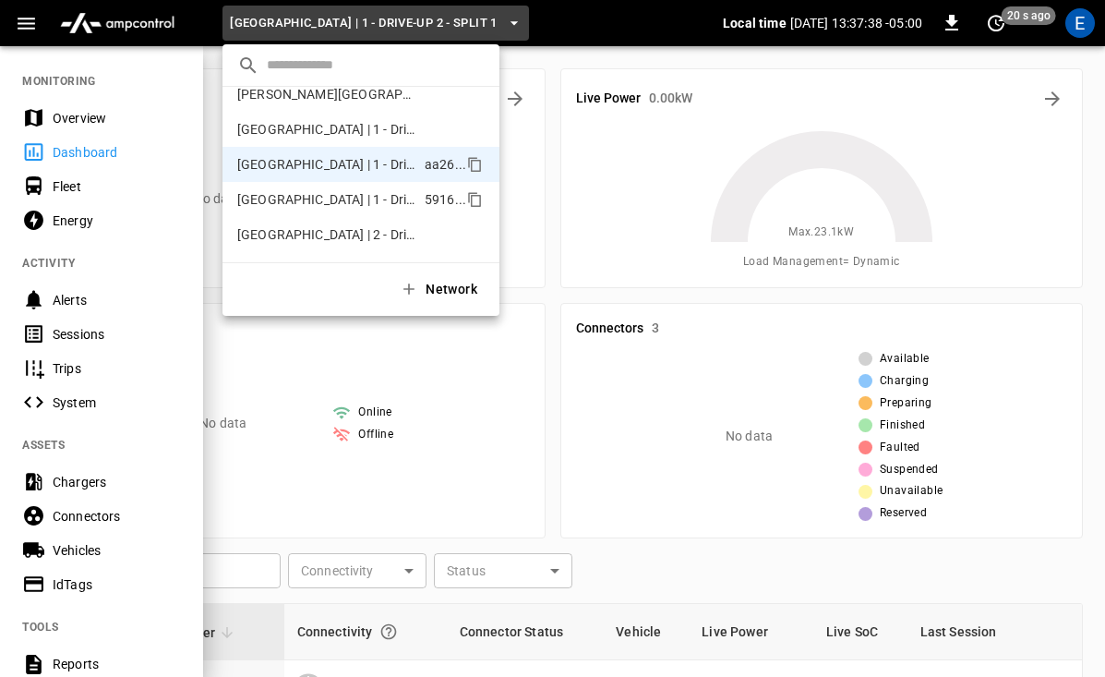
click at [374, 200] on p "[GEOGRAPHIC_DATA] | 1 - Drive-Up 2 - Split 2" at bounding box center [327, 199] width 180 height 18
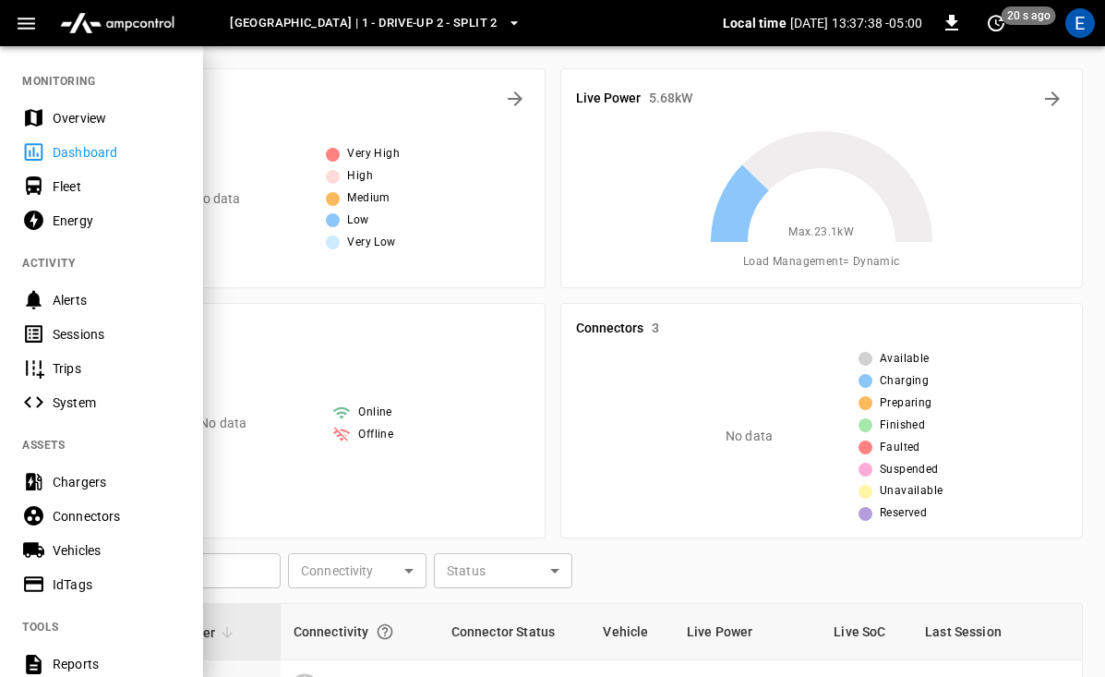
click at [415, 27] on span "[GEOGRAPHIC_DATA] | 1 - Drive-Up 2 - Split 2" at bounding box center [363, 23] width 267 height 21
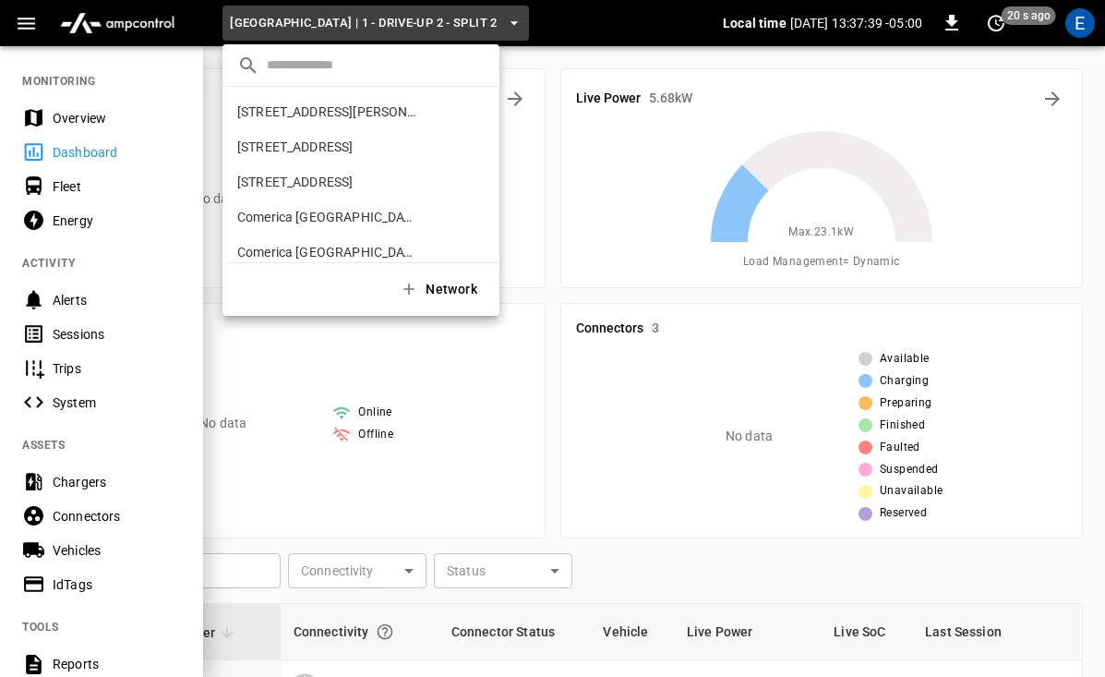
scroll to position [345, 0]
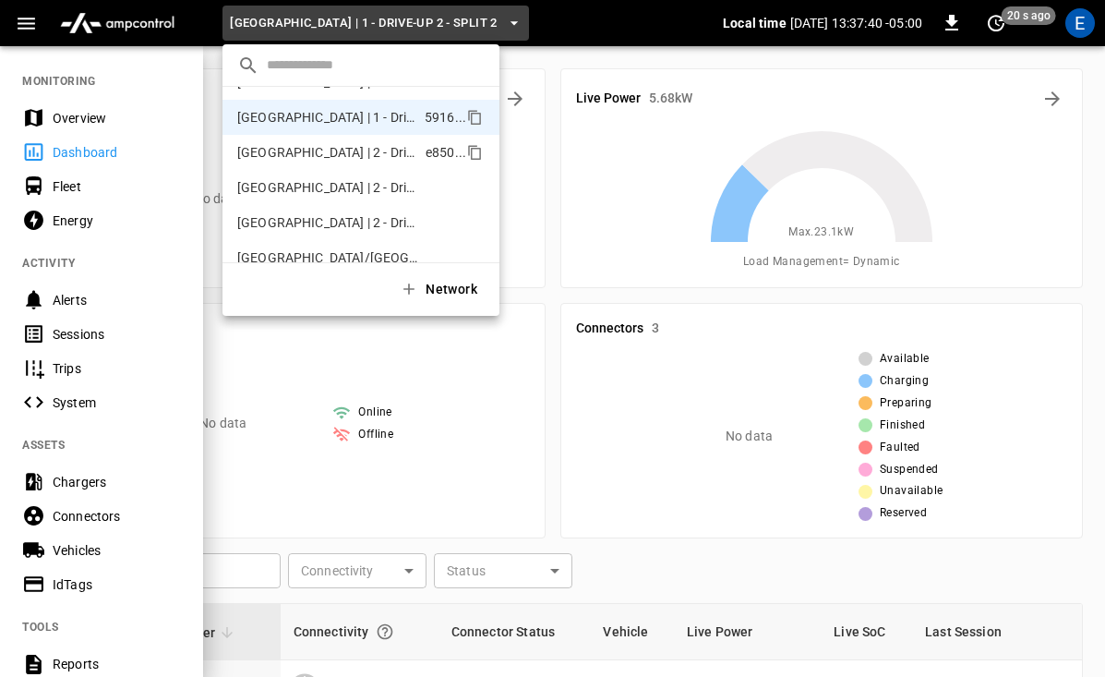
click at [368, 162] on li "[GEOGRAPHIC_DATA] | 2 - Drive-Up e850 ..." at bounding box center [360, 152] width 277 height 35
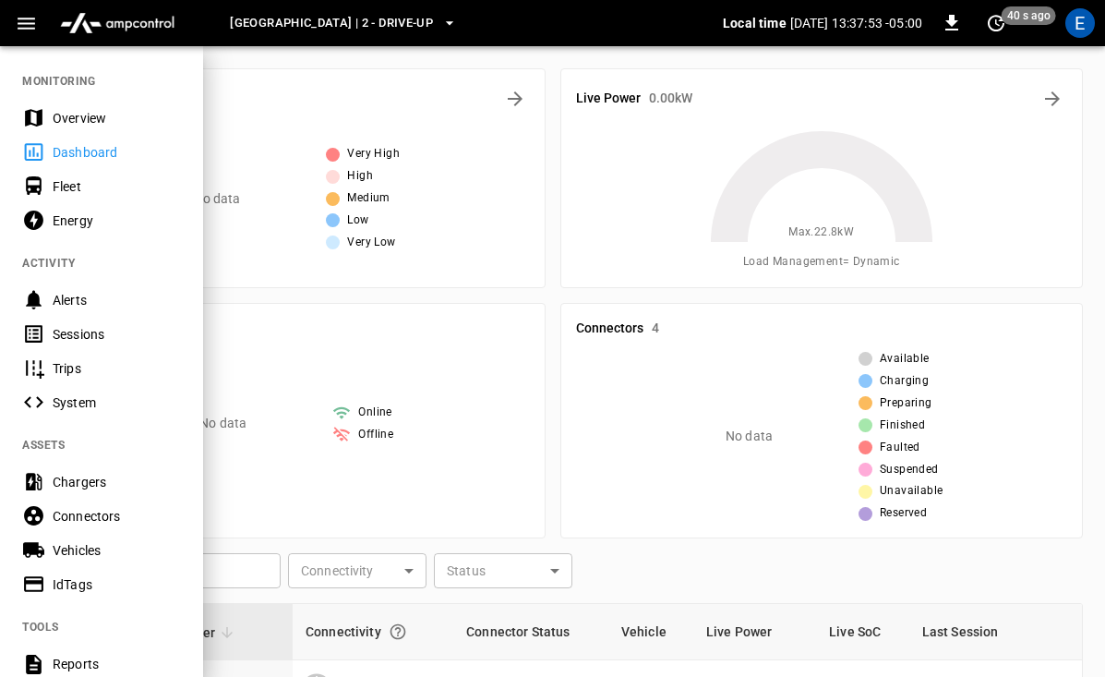
click at [410, 18] on span "[GEOGRAPHIC_DATA] | 2 - Drive-Up" at bounding box center [331, 23] width 203 height 21
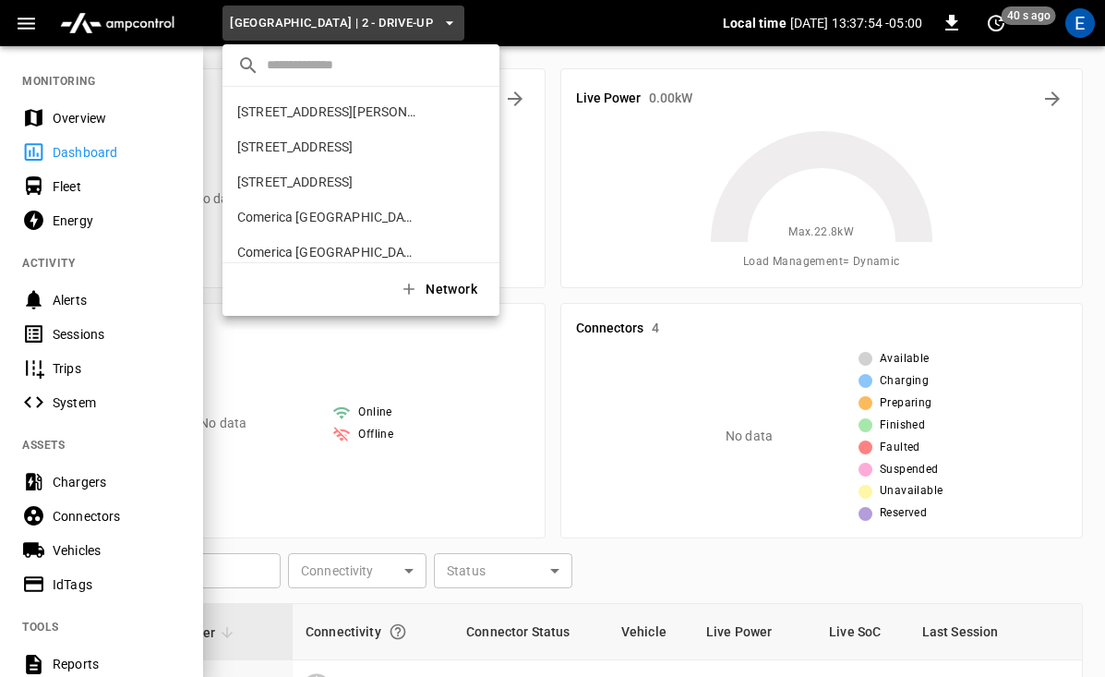
scroll to position [380, 0]
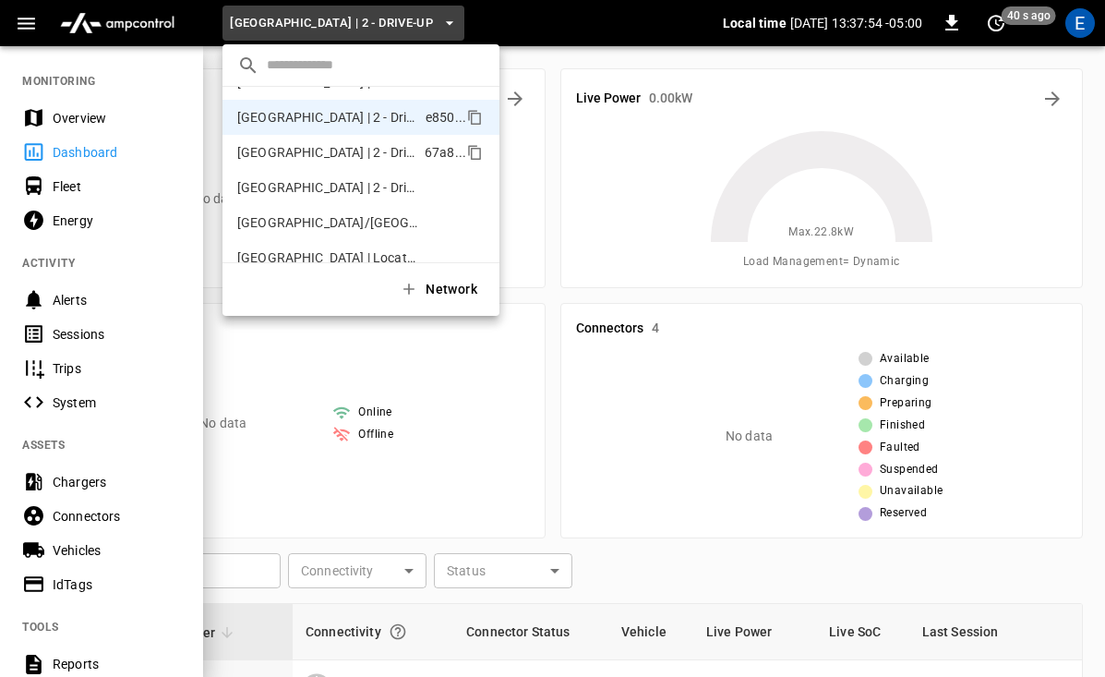
click at [384, 148] on p "[GEOGRAPHIC_DATA] | 2 - Drive-Up - Split 1" at bounding box center [327, 152] width 180 height 18
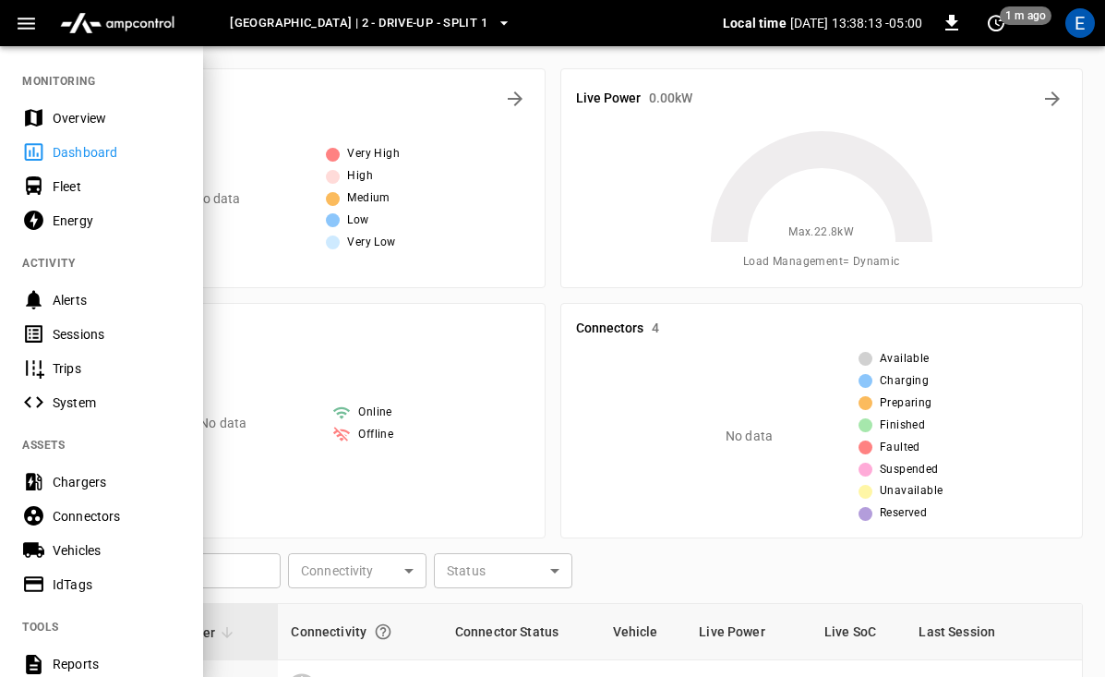
click at [421, 19] on span "[GEOGRAPHIC_DATA] | 2 - Drive-Up - Split 1" at bounding box center [359, 23] width 258 height 21
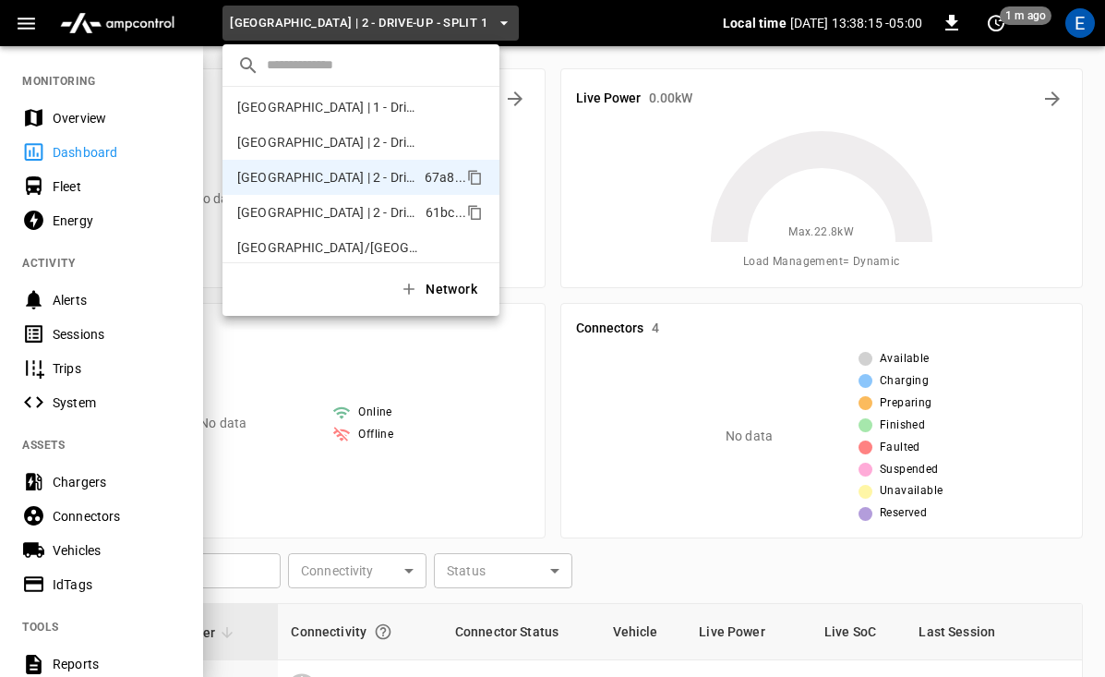
scroll to position [353, 0]
click at [382, 151] on p "[GEOGRAPHIC_DATA] | 2 - Drive-Up" at bounding box center [327, 144] width 181 height 18
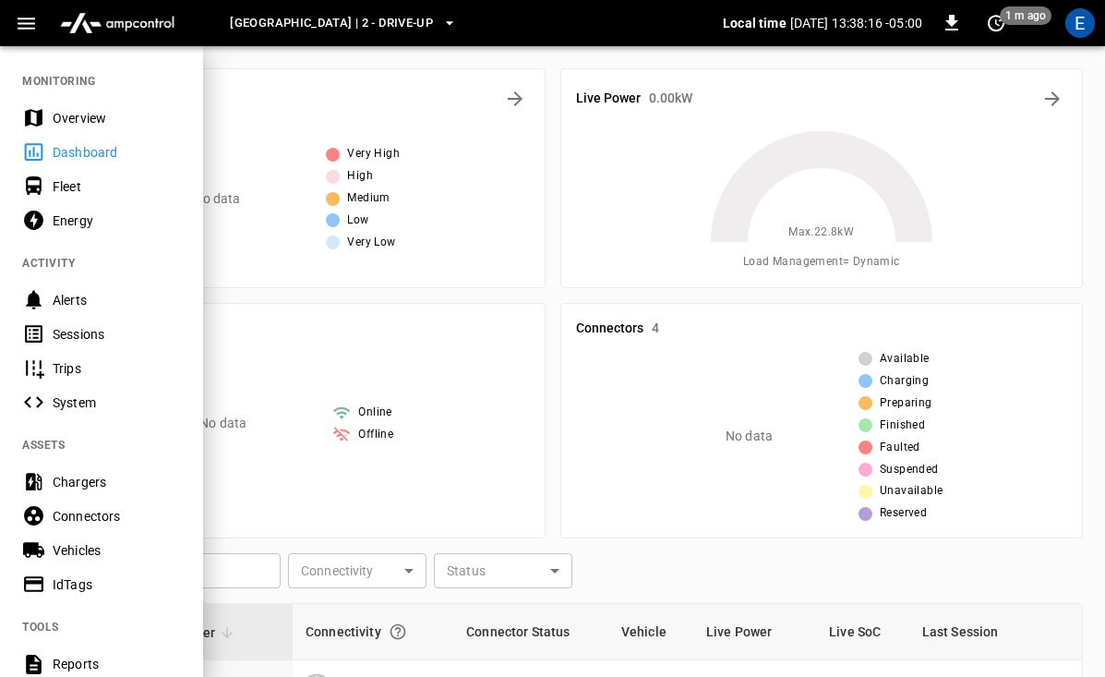
click at [405, 47] on div at bounding box center [552, 338] width 1105 height 677
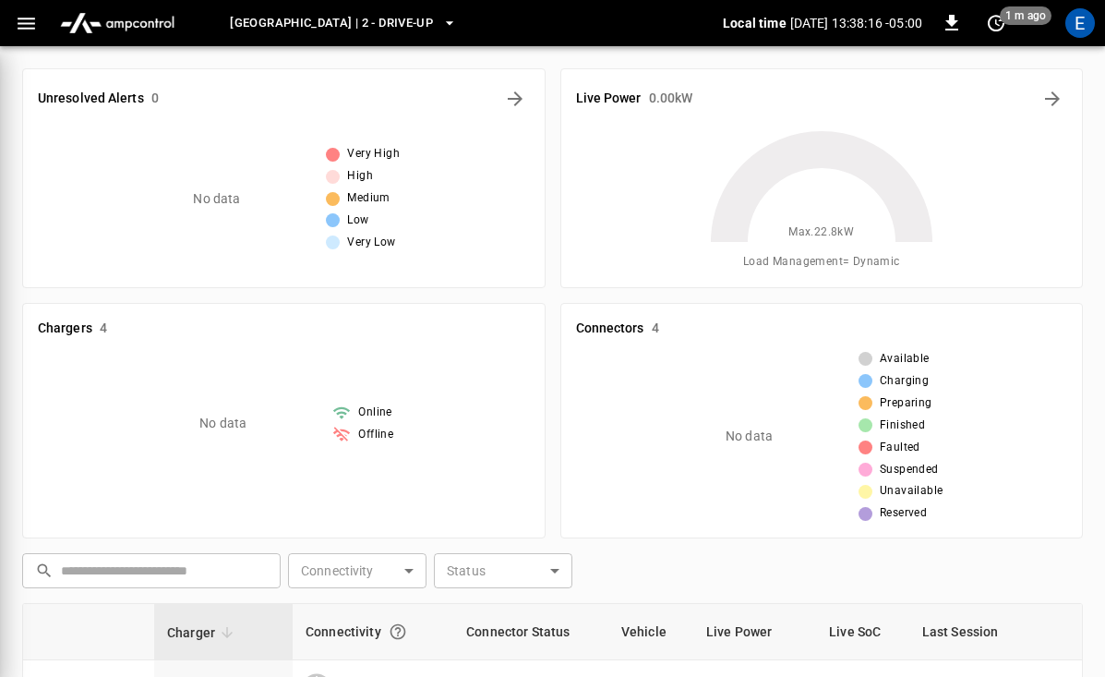
click at [405, 32] on span "[GEOGRAPHIC_DATA] | 2 - Drive-Up" at bounding box center [331, 23] width 203 height 21
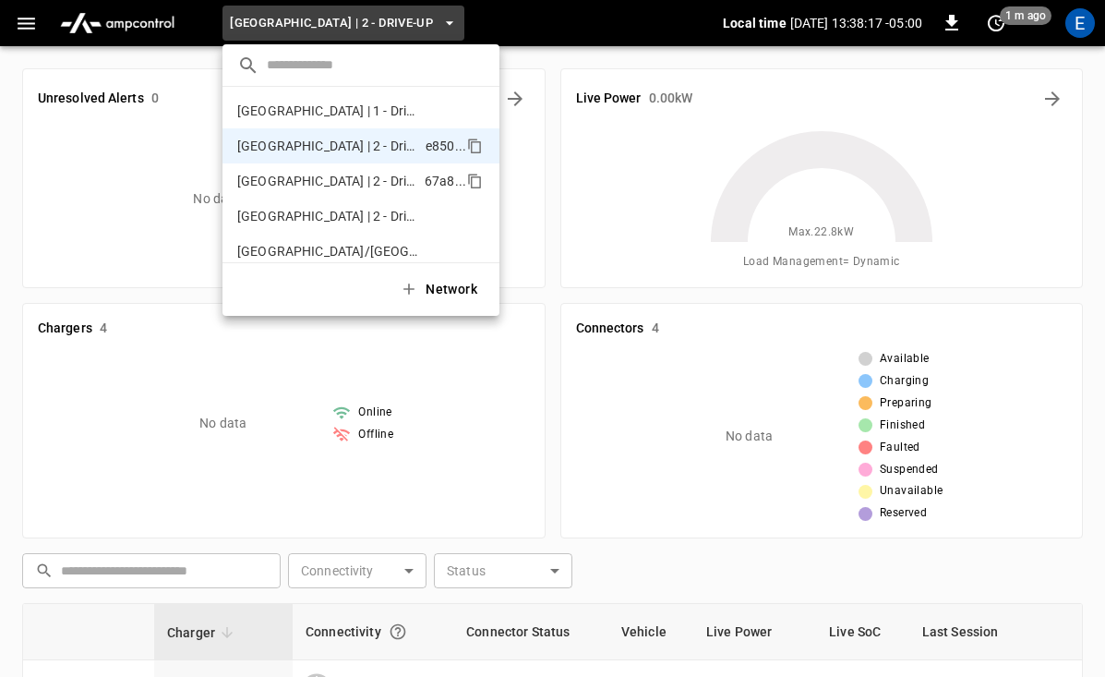
scroll to position [343, 0]
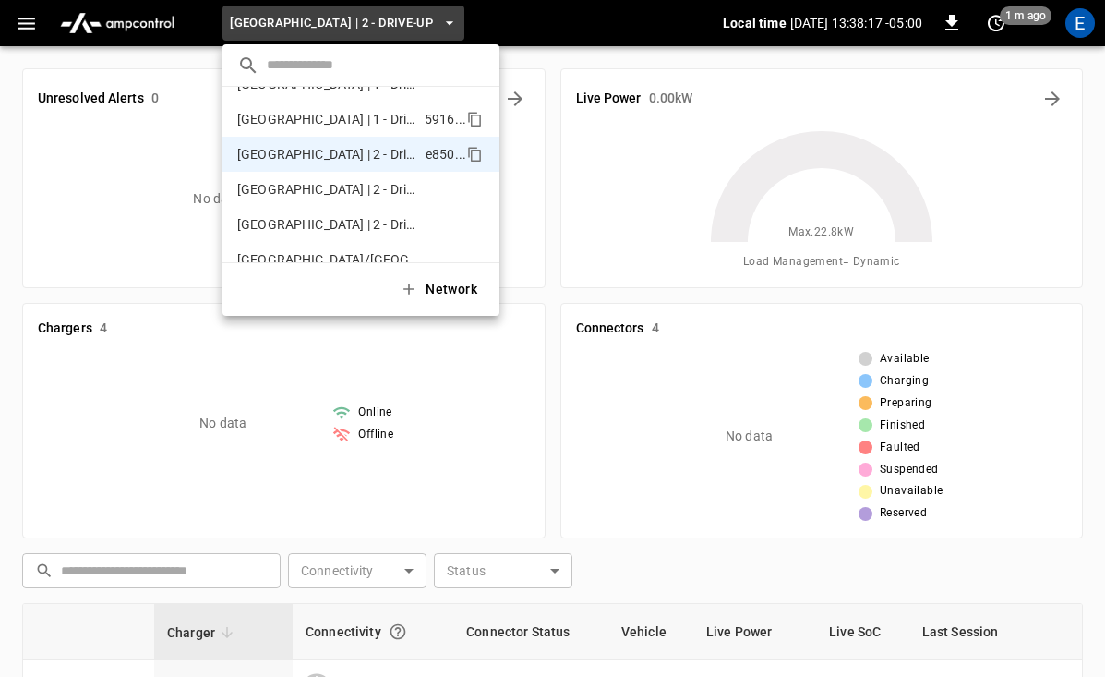
click at [373, 123] on p "[GEOGRAPHIC_DATA] | 1 - Drive-Up 2 - Split 2" at bounding box center [327, 119] width 180 height 18
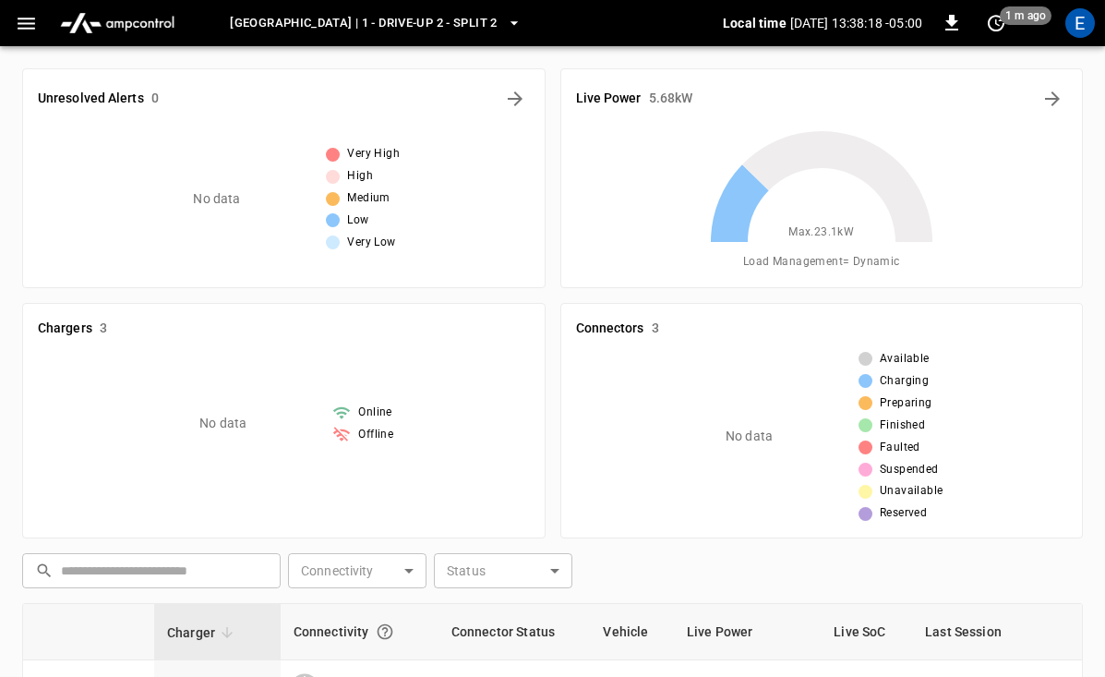
click at [403, 24] on span "[GEOGRAPHIC_DATA] | 1 - Drive-Up 2 - Split 2" at bounding box center [363, 23] width 267 height 21
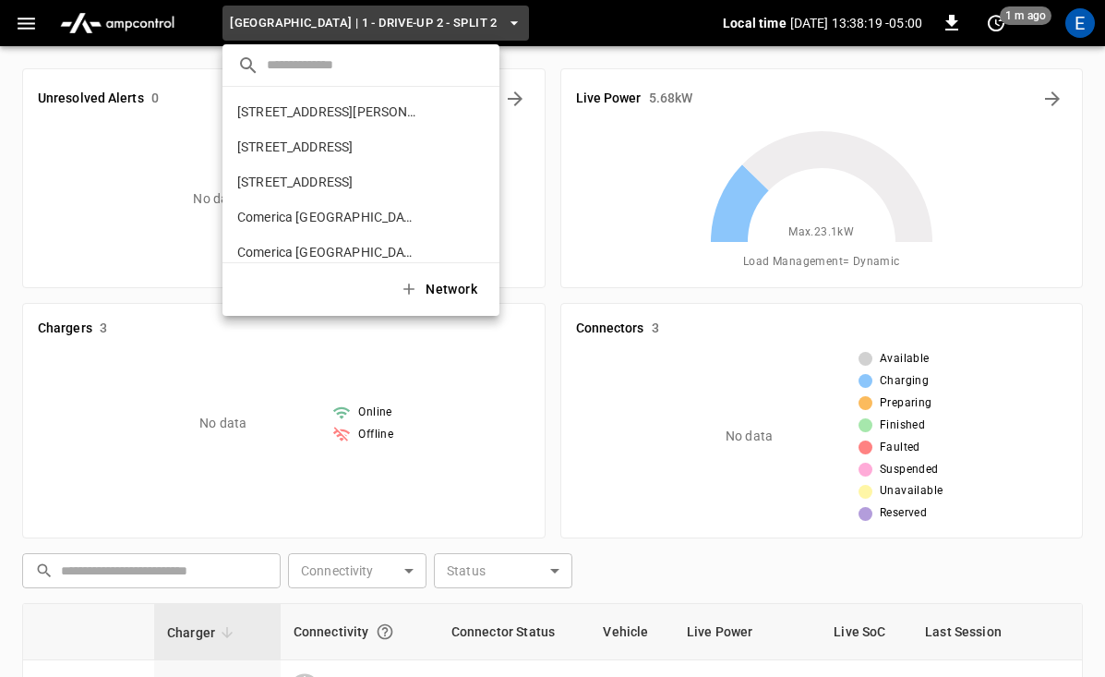
scroll to position [345, 0]
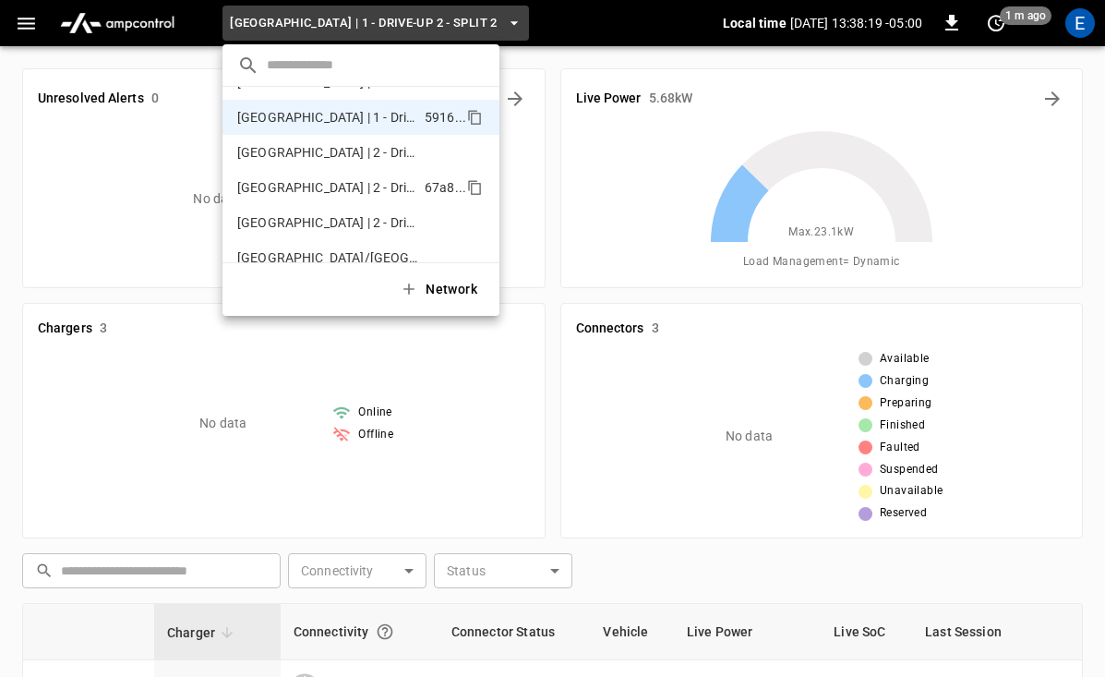
click at [377, 188] on p "[GEOGRAPHIC_DATA] | 2 - Drive-Up - Split 1" at bounding box center [327, 187] width 180 height 18
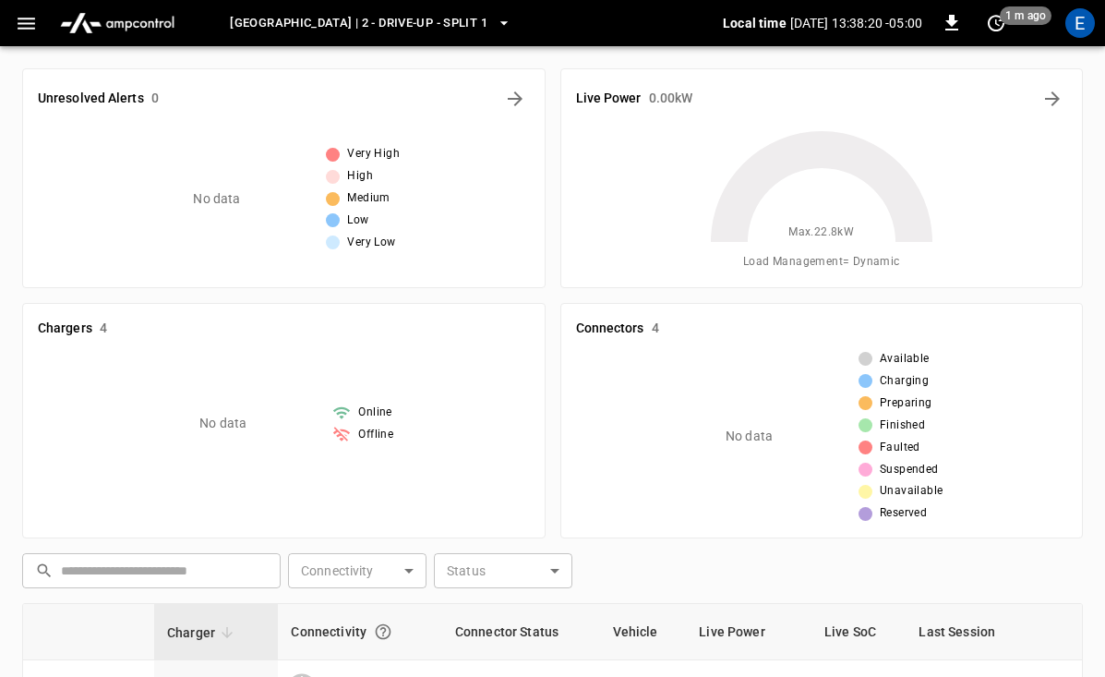
click at [415, 14] on span "[GEOGRAPHIC_DATA] | 2 - Drive-Up - Split 1" at bounding box center [359, 23] width 258 height 21
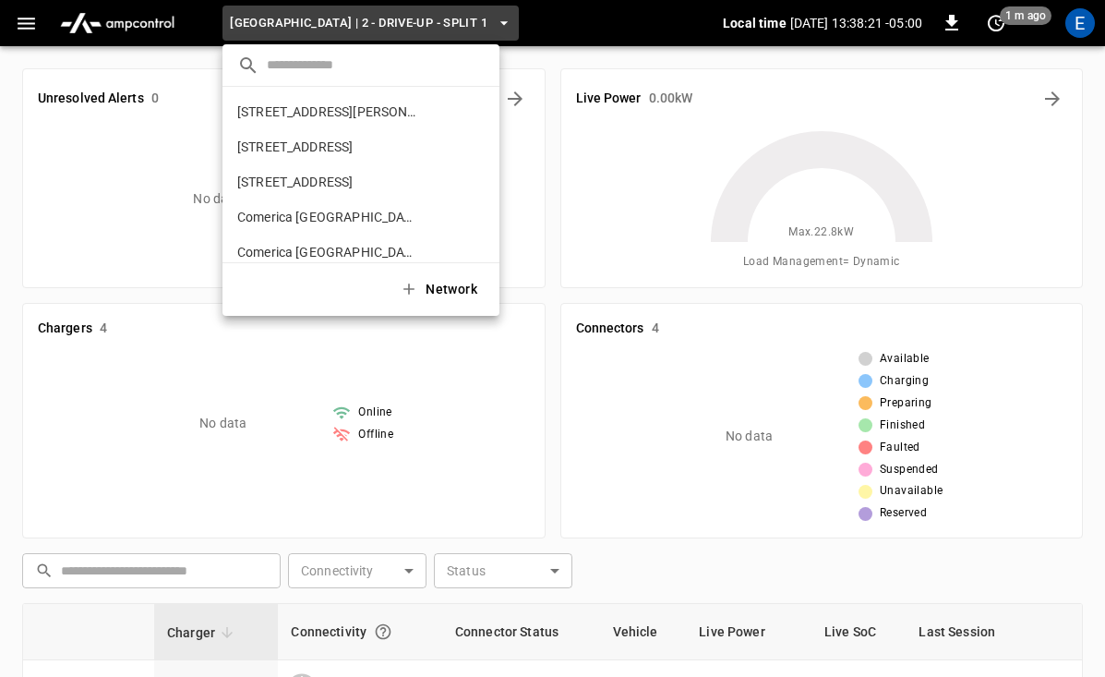
scroll to position [415, 0]
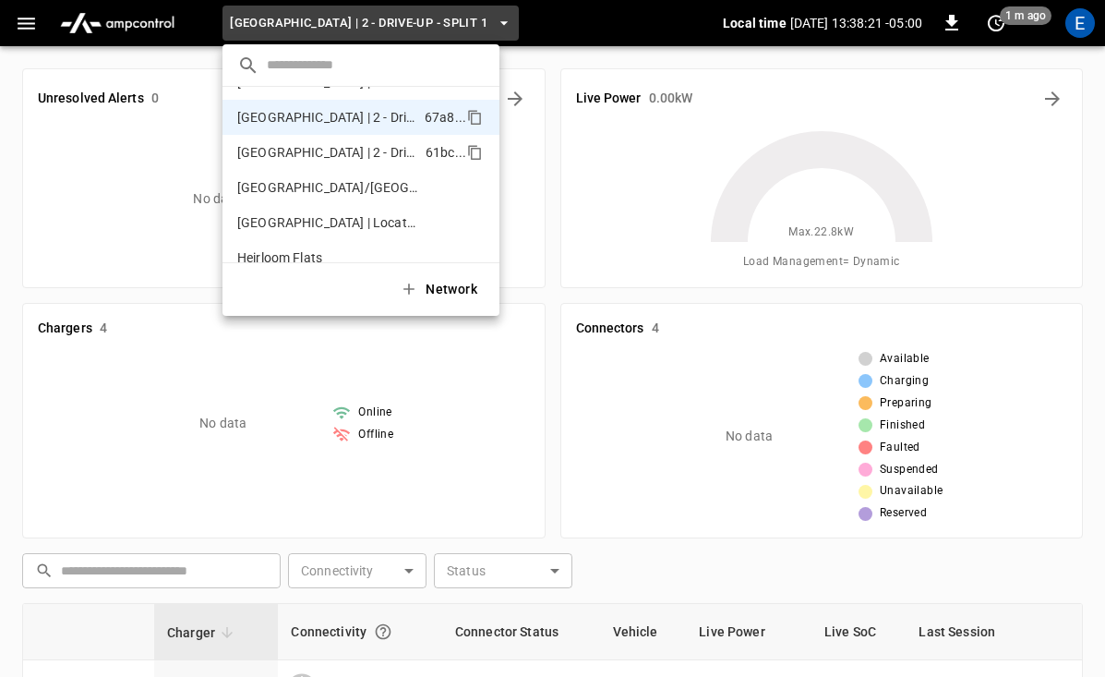
click at [365, 159] on p "[GEOGRAPHIC_DATA] | 2 - Drive-Up - Split 3" at bounding box center [327, 152] width 181 height 18
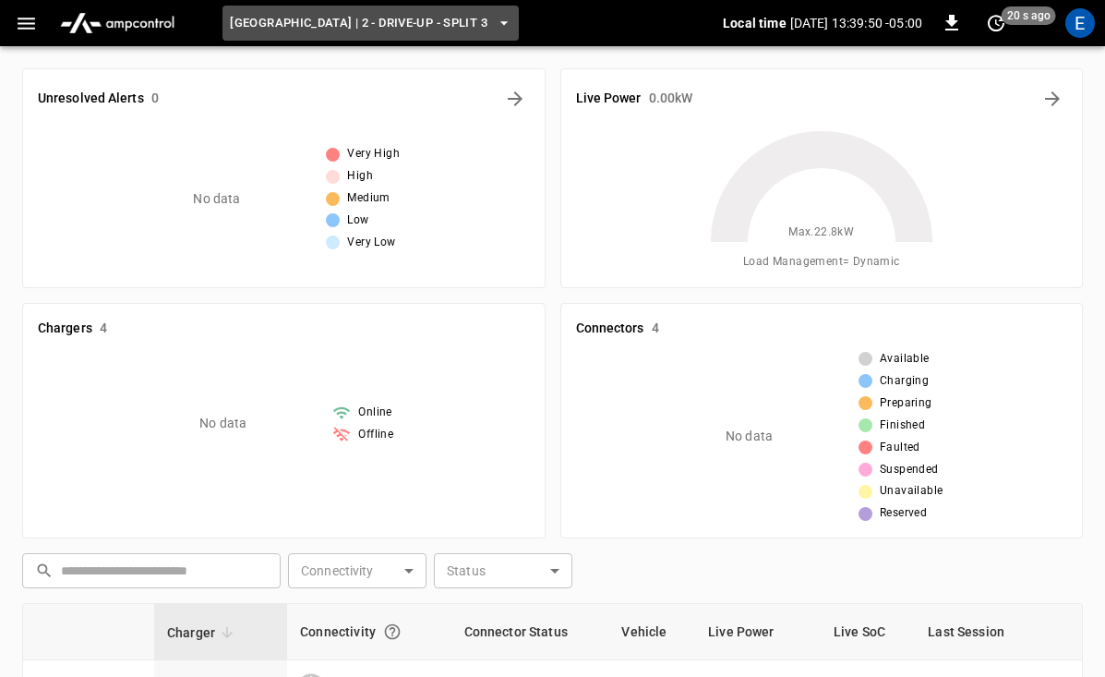
click at [341, 17] on span "[GEOGRAPHIC_DATA] | 2 - Drive-Up - Split 3" at bounding box center [359, 23] width 258 height 21
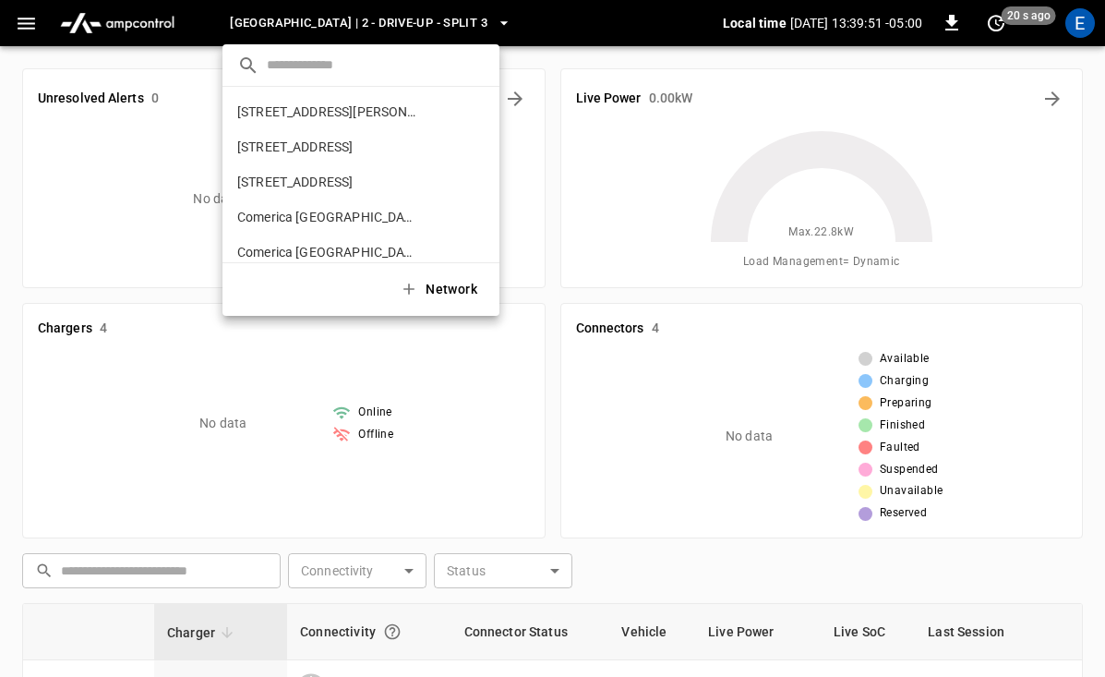
scroll to position [450, 0]
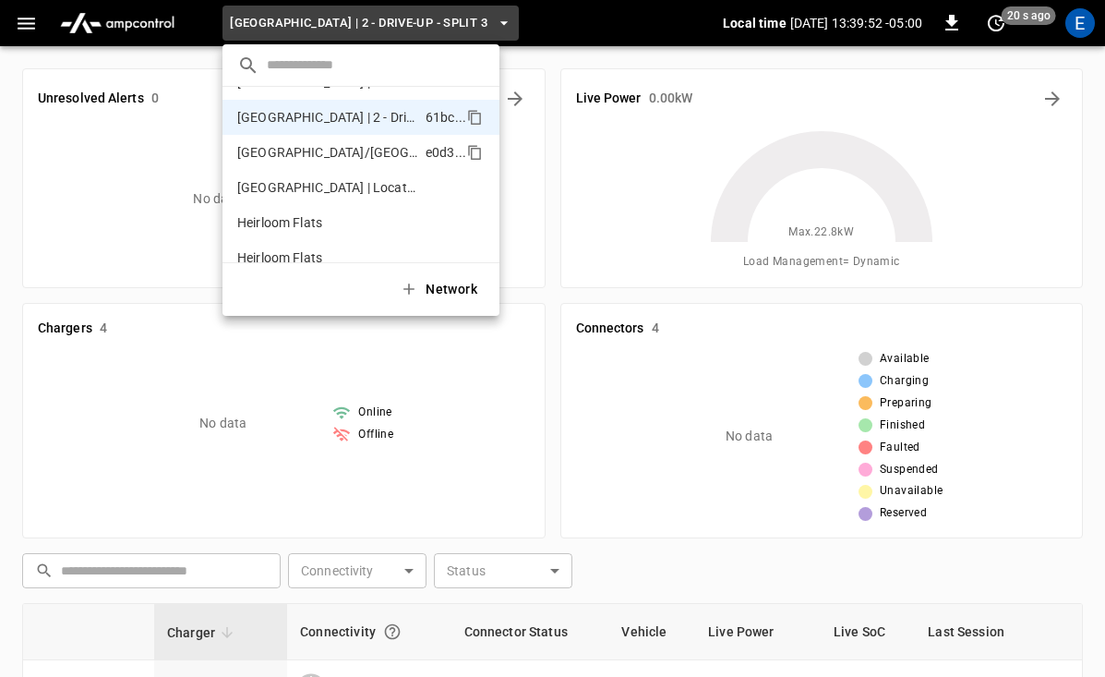
click at [336, 154] on p "[GEOGRAPHIC_DATA]/[GEOGRAPHIC_DATA] ([GEOGRAPHIC_DATA])" at bounding box center [327, 152] width 181 height 18
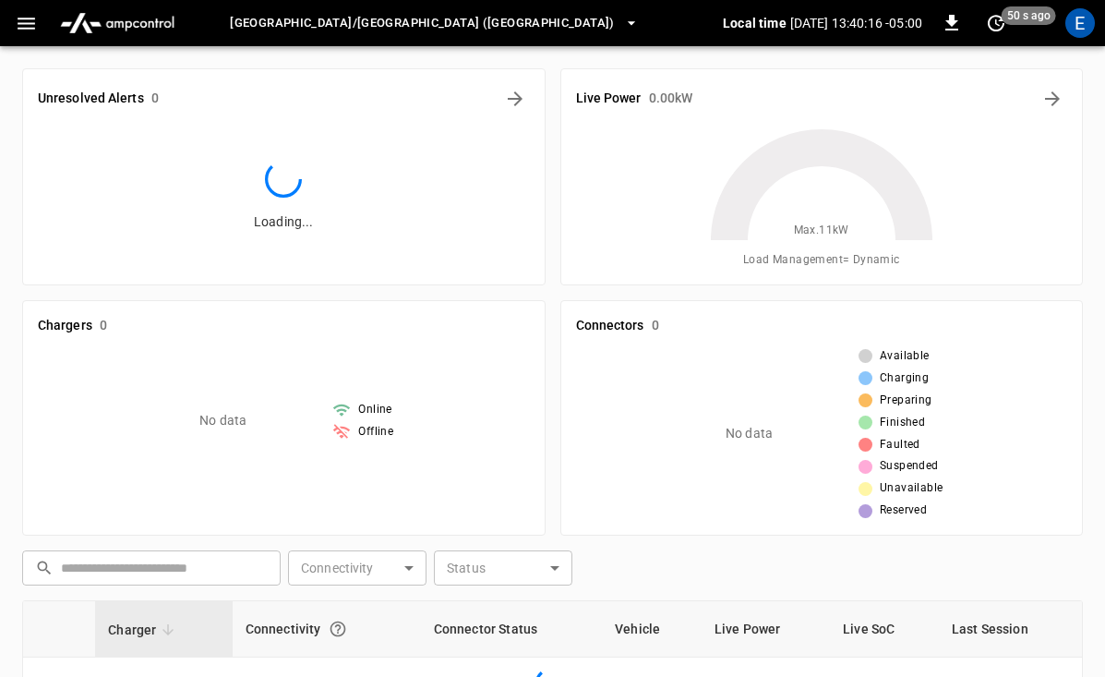
click at [398, 22] on span "[GEOGRAPHIC_DATA]/[GEOGRAPHIC_DATA] ([GEOGRAPHIC_DATA])" at bounding box center [422, 23] width 384 height 21
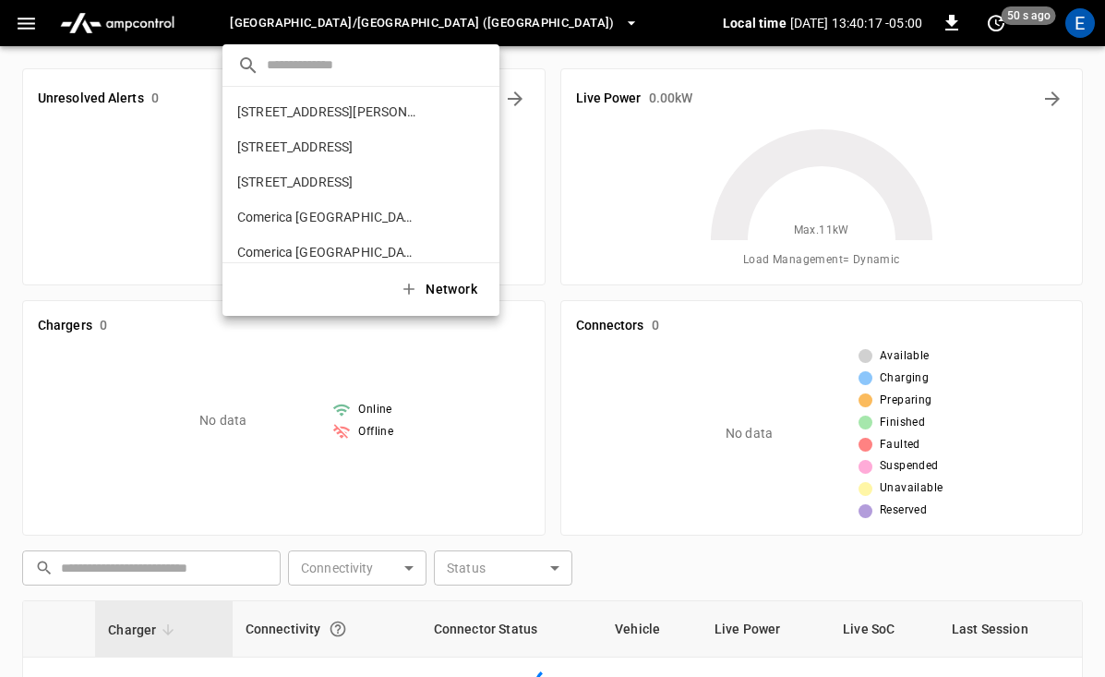
scroll to position [485, 0]
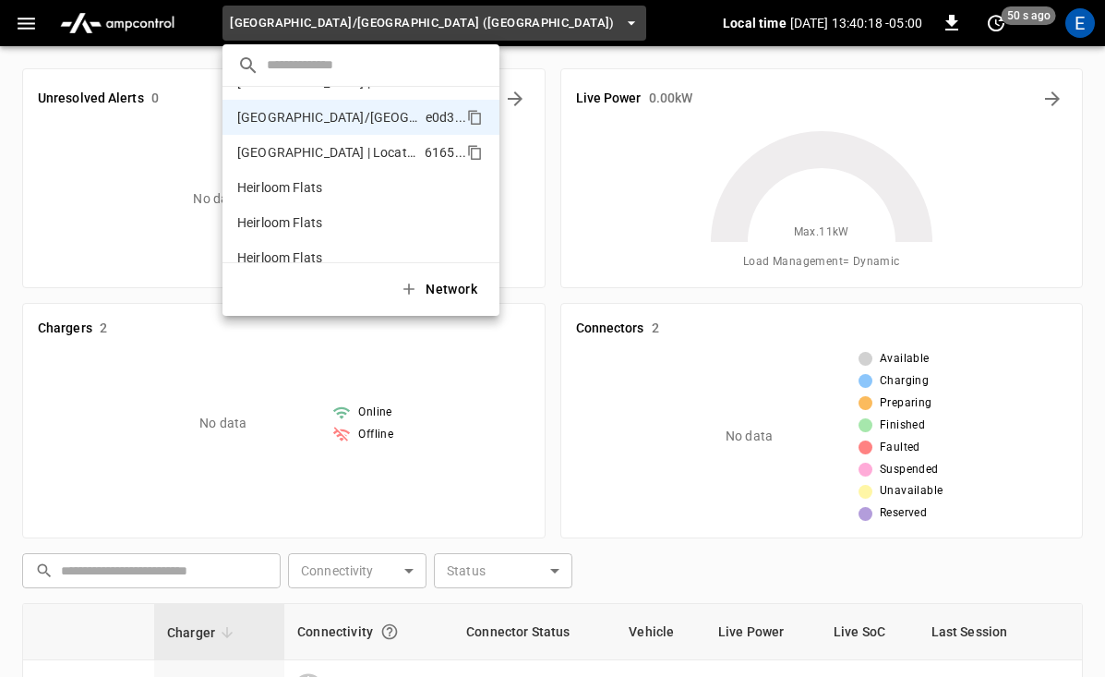
click at [366, 149] on p "[GEOGRAPHIC_DATA] | Location 1 - [GEOGRAPHIC_DATA] 1" at bounding box center [327, 152] width 180 height 18
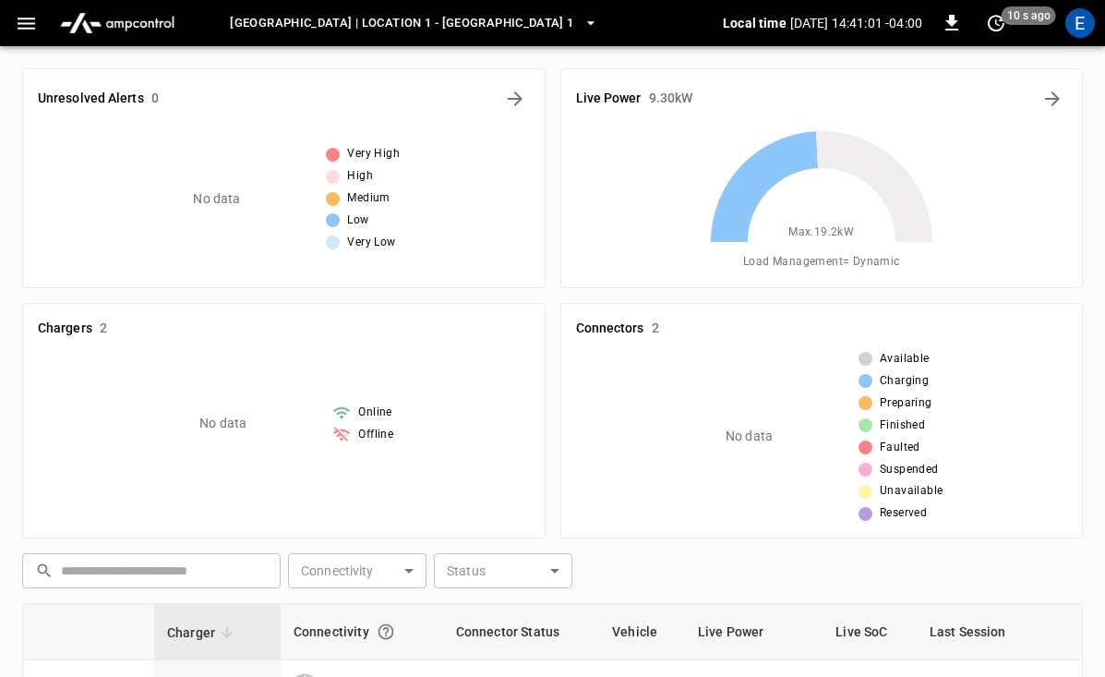
click at [475, 30] on span "[GEOGRAPHIC_DATA] | Location 1 - [GEOGRAPHIC_DATA] 1" at bounding box center [401, 23] width 343 height 21
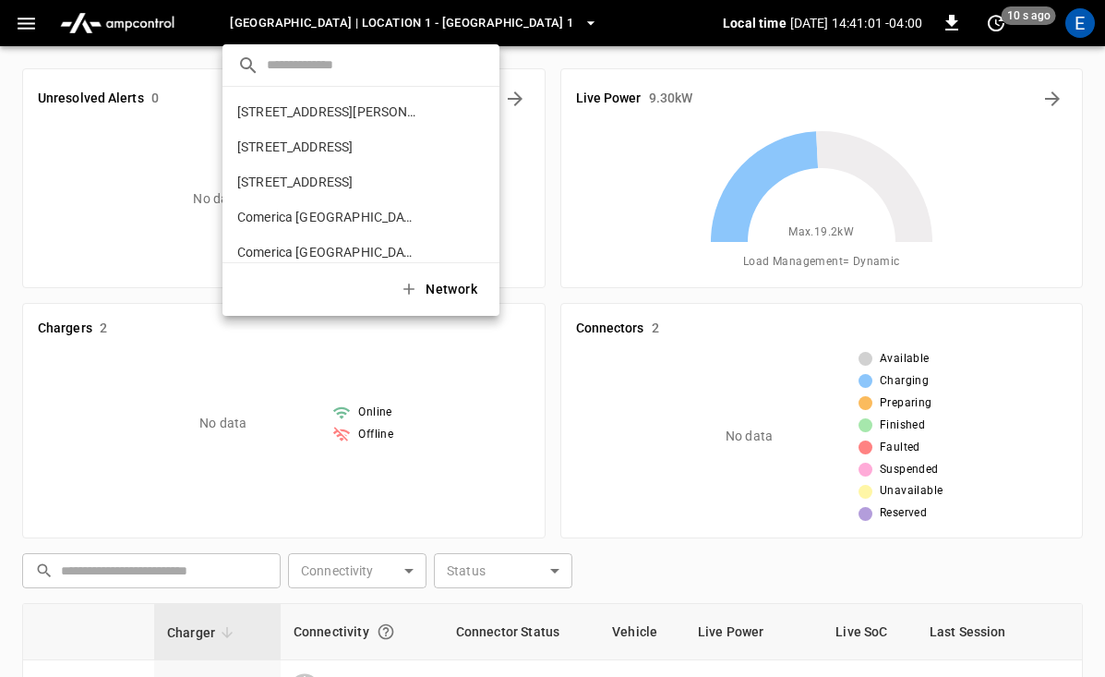
scroll to position [521, 0]
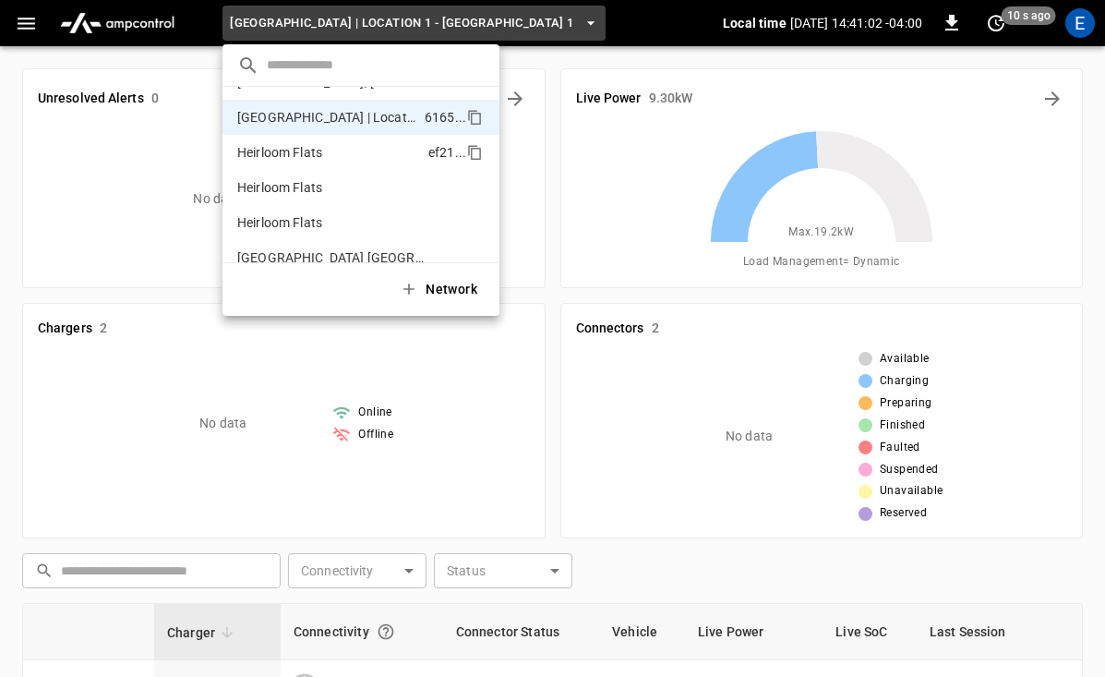
click at [395, 159] on li "Heirloom Flats ef21 ..." at bounding box center [360, 152] width 277 height 35
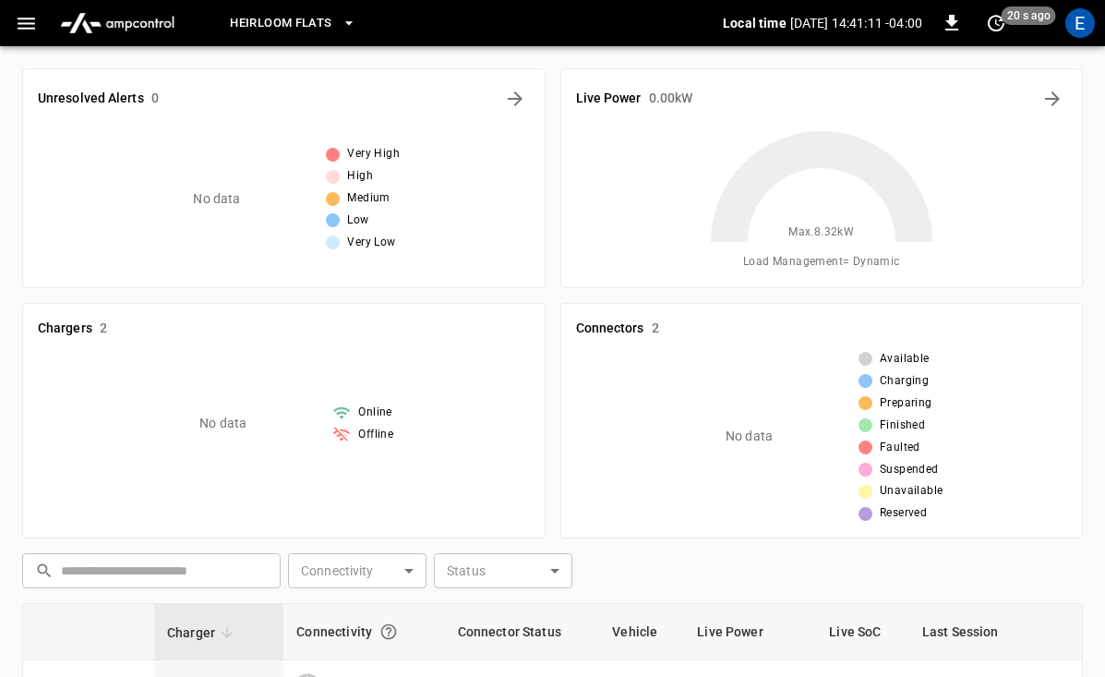
click at [351, 32] on button "Heirloom Flats" at bounding box center [292, 24] width 140 height 36
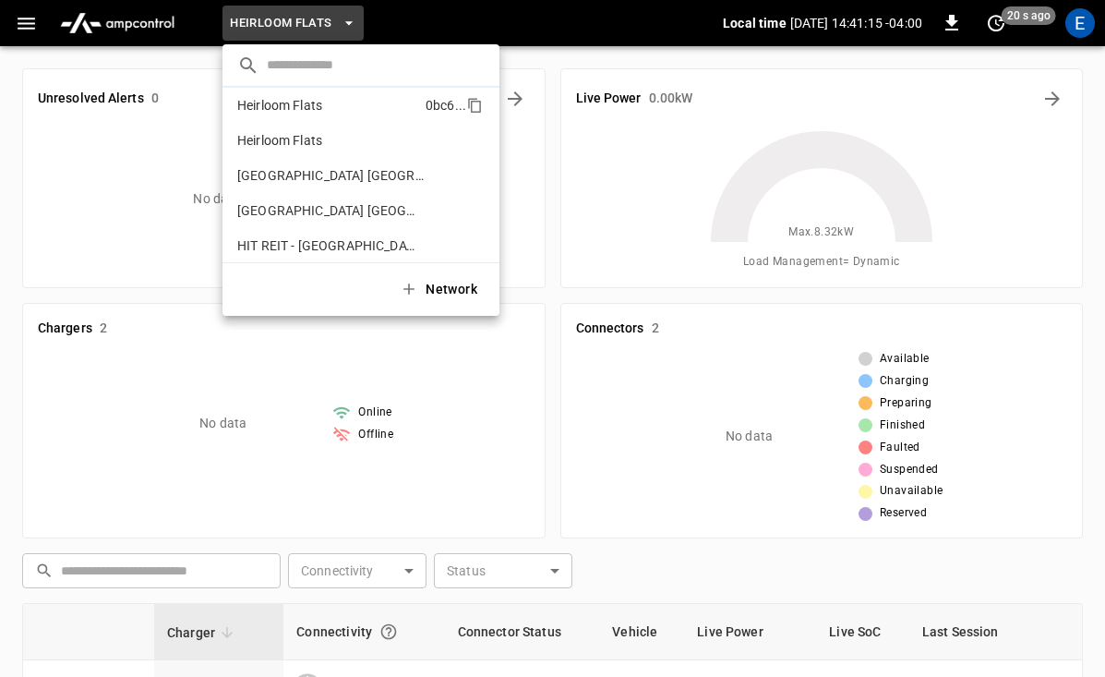
scroll to position [604, 0]
click at [347, 173] on p "[GEOGRAPHIC_DATA] [GEOGRAPHIC_DATA]" at bounding box center [331, 174] width 188 height 18
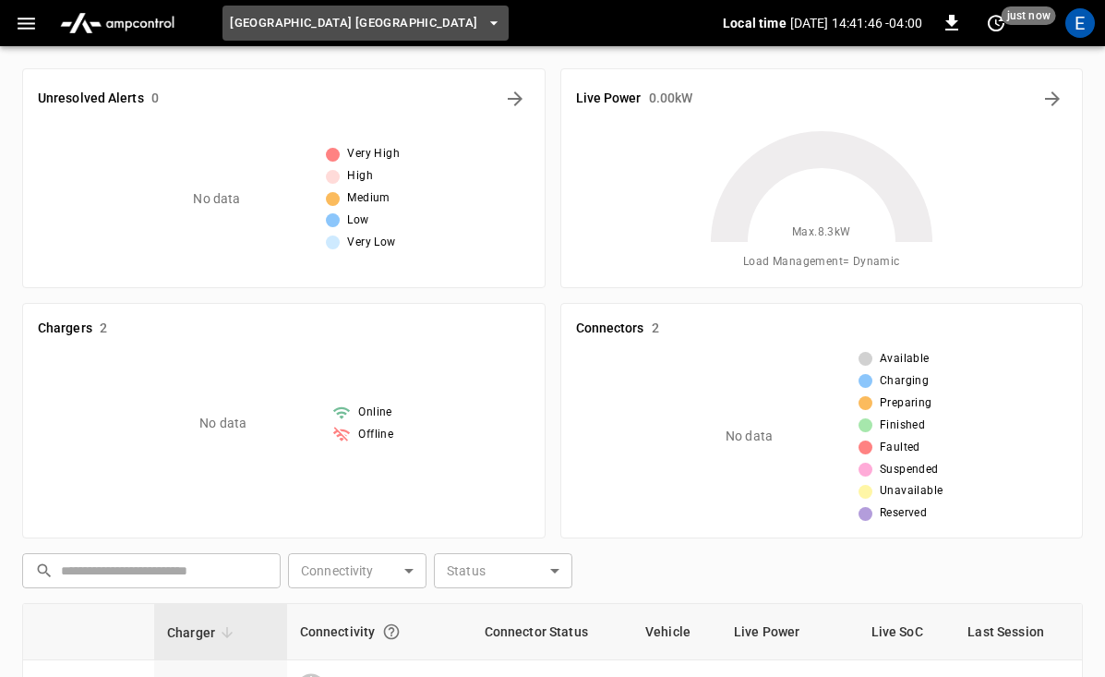
click at [428, 35] on button "[GEOGRAPHIC_DATA] [GEOGRAPHIC_DATA]" at bounding box center [365, 24] width 286 height 36
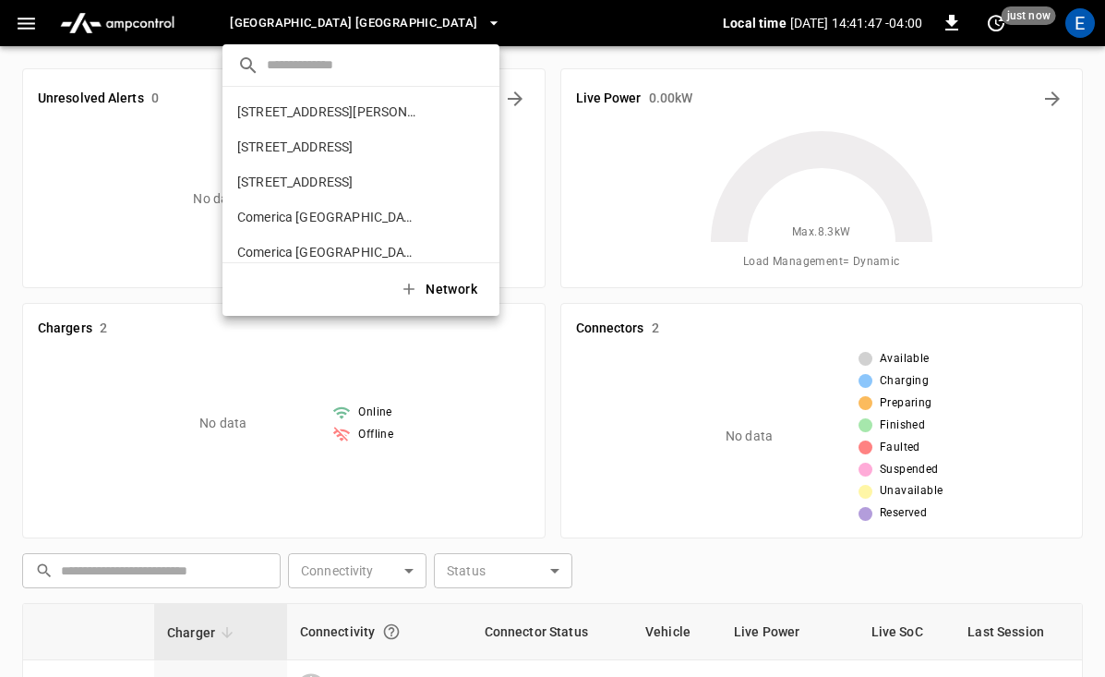
scroll to position [661, 0]
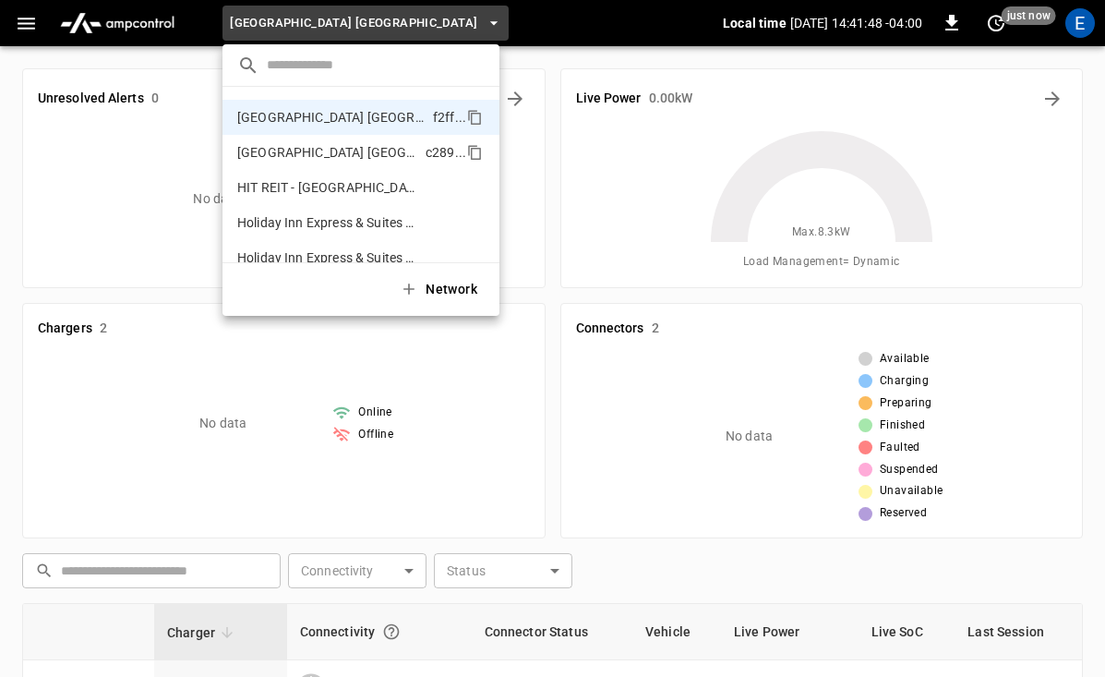
click at [371, 151] on p "[GEOGRAPHIC_DATA] [GEOGRAPHIC_DATA]" at bounding box center [327, 152] width 181 height 18
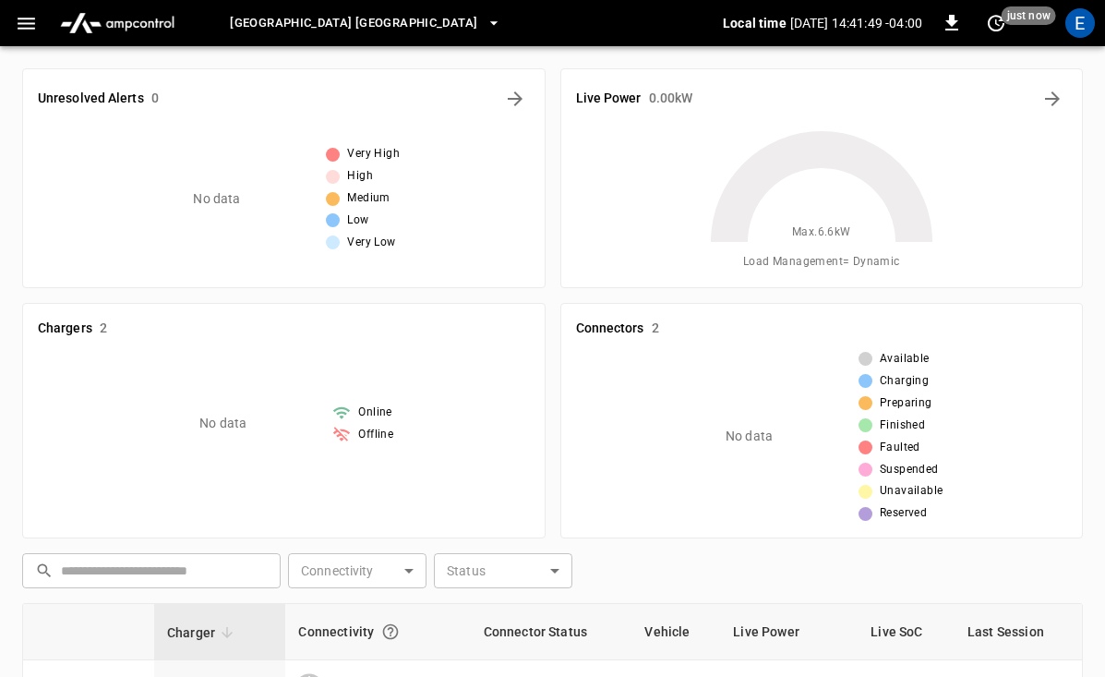
click at [436, 3] on div "[GEOGRAPHIC_DATA] [GEOGRAPHIC_DATA]" at bounding box center [460, 23] width 526 height 43
click at [434, 16] on span "[GEOGRAPHIC_DATA] [GEOGRAPHIC_DATA]" at bounding box center [353, 23] width 247 height 21
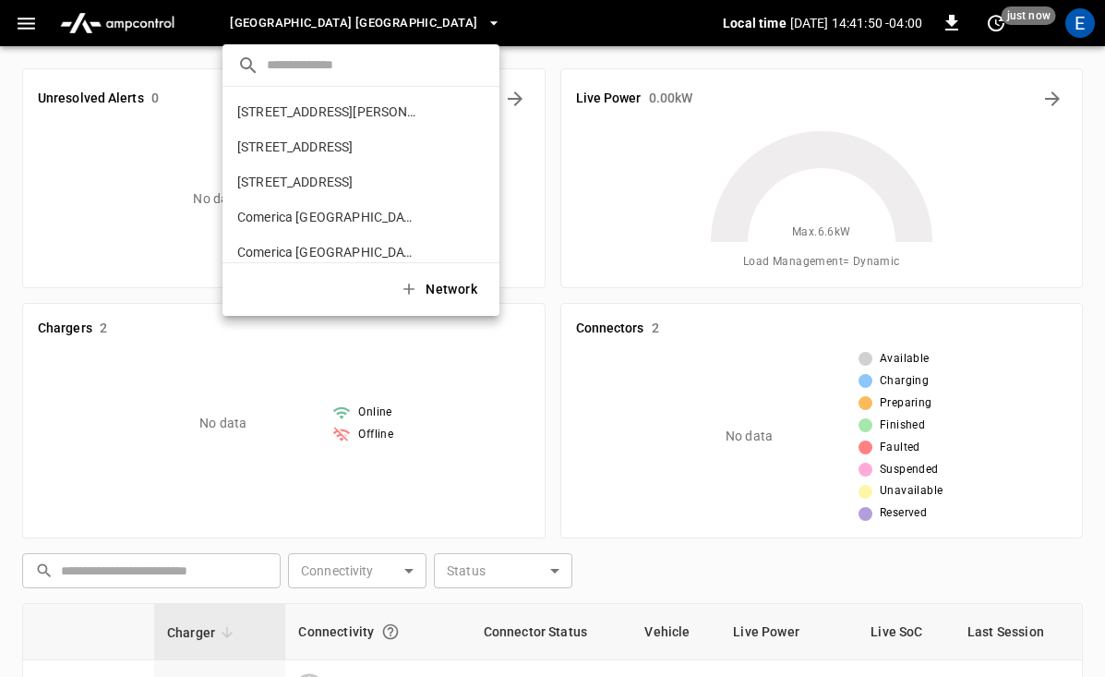
scroll to position [696, 0]
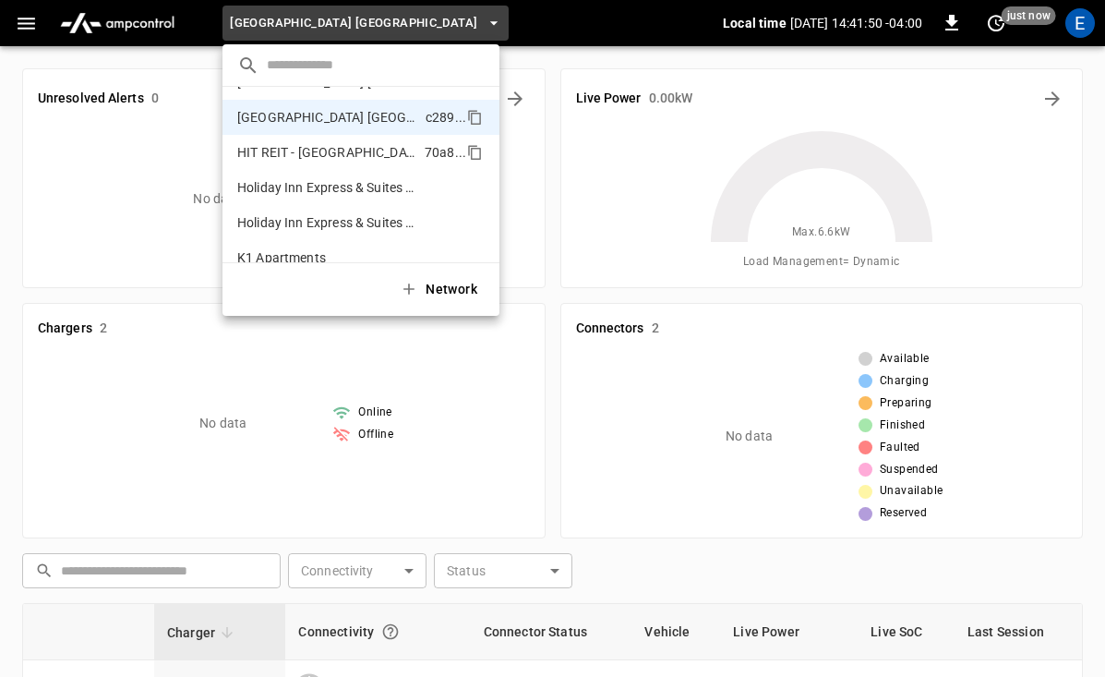
click at [353, 153] on p "HIT REIT - [GEOGRAPHIC_DATA] & Suites - [GEOGRAPHIC_DATA]/[GEOGRAPHIC_DATA] ([G…" at bounding box center [327, 152] width 180 height 18
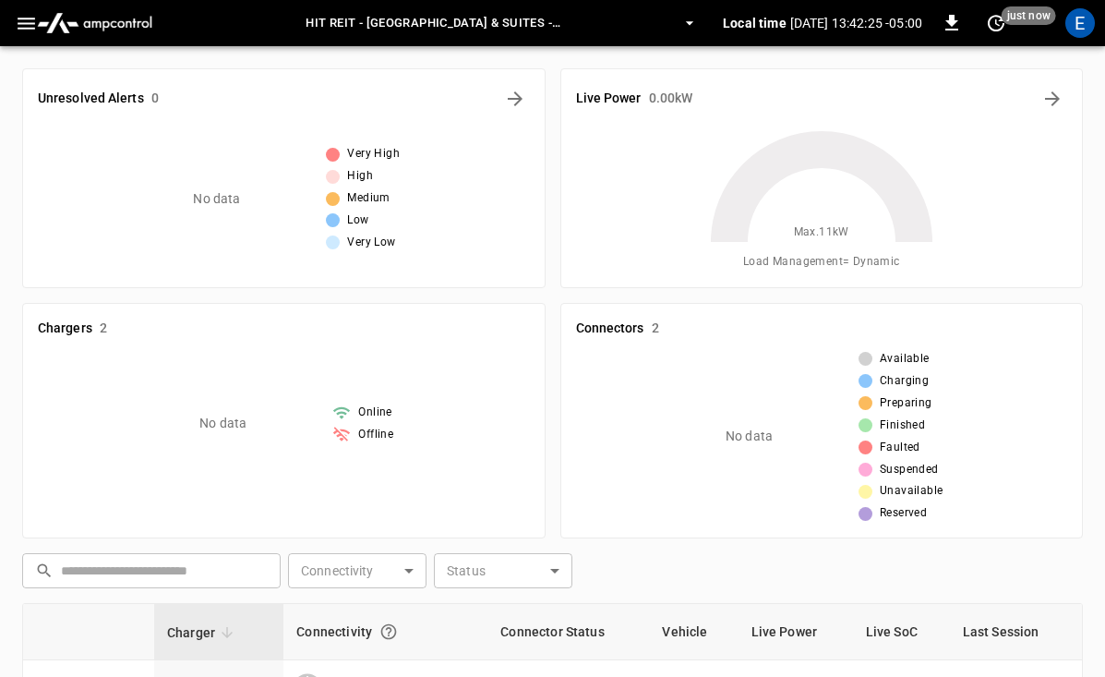
click at [606, 27] on span "HIT REIT - [GEOGRAPHIC_DATA] & Suites - [GEOGRAPHIC_DATA]/[GEOGRAPHIC_DATA] ([G…" at bounding box center [429, 23] width 488 height 21
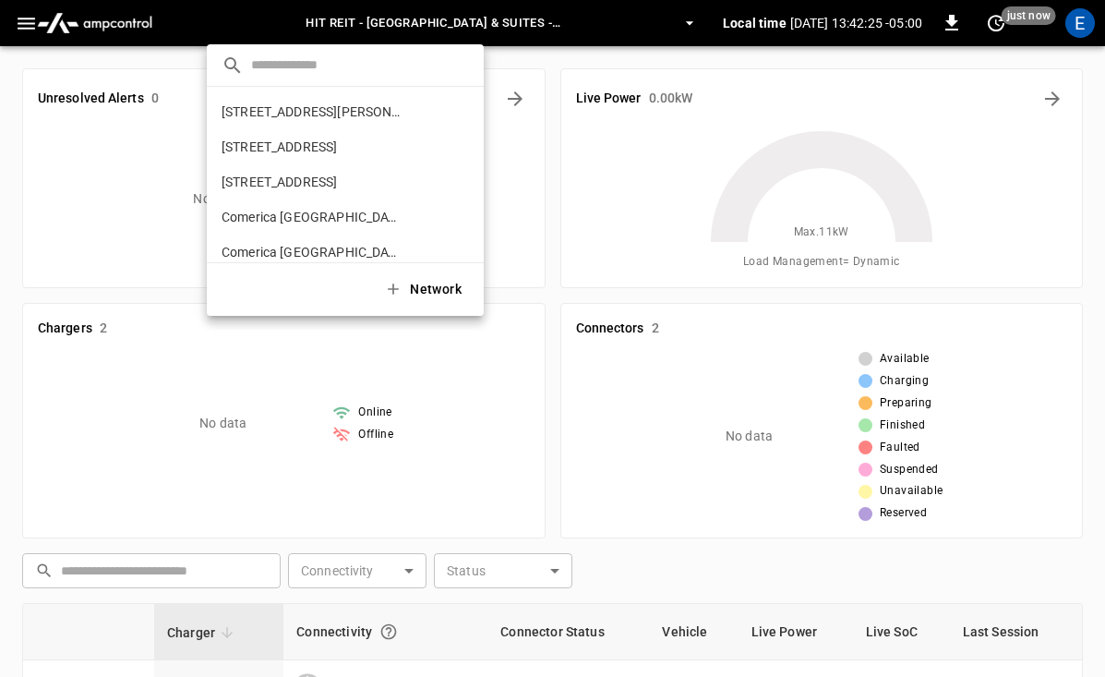
scroll to position [731, 0]
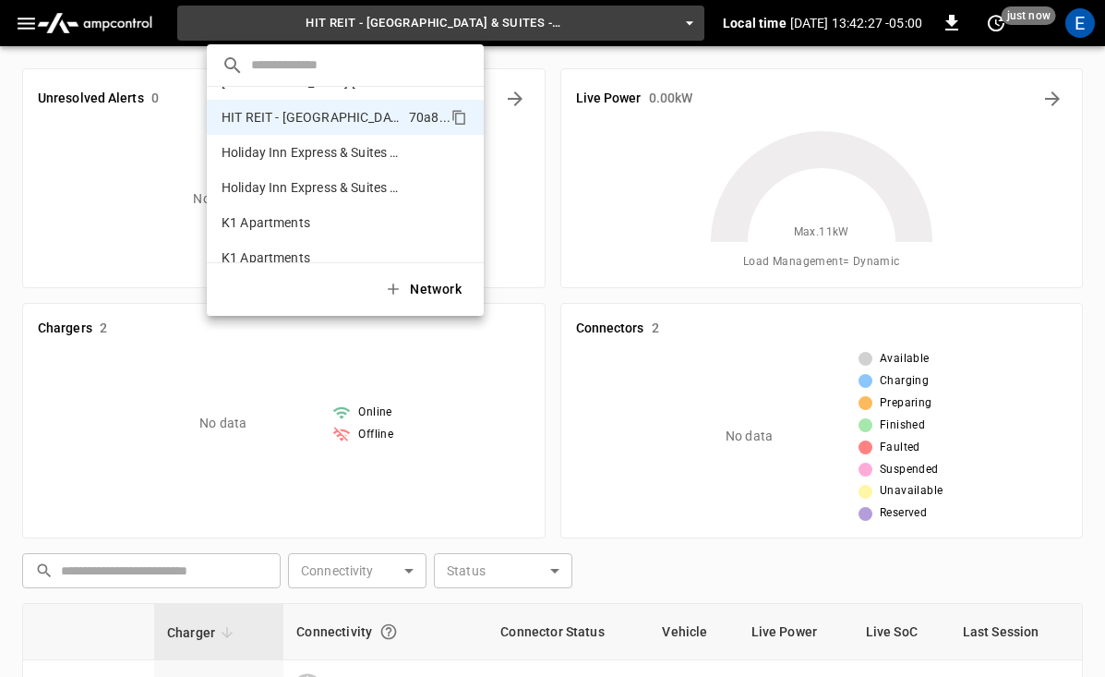
click at [657, 25] on div at bounding box center [552, 338] width 1105 height 677
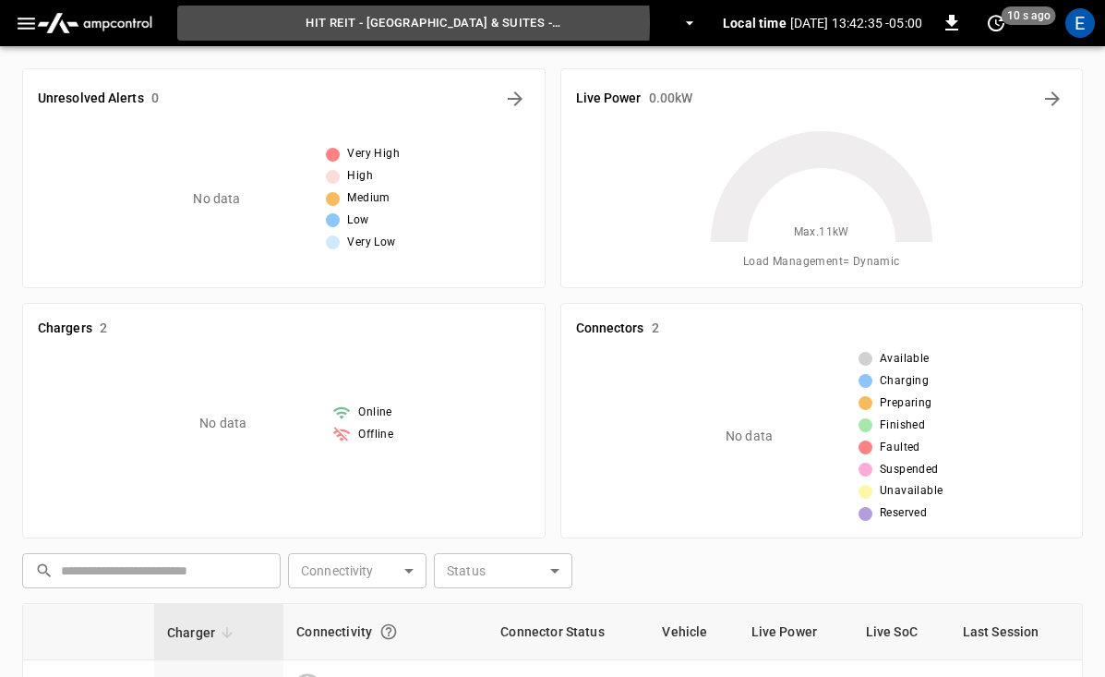
click at [408, 24] on span "HIT REIT - [GEOGRAPHIC_DATA] & Suites - [GEOGRAPHIC_DATA]/[GEOGRAPHIC_DATA] ([G…" at bounding box center [429, 23] width 488 height 21
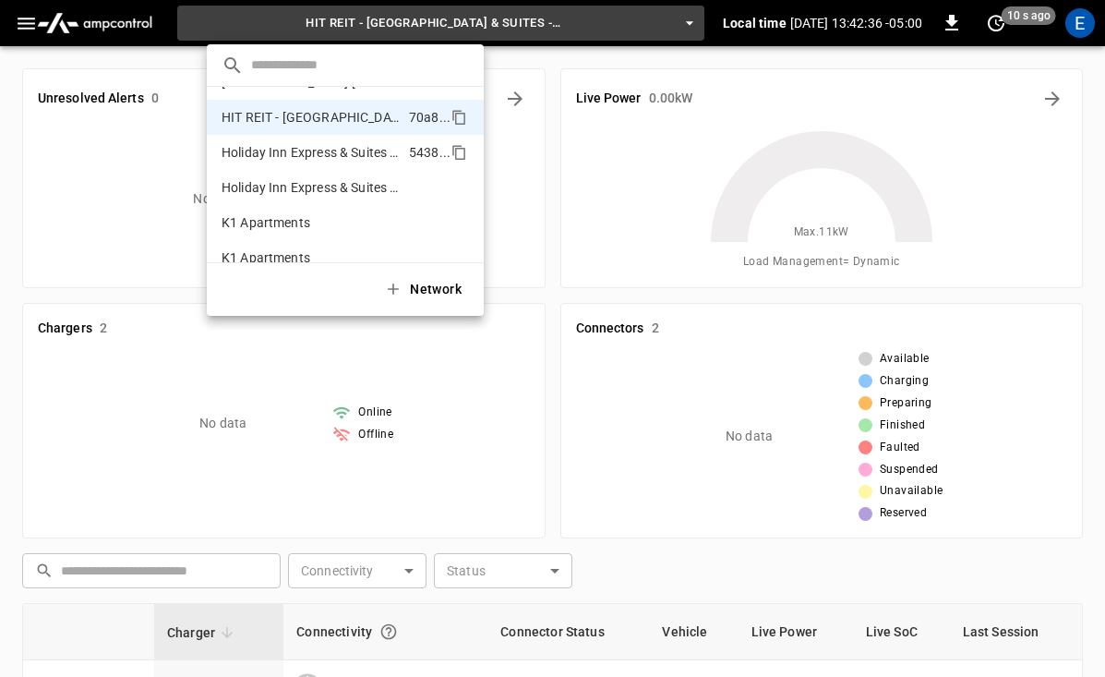
click at [360, 151] on p "Holiday Inn Express & Suites Oswego - [GEOGRAPHIC_DATA] 1" at bounding box center [312, 152] width 180 height 18
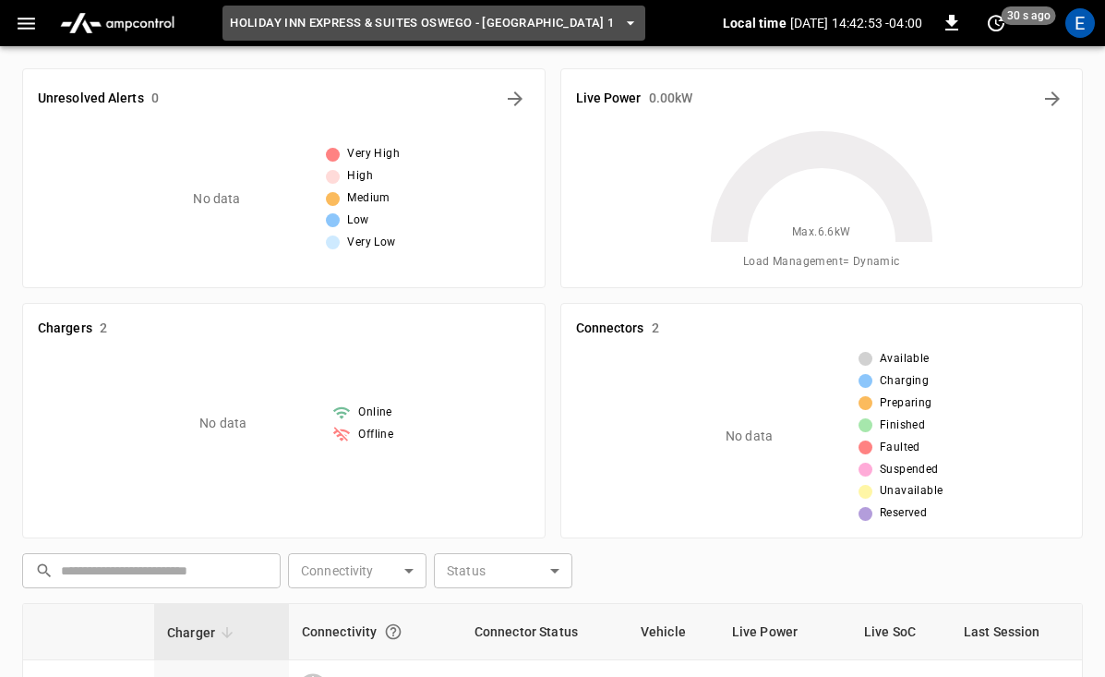
click at [479, 18] on span "Holiday Inn Express & Suites Oswego - [GEOGRAPHIC_DATA] 1" at bounding box center [422, 23] width 384 height 21
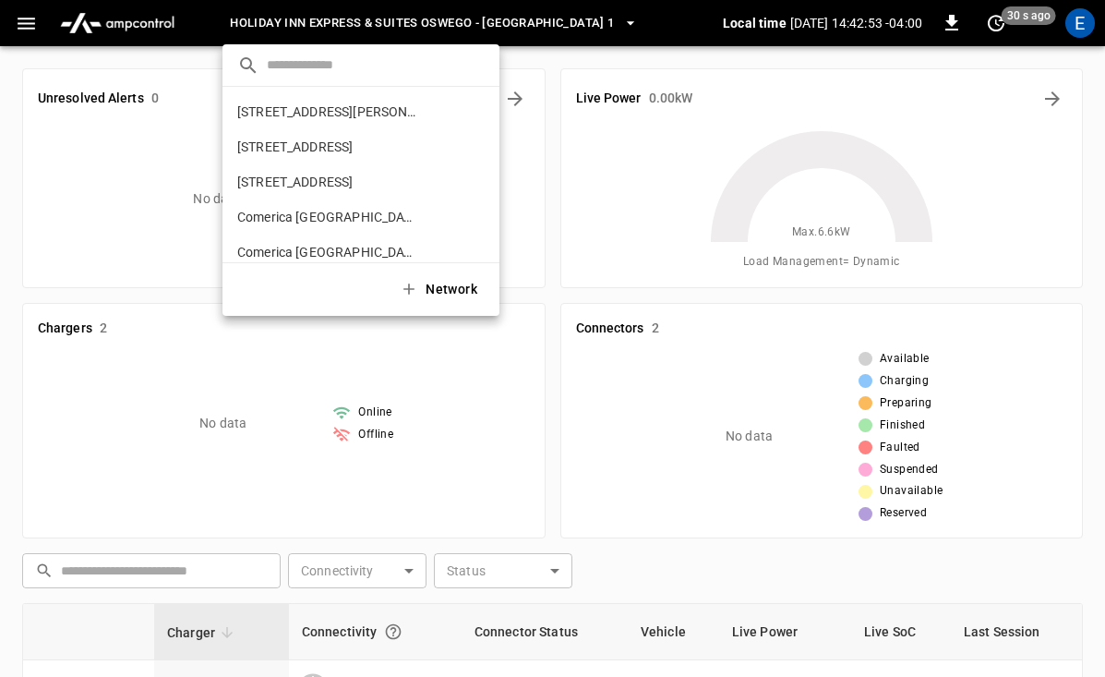
scroll to position [766, 0]
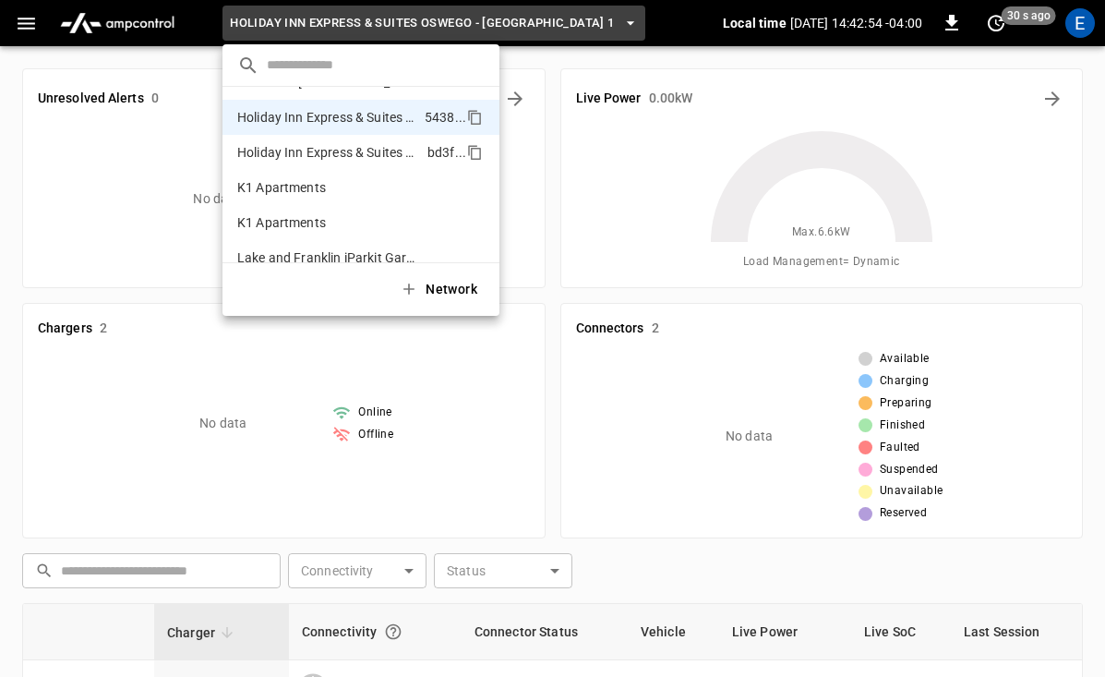
click at [401, 150] on p "Holiday Inn Express & Suites Oswego - Split 2" at bounding box center [328, 152] width 183 height 18
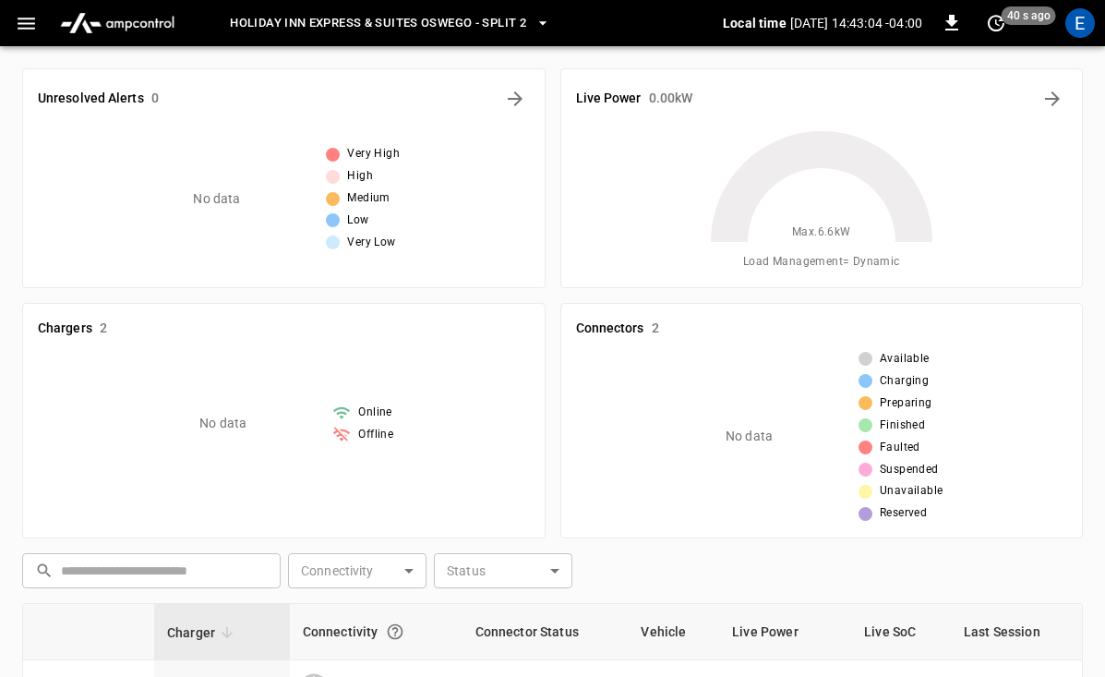
click at [382, 27] on span "Holiday Inn Express & Suites Oswego - Split 2" at bounding box center [378, 23] width 296 height 21
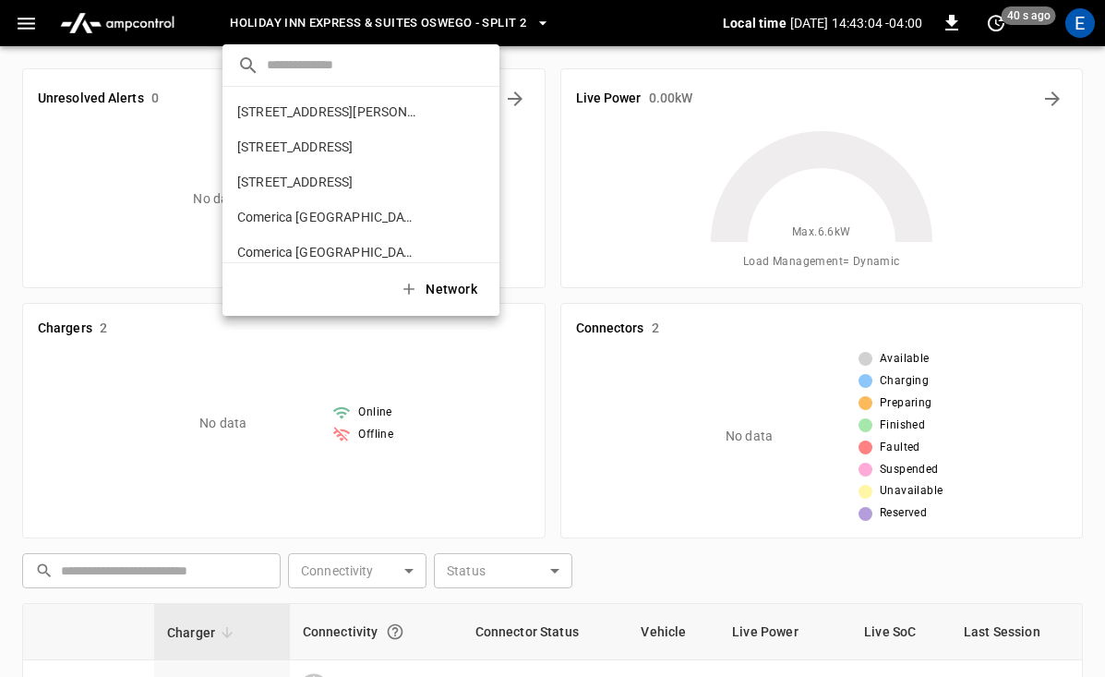
scroll to position [801, 0]
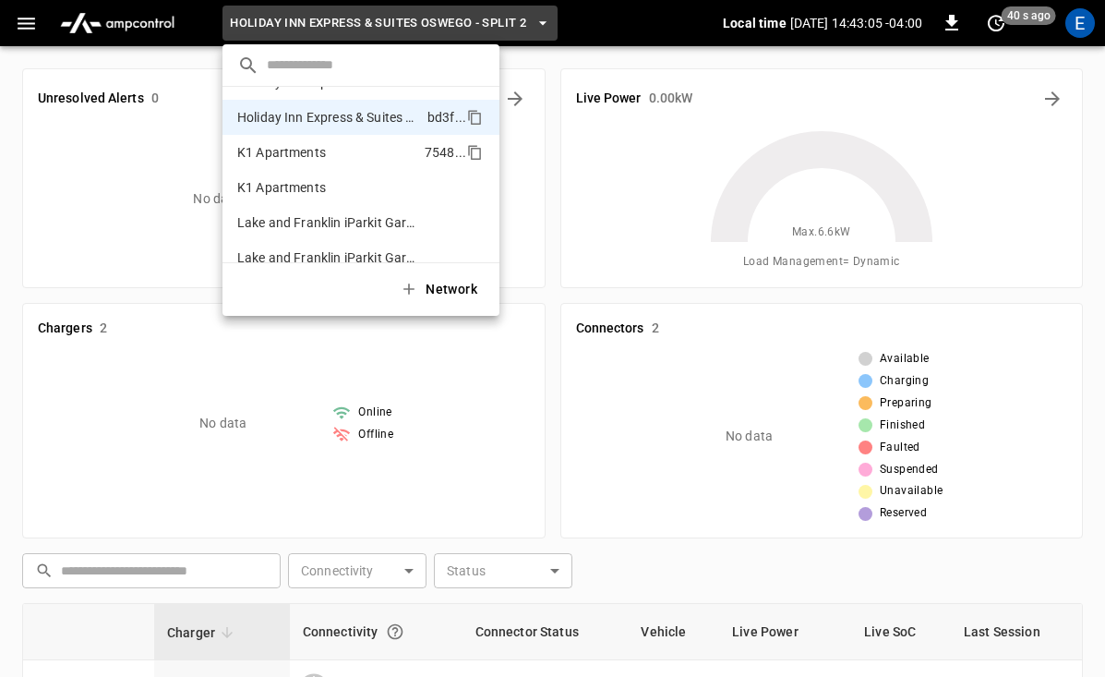
click at [341, 150] on li "K1 Apartments 7548 ..." at bounding box center [360, 152] width 277 height 35
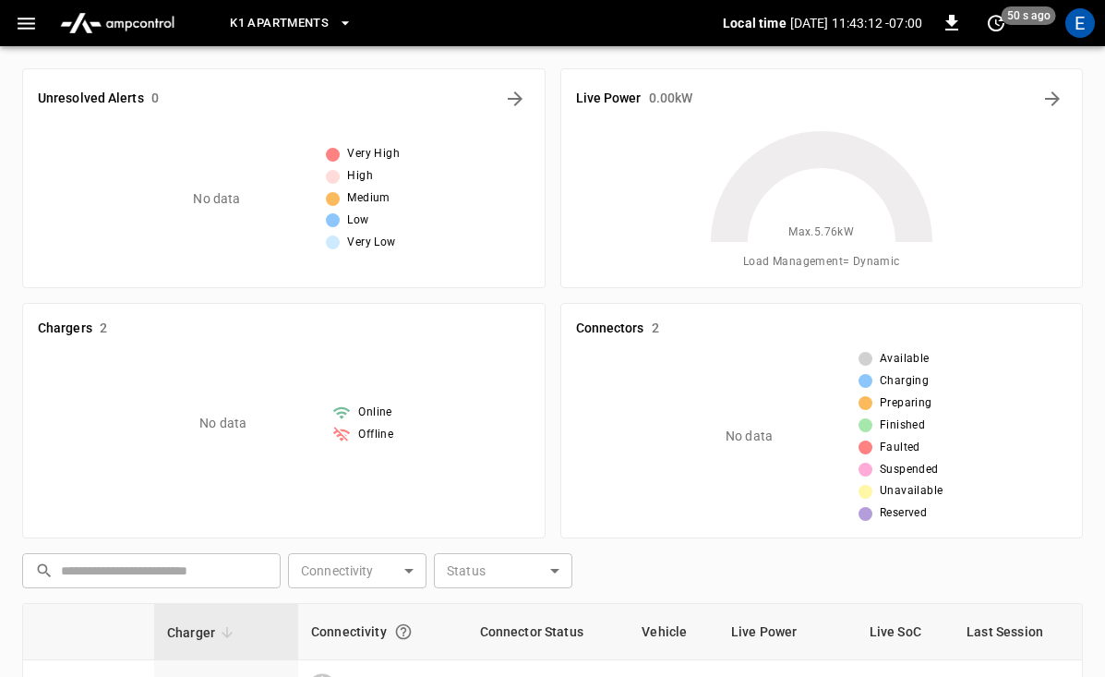
click at [318, 17] on span "K1 Apartments" at bounding box center [279, 23] width 99 height 21
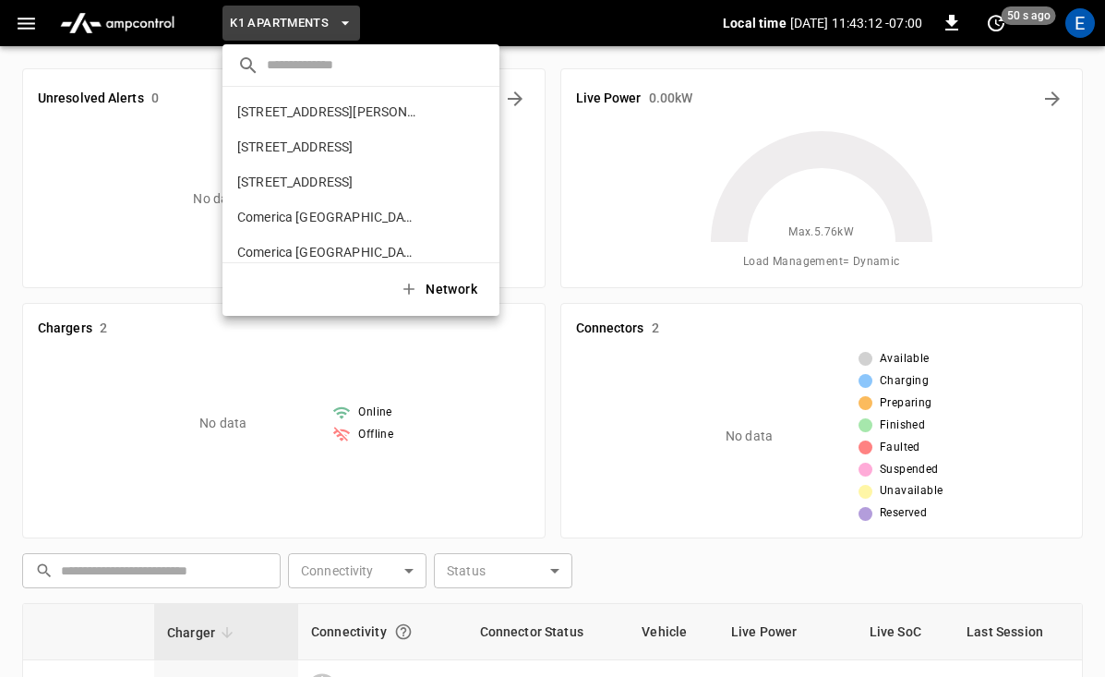
scroll to position [836, 0]
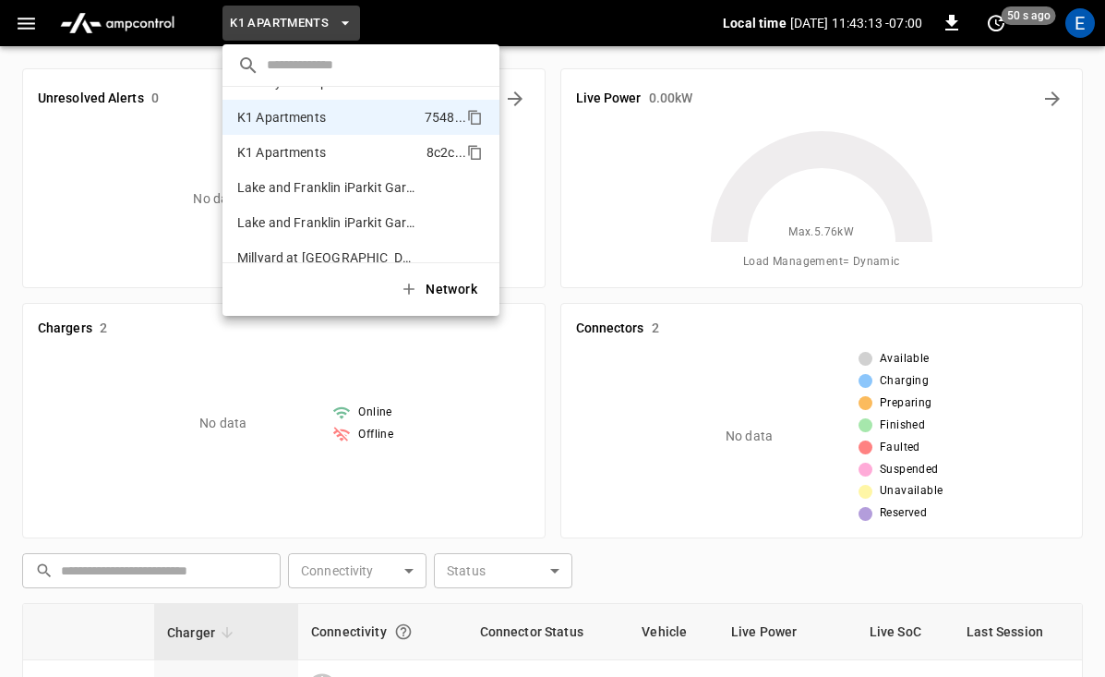
click at [311, 144] on p "K1 Apartments" at bounding box center [281, 152] width 89 height 18
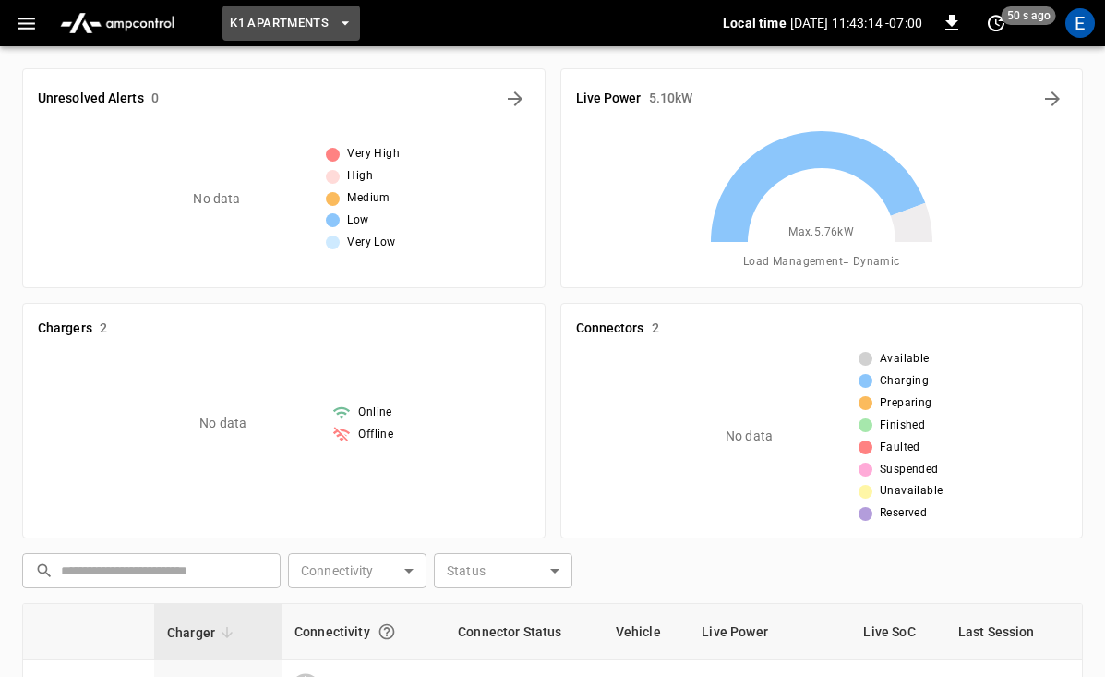
click at [346, 16] on icon "button" at bounding box center [345, 23] width 18 height 18
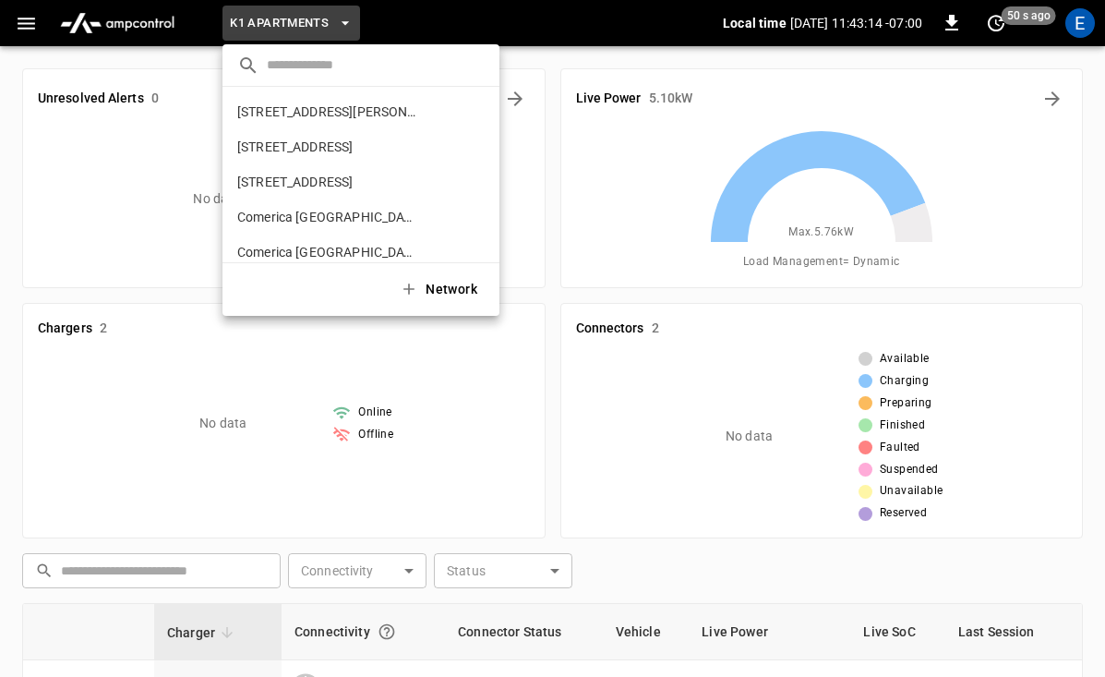
scroll to position [871, 0]
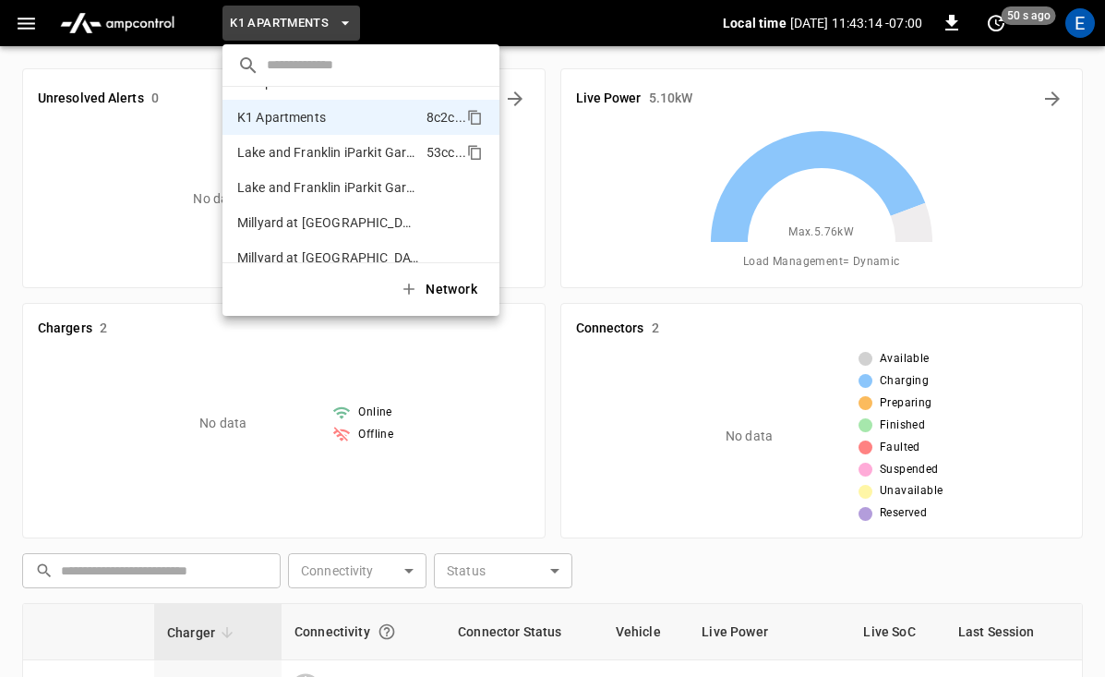
click at [334, 148] on p "Lake and Franklin iParkit Garage - [GEOGRAPHIC_DATA] 1" at bounding box center [328, 152] width 182 height 18
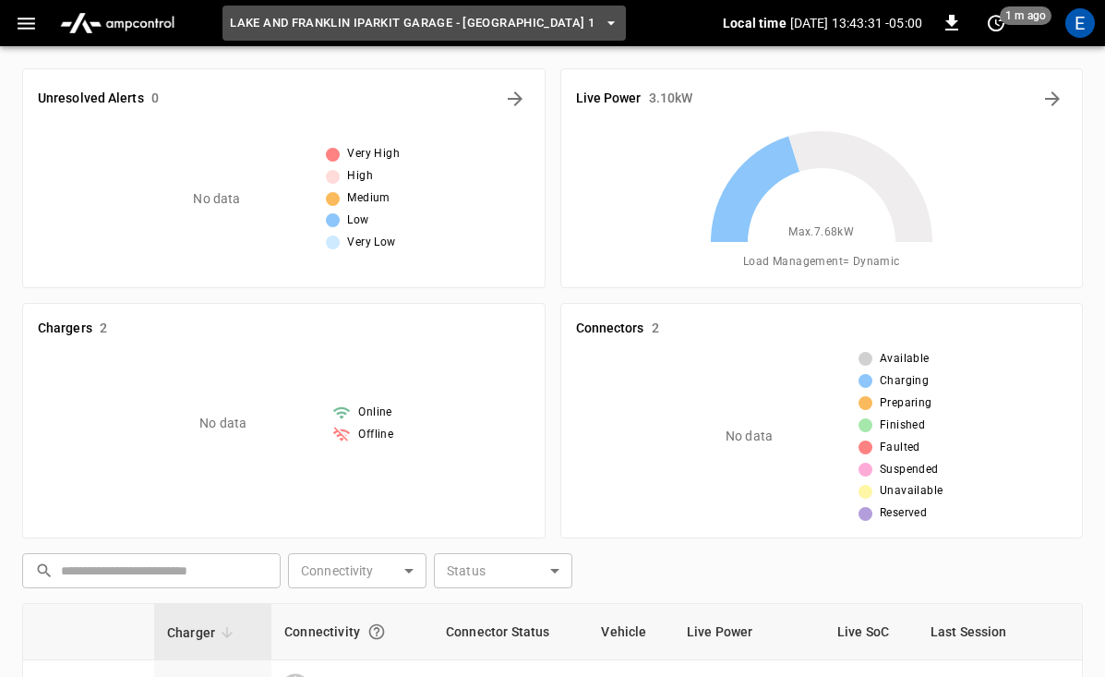
click at [502, 32] on span "Lake and Franklin iParkit Garage - [GEOGRAPHIC_DATA] 1" at bounding box center [412, 23] width 365 height 21
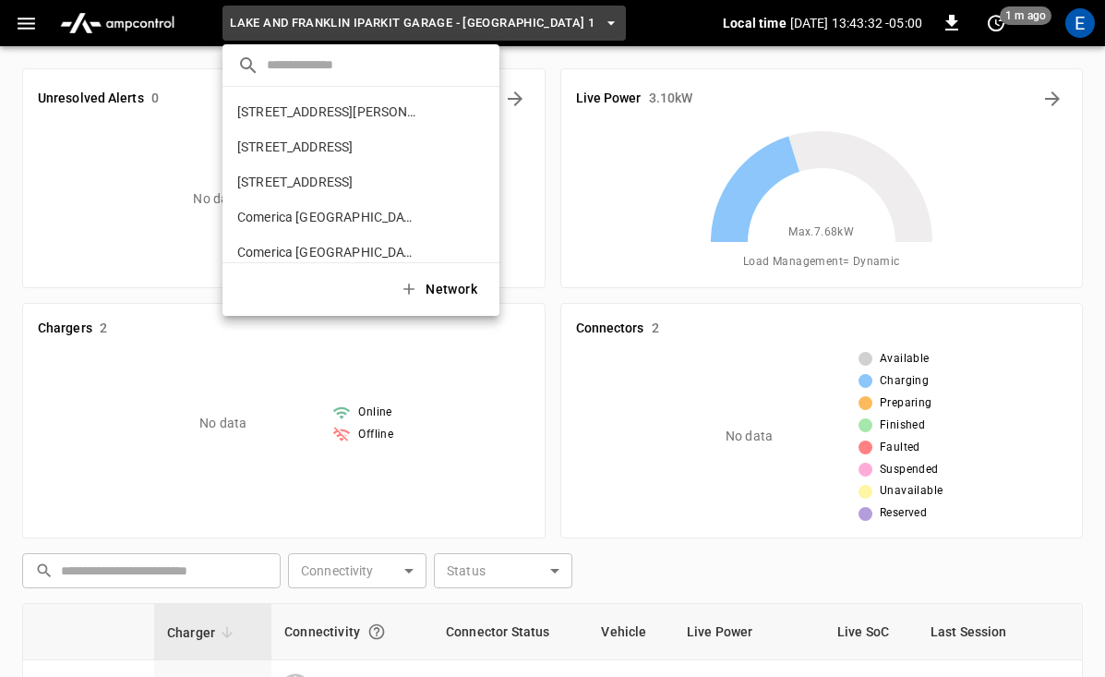
scroll to position [906, 0]
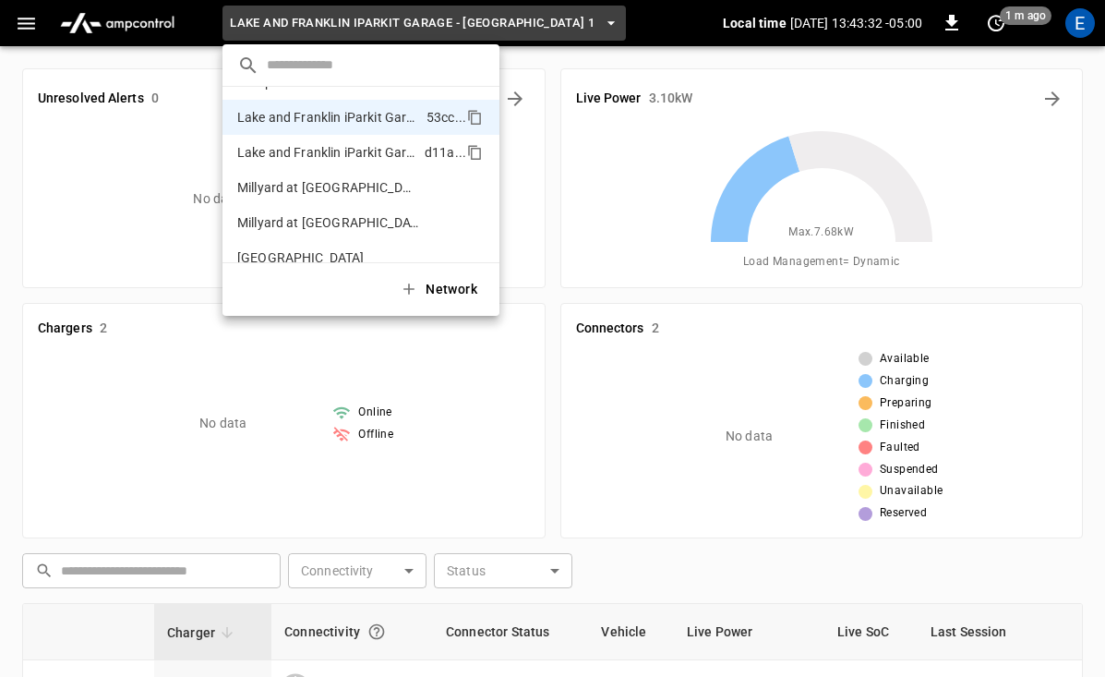
click at [410, 149] on p "Lake and Franklin iParkit Garage - Split 2" at bounding box center [327, 152] width 180 height 18
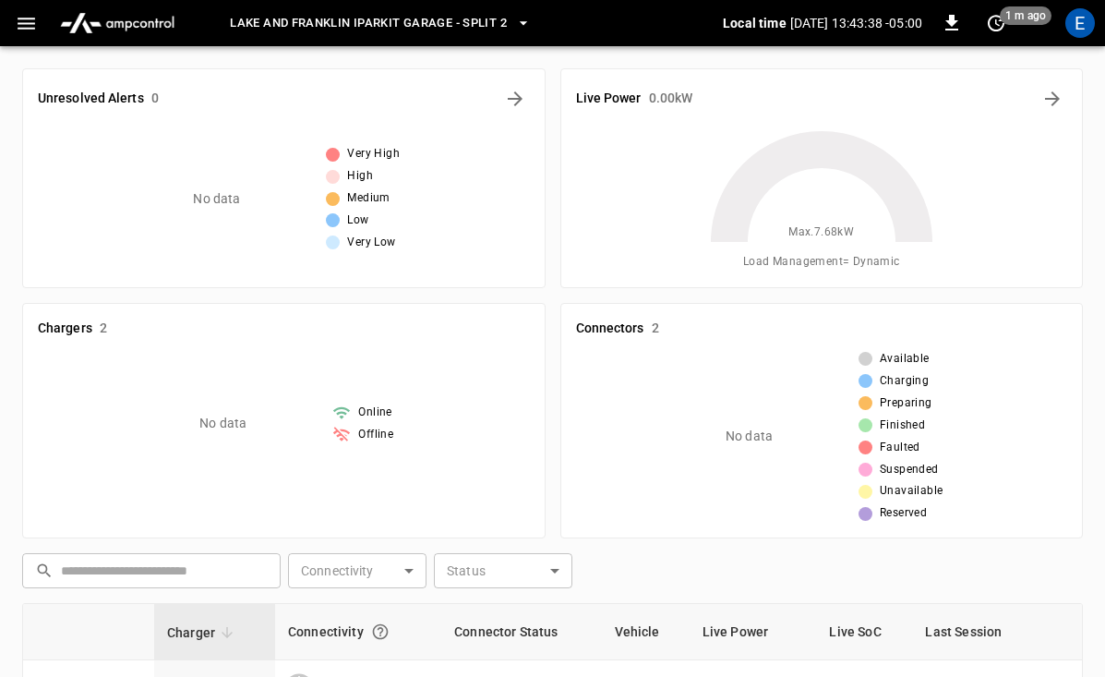
click at [436, 21] on span "Lake and Franklin iParkit Garage - Split 2" at bounding box center [368, 23] width 277 height 21
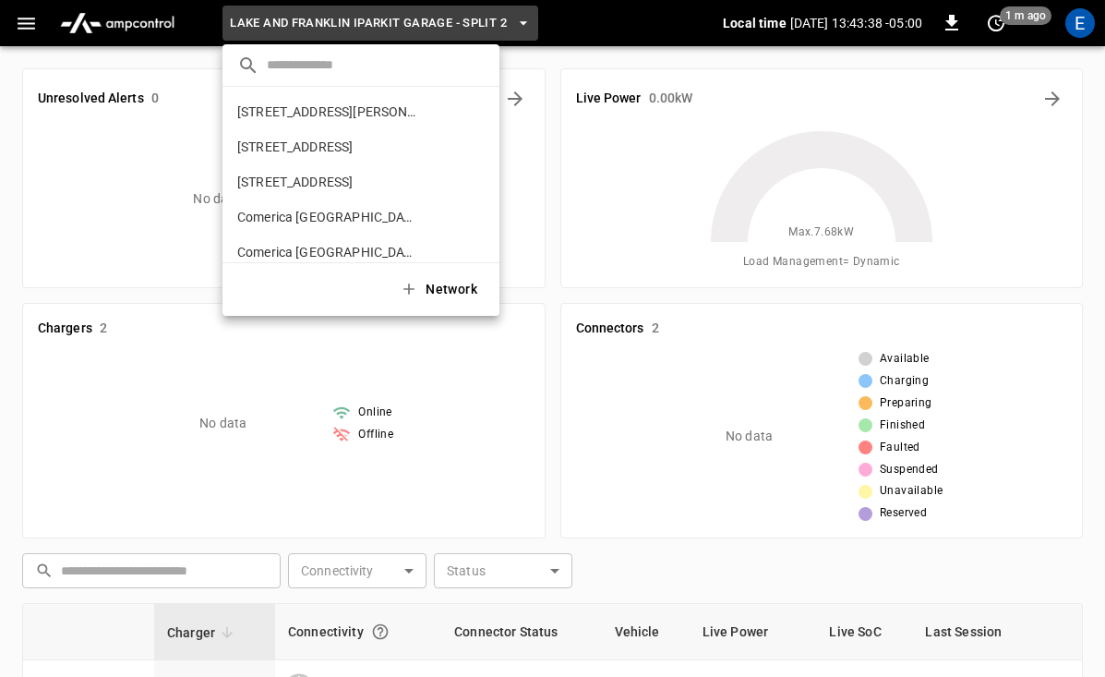
scroll to position [941, 0]
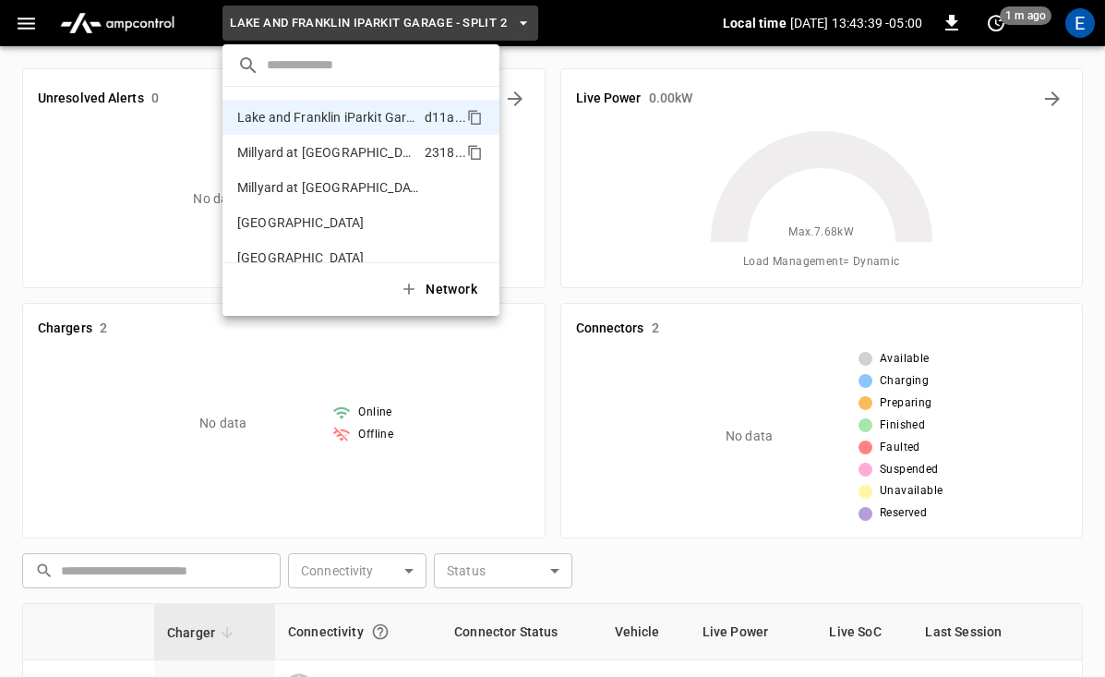
click at [386, 162] on li "Millyard at [GEOGRAPHIC_DATA] 2318 ..." at bounding box center [360, 152] width 277 height 35
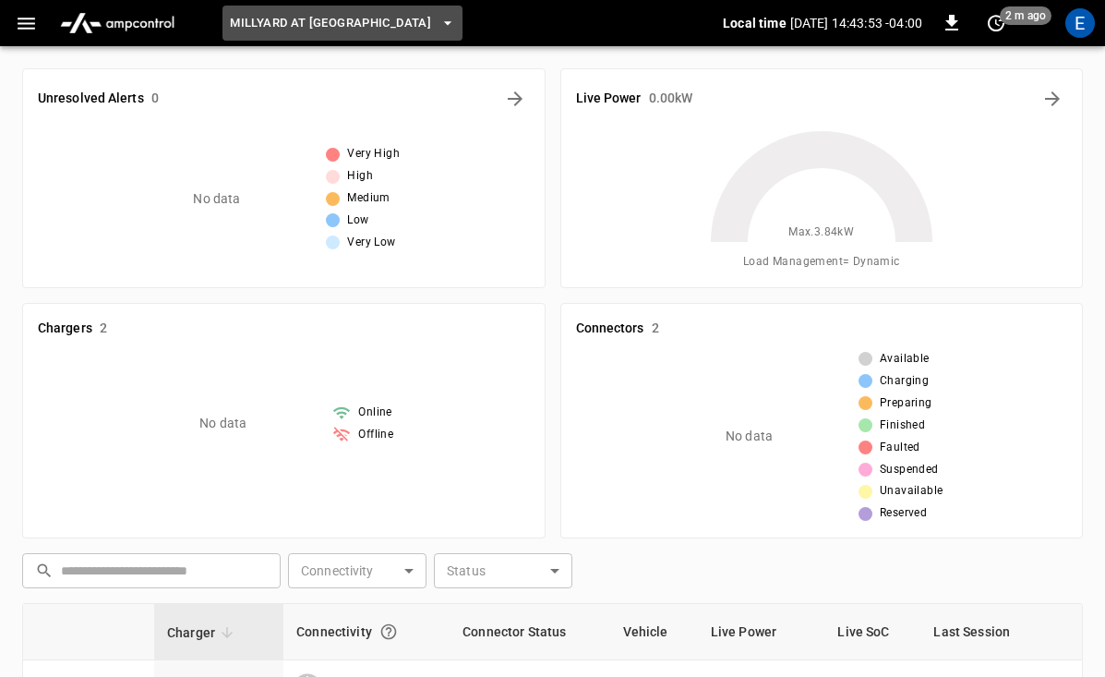
click at [438, 27] on icon "button" at bounding box center [447, 23] width 18 height 18
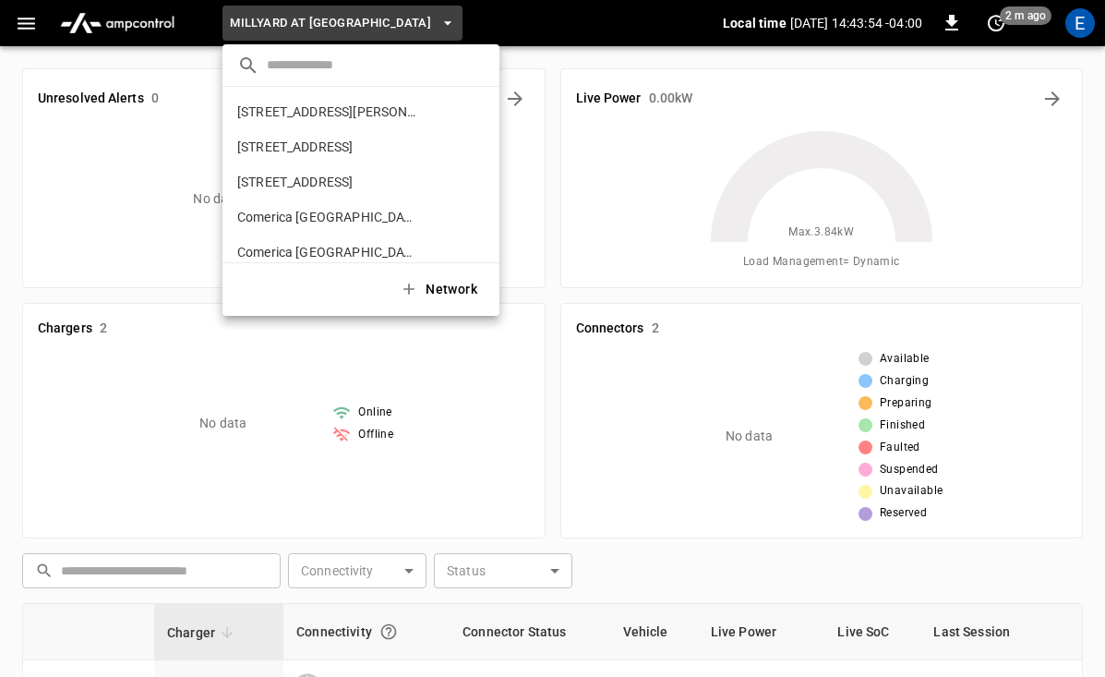
scroll to position [976, 0]
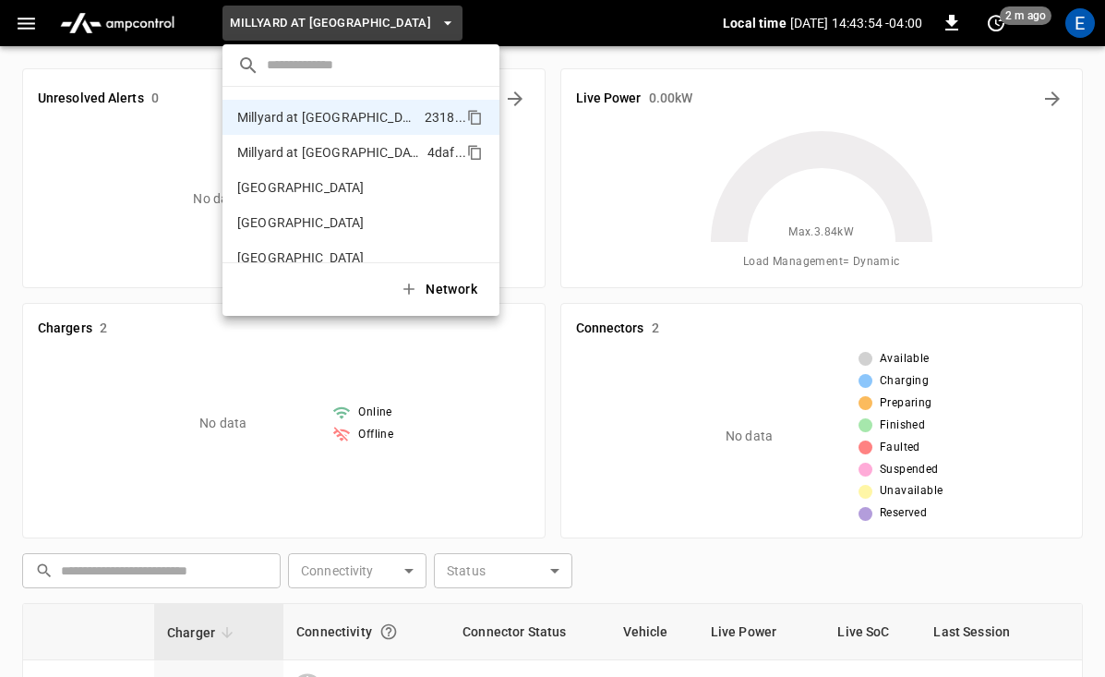
click at [371, 153] on p "Millyard at [GEOGRAPHIC_DATA]" at bounding box center [328, 152] width 183 height 18
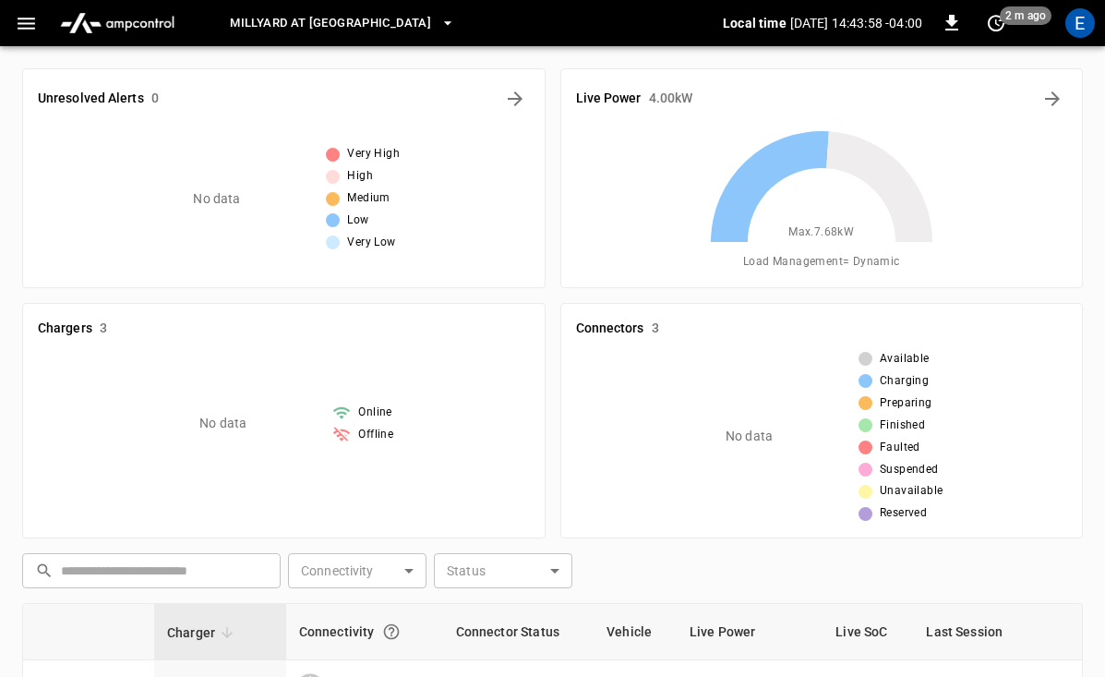
click at [352, 28] on span "Millyard at [GEOGRAPHIC_DATA]" at bounding box center [330, 23] width 201 height 21
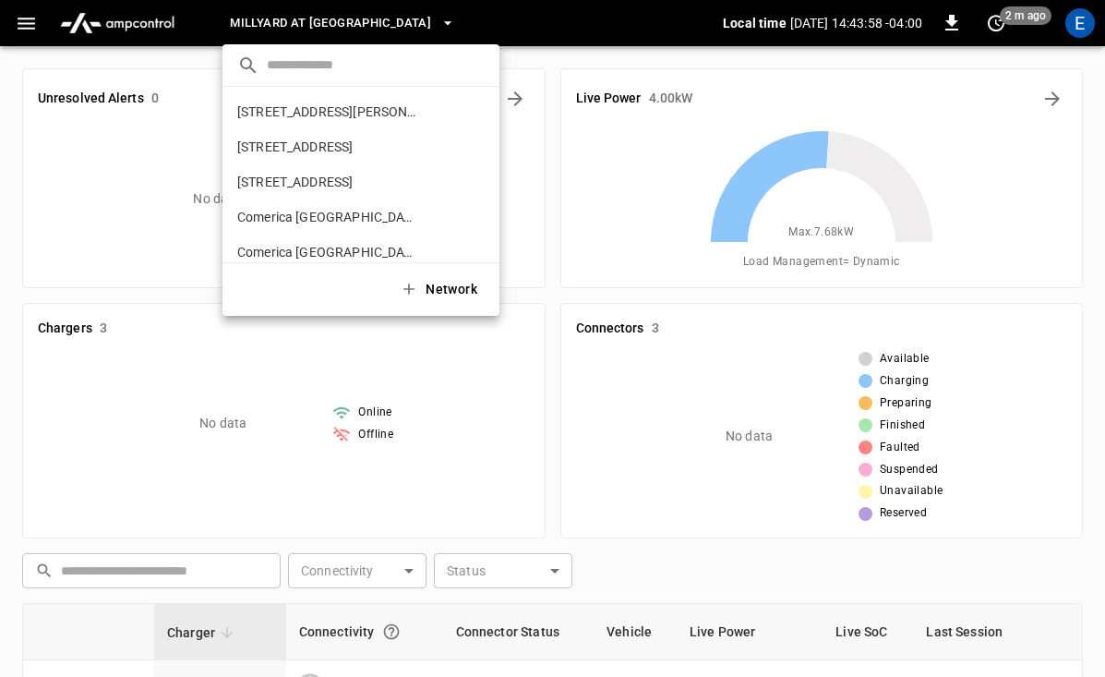
scroll to position [1012, 0]
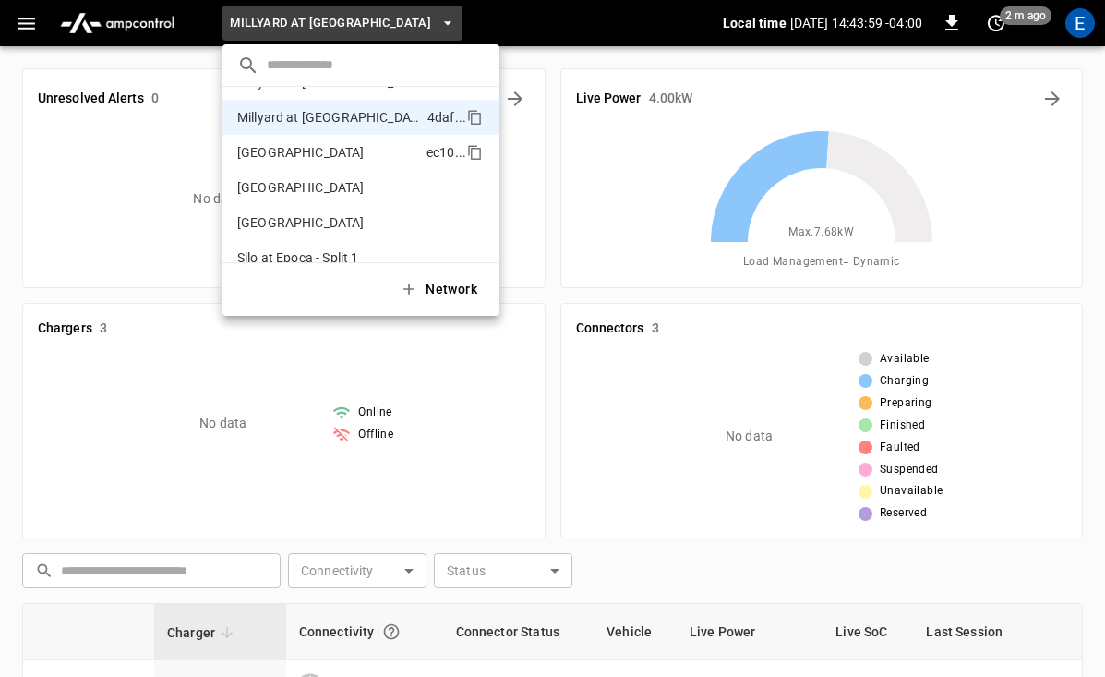
click at [331, 157] on p "[GEOGRAPHIC_DATA]" at bounding box center [300, 152] width 127 height 18
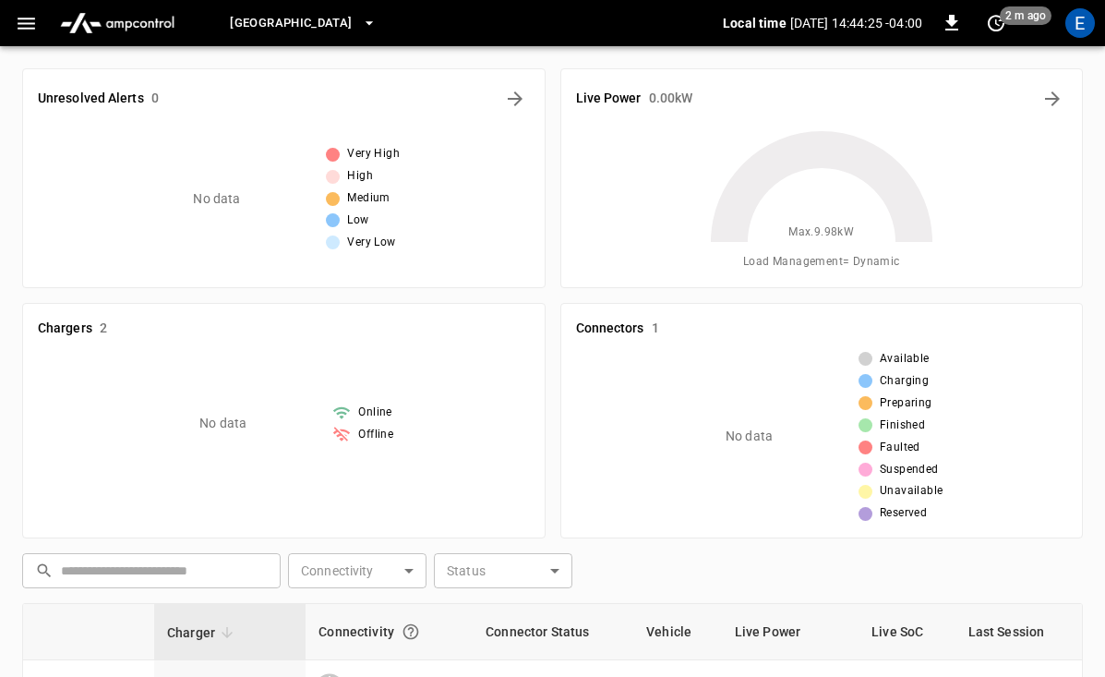
click at [352, 24] on span "[GEOGRAPHIC_DATA]" at bounding box center [291, 23] width 122 height 21
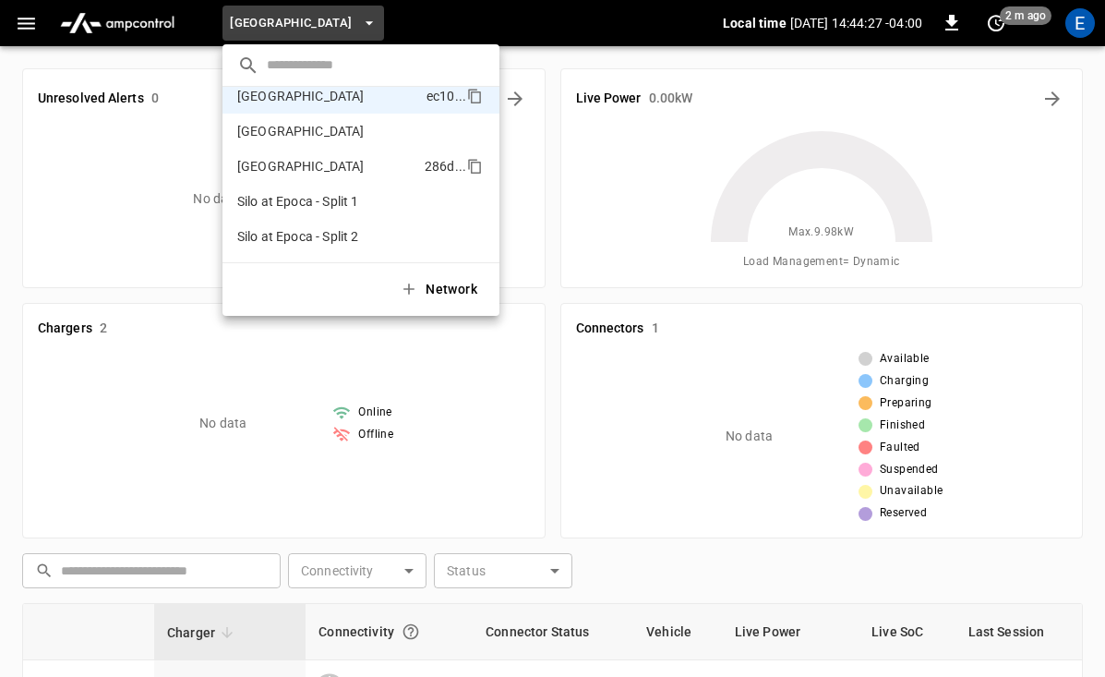
scroll to position [1072, 0]
click at [339, 202] on p "Silo at Epoca - Split 1" at bounding box center [297, 197] width 121 height 18
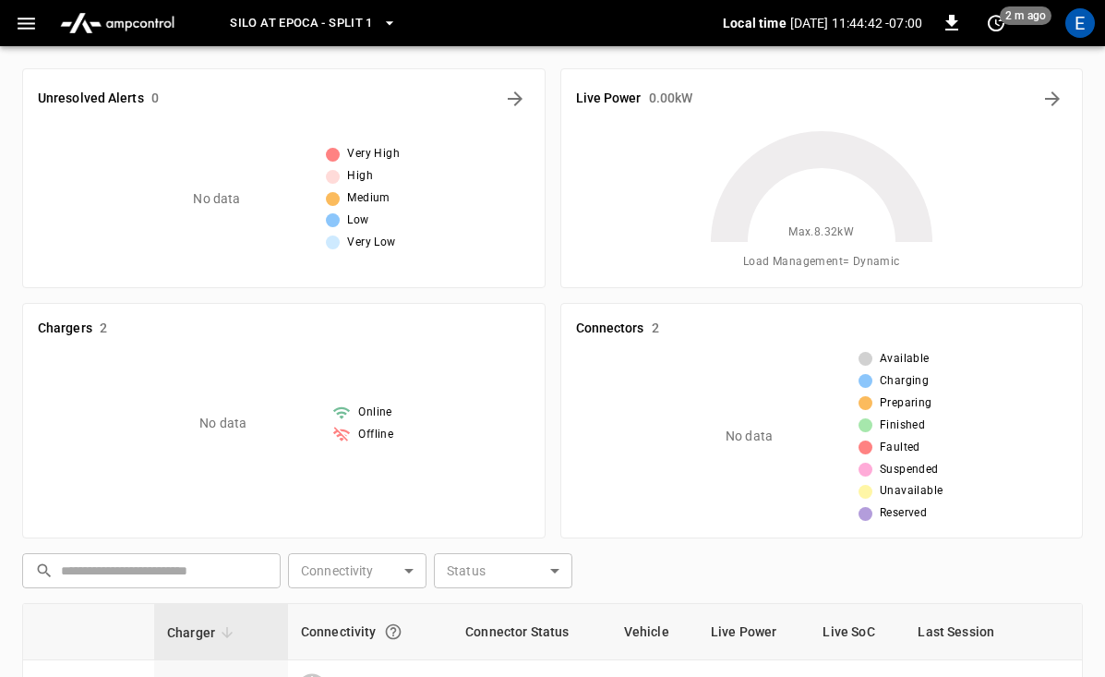
click at [346, 28] on span "Silo at Epoca - Split 1" at bounding box center [301, 23] width 143 height 21
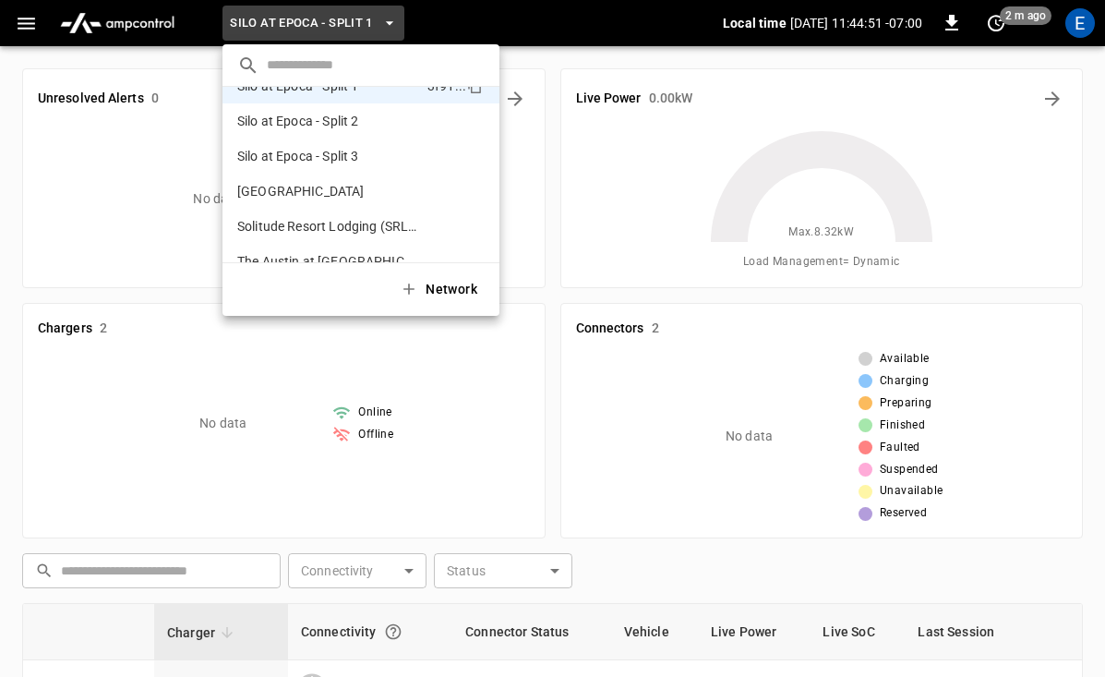
scroll to position [1192, 0]
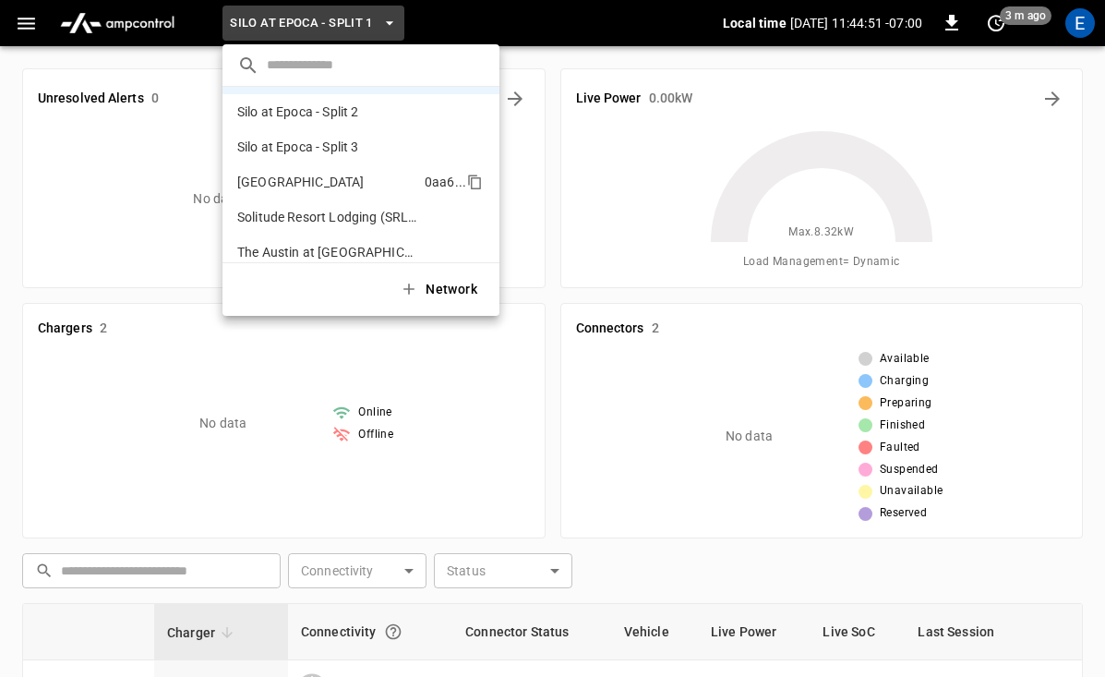
click at [348, 189] on p "[GEOGRAPHIC_DATA]" at bounding box center [300, 182] width 127 height 18
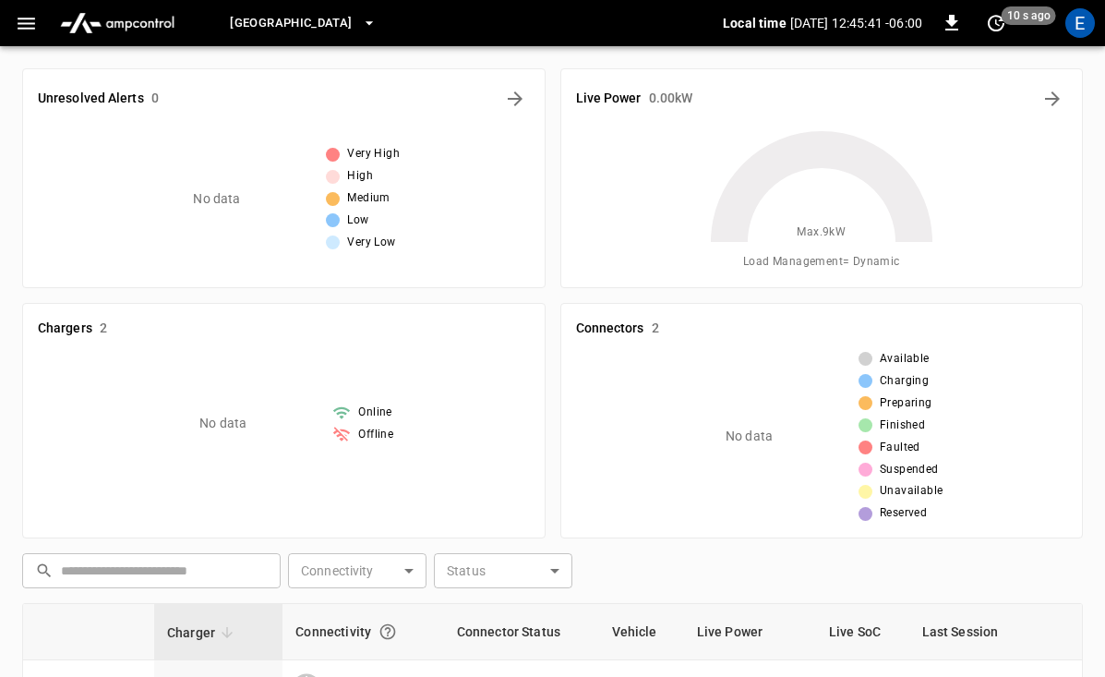
click at [352, 15] on span "[GEOGRAPHIC_DATA]" at bounding box center [291, 23] width 122 height 21
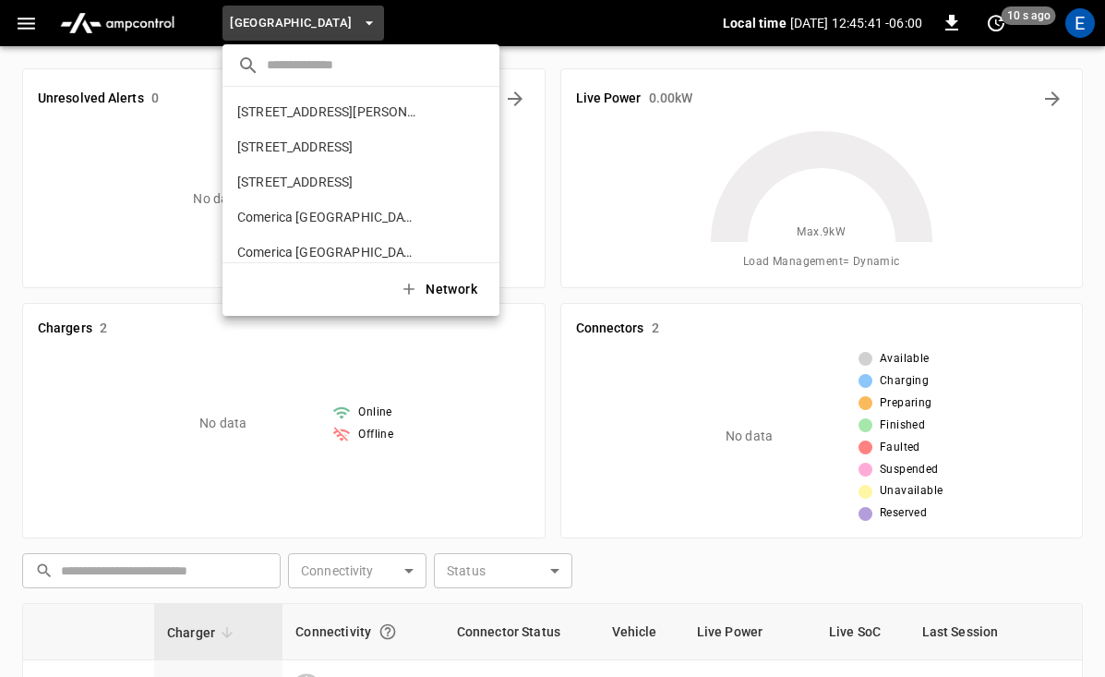
scroll to position [1257, 0]
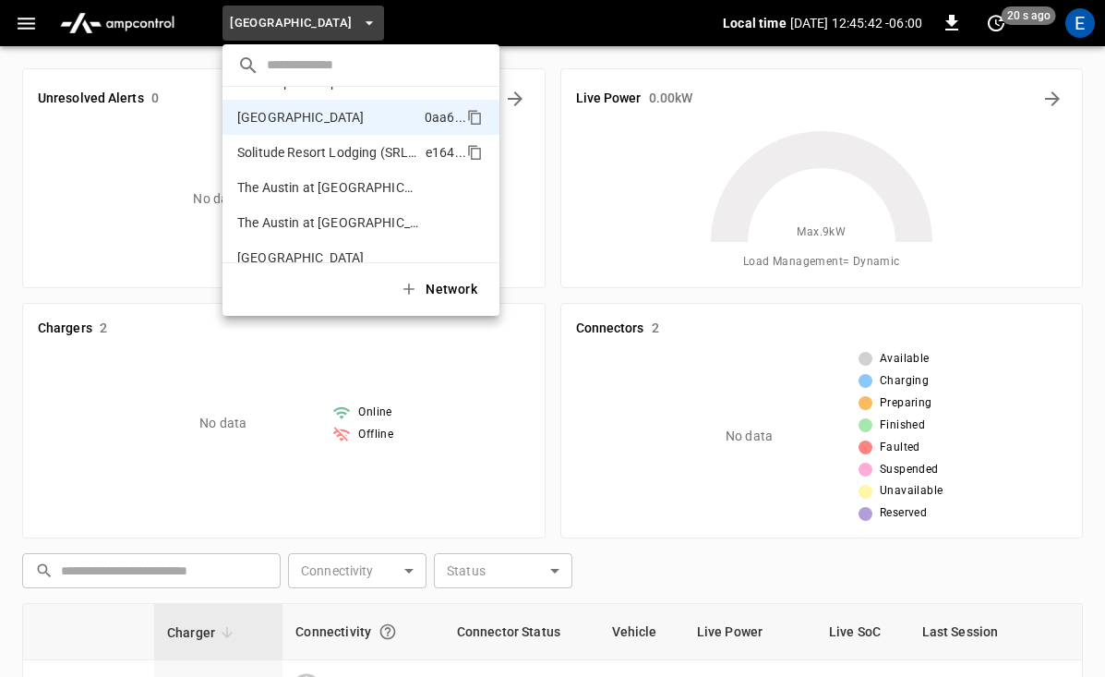
click at [343, 159] on p "Solitude Resort Lodging (SRL) Parking Lot - Alterra Mountain Company - [GEOGRAP…" at bounding box center [327, 152] width 181 height 18
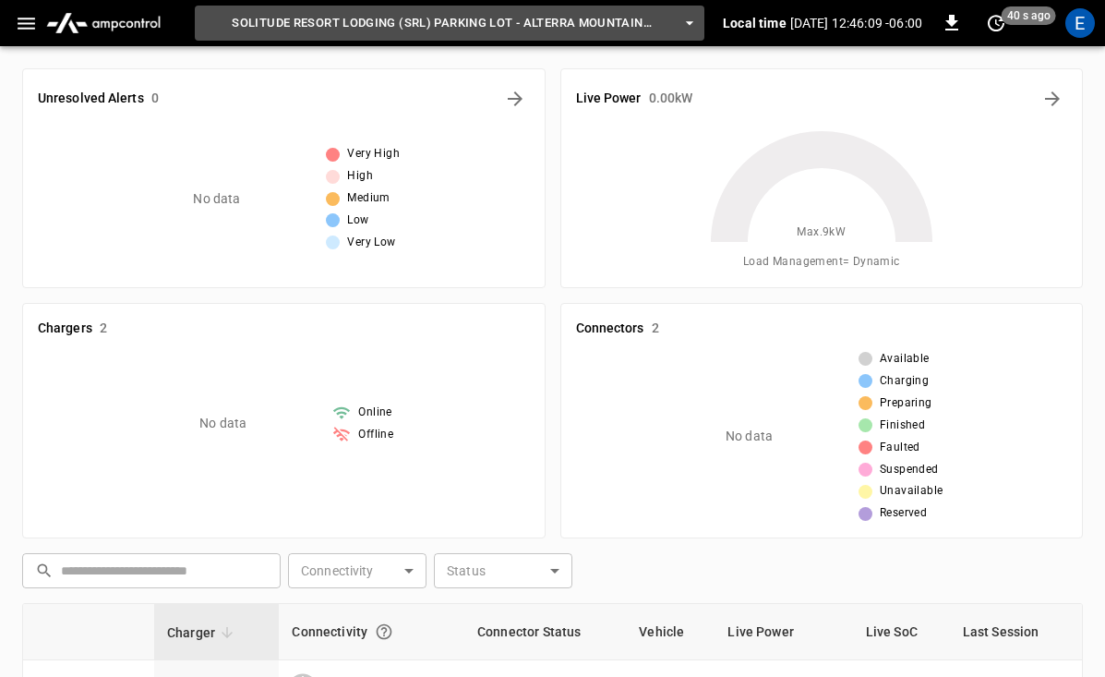
click at [680, 28] on icon "button" at bounding box center [689, 23] width 18 height 18
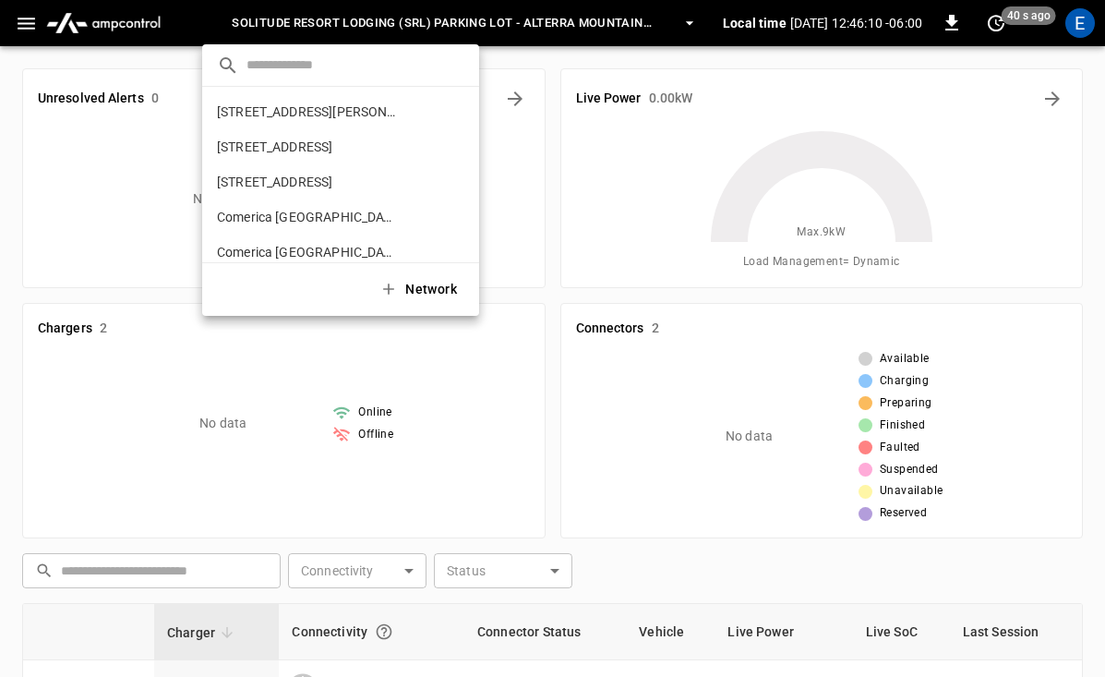
scroll to position [1292, 0]
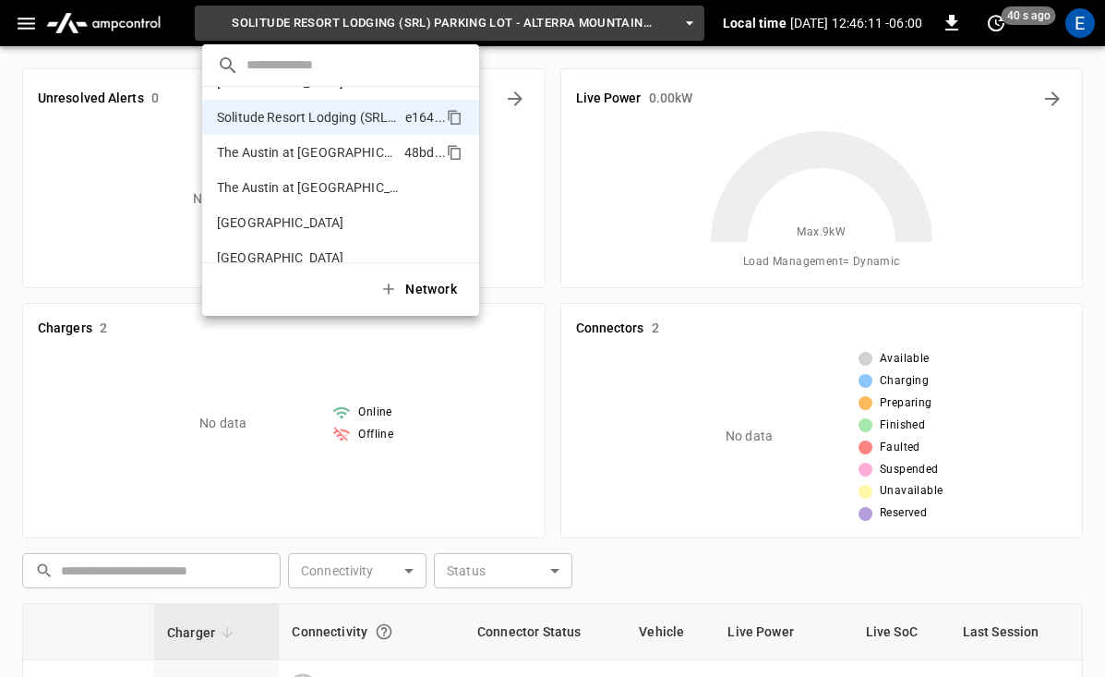
click at [368, 161] on p "The Austin at [GEOGRAPHIC_DATA] 1" at bounding box center [307, 152] width 180 height 18
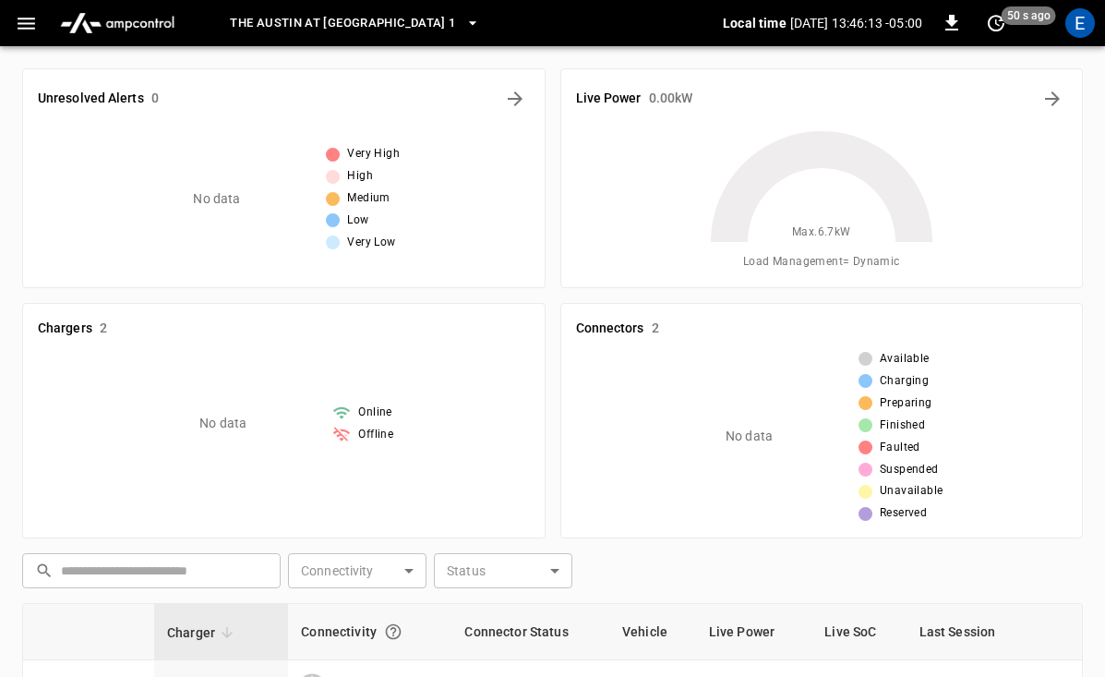
click at [472, 26] on button "The Austin at [GEOGRAPHIC_DATA] 1" at bounding box center [354, 24] width 264 height 36
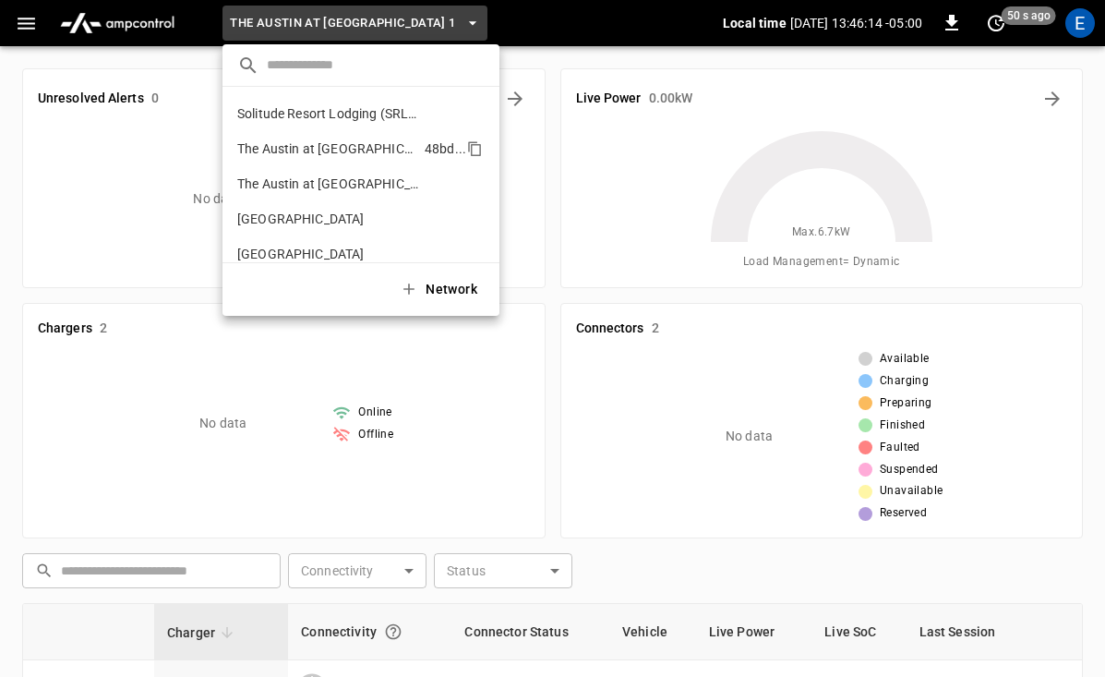
scroll to position [1294, 0]
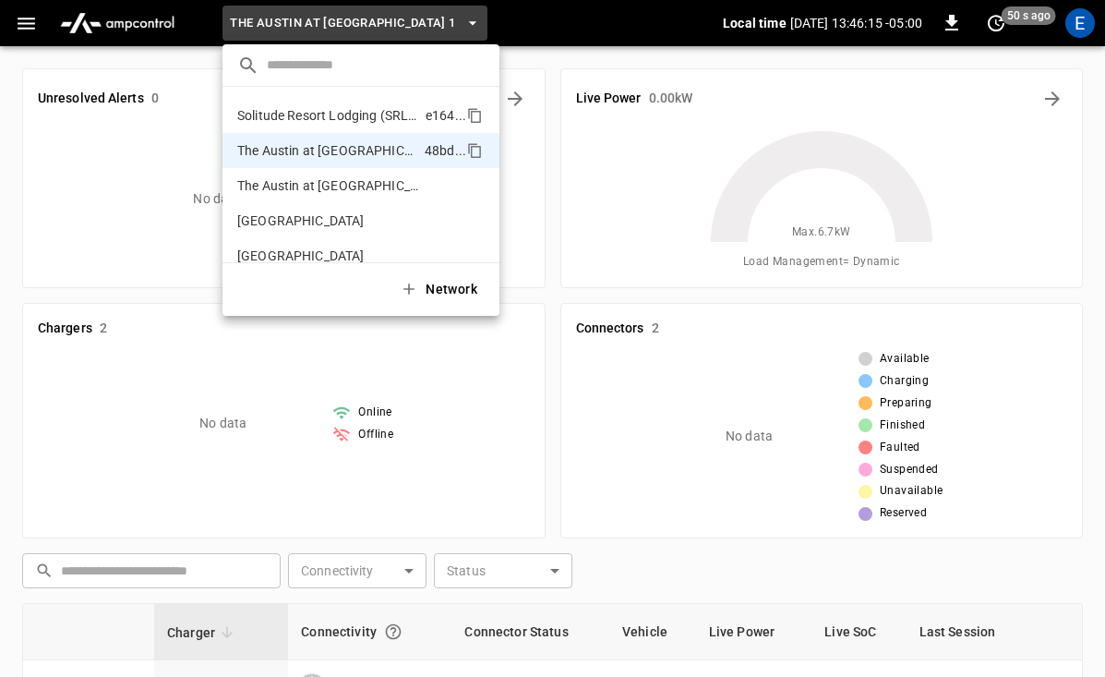
click at [389, 125] on li "Solitude Resort Lodging (SRL) Parking Lot - Alterra Mountain Company - [GEOGRAP…" at bounding box center [360, 115] width 277 height 35
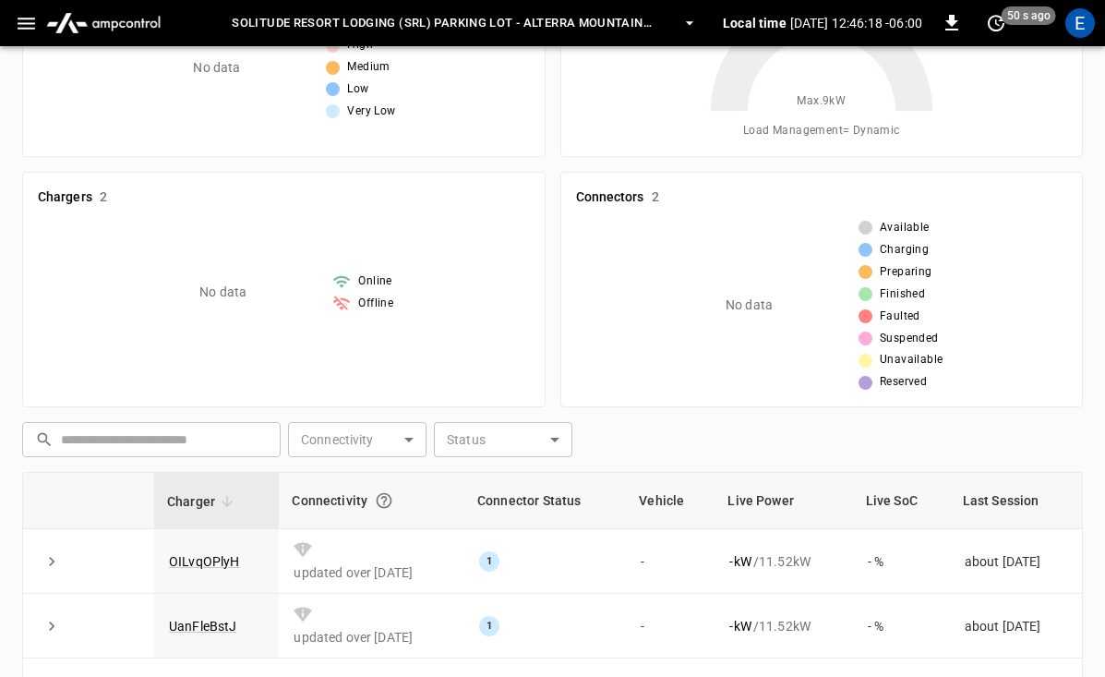
scroll to position [0, 0]
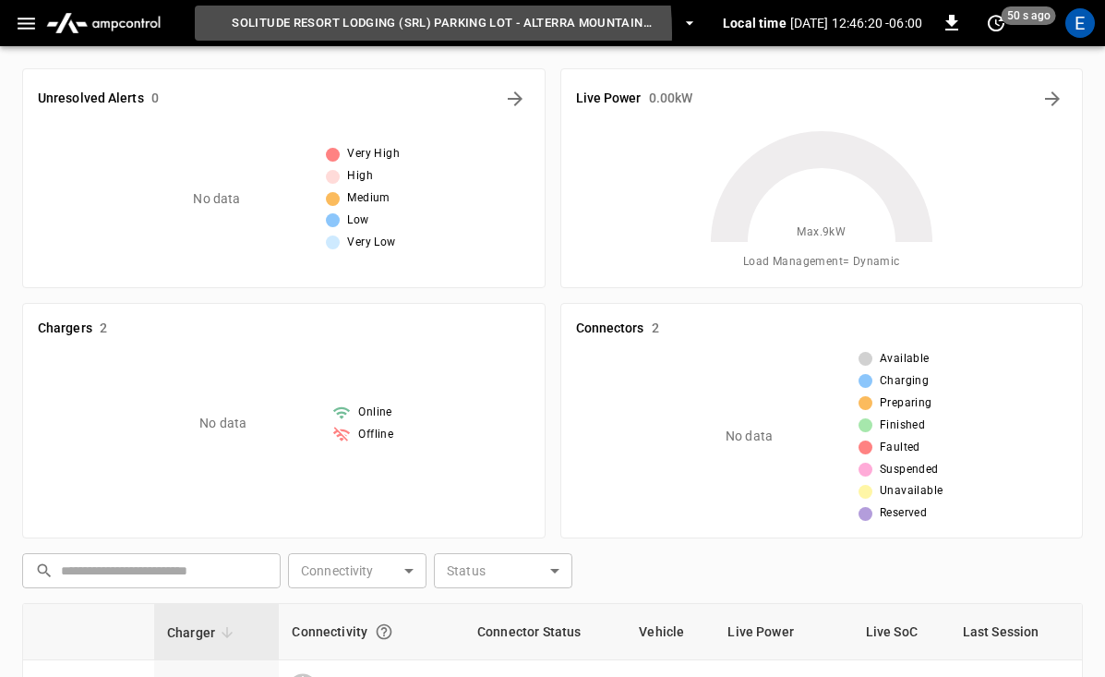
click at [381, 33] on button "Solitude Resort Lodging (SRL) Parking Lot - Alterra Mountain Company - [GEOGRAP…" at bounding box center [449, 24] width 509 height 36
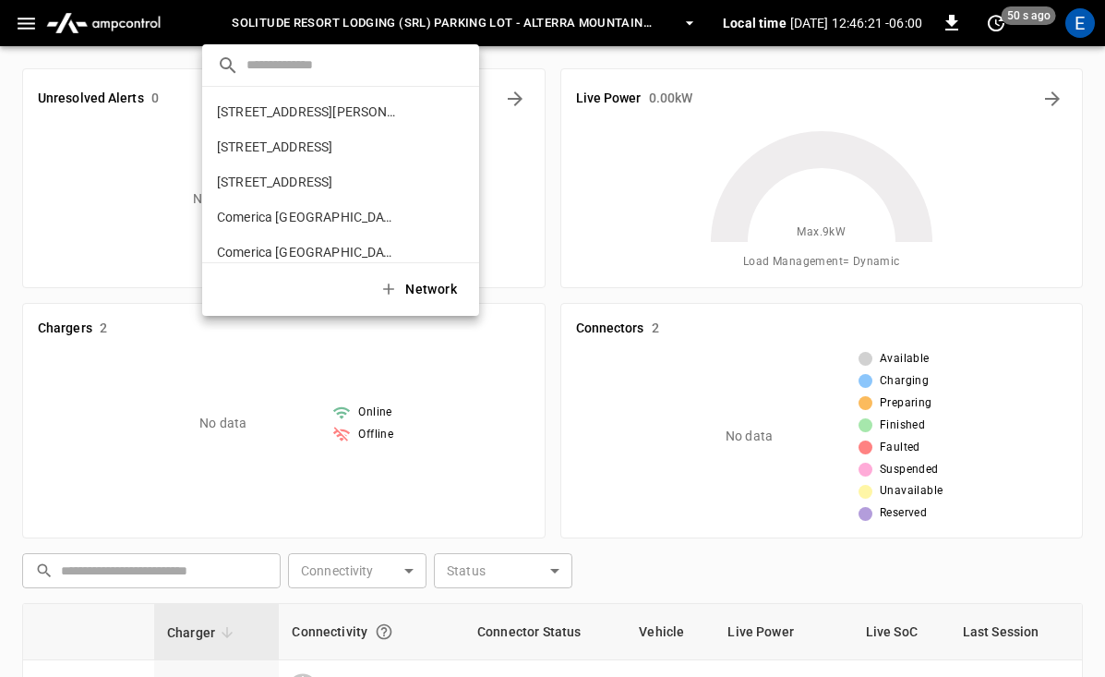
scroll to position [1292, 0]
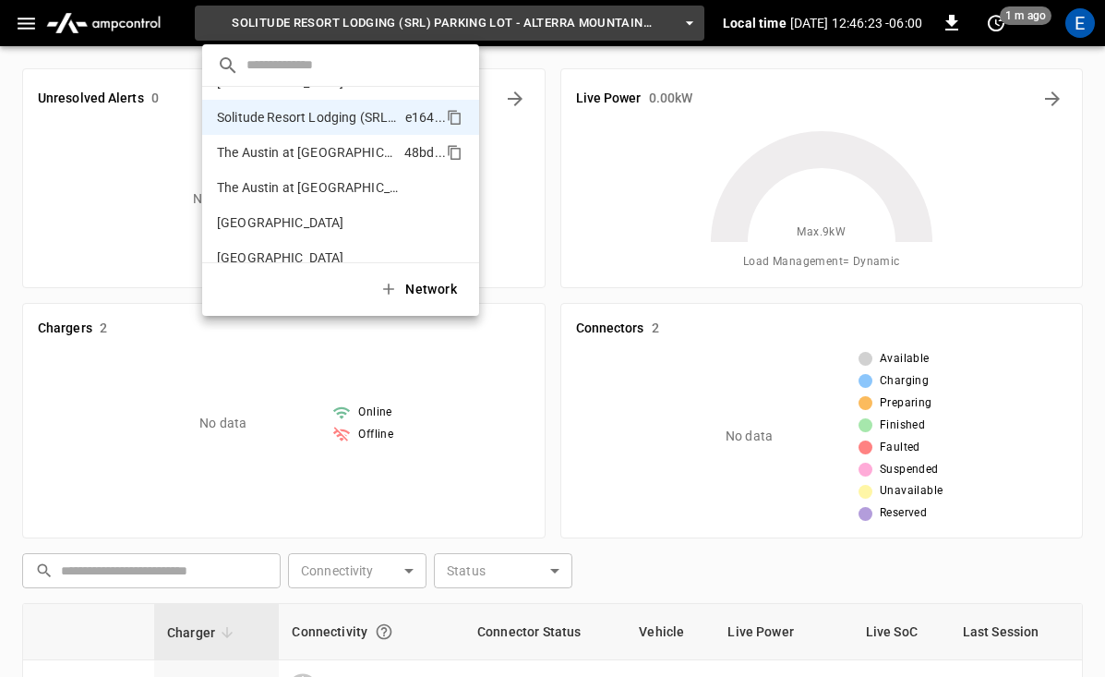
click at [330, 156] on p "The Austin at [GEOGRAPHIC_DATA] 1" at bounding box center [307, 152] width 180 height 18
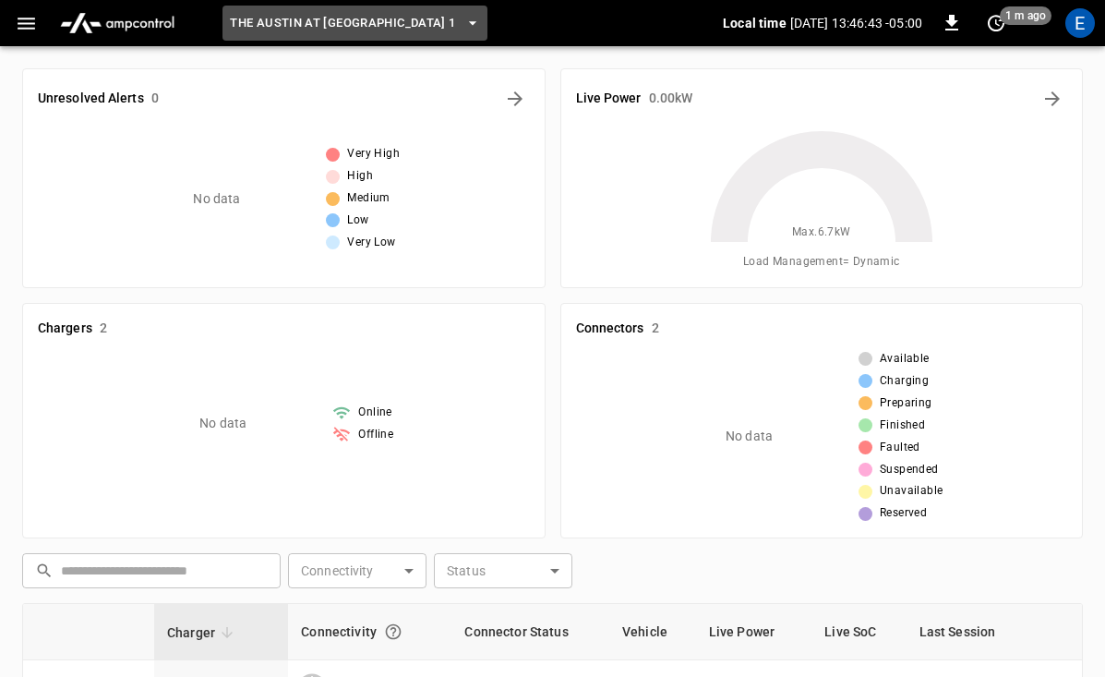
click at [447, 28] on span "The Austin at [GEOGRAPHIC_DATA] 1" at bounding box center [342, 23] width 225 height 21
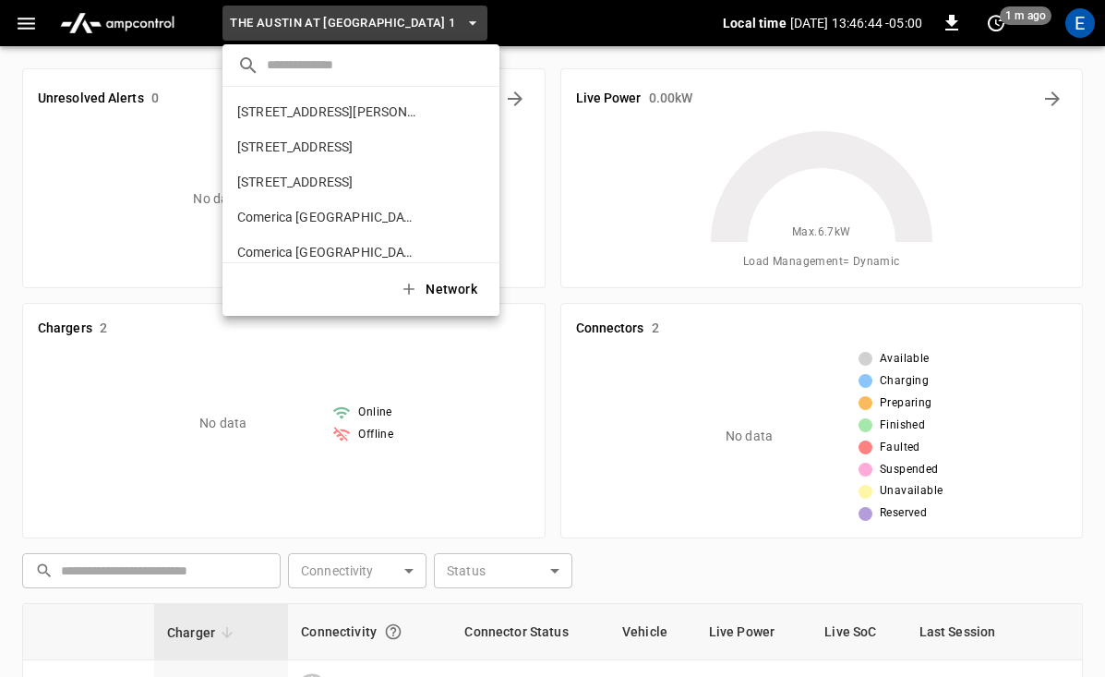
scroll to position [1327, 0]
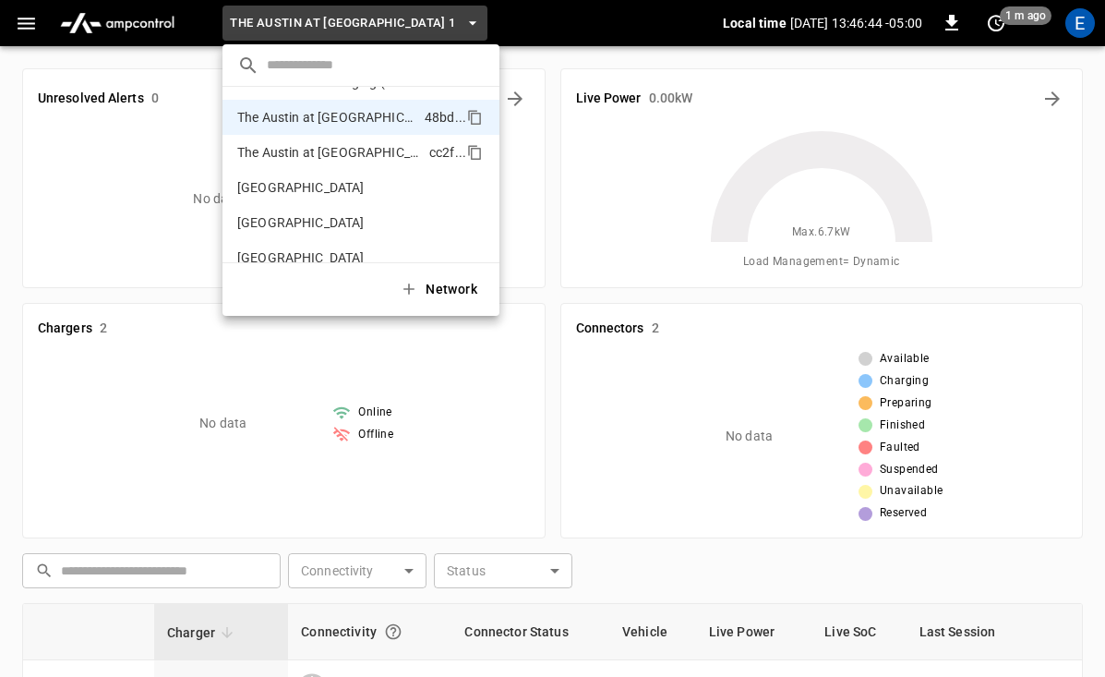
click at [359, 152] on p "The Austin at [GEOGRAPHIC_DATA] 2" at bounding box center [329, 152] width 185 height 18
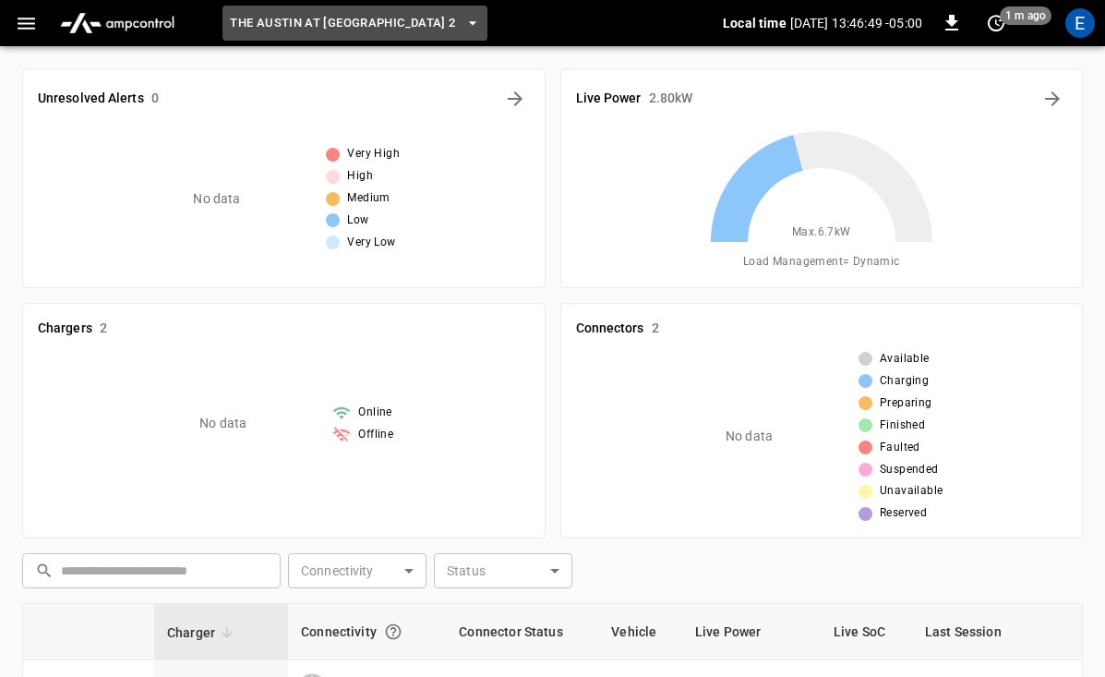
click at [387, 34] on button "The Austin at [GEOGRAPHIC_DATA] 2" at bounding box center [354, 24] width 264 height 36
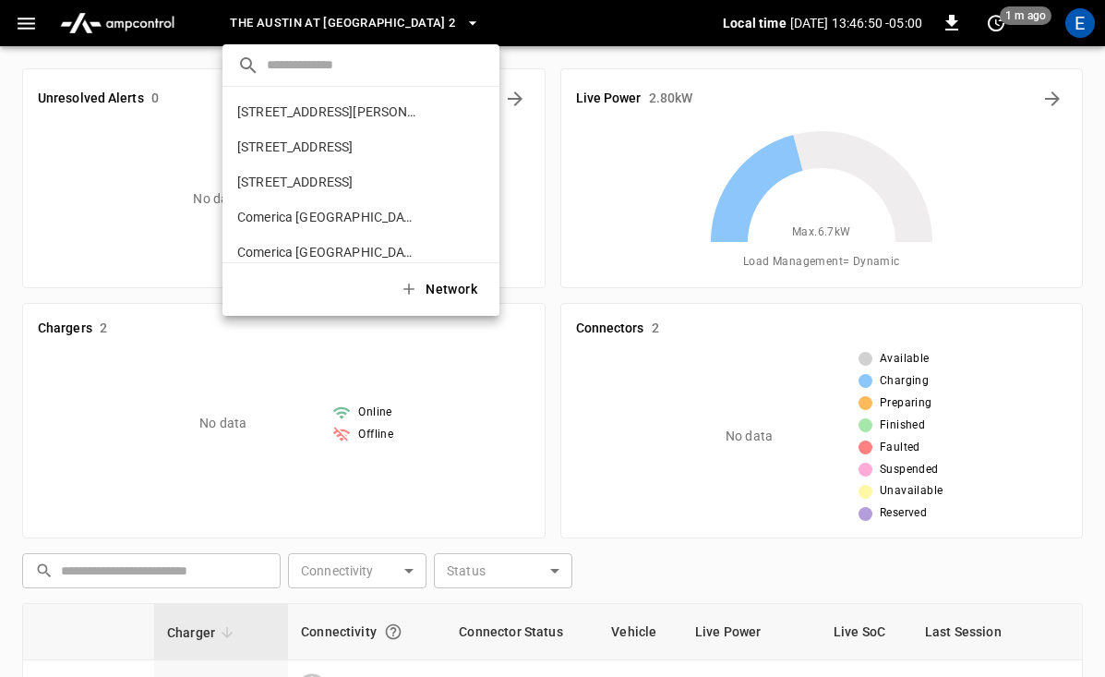
scroll to position [1348, 0]
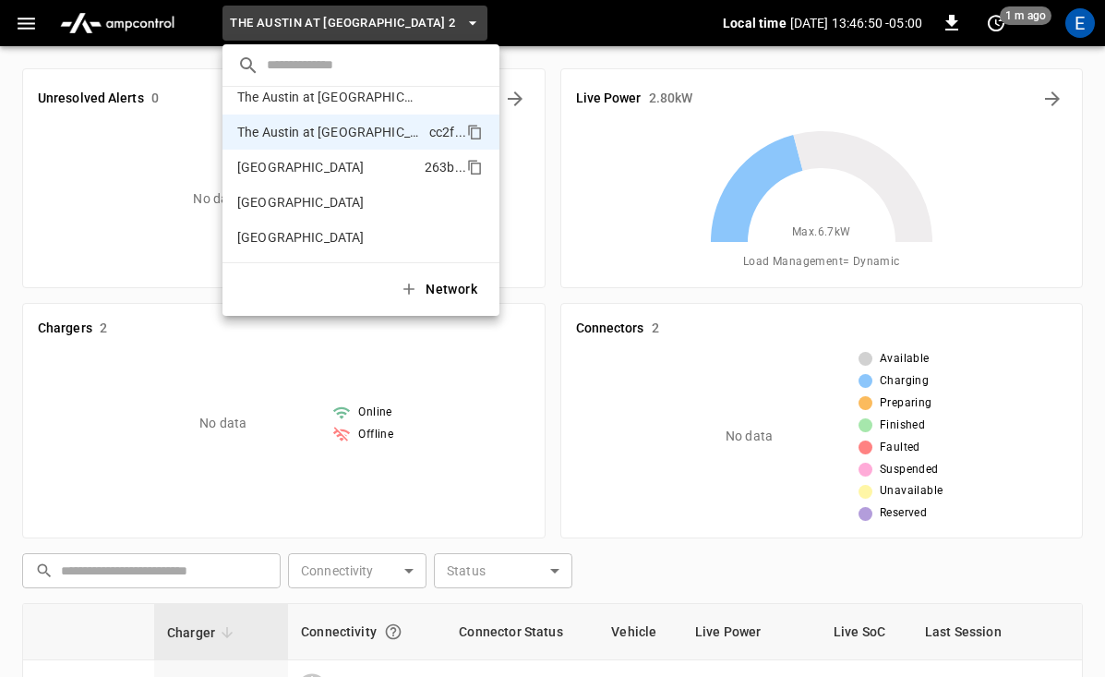
click at [354, 174] on li "University Park 263b ..." at bounding box center [360, 167] width 277 height 35
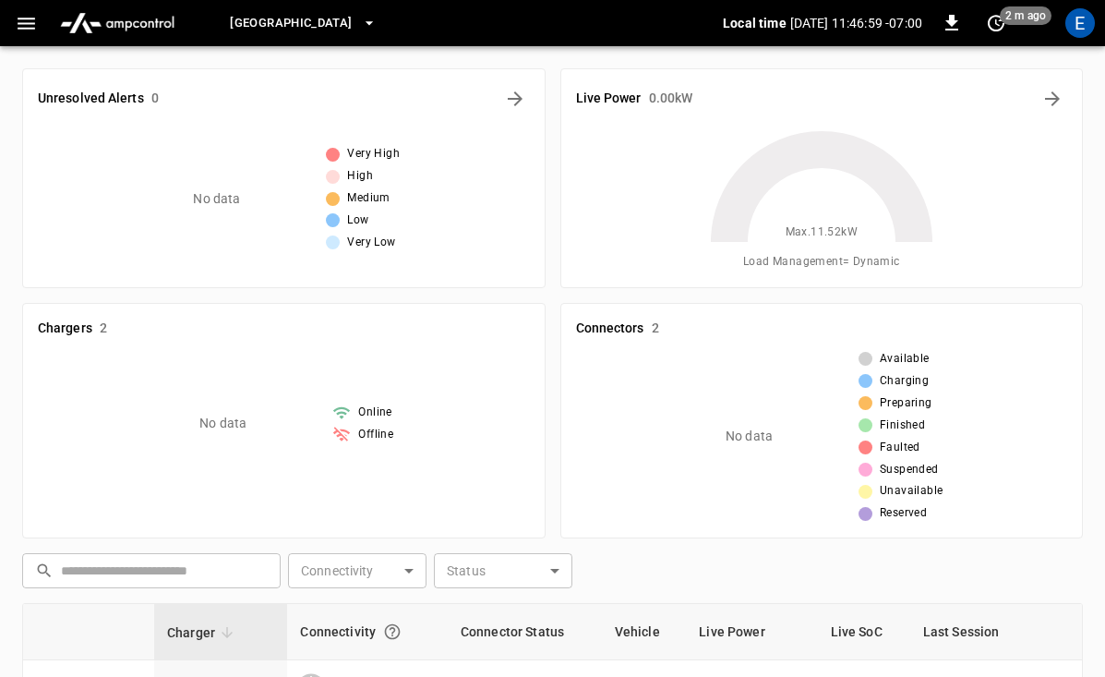
click at [290, 27] on span "[GEOGRAPHIC_DATA]" at bounding box center [291, 23] width 122 height 21
